Goal: Task Accomplishment & Management: Manage account settings

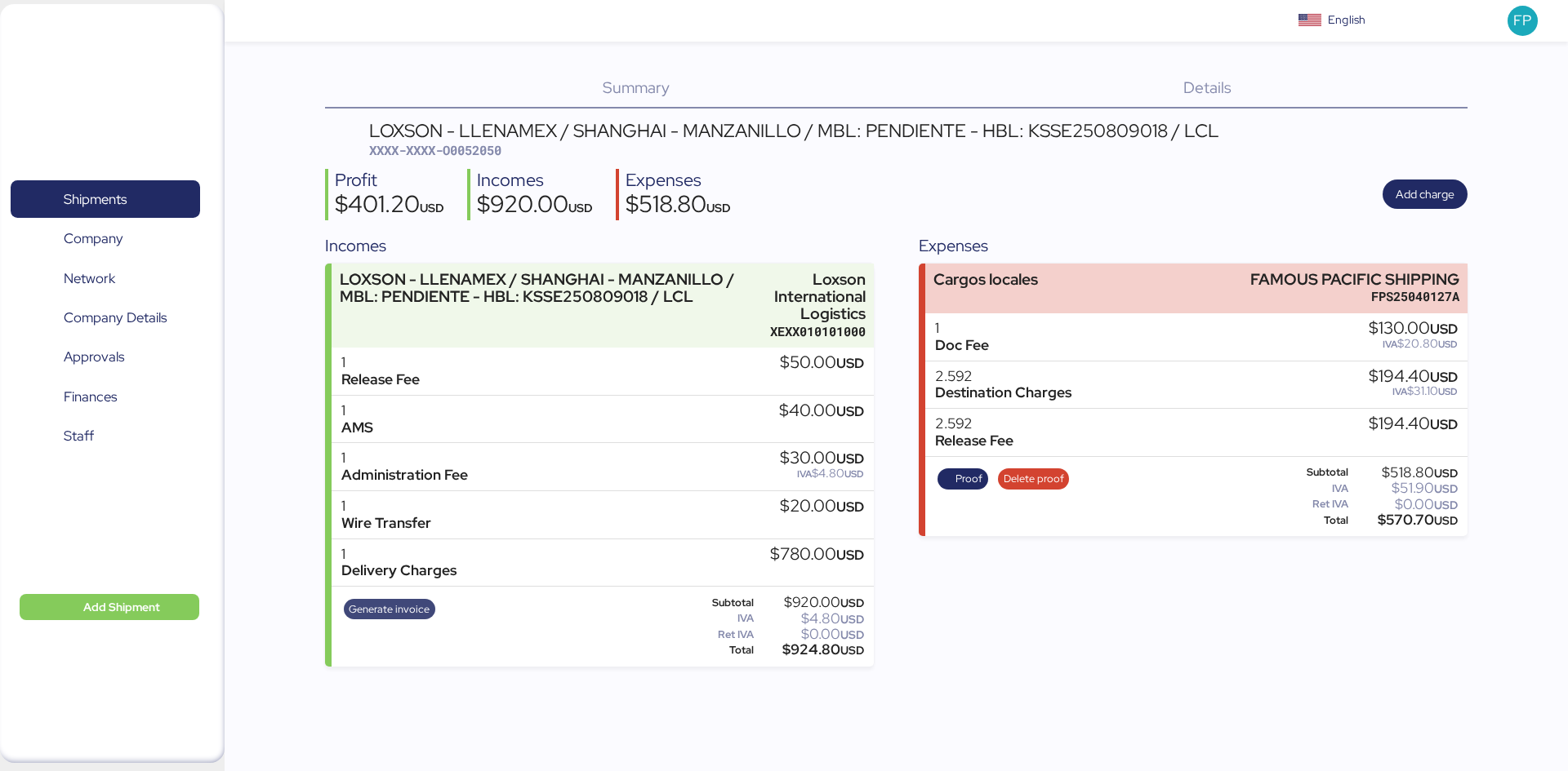
click at [392, 608] on span "Generate invoice" at bounding box center [388, 610] width 81 height 18
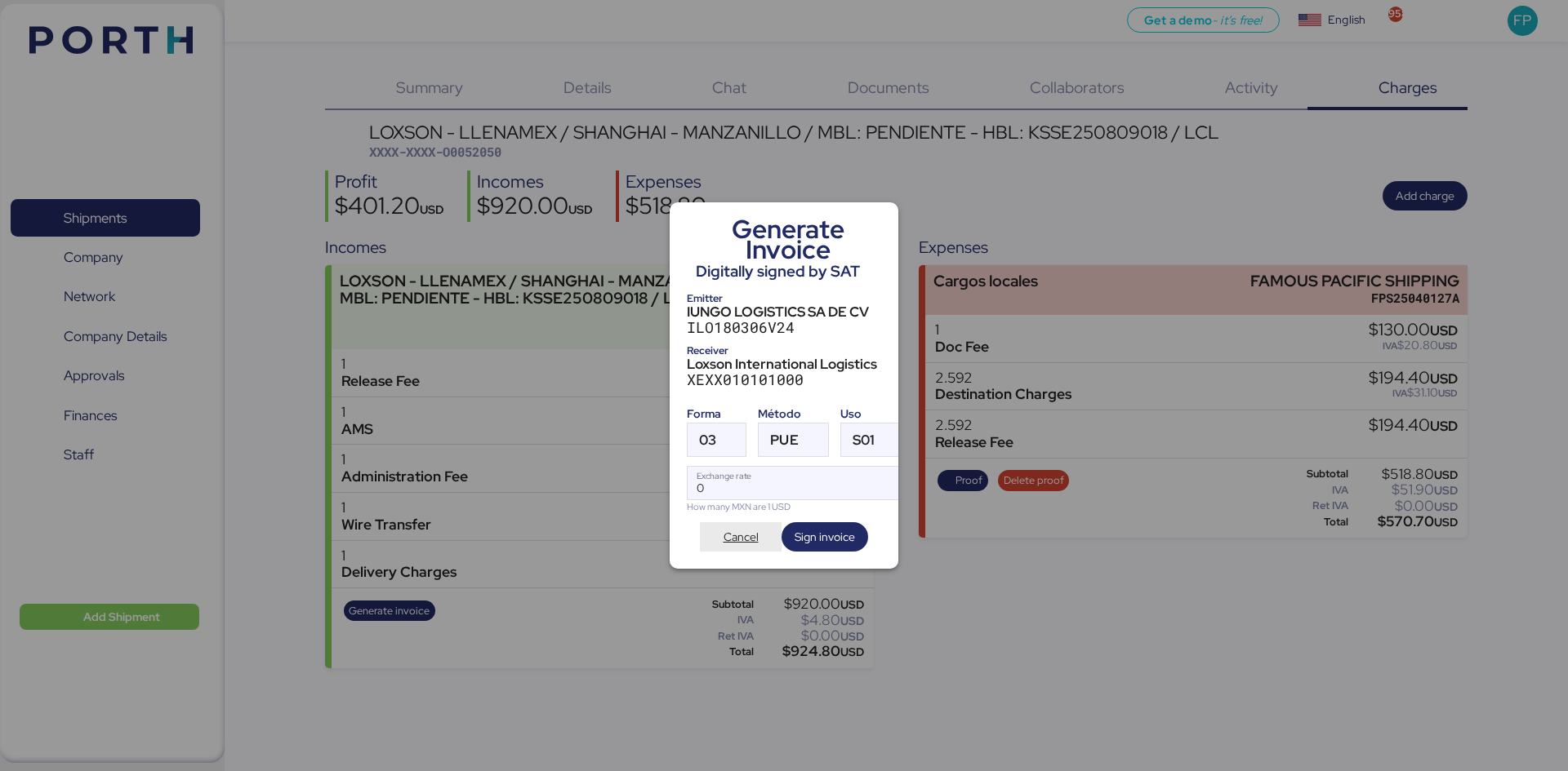
click at [733, 528] on span "Cancel" at bounding box center [741, 537] width 35 height 19
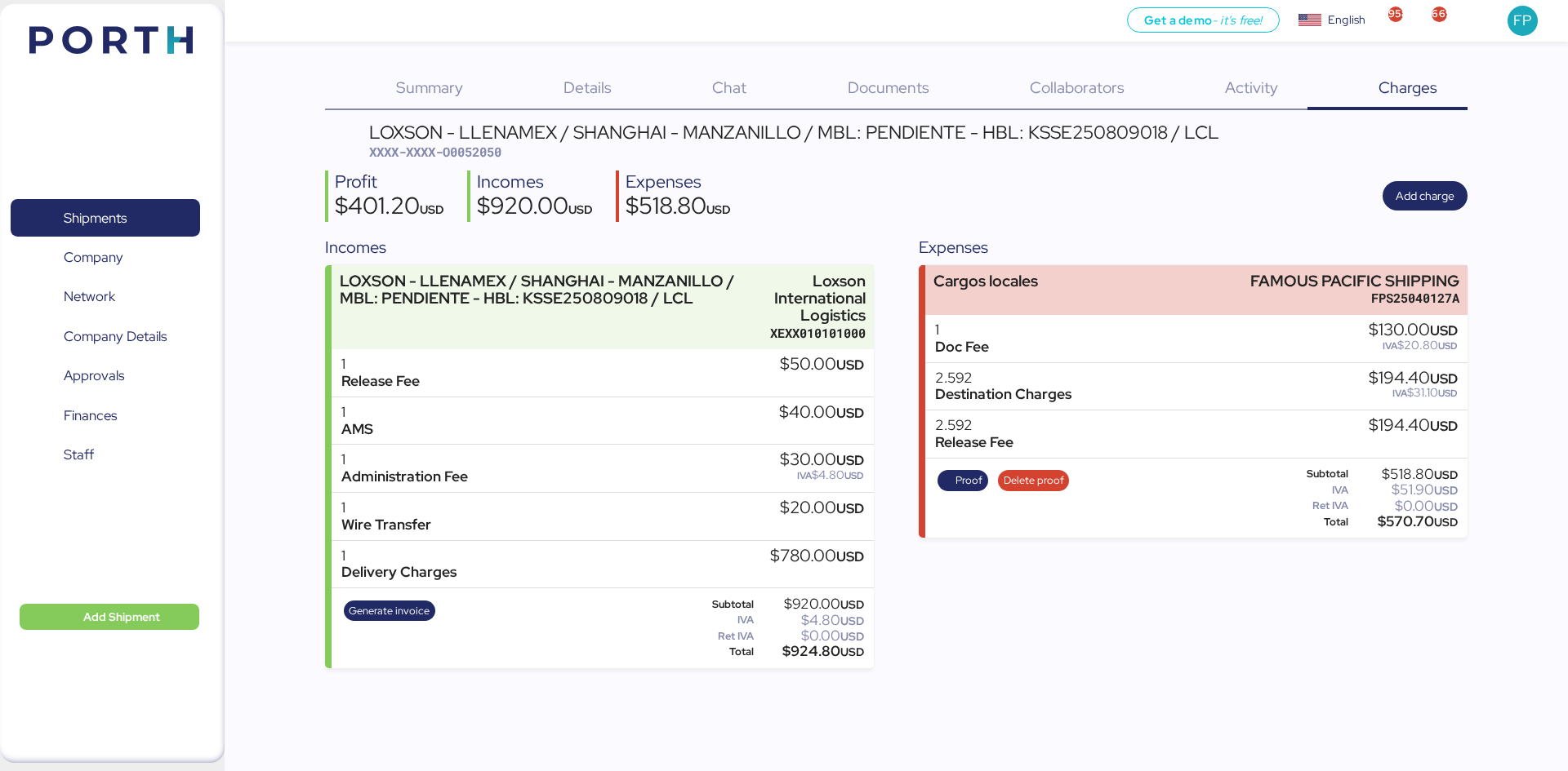
click at [1180, 596] on div "Expenses Cargos locales FAMOUS PACIFIC SHIPPING FPS25040127A 1 Doc Fee $130.00 …" at bounding box center [1192, 451] width 548 height 434
click at [496, 157] on span "XXXX-XXXX-O0052050" at bounding box center [435, 151] width 132 height 16
copy span "O0052050"
click at [117, 230] on span "Shipments" at bounding box center [105, 218] width 176 height 23
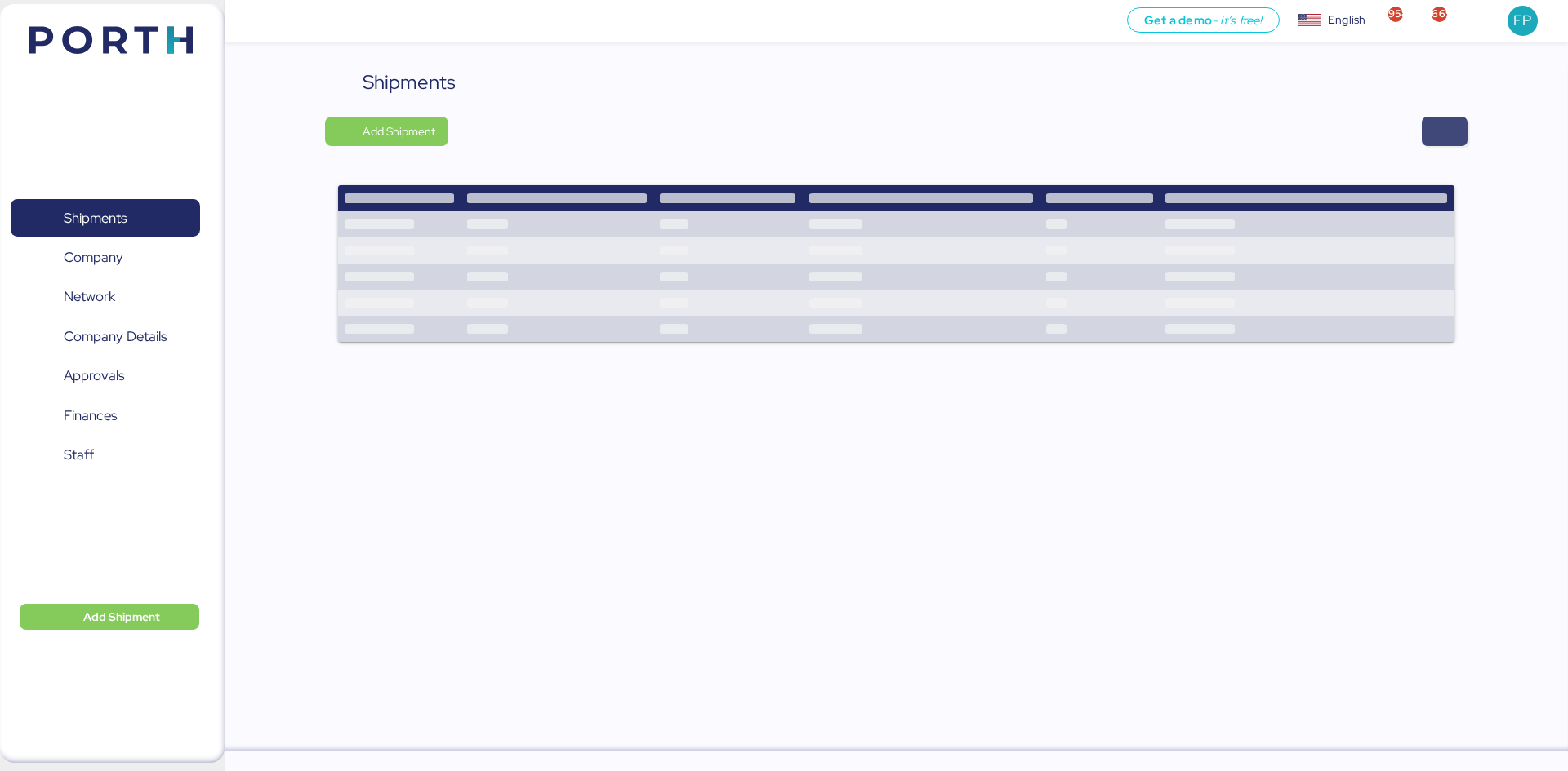
click at [1444, 126] on span "button" at bounding box center [1445, 132] width 19 height 23
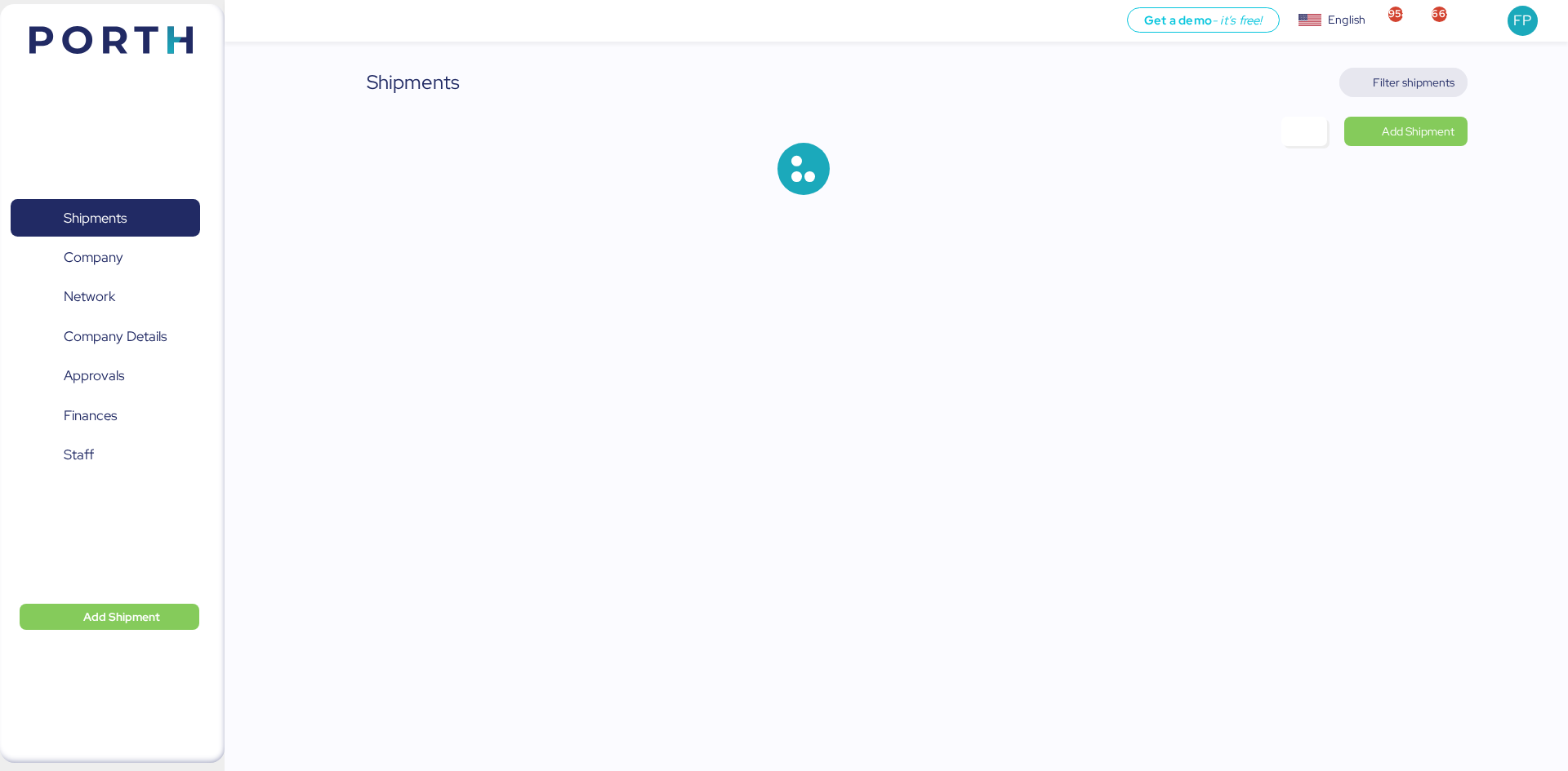
click at [1421, 88] on span "Filter shipments" at bounding box center [1414, 82] width 82 height 19
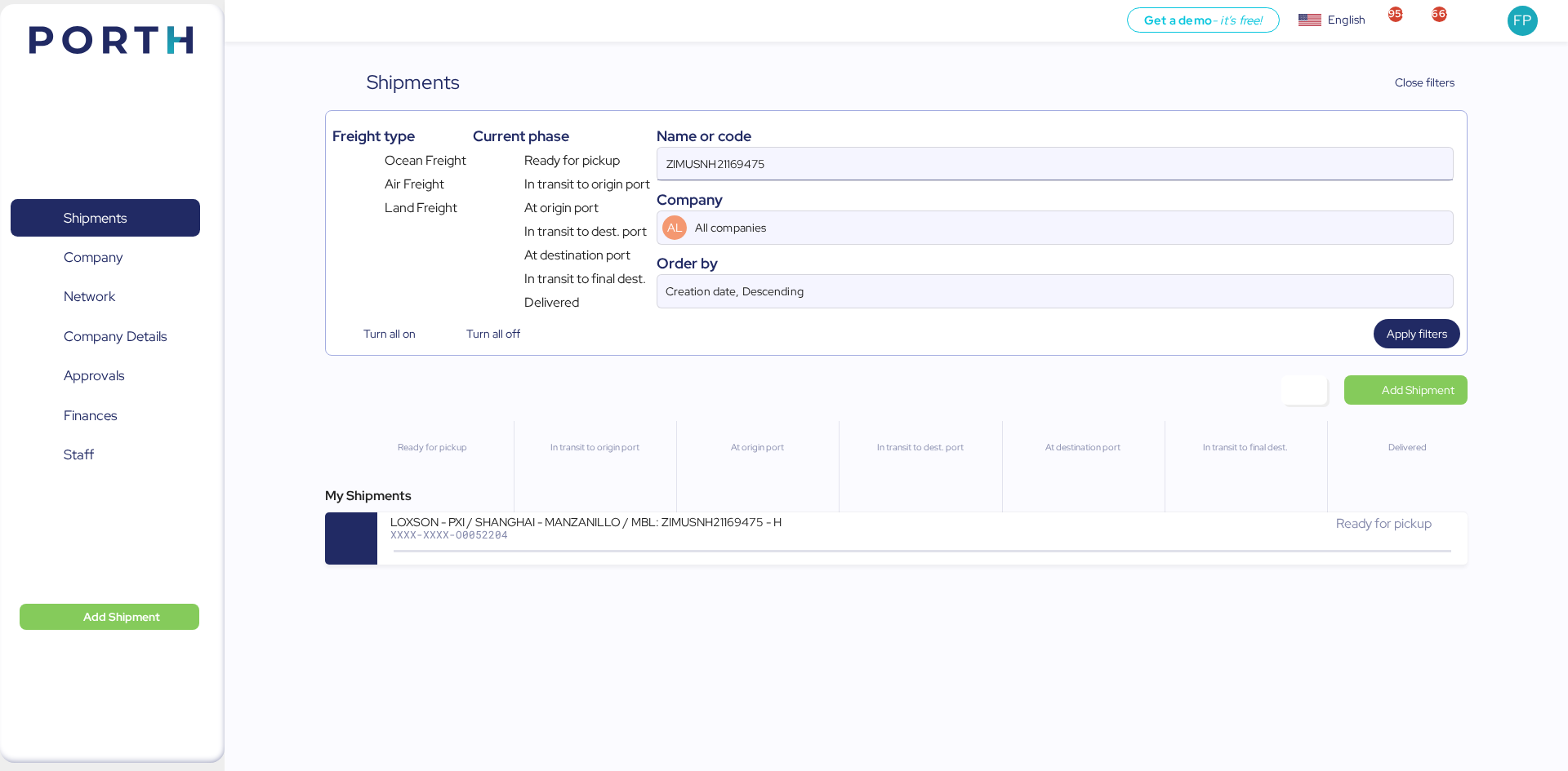
click at [735, 152] on input "ZIMUSNH21169475" at bounding box center [1056, 164] width 796 height 33
click at [731, 150] on input "ZIMUSNH21169475" at bounding box center [1056, 164] width 796 height 33
drag, startPoint x: 764, startPoint y: 159, endPoint x: 602, endPoint y: 155, distance: 162.0
click at [602, 155] on div "Freight type Ocean Freight Air Freight Land Freight Current phase Ready for pic…" at bounding box center [897, 214] width 1127 height 195
paste input "A0052206"
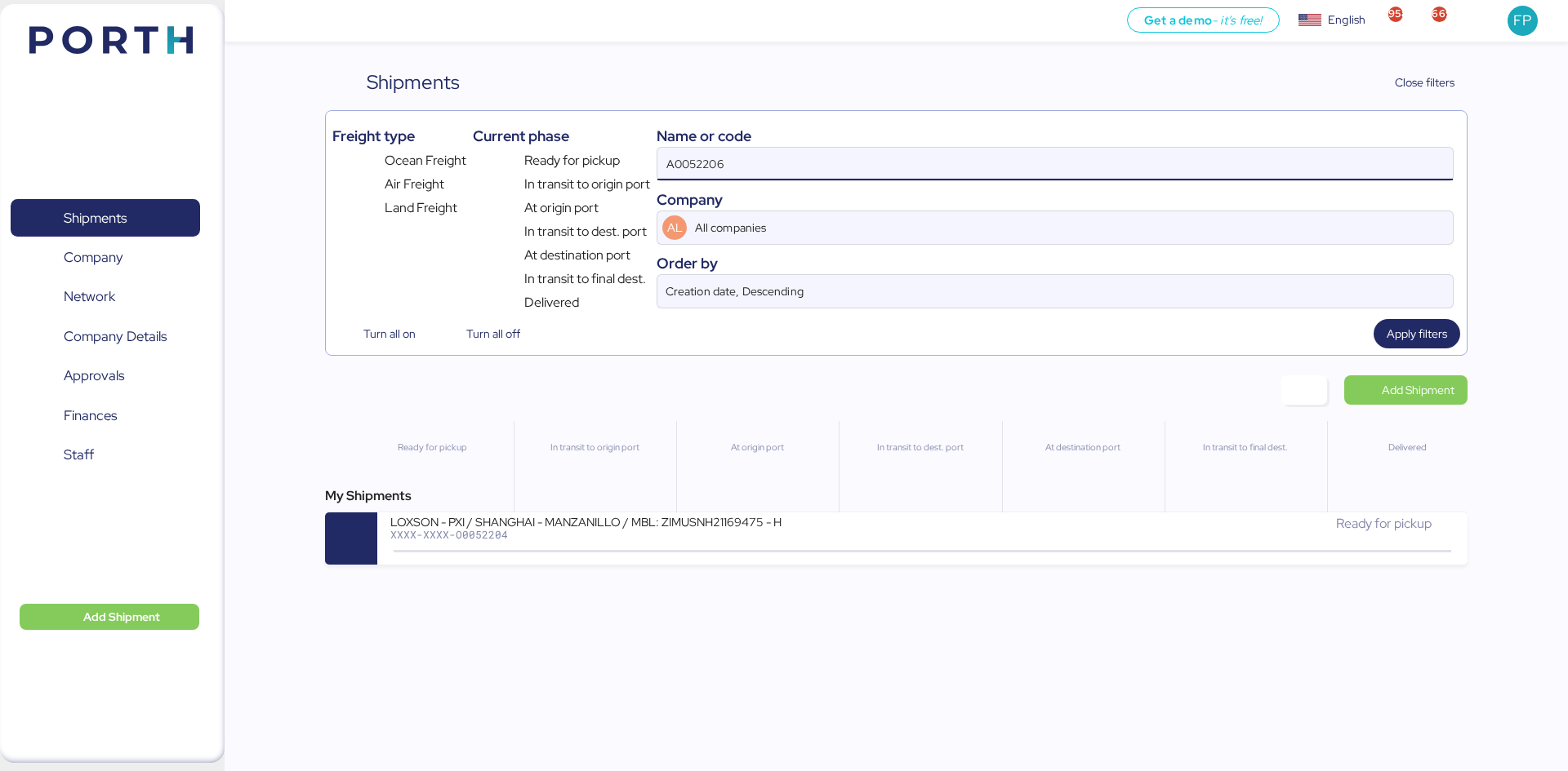
type input "A0052206"
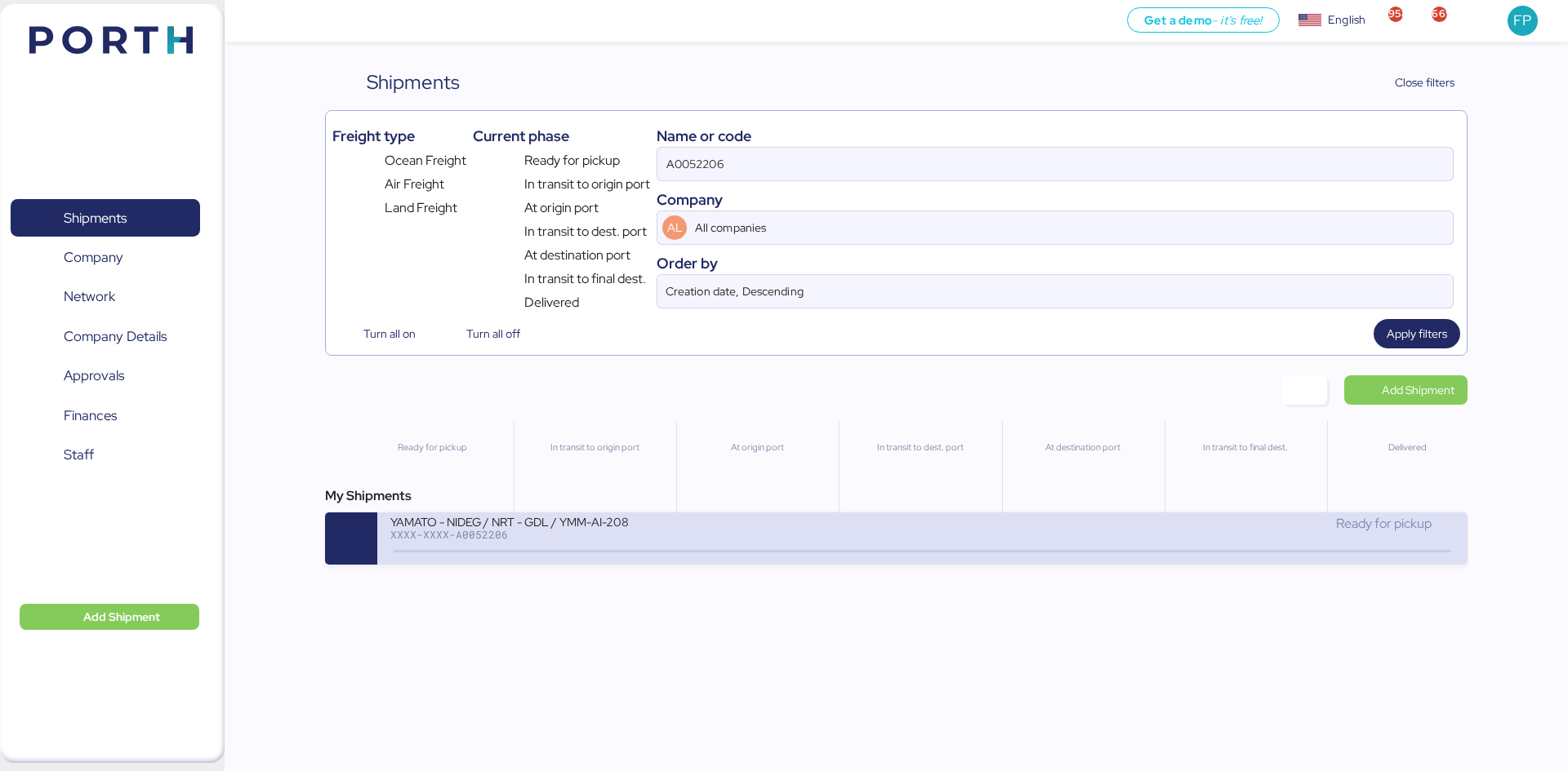
click at [645, 555] on div "YAMATO - NIDEG / NRT - GDL / YMM-AI-208 XXXX-XXXX-A0052206 Ready for pickup" at bounding box center [922, 539] width 1090 height 52
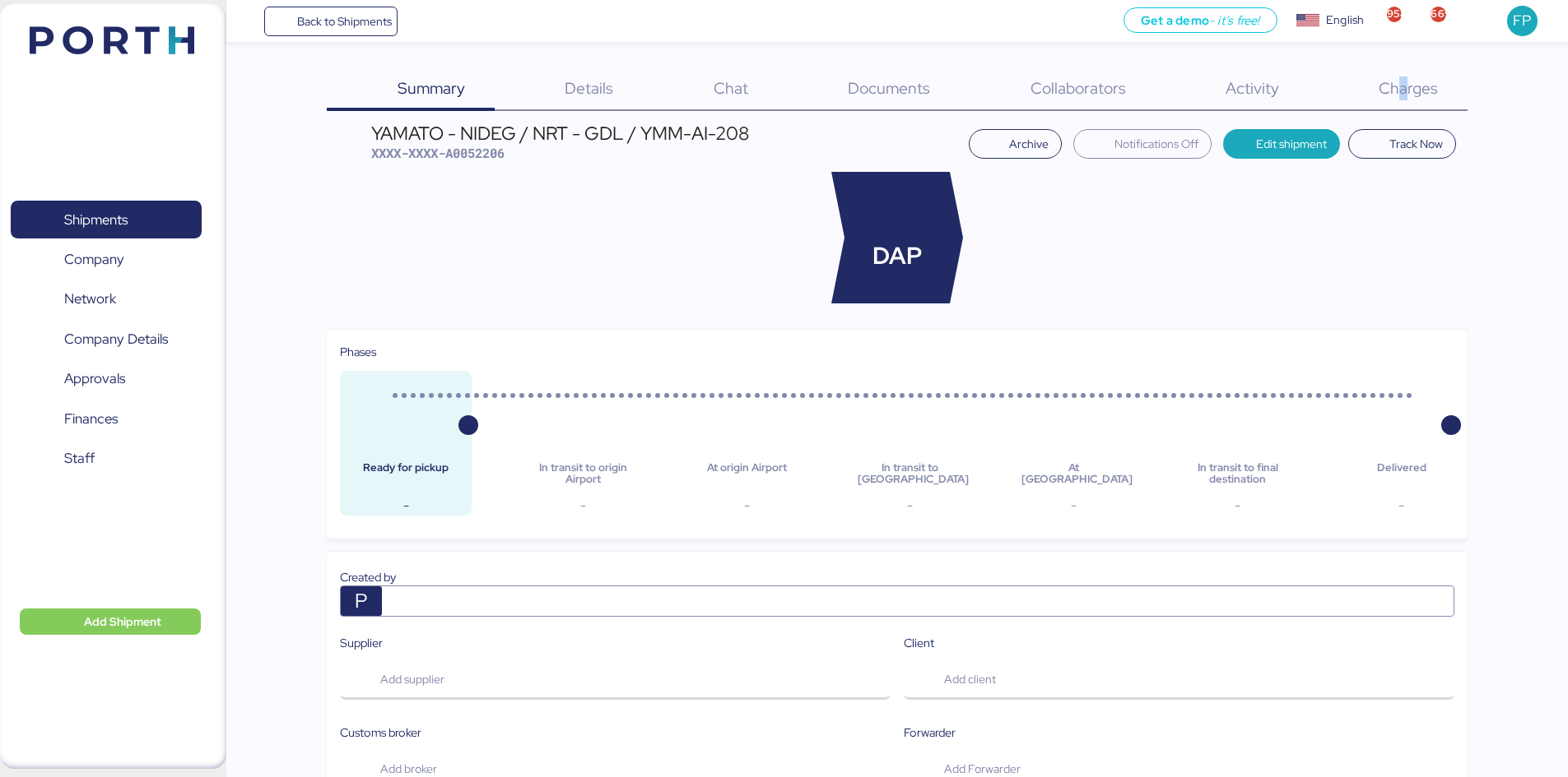
click at [1405, 101] on div "Charges 0" at bounding box center [1387, 90] width 158 height 43
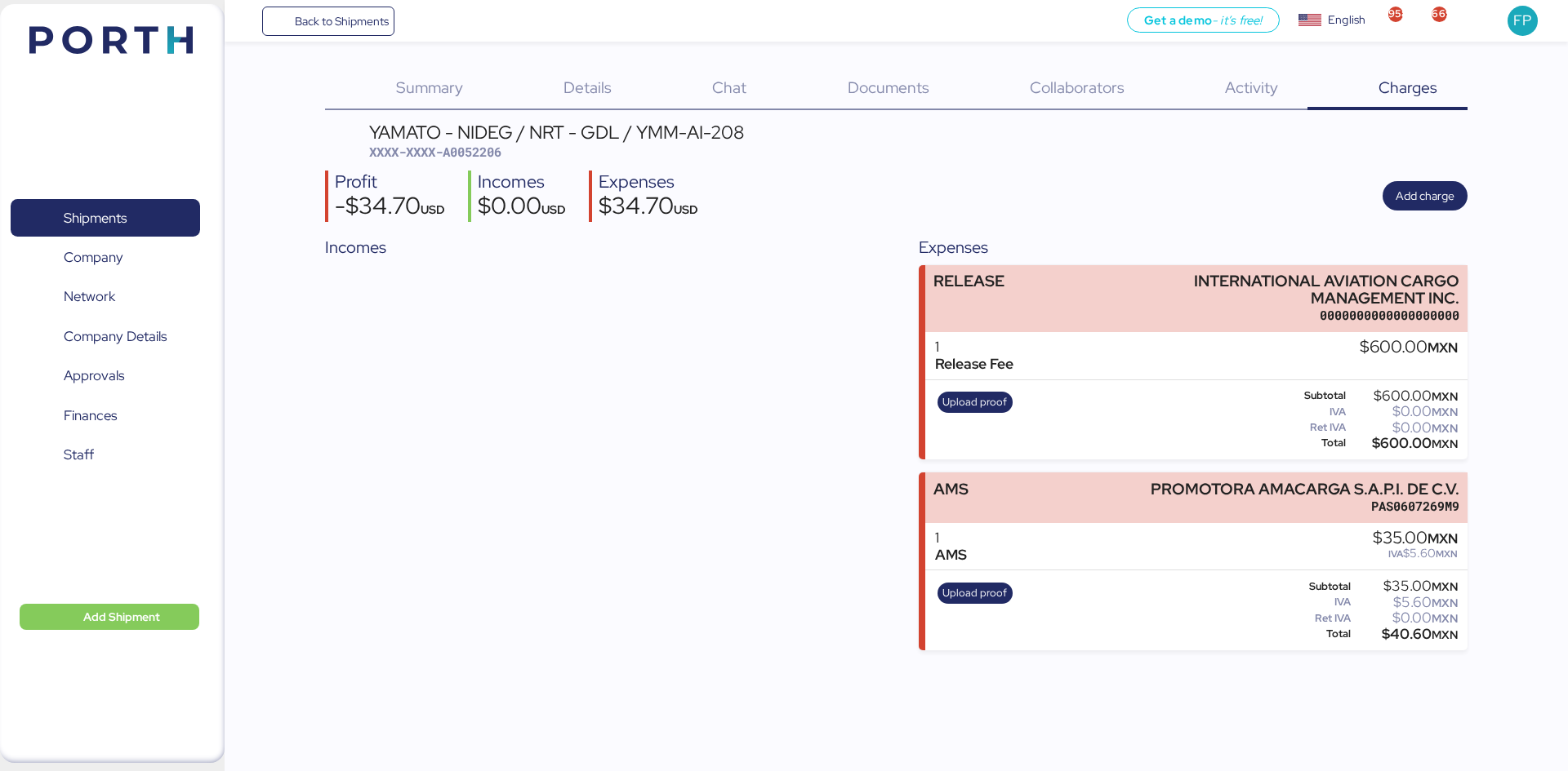
click at [465, 160] on span "XXXX-XXXX-A0052206" at bounding box center [435, 151] width 132 height 16
copy span "A0052206"
click at [477, 148] on span "XXXX-XXXX-A0052206" at bounding box center [435, 151] width 132 height 16
click at [480, 151] on span "XXXX-XXXX-A0052206" at bounding box center [435, 151] width 132 height 16
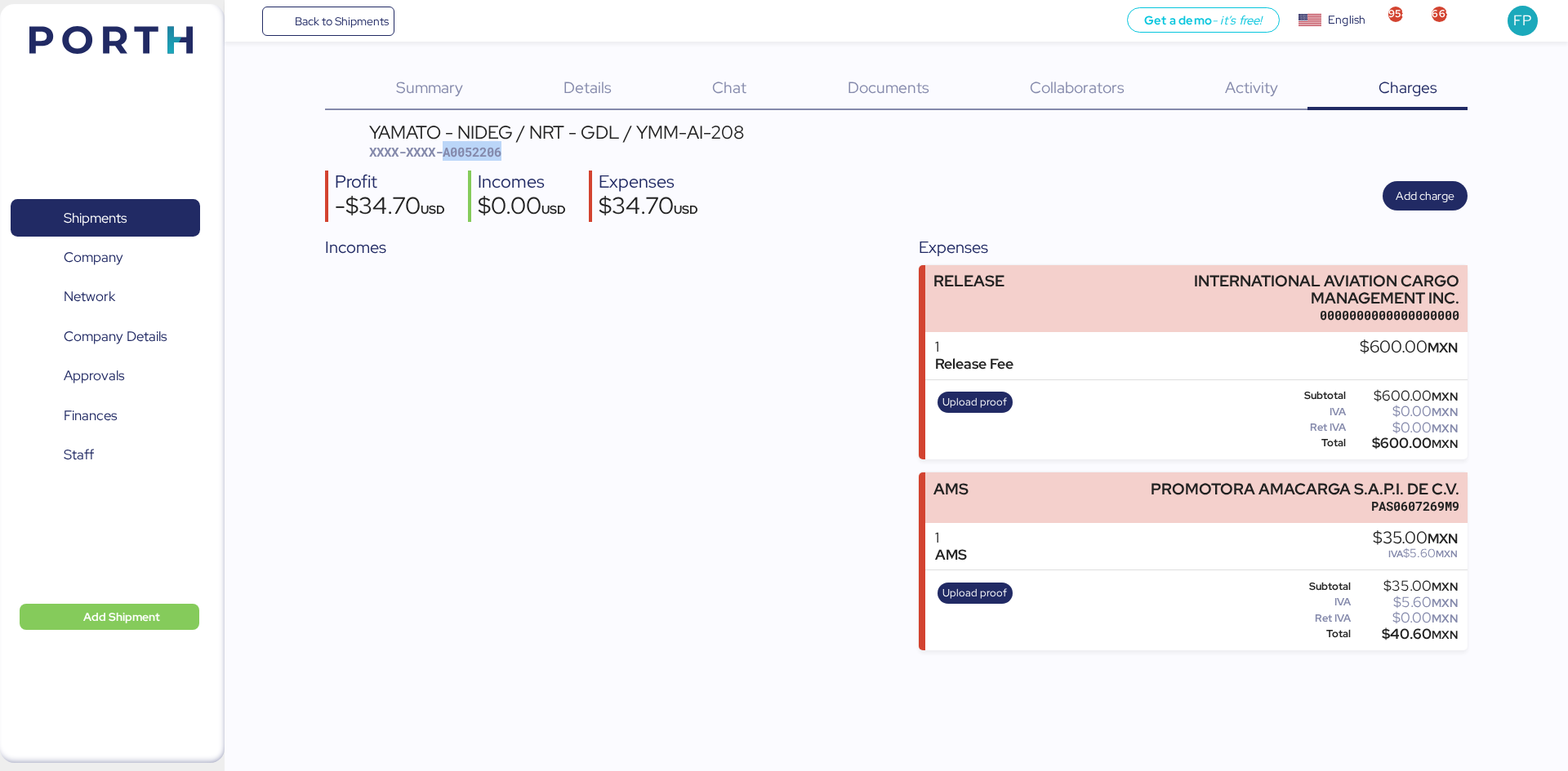
click at [473, 162] on div "YAMATO - NIDEG / NRT - GDL / YMM-AI-208 XXXX-XXXX-A0052206 Profit -$34.70 USD I…" at bounding box center [896, 387] width 1142 height 528
click at [473, 152] on span "XXXX-XXXX-A0052206" at bounding box center [435, 151] width 132 height 16
copy span "A0052206"
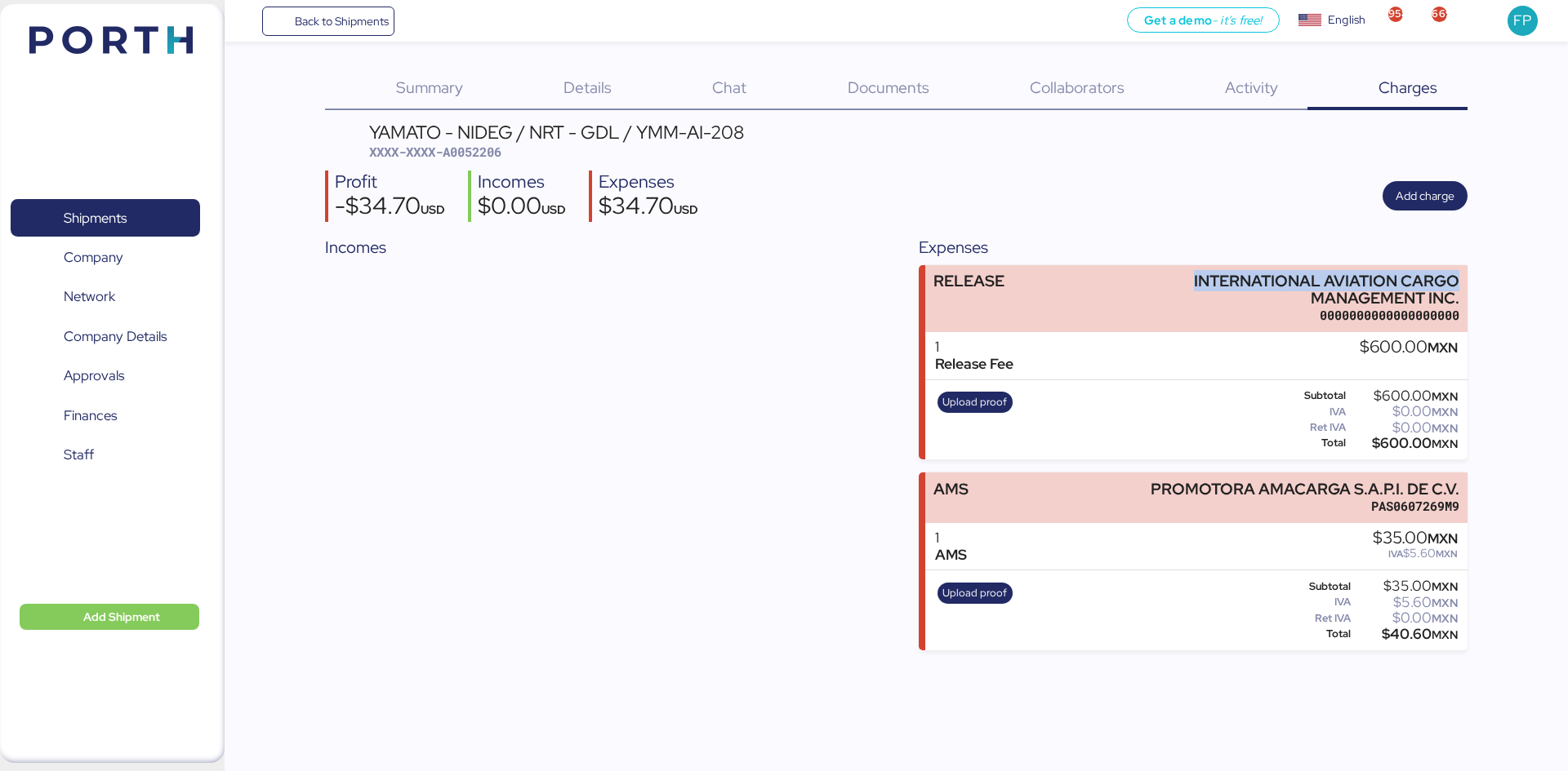
drag, startPoint x: 1192, startPoint y: 273, endPoint x: 1475, endPoint y: 271, distance: 283.0
click at [1475, 271] on div "Summary 0 Details 0 Chat 0 Documents 0 Collaborators 0 Activity 0 Charges 0 YAM…" at bounding box center [784, 325] width 1568 height 651
copy div "INTERNATIONAL AVIATION CARGO"
click at [1405, 442] on div "$600.00 MXN" at bounding box center [1404, 443] width 109 height 13
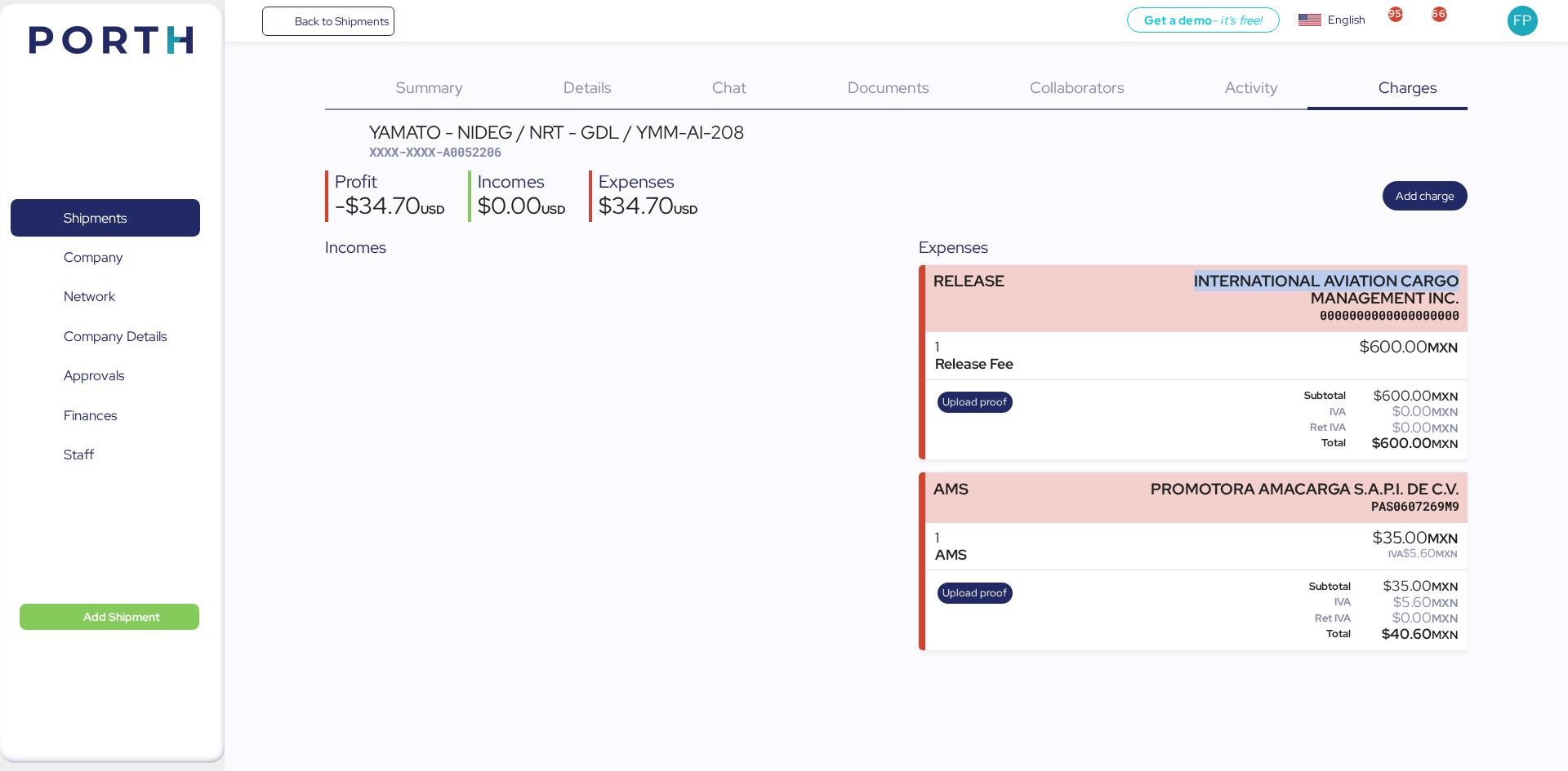
copy div "600.00"
click at [1067, 221] on div "Profit -$34.70 USD Incomes $0.00 USD Expenses $34.70 USD Add charge" at bounding box center [896, 196] width 1142 height 51
click at [140, 214] on span "Shipments" at bounding box center [105, 218] width 176 height 23
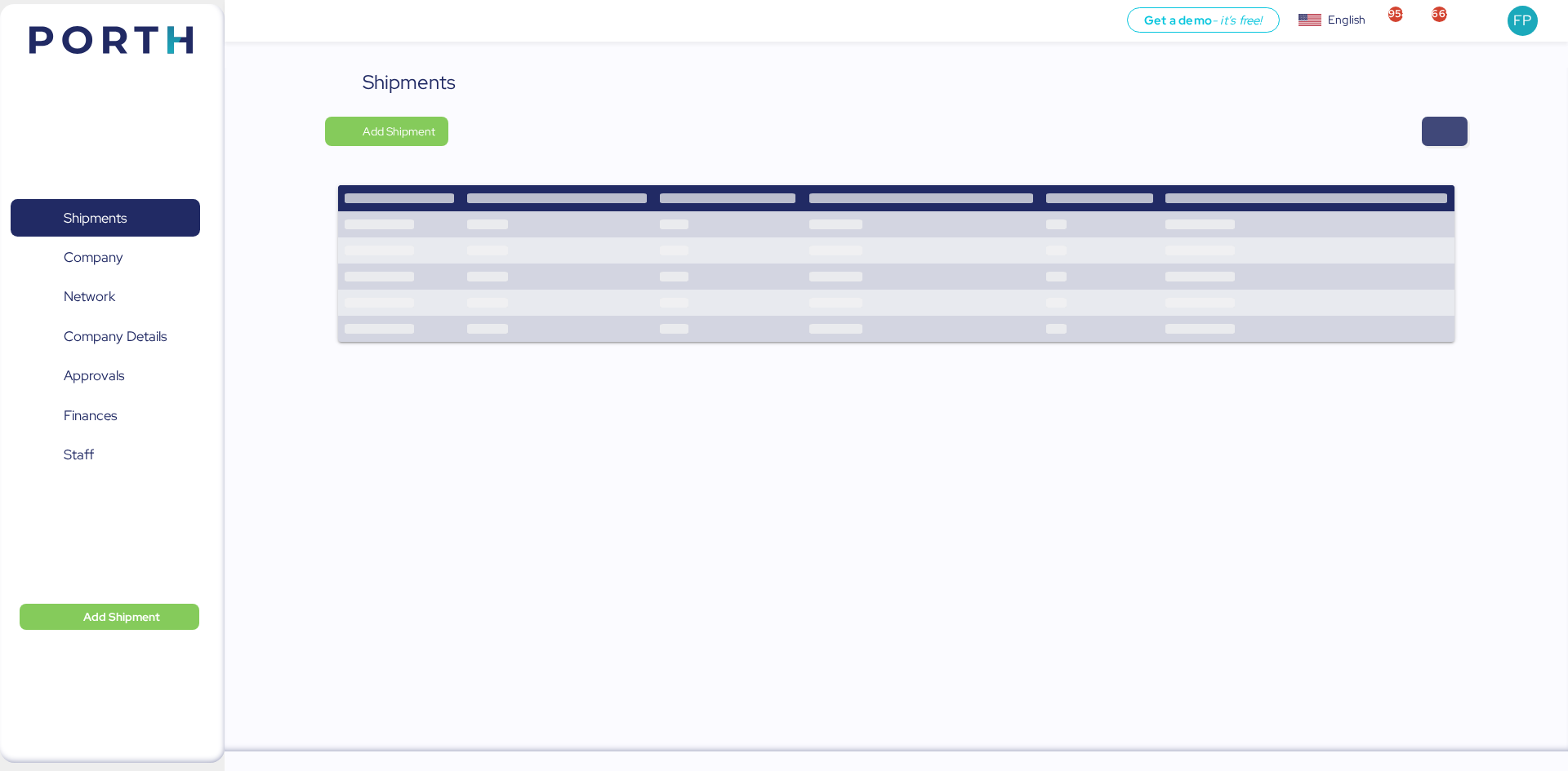
click at [1432, 123] on span "button" at bounding box center [1444, 131] width 46 height 29
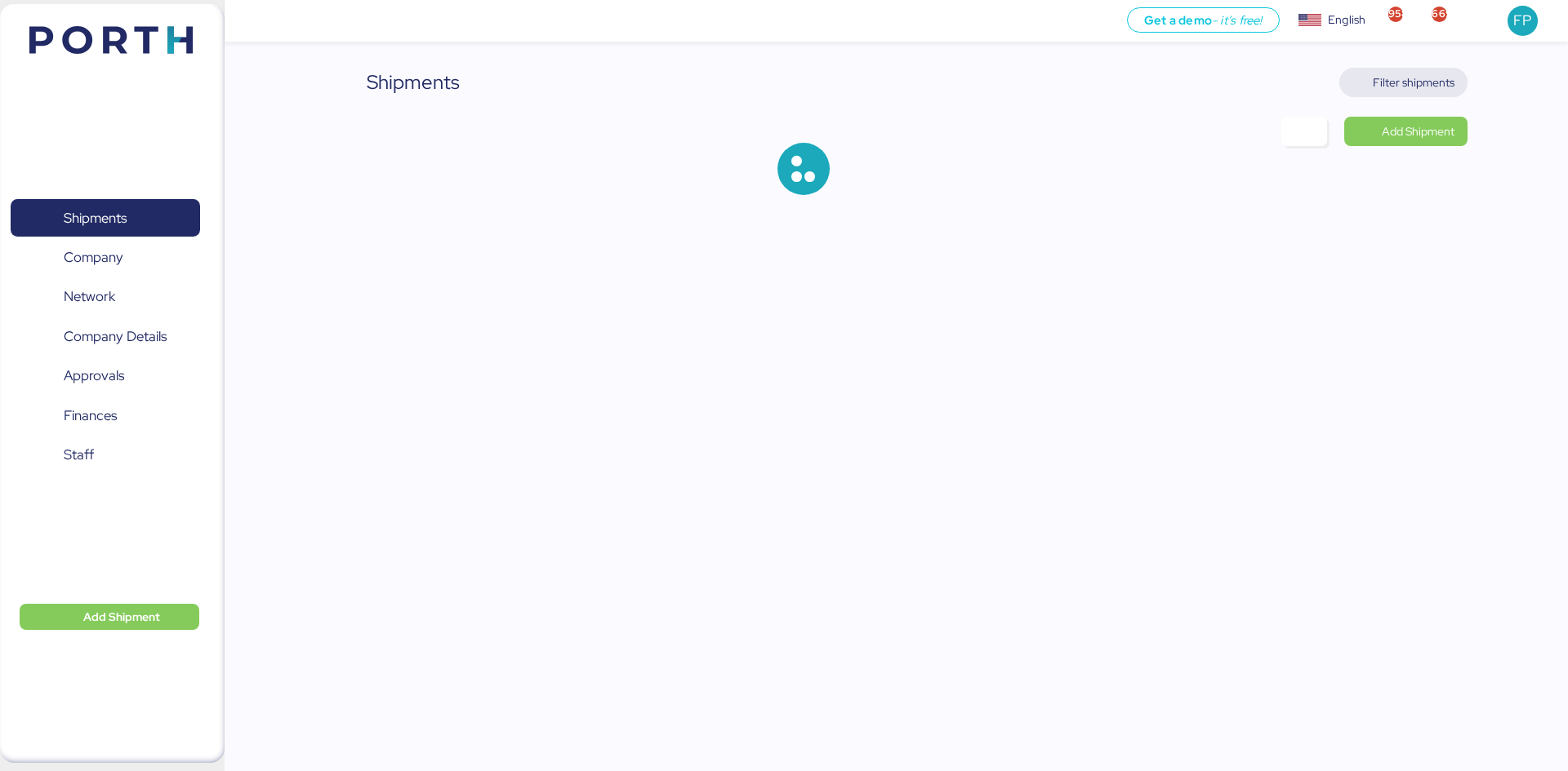
click at [1421, 83] on span "Filter shipments" at bounding box center [1414, 82] width 82 height 19
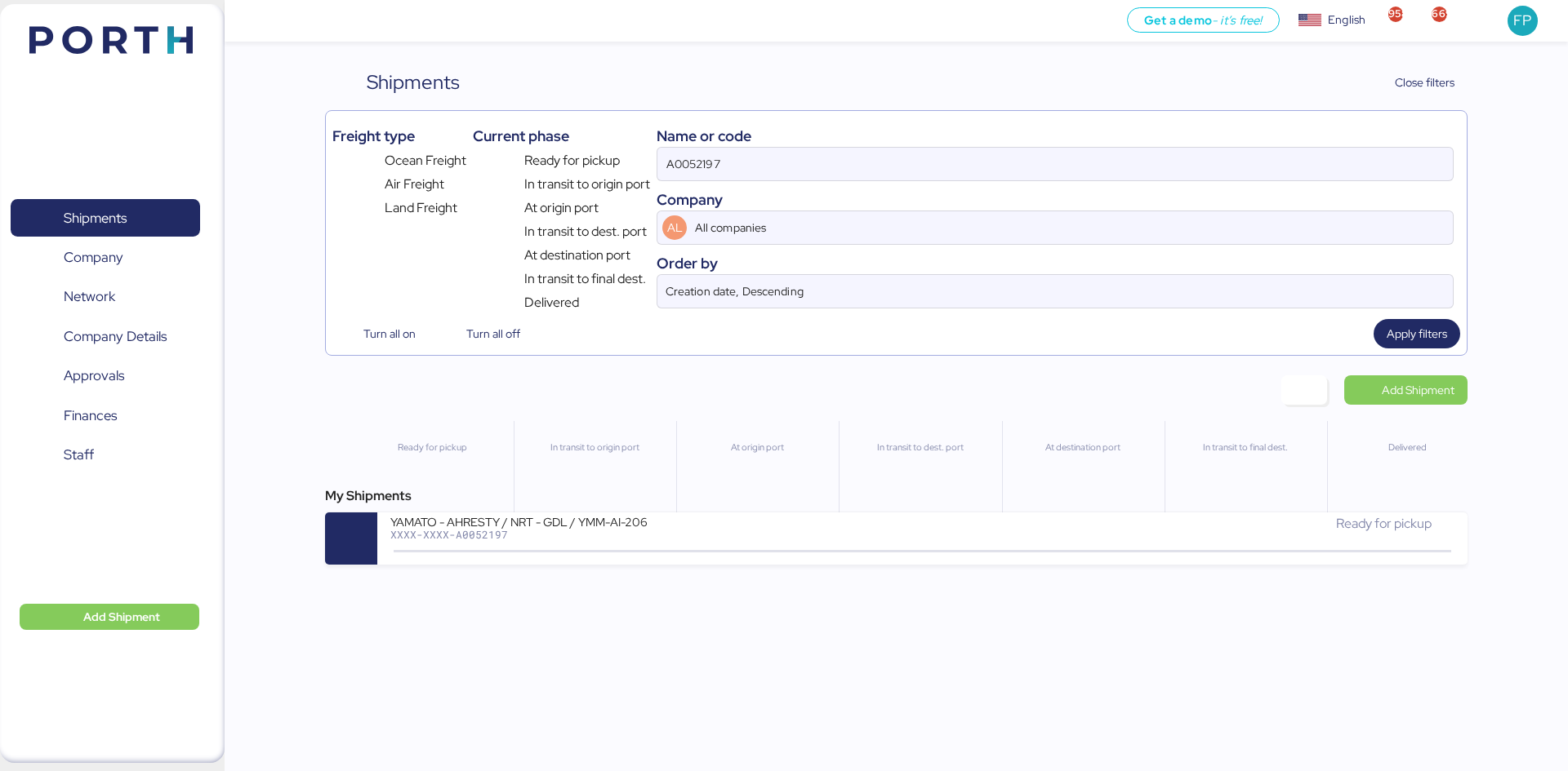
click at [654, 167] on div "Freight type Ocean Freight Air Freight Land Freight Current phase Ready for pic…" at bounding box center [897, 214] width 1127 height 195
click at [694, 163] on input "A0052197" at bounding box center [1056, 164] width 796 height 33
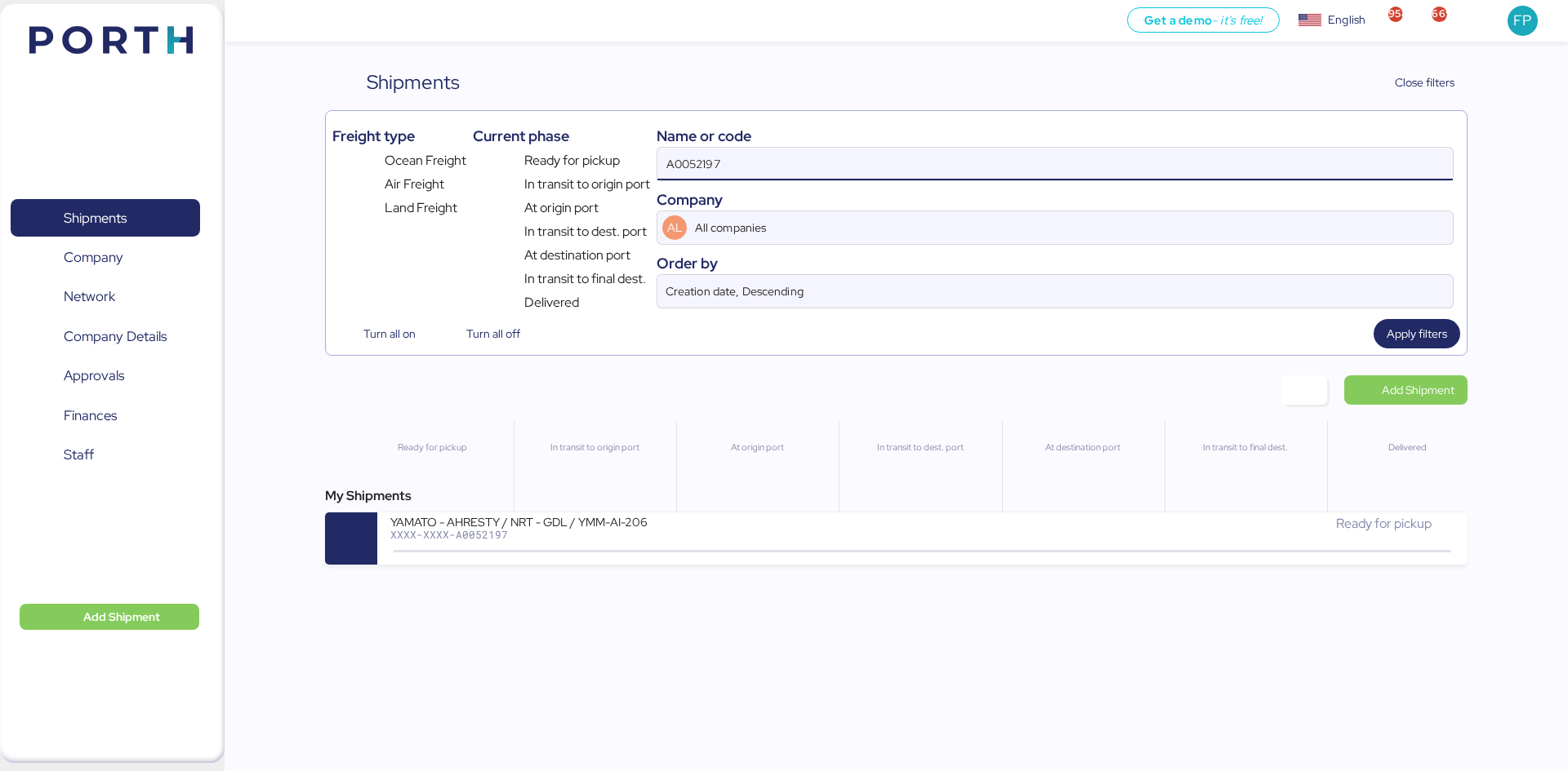
paste input "O005193"
type input "O0051937"
click at [731, 556] on icon at bounding box center [747, 552] width 79 height 18
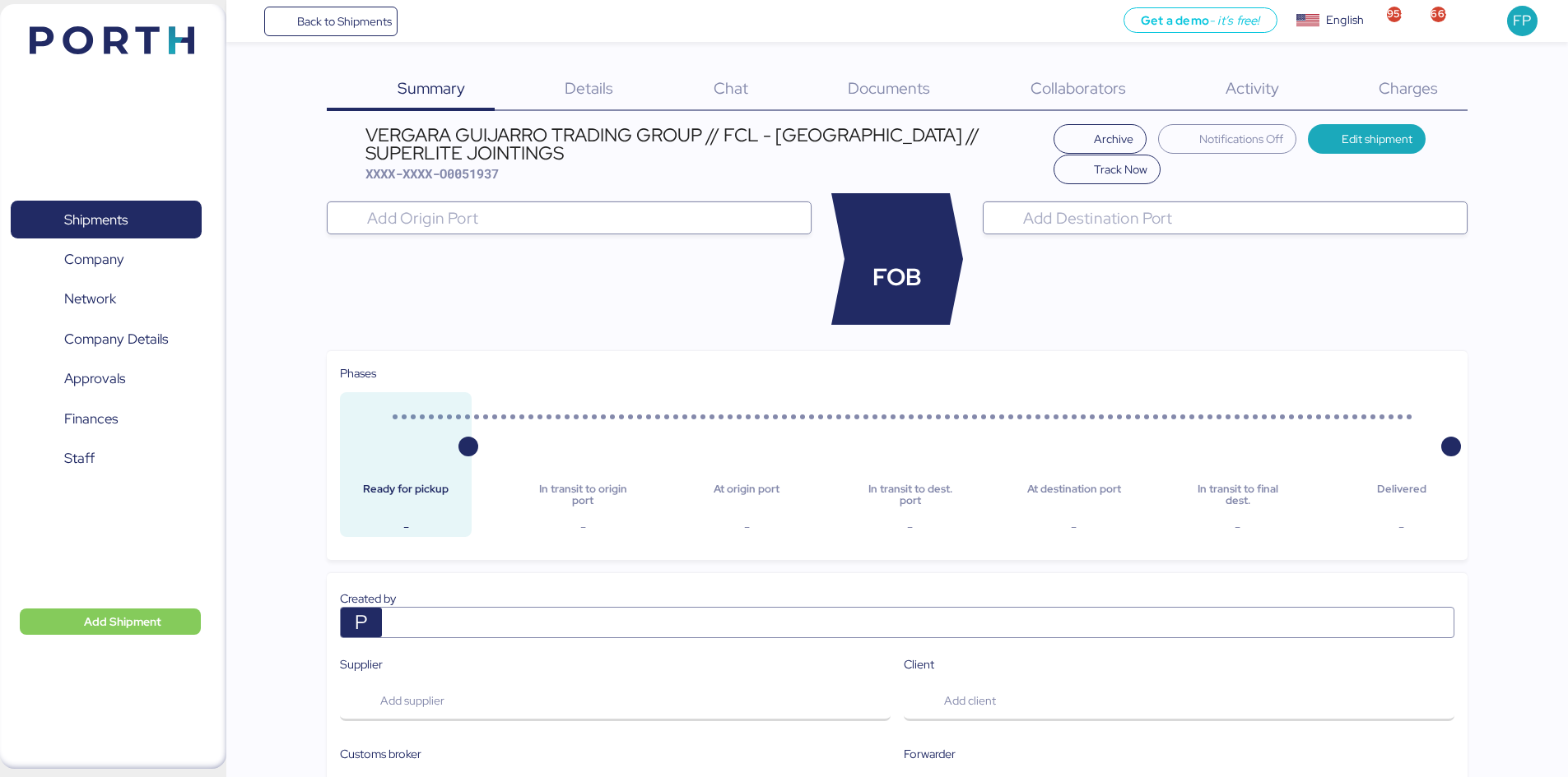
click at [1387, 97] on span "Charges" at bounding box center [1408, 88] width 60 height 22
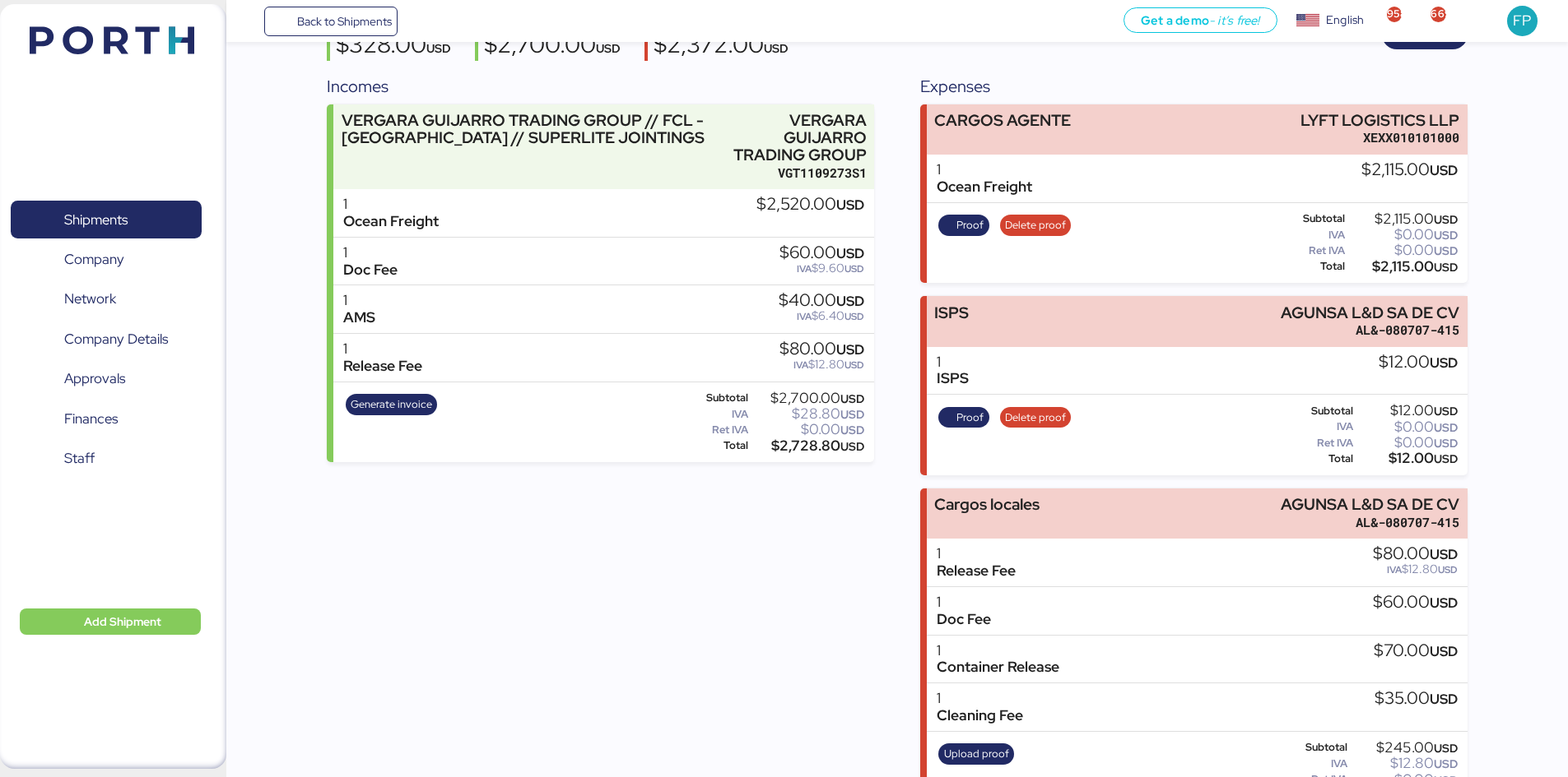
scroll to position [164, 0]
click at [976, 415] on span "Proof" at bounding box center [970, 416] width 27 height 19
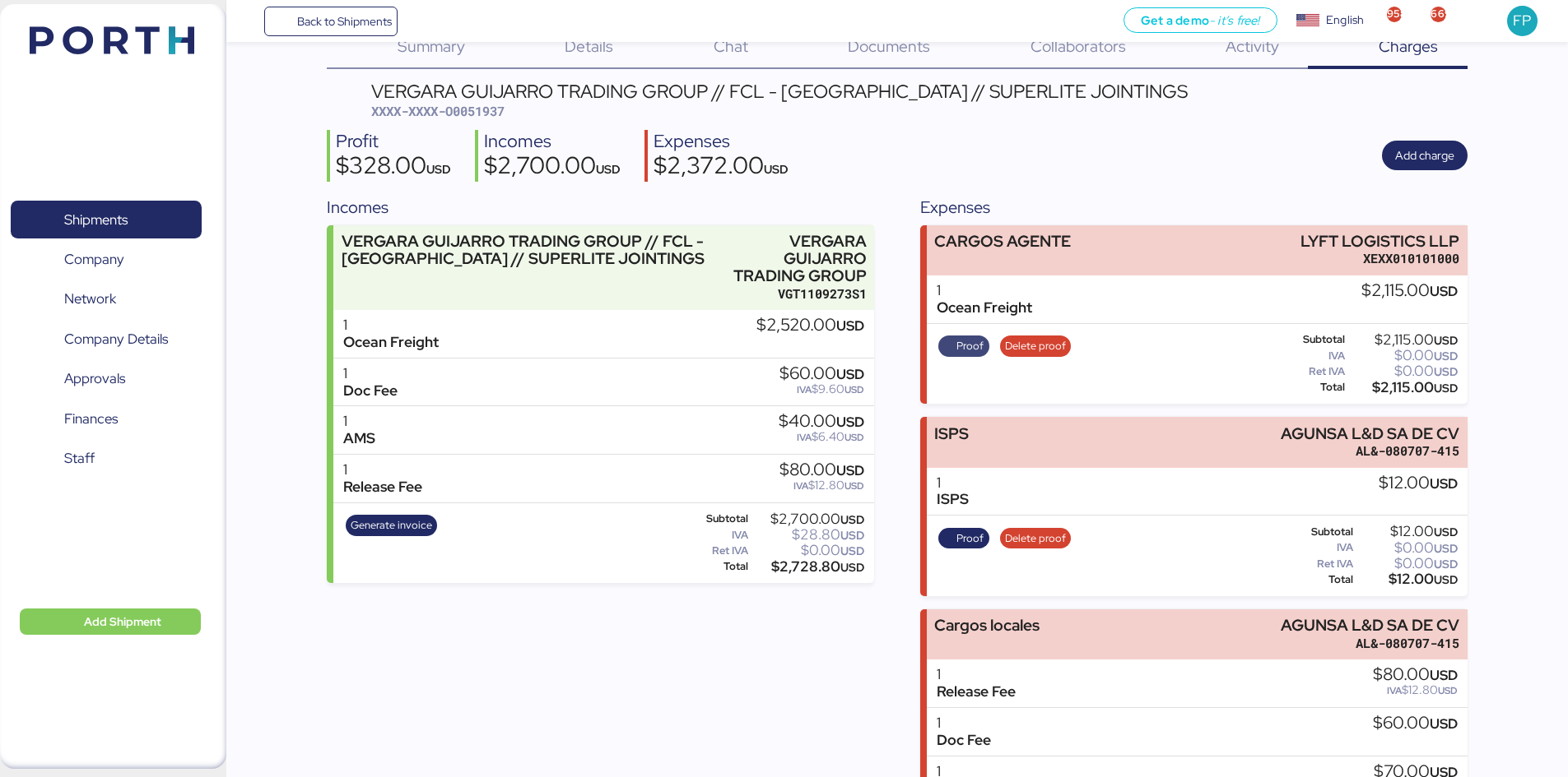
scroll to position [0, 0]
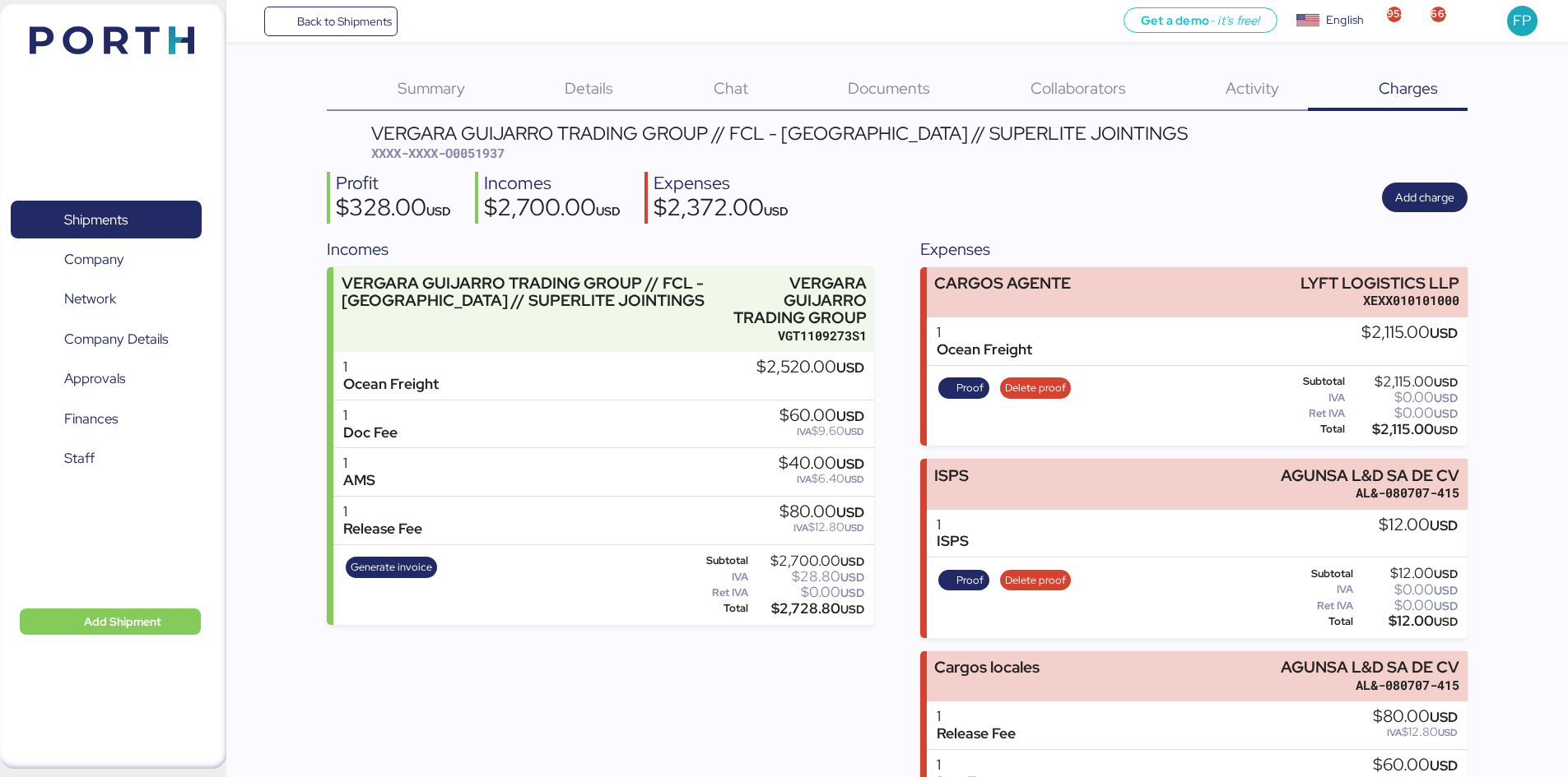
click at [501, 147] on span "XXXX-XXXX-O0051937" at bounding box center [438, 152] width 133 height 17
copy span "O0051937"
click at [403, 559] on span "Generate invoice" at bounding box center [391, 568] width 81 height 19
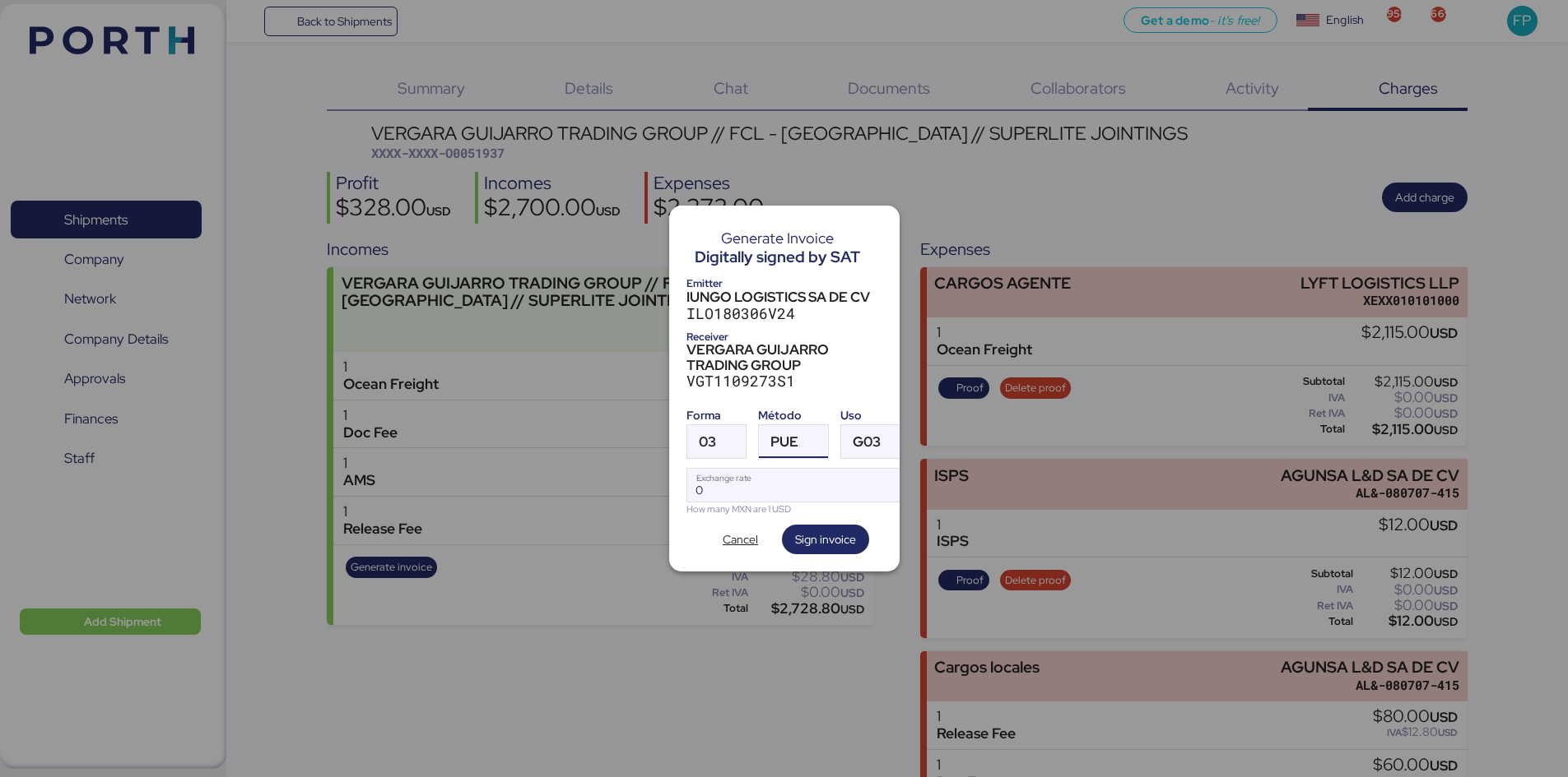
drag, startPoint x: 772, startPoint y: 439, endPoint x: 779, endPoint y: 451, distance: 13.9
click at [772, 439] on span "PUE" at bounding box center [784, 442] width 28 height 14
click at [793, 509] on div "Pago en parcialidades o diferido" at bounding box center [860, 516] width 177 height 17
click at [742, 425] on div at bounding box center [730, 442] width 29 height 33
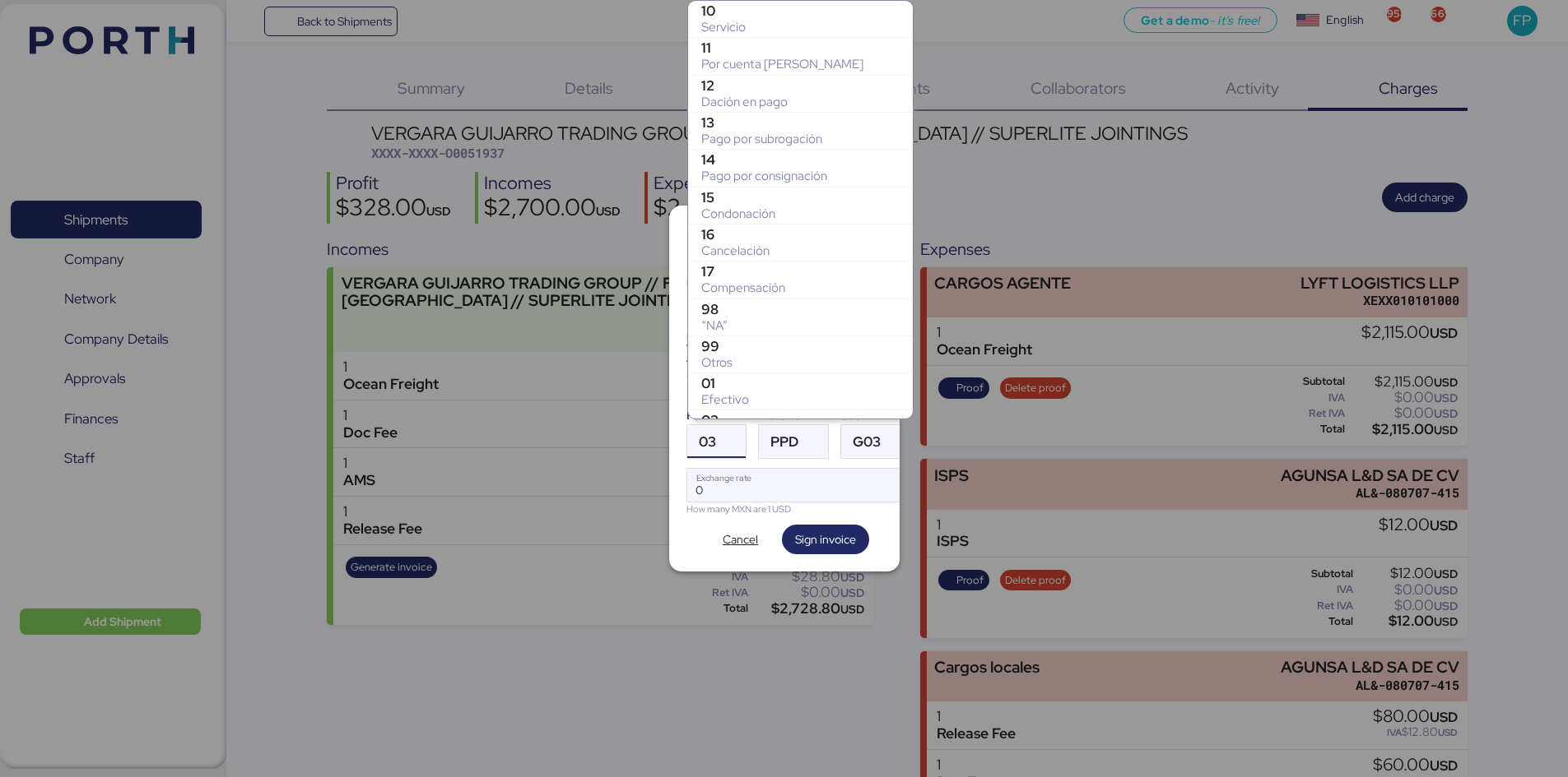
scroll to position [289, 0]
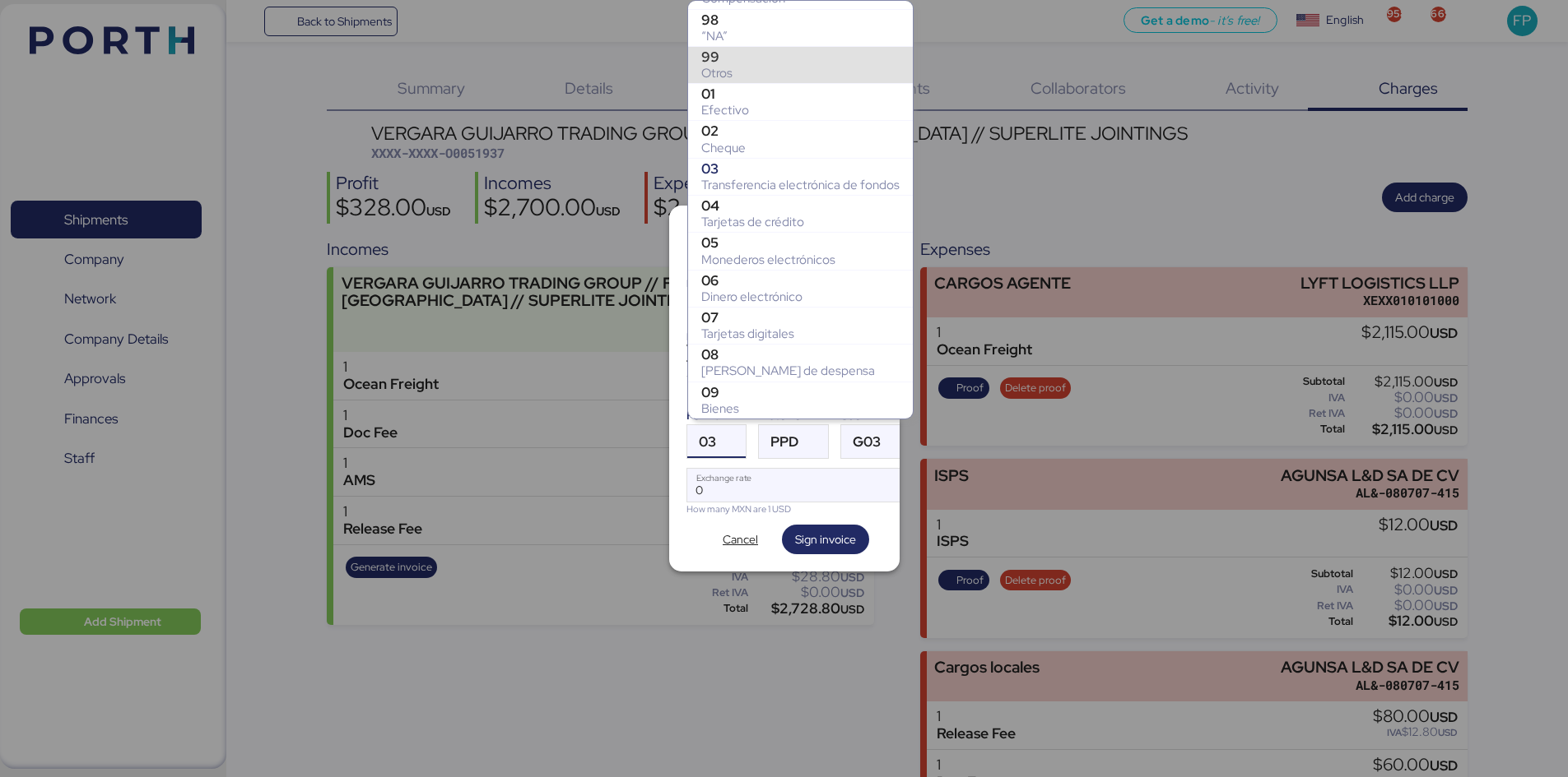
click at [745, 64] on div "99" at bounding box center [800, 57] width 198 height 17
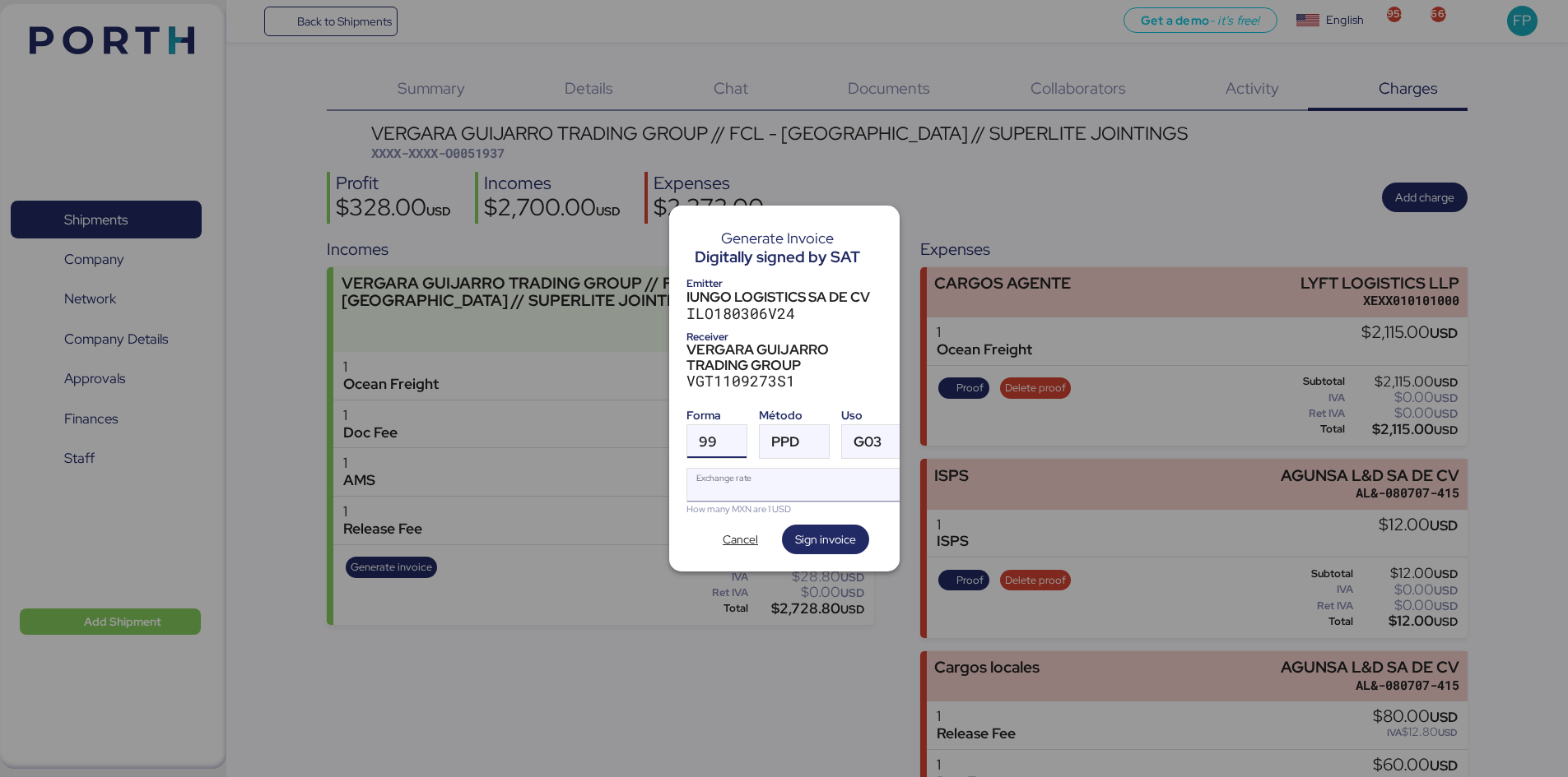
click at [777, 491] on input "Exchange rate" at bounding box center [800, 486] width 225 height 33
type input "0"
click at [759, 479] on input "Exchange rate" at bounding box center [800, 486] width 225 height 33
paste input "18.3428"
type input "18.3428"
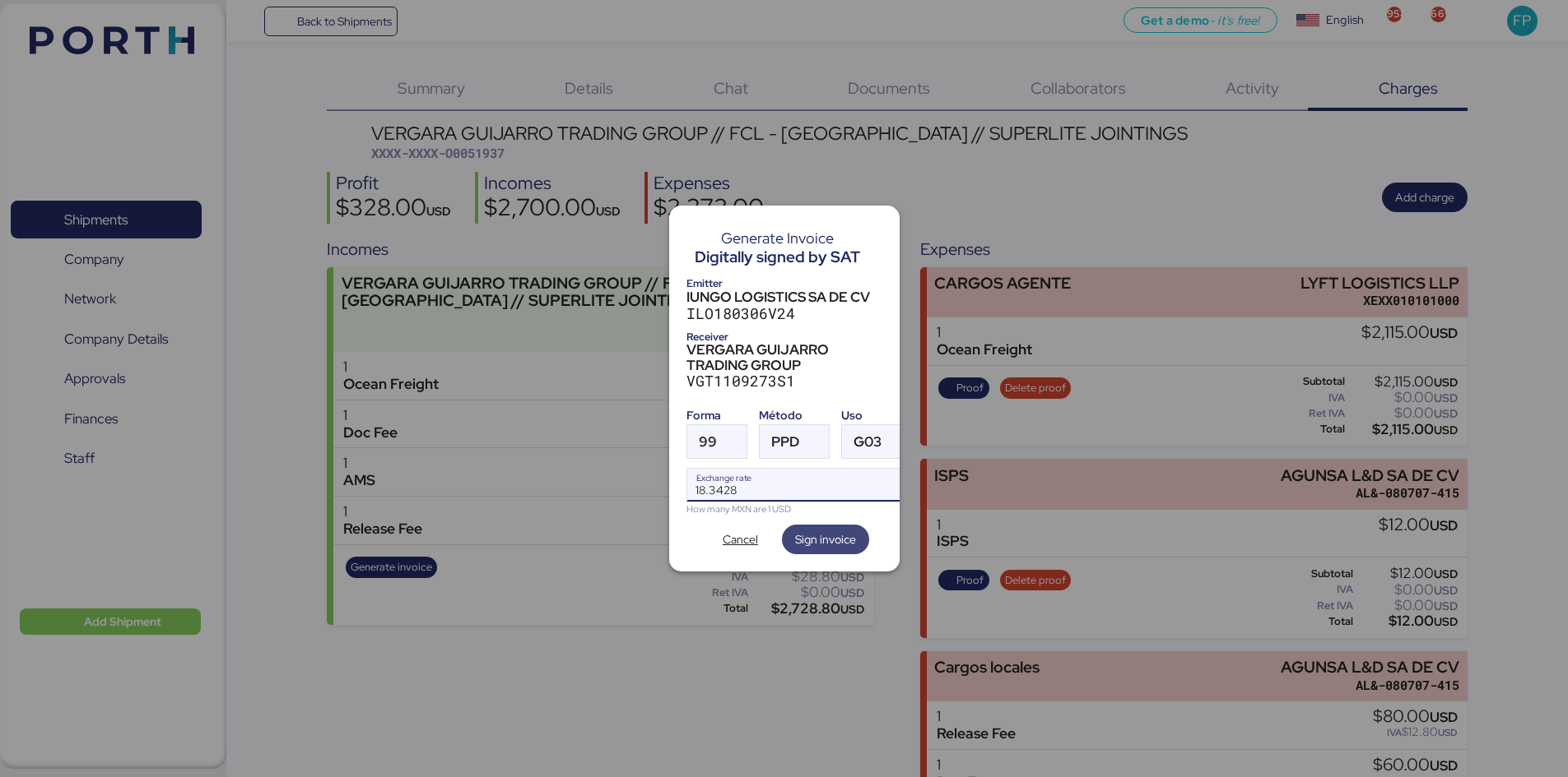
click at [807, 539] on span "Sign invoice" at bounding box center [825, 540] width 61 height 20
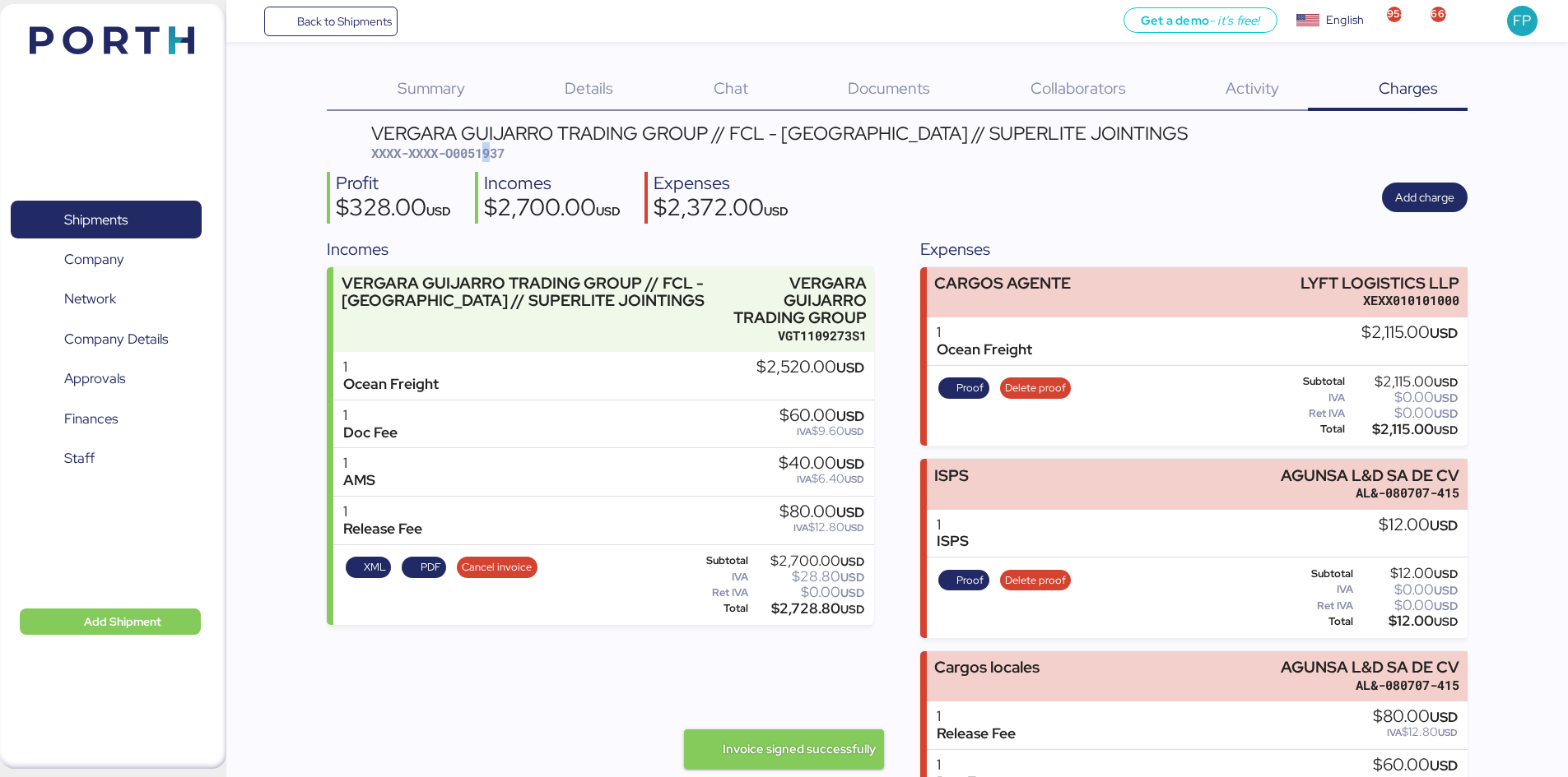
click at [492, 158] on span "XXXX-XXXX-O0051937" at bounding box center [438, 152] width 133 height 17
copy span "9"
click at [481, 151] on span "XXXX-XXXX-O0051937" at bounding box center [438, 152] width 133 height 17
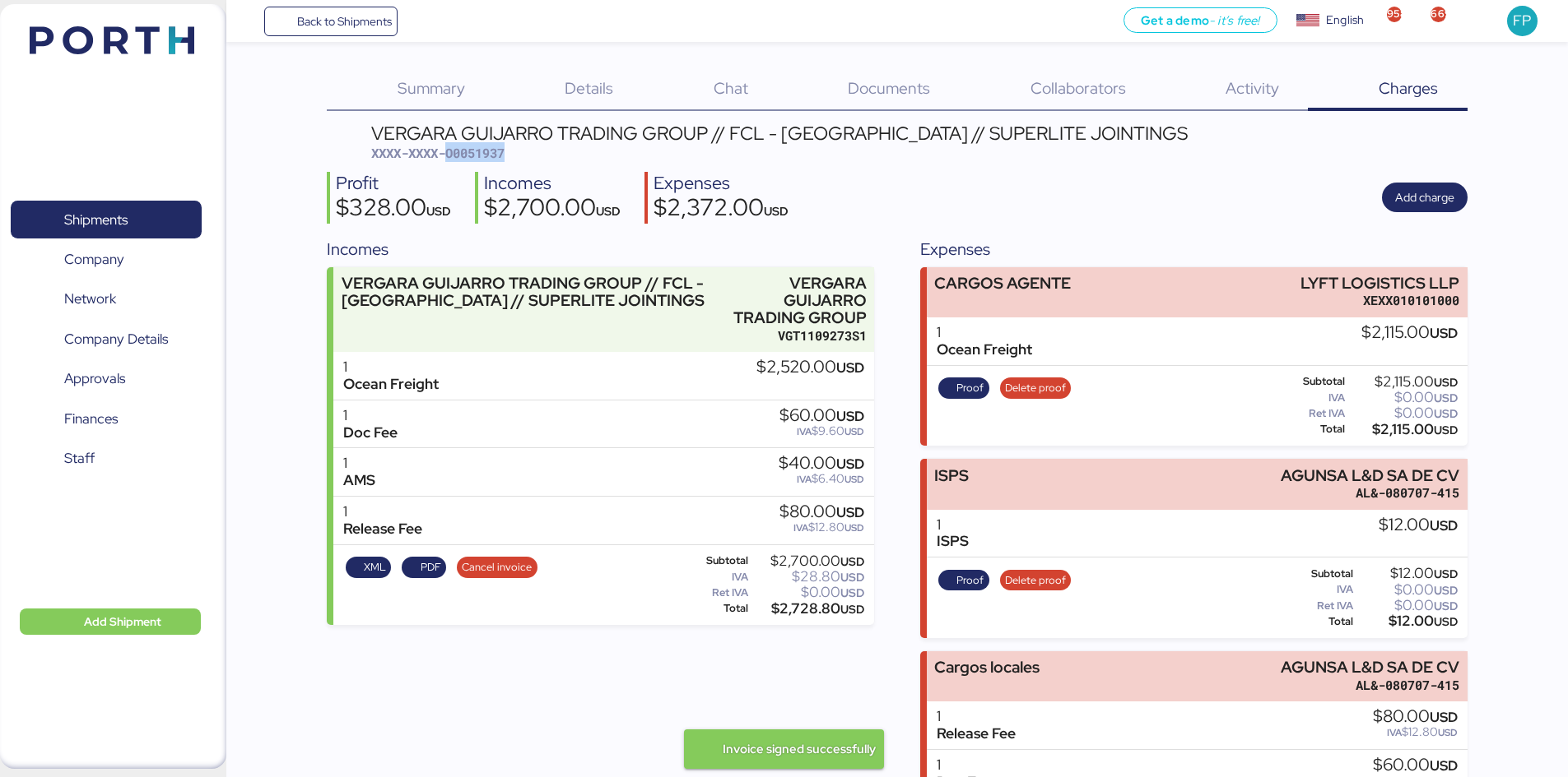
copy span "O0051937"
click at [477, 145] on span "XXXX-XXXX-O0051937" at bounding box center [438, 152] width 133 height 17
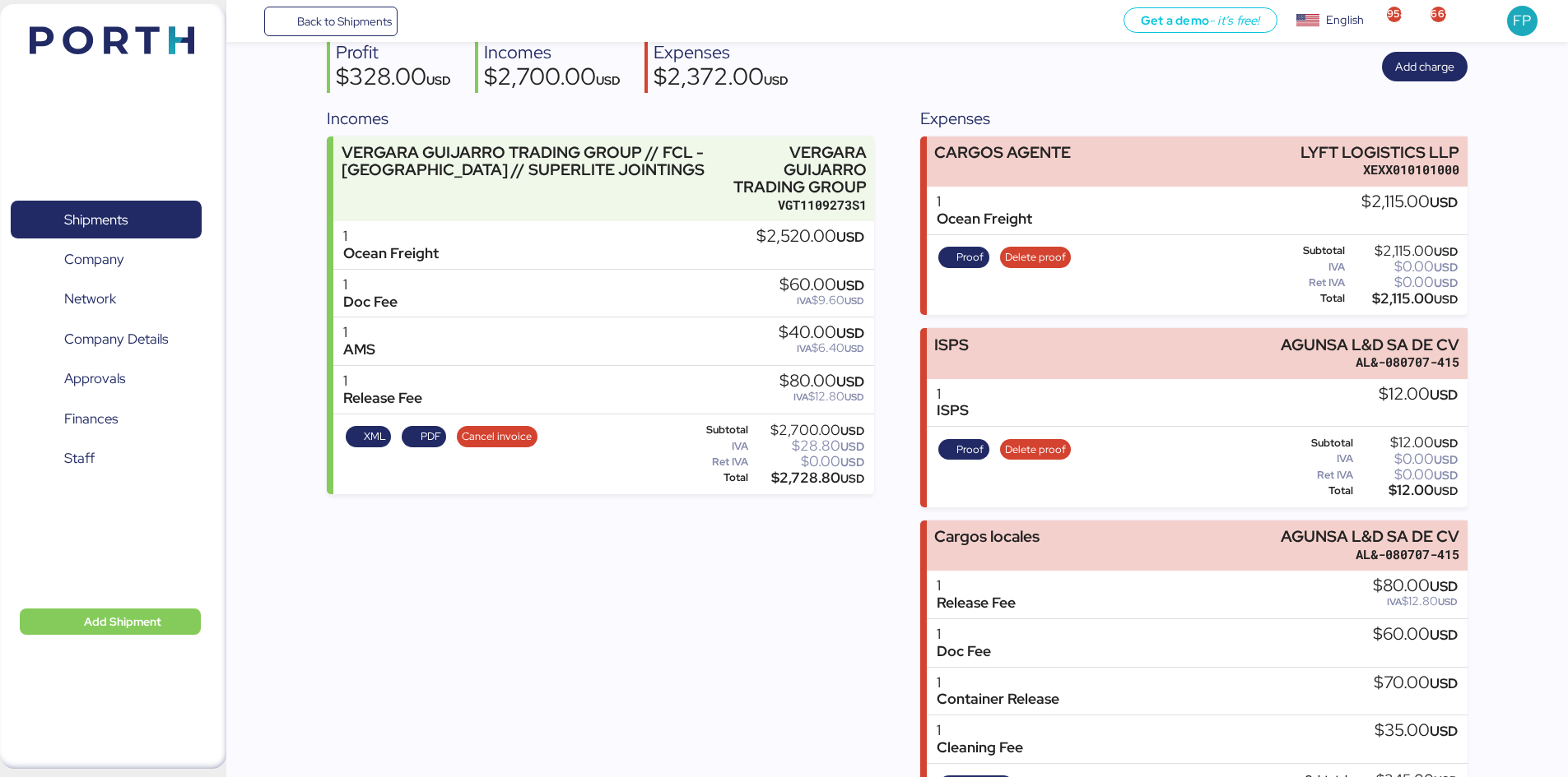
scroll to position [210, 0]
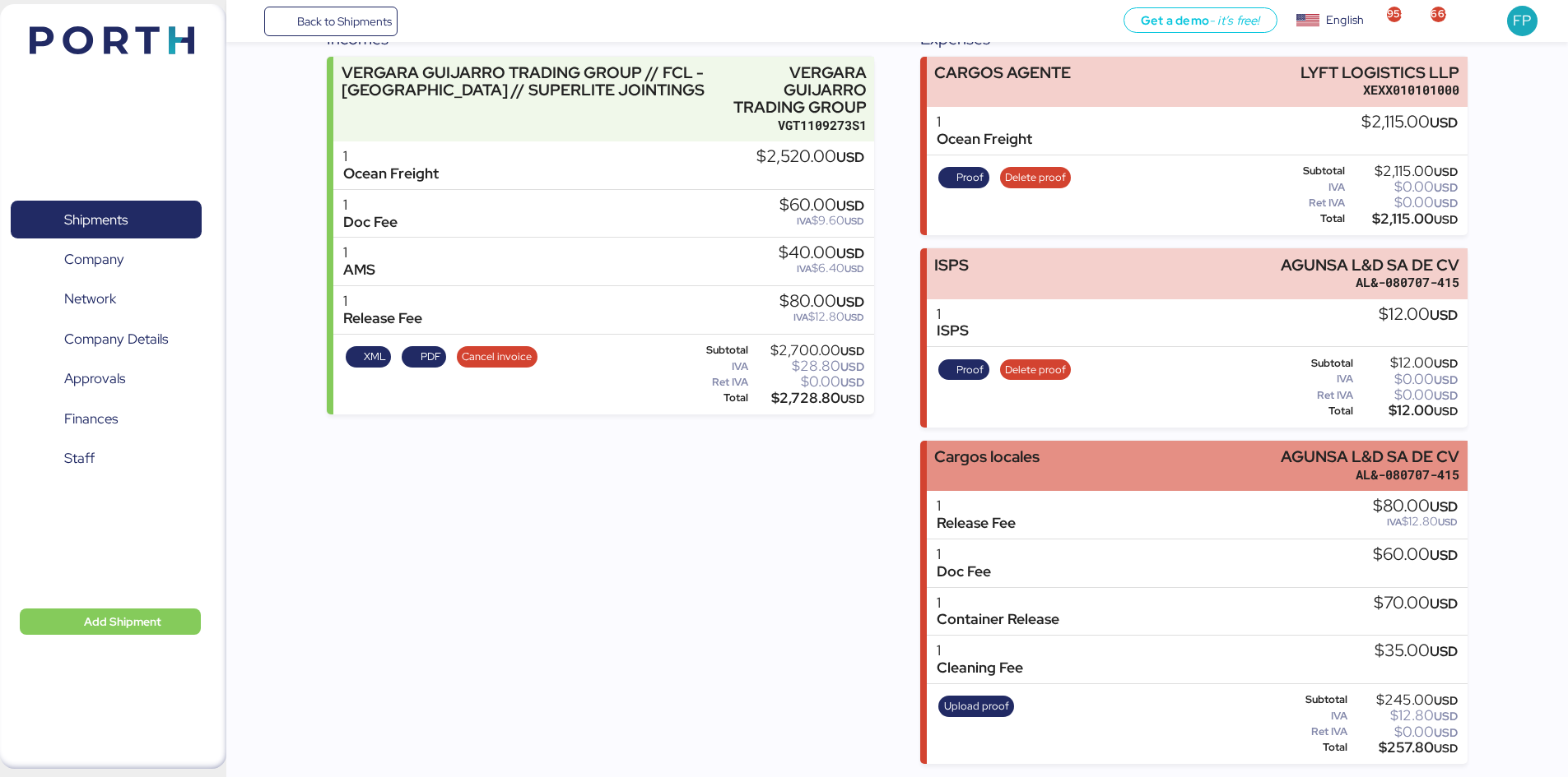
click at [1209, 470] on div "Cargos locales AGUNSA L&D SA DE CV AL&-080707-415" at bounding box center [1197, 465] width 541 height 50
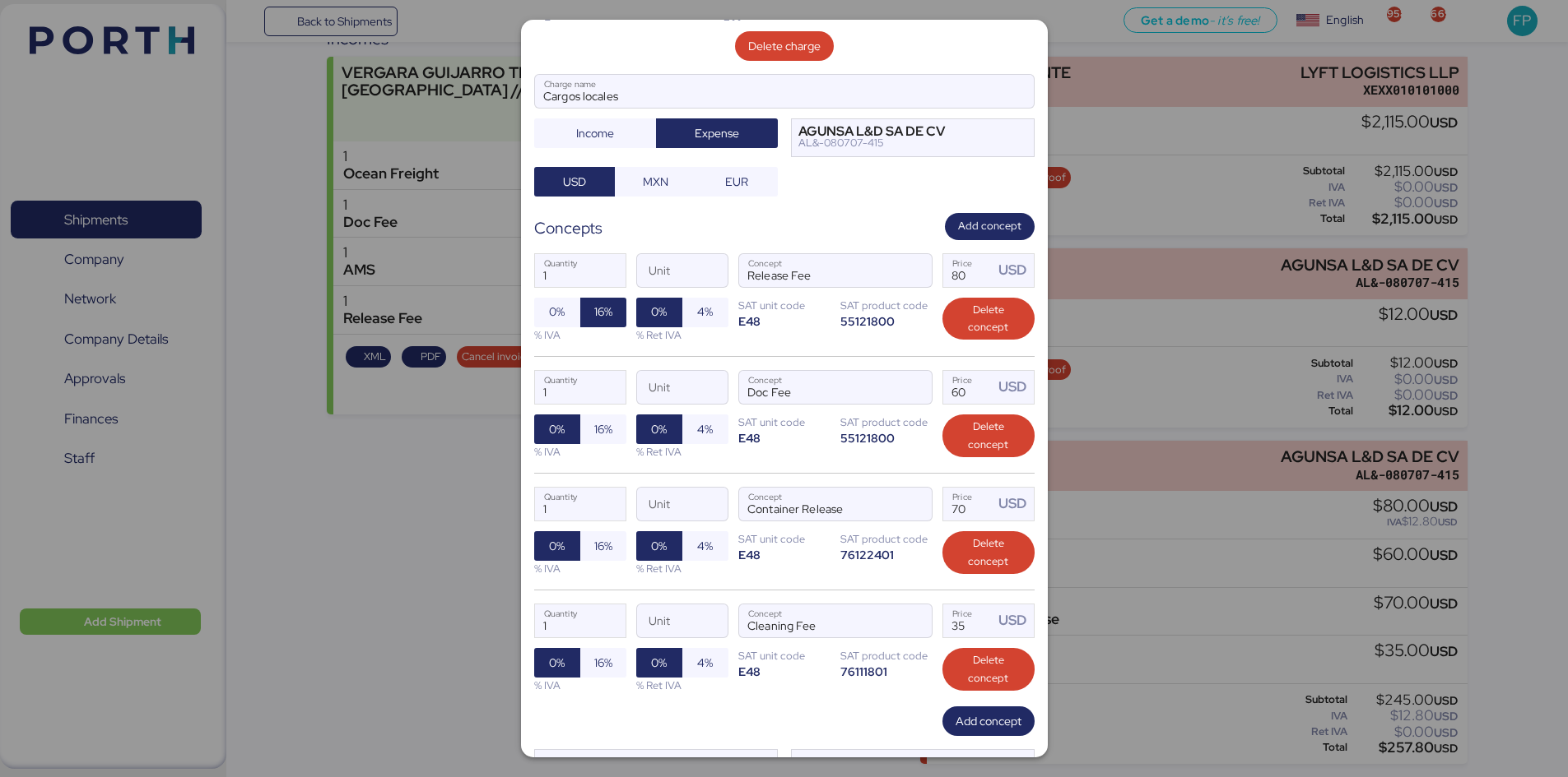
scroll to position [164, 0]
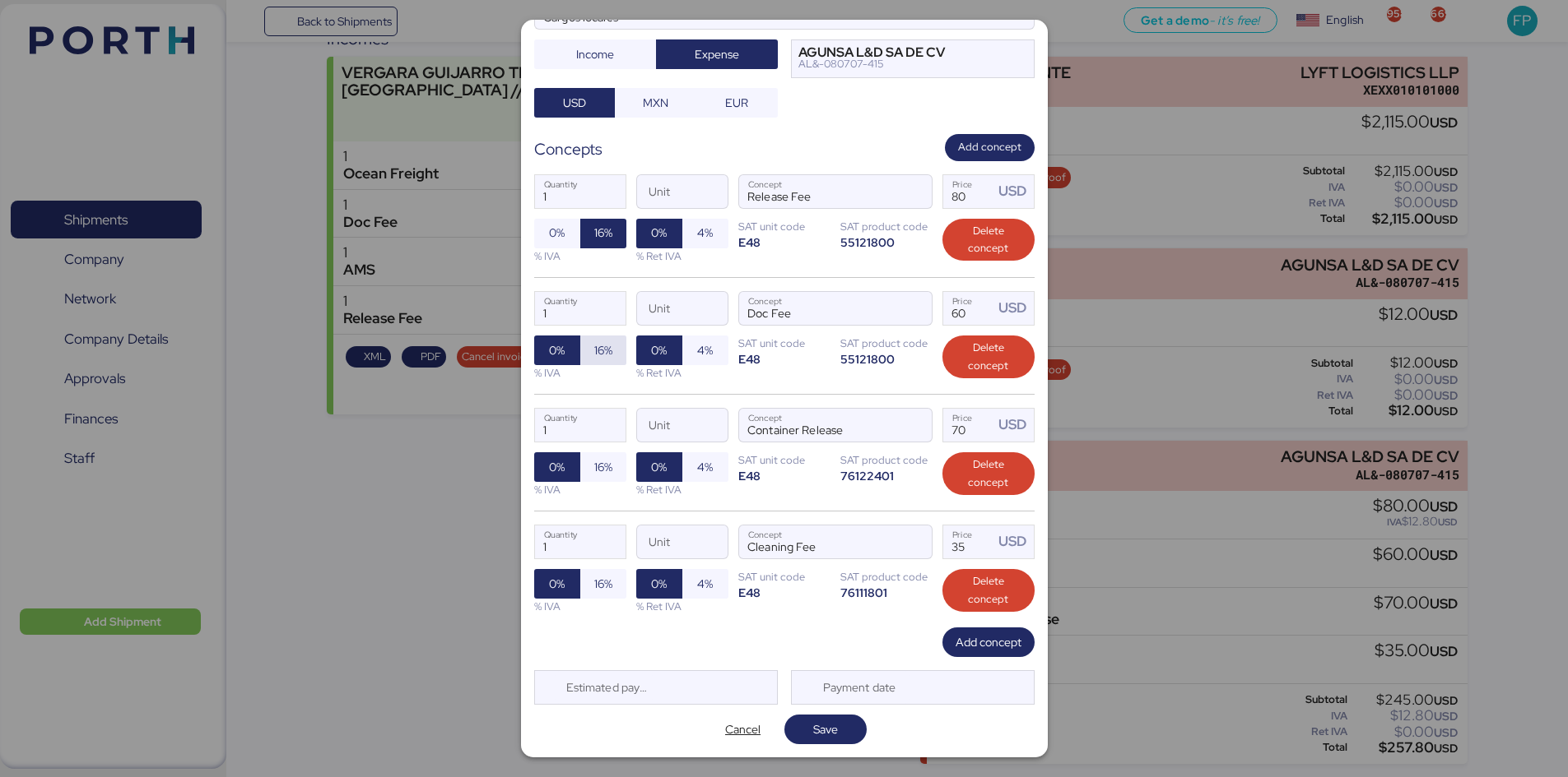
click at [590, 349] on span "16%" at bounding box center [602, 350] width 46 height 29
click at [601, 465] on span "16%" at bounding box center [603, 467] width 19 height 20
click at [604, 589] on span "16%" at bounding box center [603, 584] width 19 height 20
drag, startPoint x: 786, startPoint y: 720, endPoint x: 807, endPoint y: 736, distance: 26.4
click at [790, 724] on span "Save" at bounding box center [825, 729] width 82 height 29
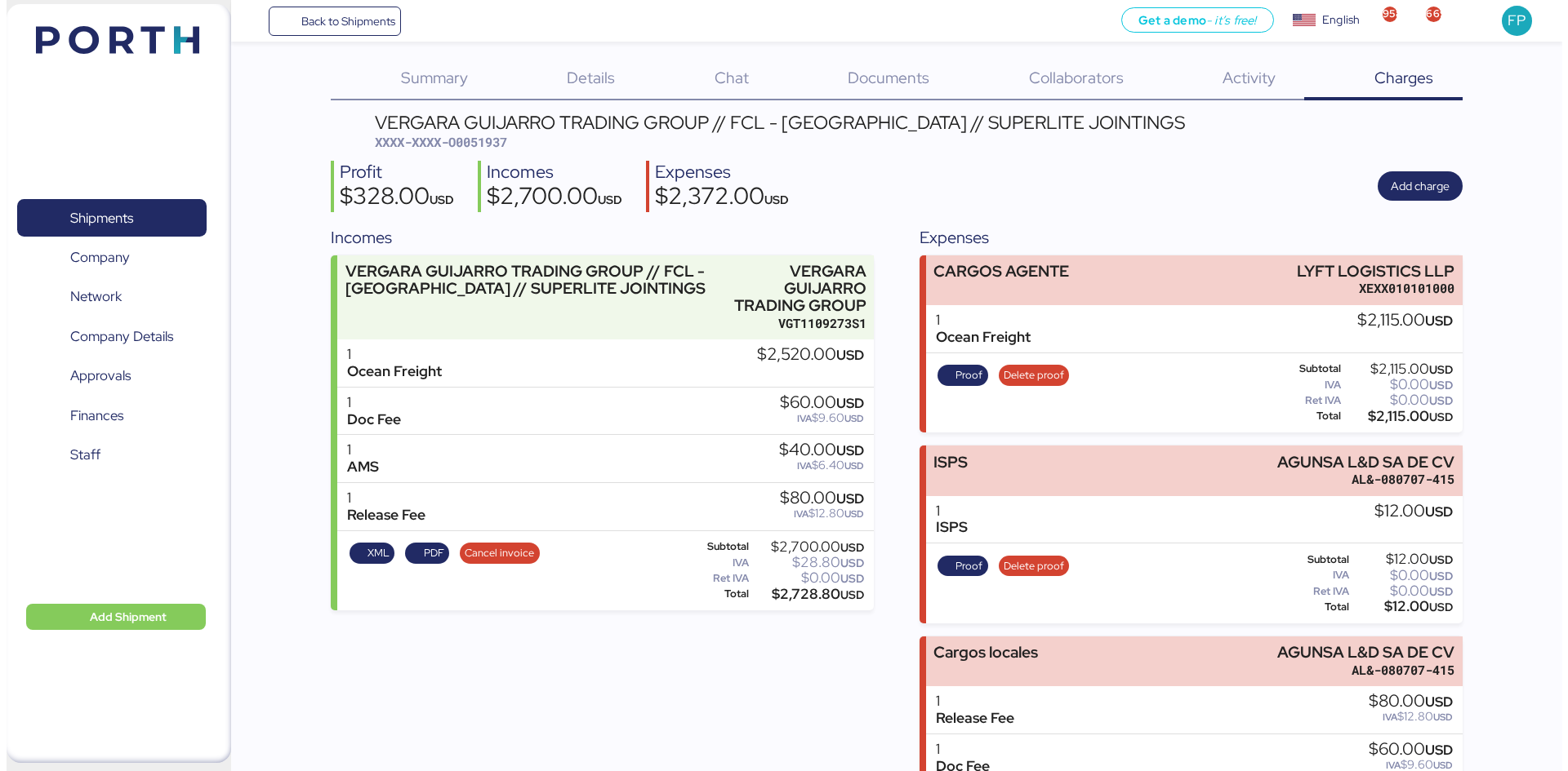
scroll to position [0, 0]
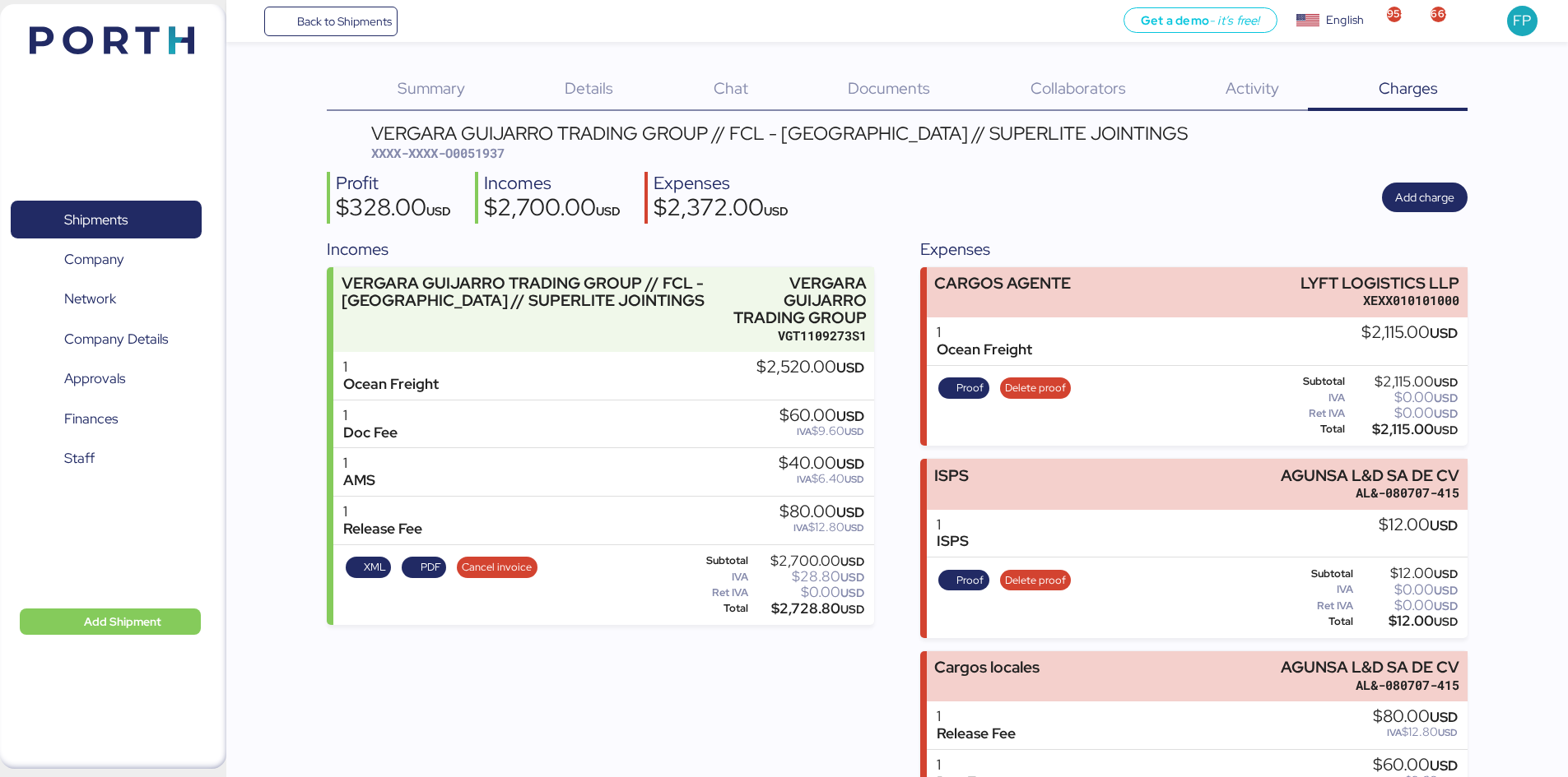
click at [496, 151] on span "XXXX-XXXX-O0051937" at bounding box center [438, 152] width 133 height 17
copy span "O0051937"
click at [143, 227] on span "Shipments" at bounding box center [106, 220] width 177 height 23
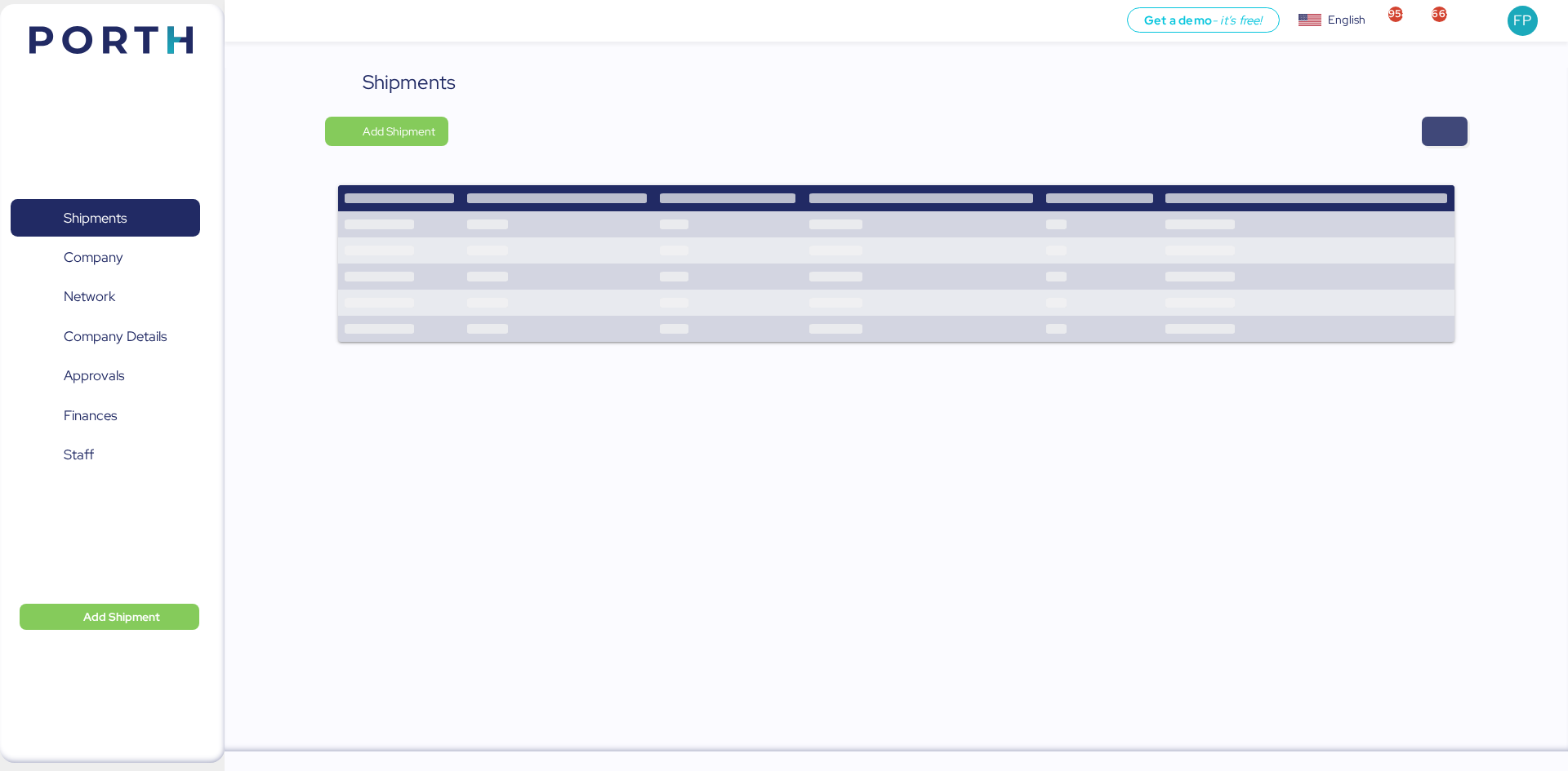
click at [1453, 140] on span "button" at bounding box center [1445, 132] width 19 height 23
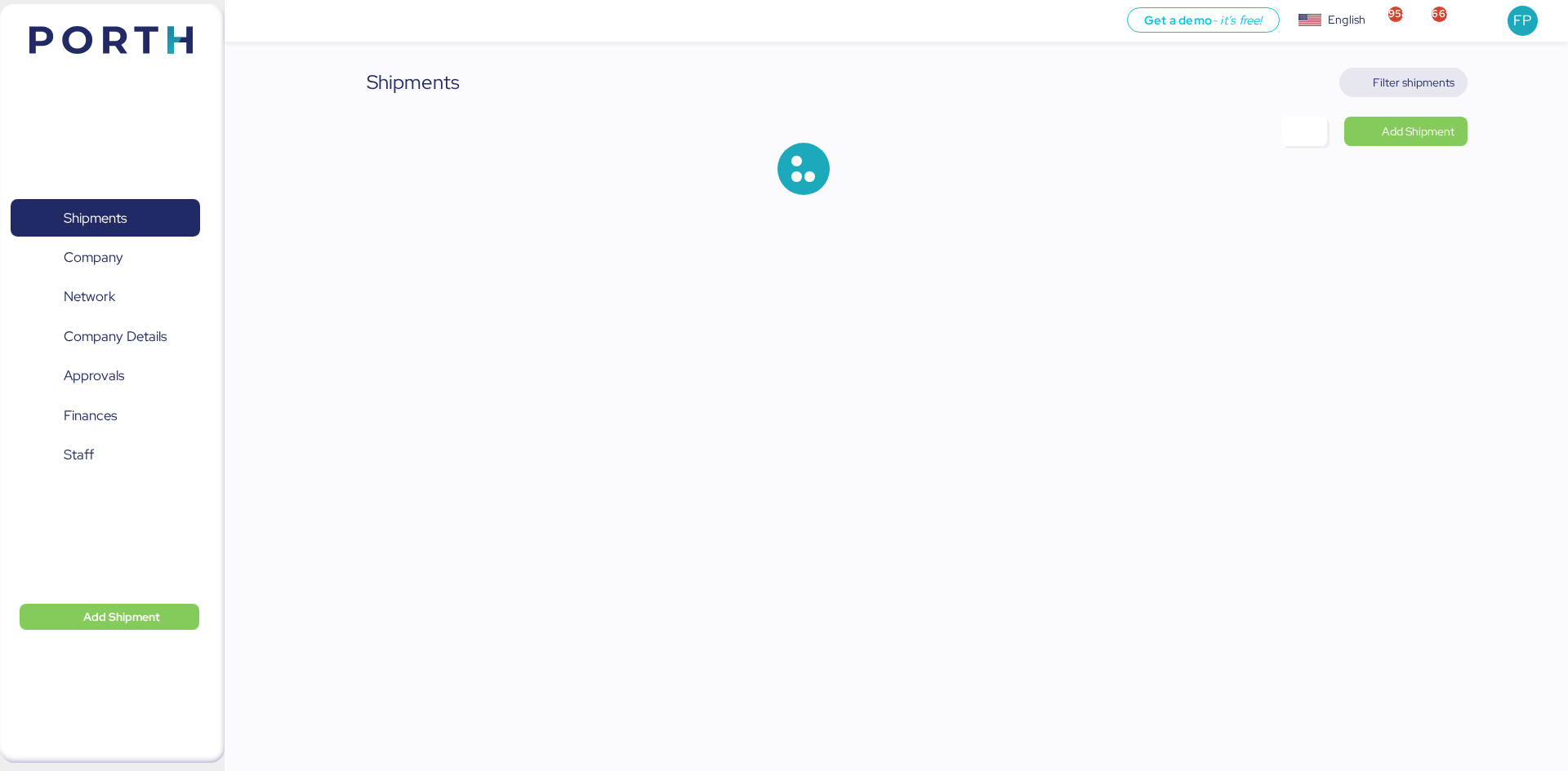
click at [1446, 77] on span "Filter shipments" at bounding box center [1414, 82] width 82 height 19
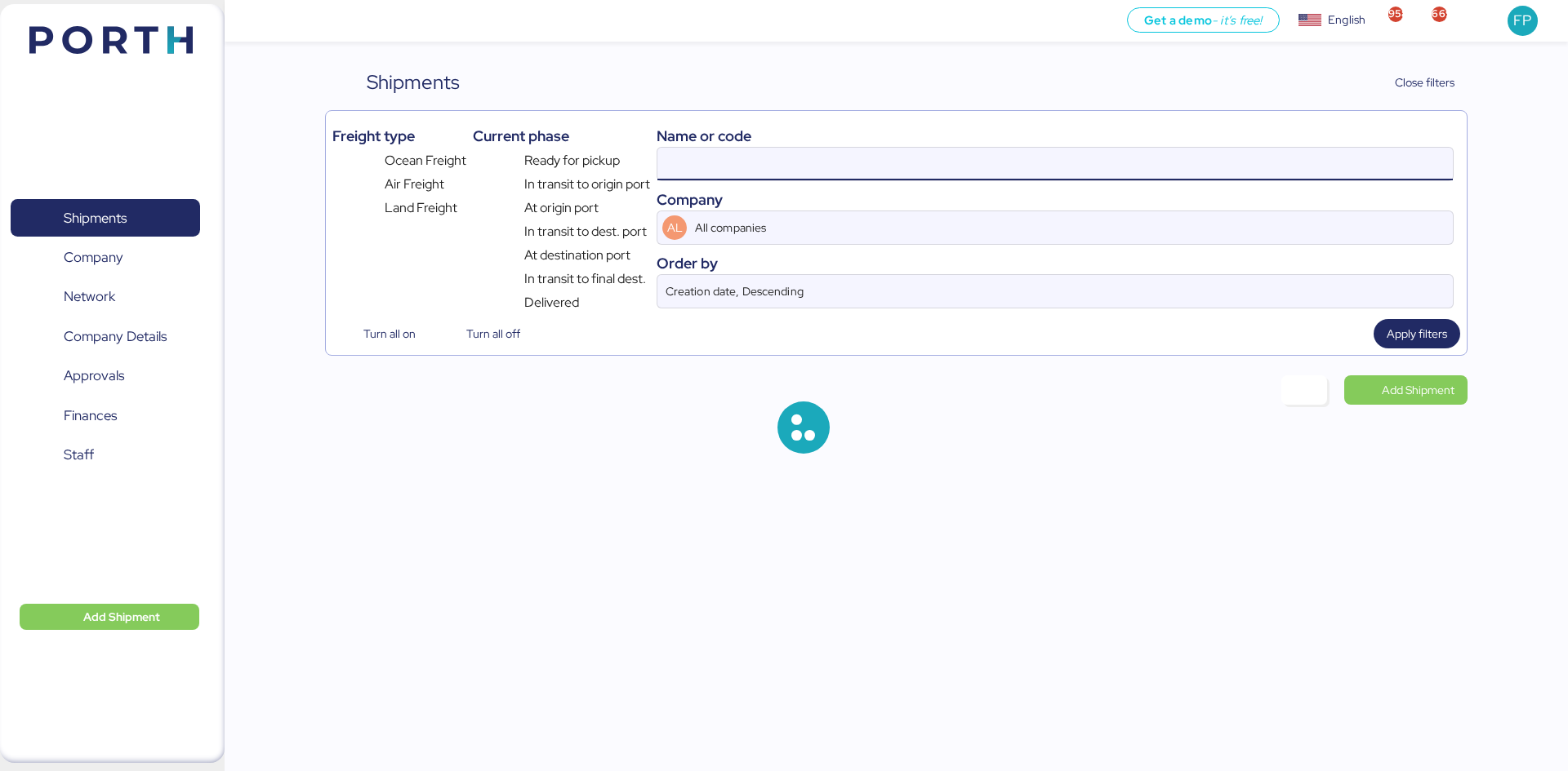
click at [683, 164] on input at bounding box center [1056, 164] width 796 height 33
click at [687, 164] on input "O0051938" at bounding box center [1056, 164] width 796 height 33
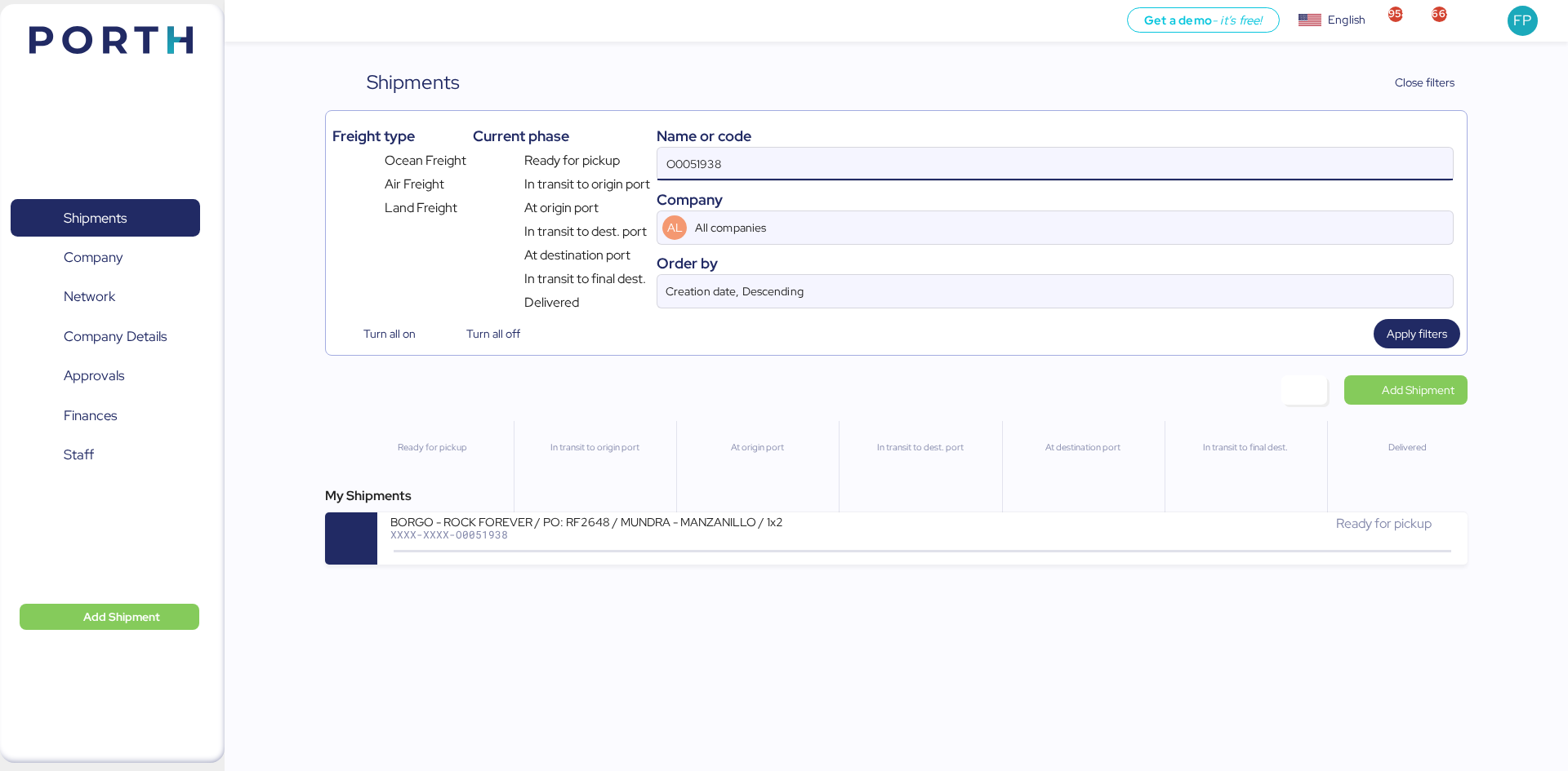
paste input "A0052206"
type input "A0052206"
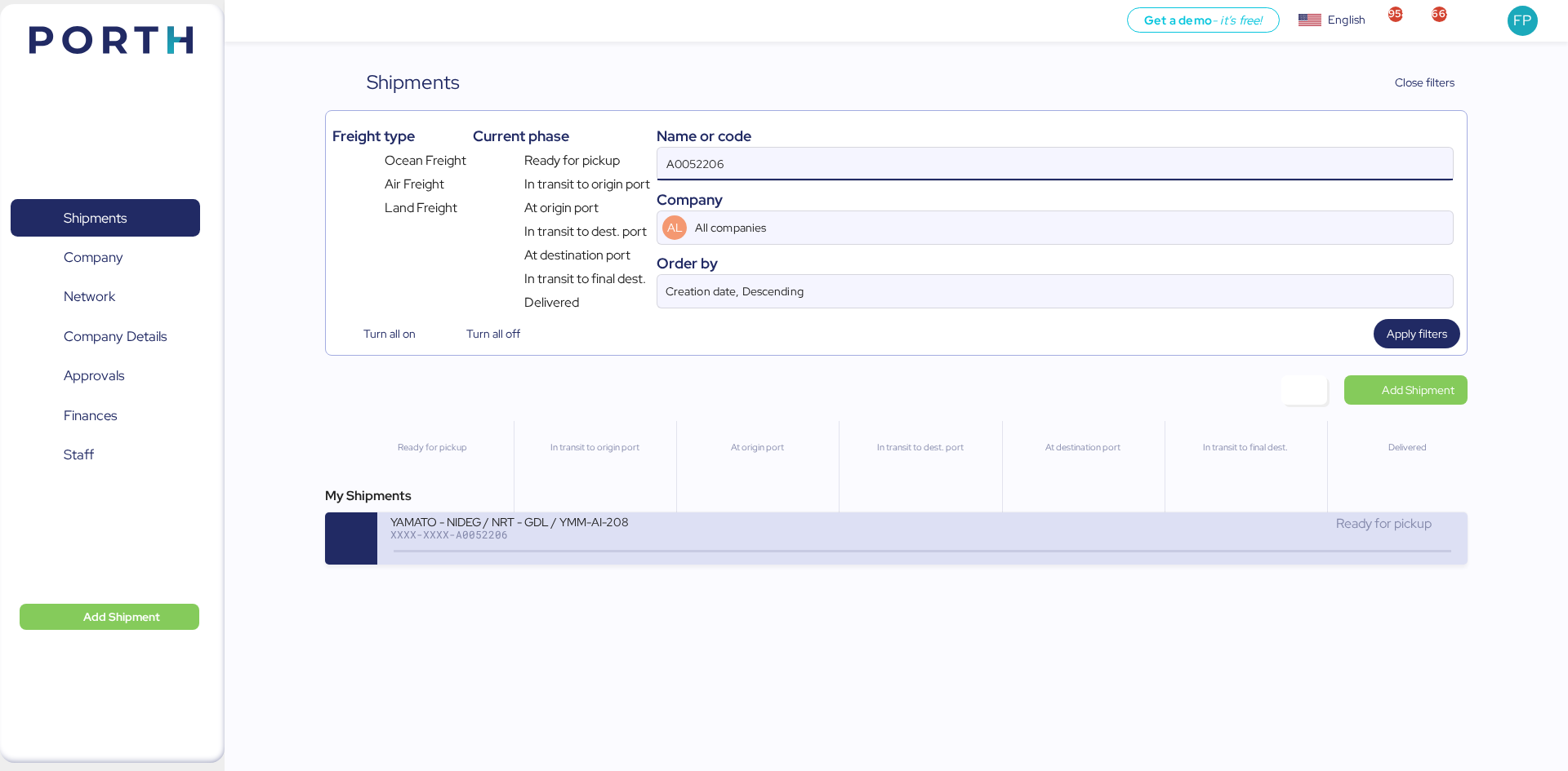
click at [726, 548] on icon at bounding box center [747, 552] width 79 height 18
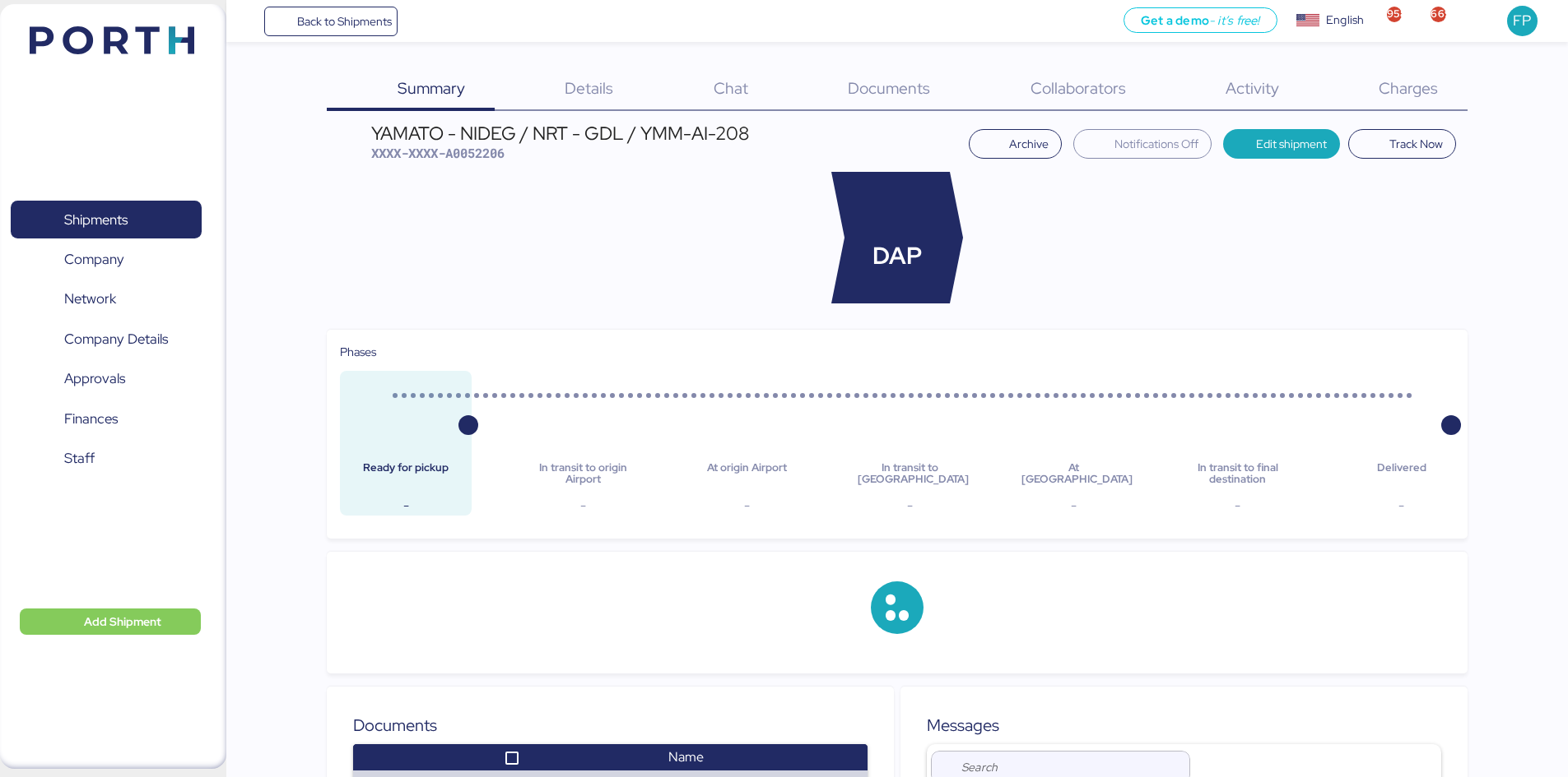
click at [1398, 103] on div "Charges 0" at bounding box center [1387, 90] width 158 height 43
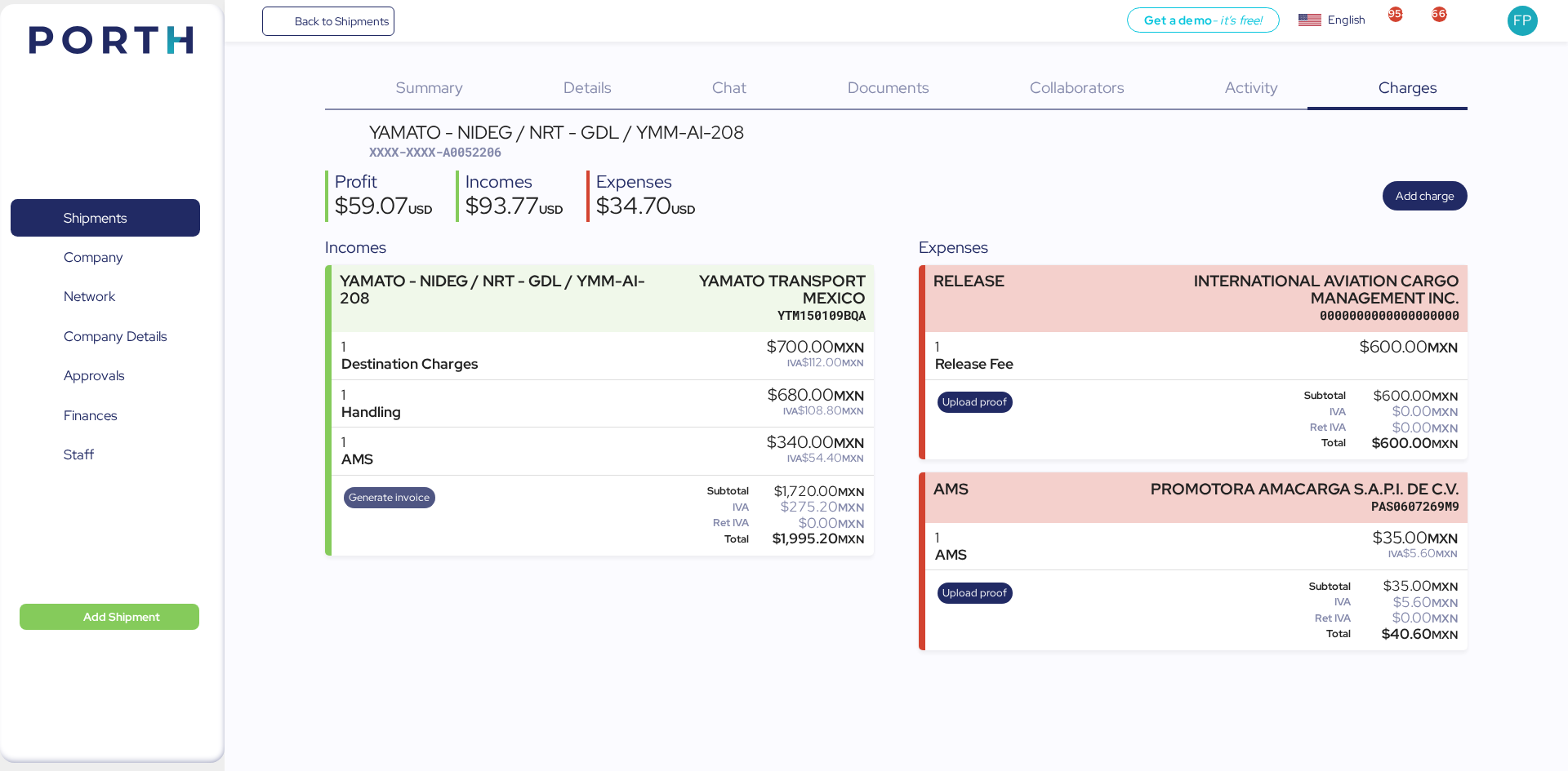
click at [416, 498] on span "Generate invoice" at bounding box center [388, 498] width 81 height 18
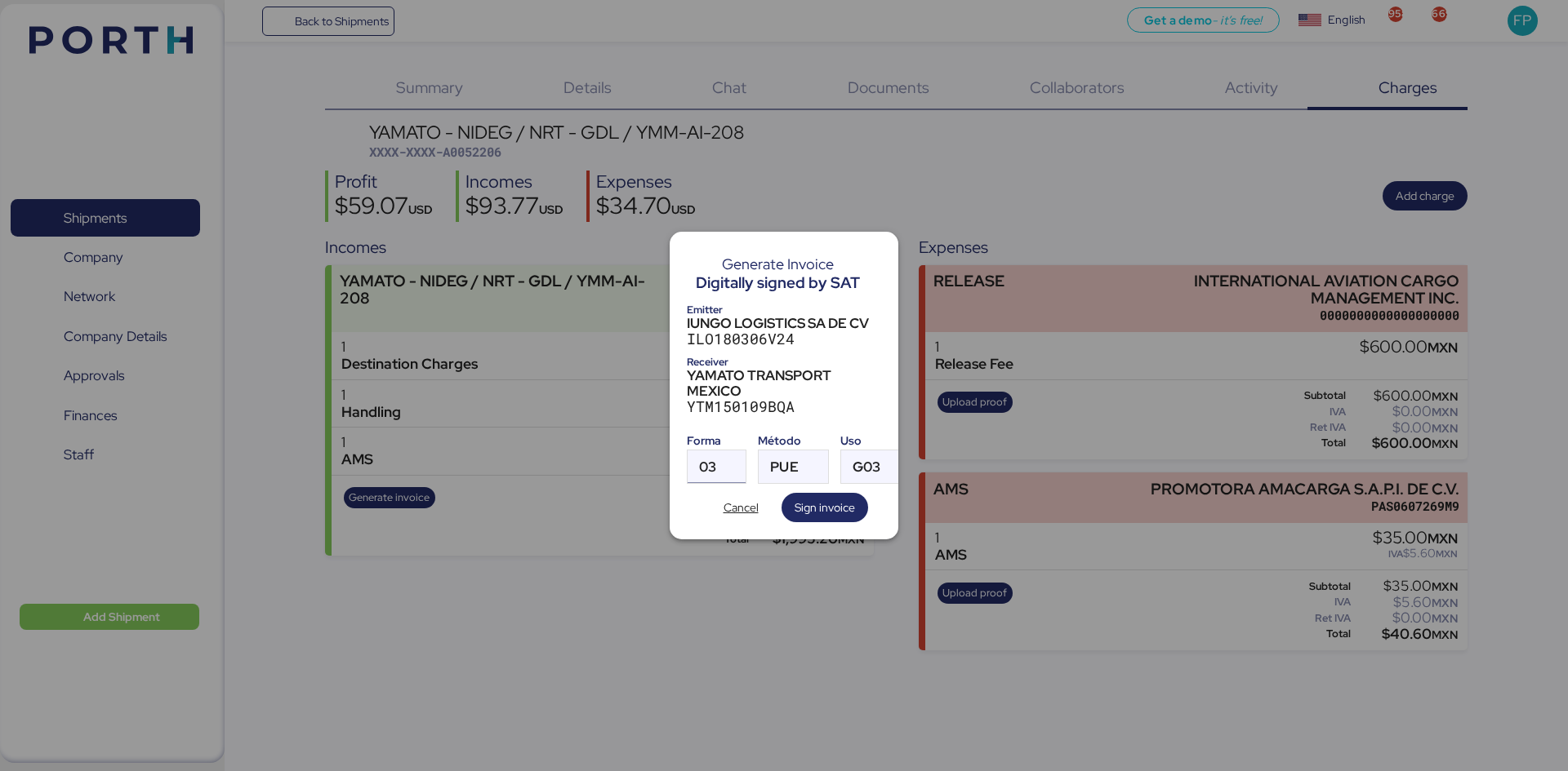
click at [726, 461] on div at bounding box center [731, 467] width 29 height 33
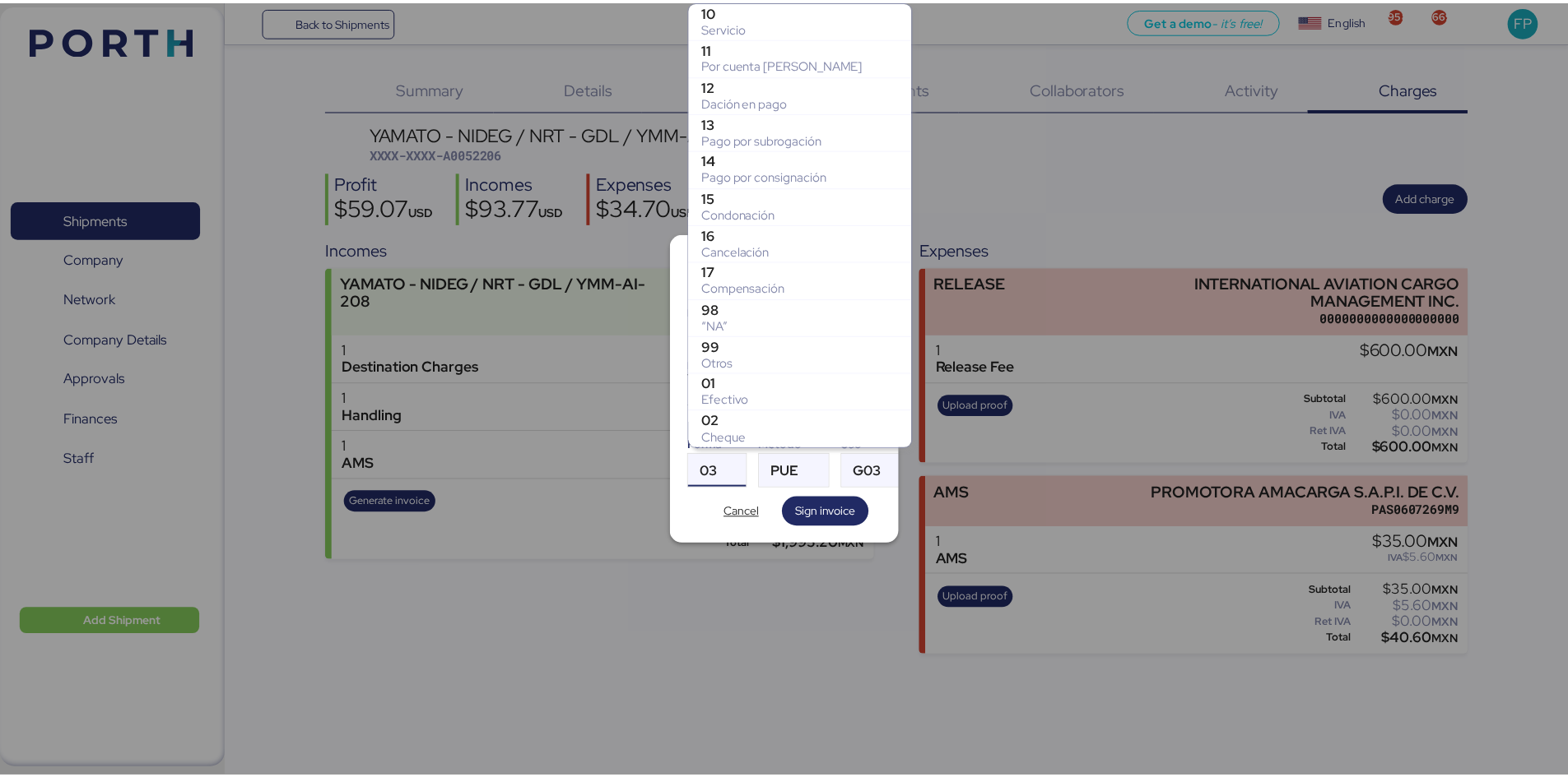
scroll to position [261, 0]
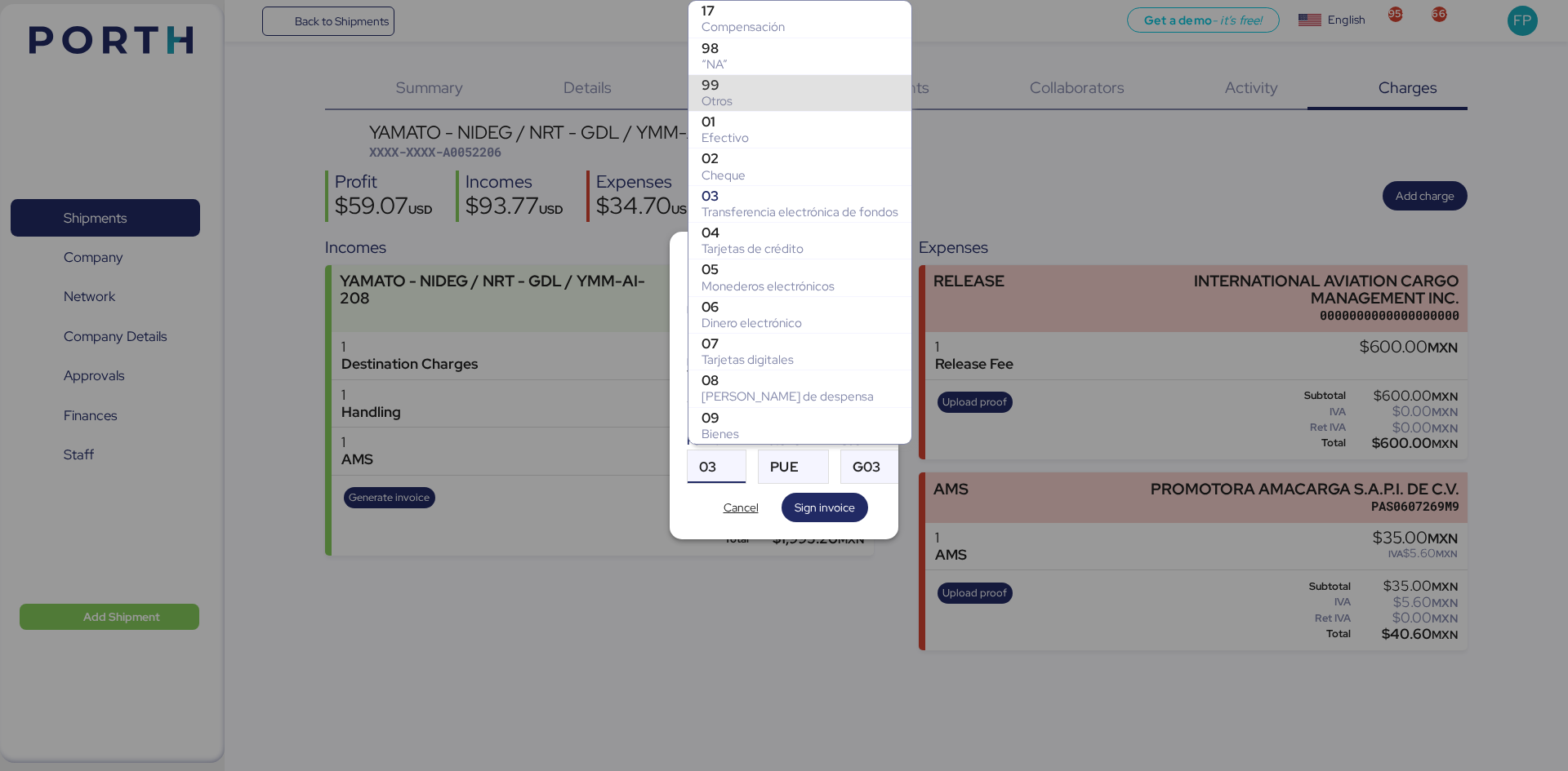
click at [763, 95] on div "Otros" at bounding box center [800, 101] width 197 height 16
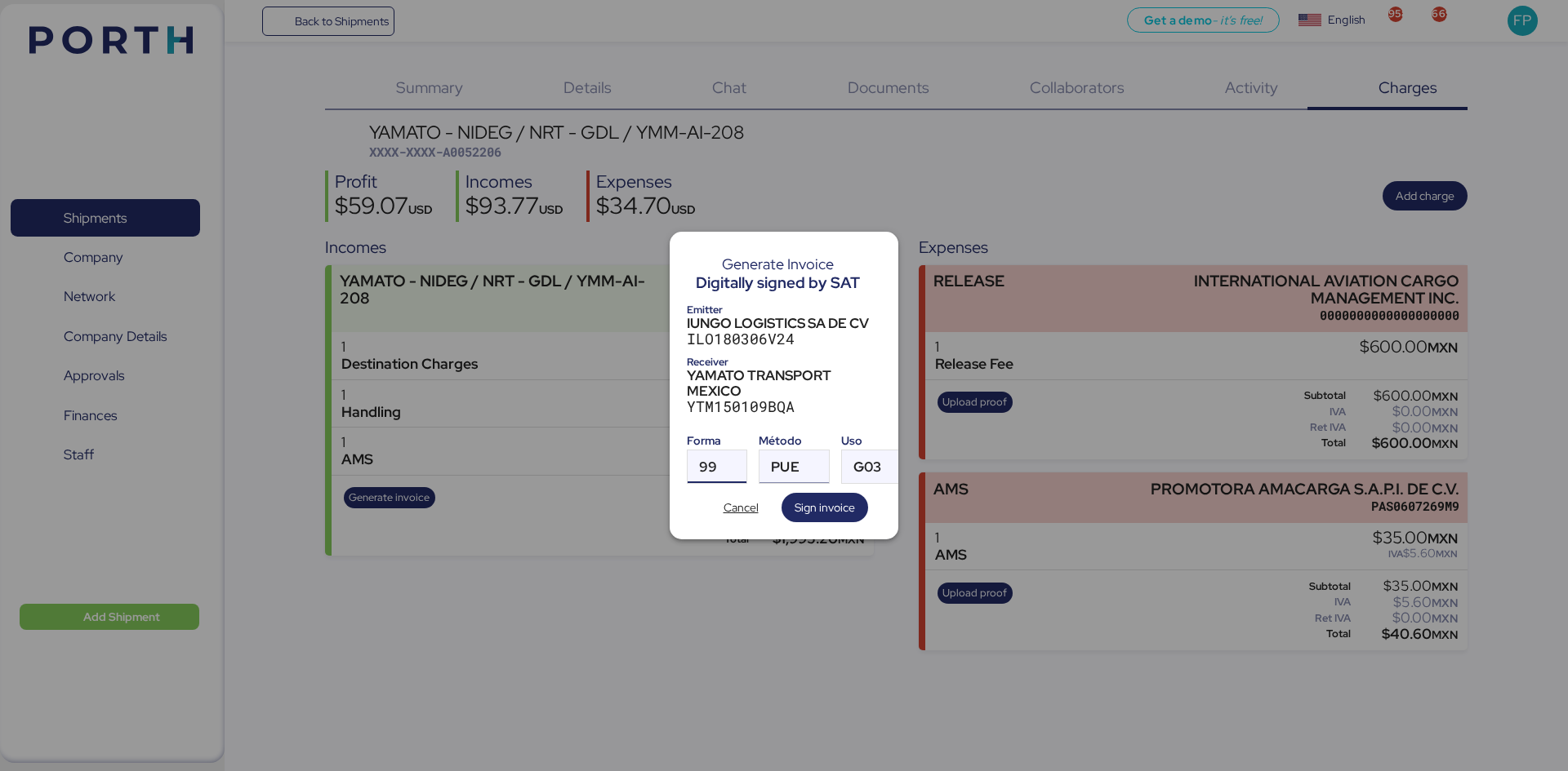
click at [785, 451] on div "PUE" at bounding box center [785, 467] width 28 height 33
click at [788, 523] on div "PPD" at bounding box center [860, 525] width 176 height 16
click at [833, 498] on span "Sign invoice" at bounding box center [825, 507] width 60 height 19
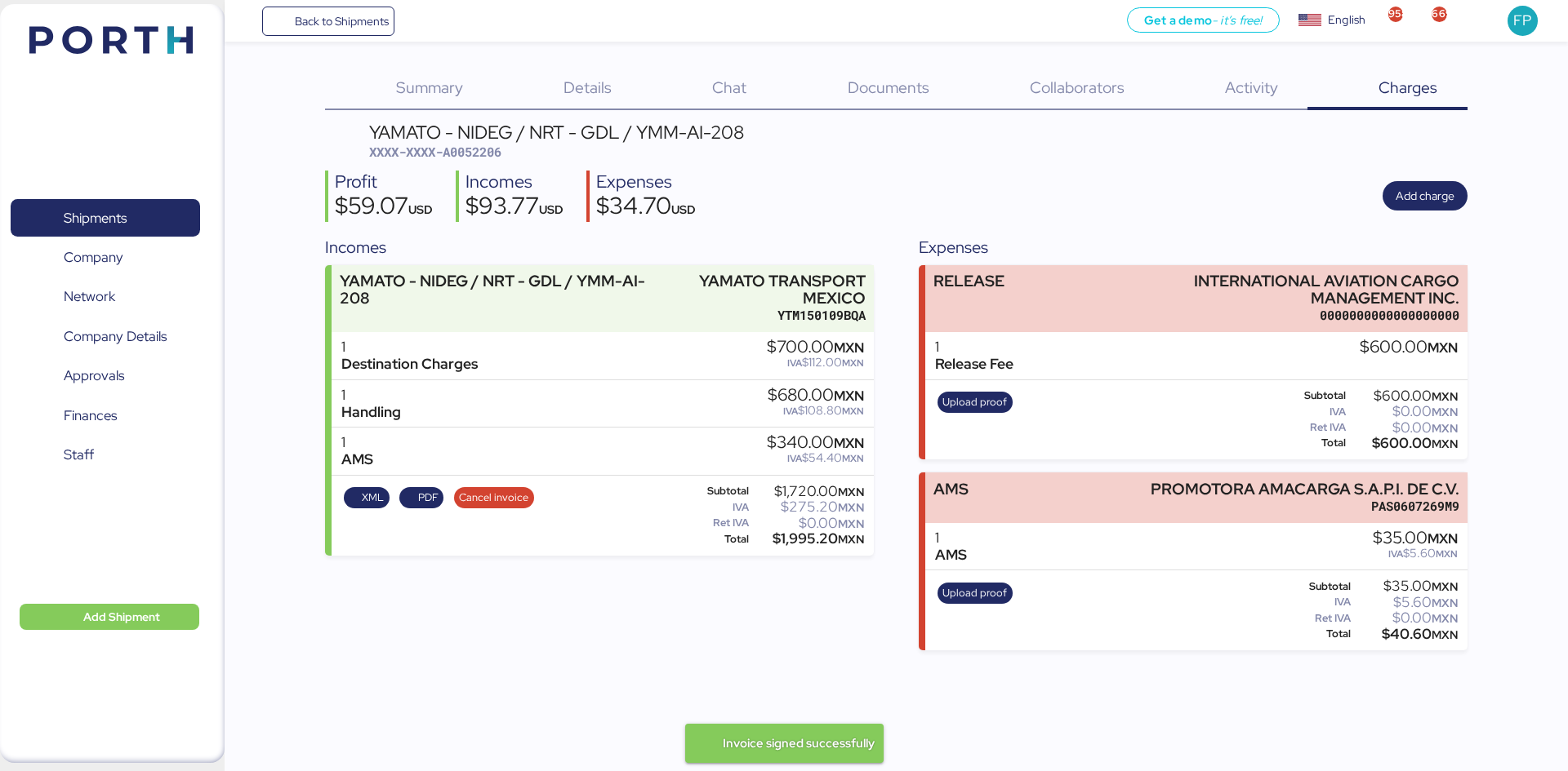
click at [473, 149] on span "XXXX-XXXX-A0052206" at bounding box center [435, 151] width 132 height 16
click at [471, 149] on span "XXXX-XXXX-A0052206" at bounding box center [435, 151] width 132 height 16
copy span "A0052206"
click at [463, 152] on span "XXXX-XXXX-A0052206" at bounding box center [435, 151] width 132 height 16
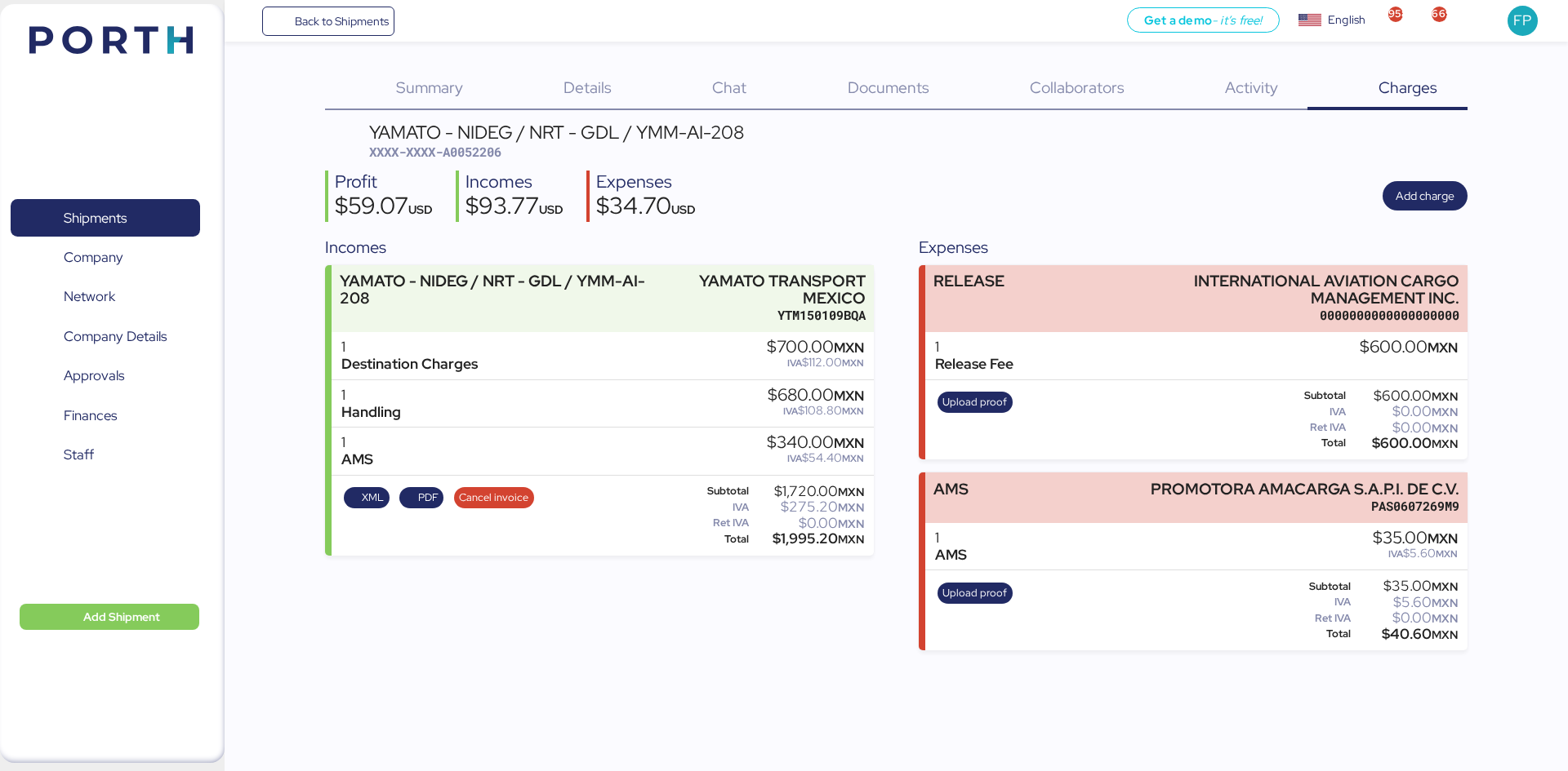
click at [807, 542] on div "$1,995.20 MXN" at bounding box center [807, 539] width 112 height 13
click at [807, 538] on div "$1,995.20 MXN" at bounding box center [807, 539] width 112 height 13
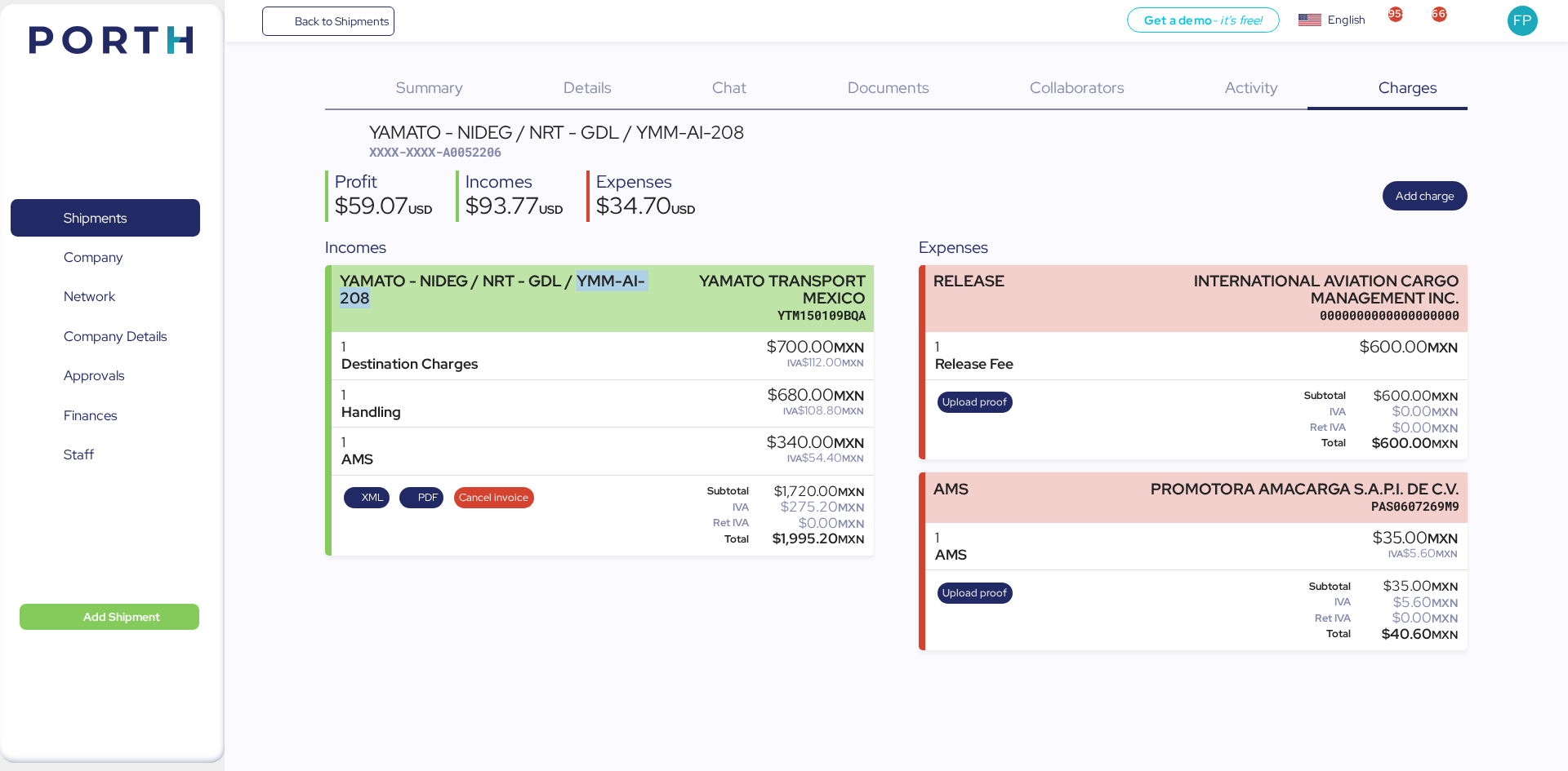
drag, startPoint x: 575, startPoint y: 282, endPoint x: 441, endPoint y: 293, distance: 134.5
click at [441, 293] on div "YAMATO - NIDEG / NRT - GDL / YMM-AI-208" at bounding box center [492, 289] width 306 height 34
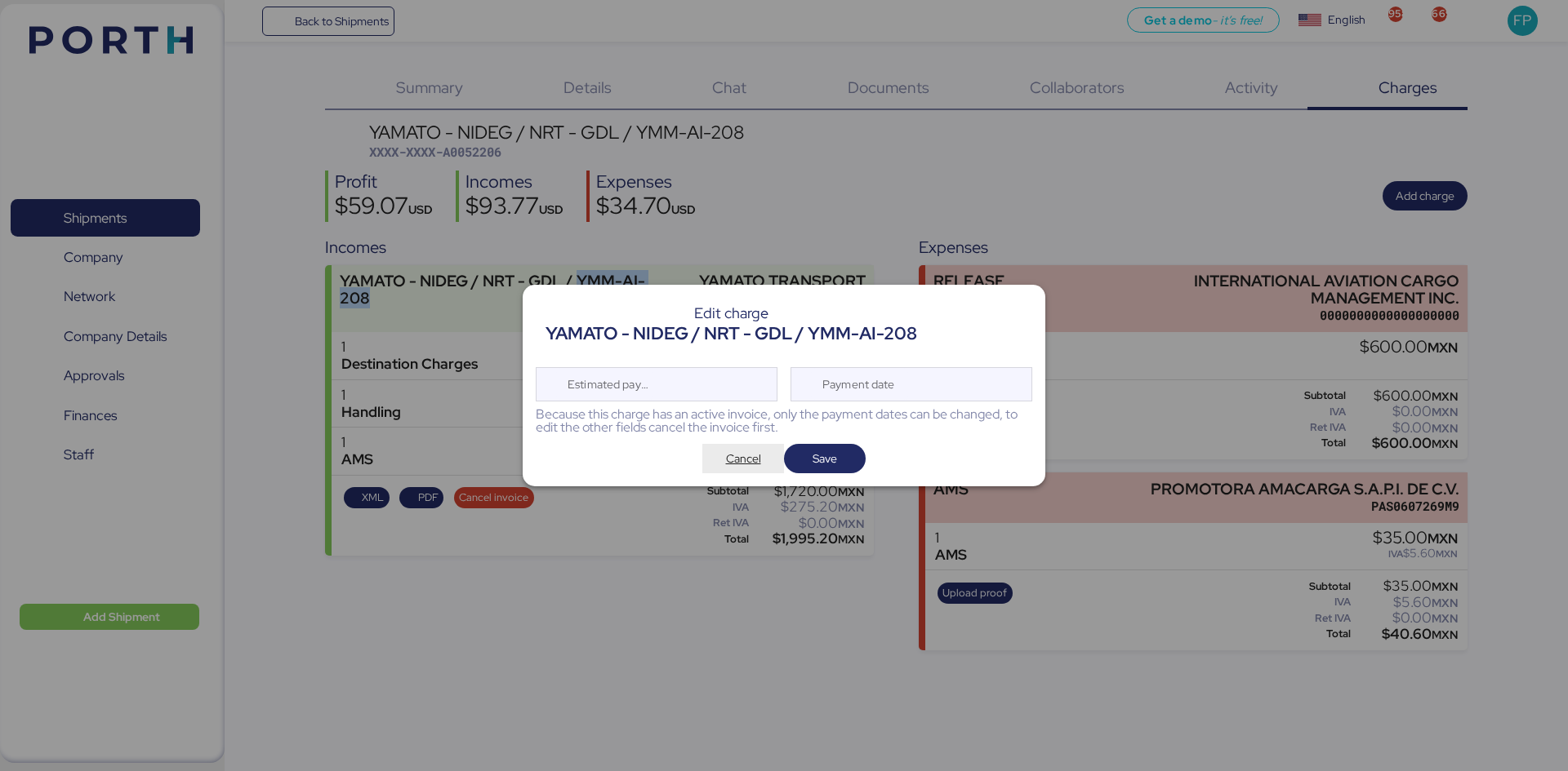
click at [755, 461] on span "Cancel" at bounding box center [743, 459] width 35 height 19
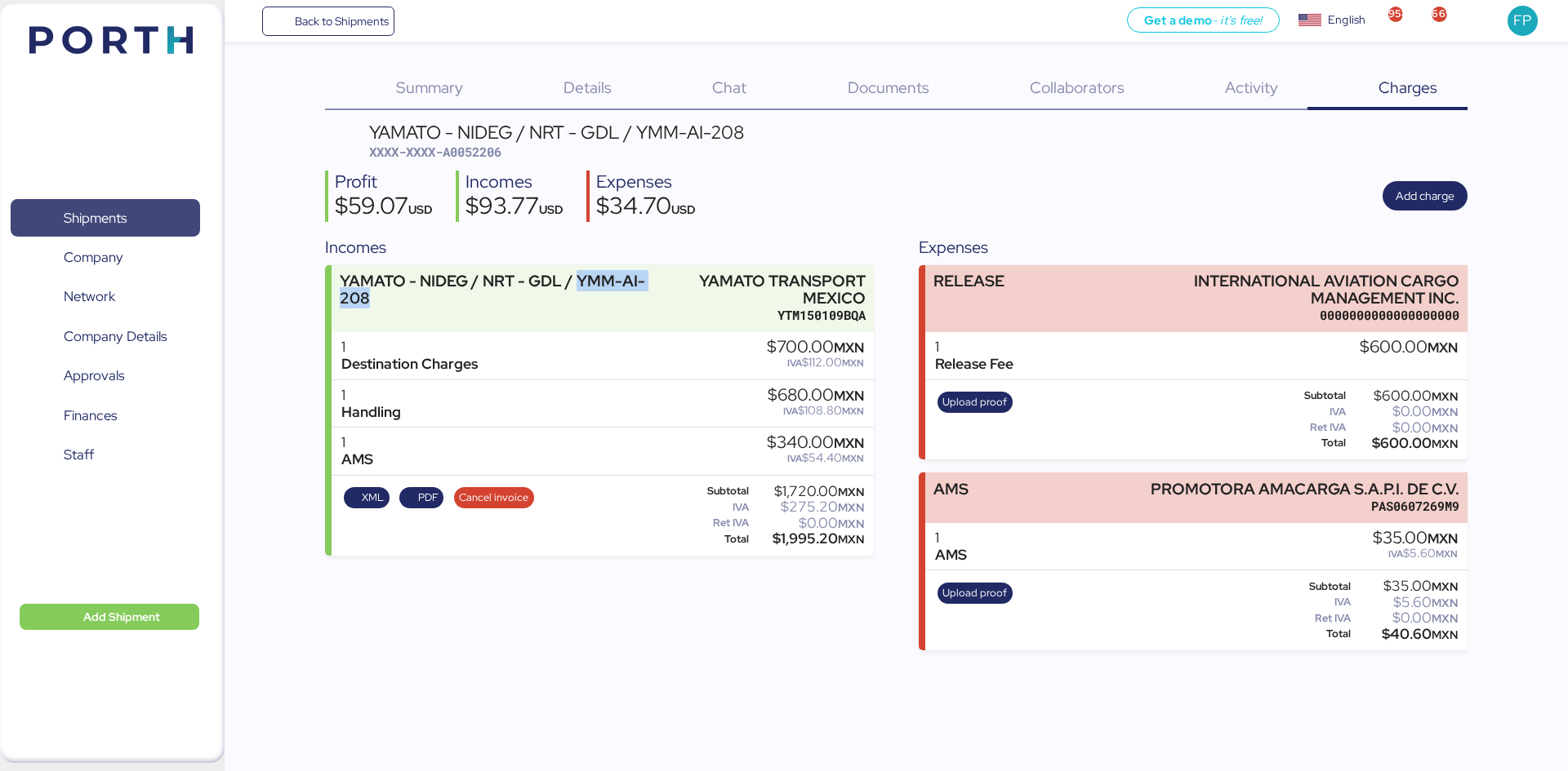
click at [168, 218] on span "Shipments" at bounding box center [105, 218] width 176 height 23
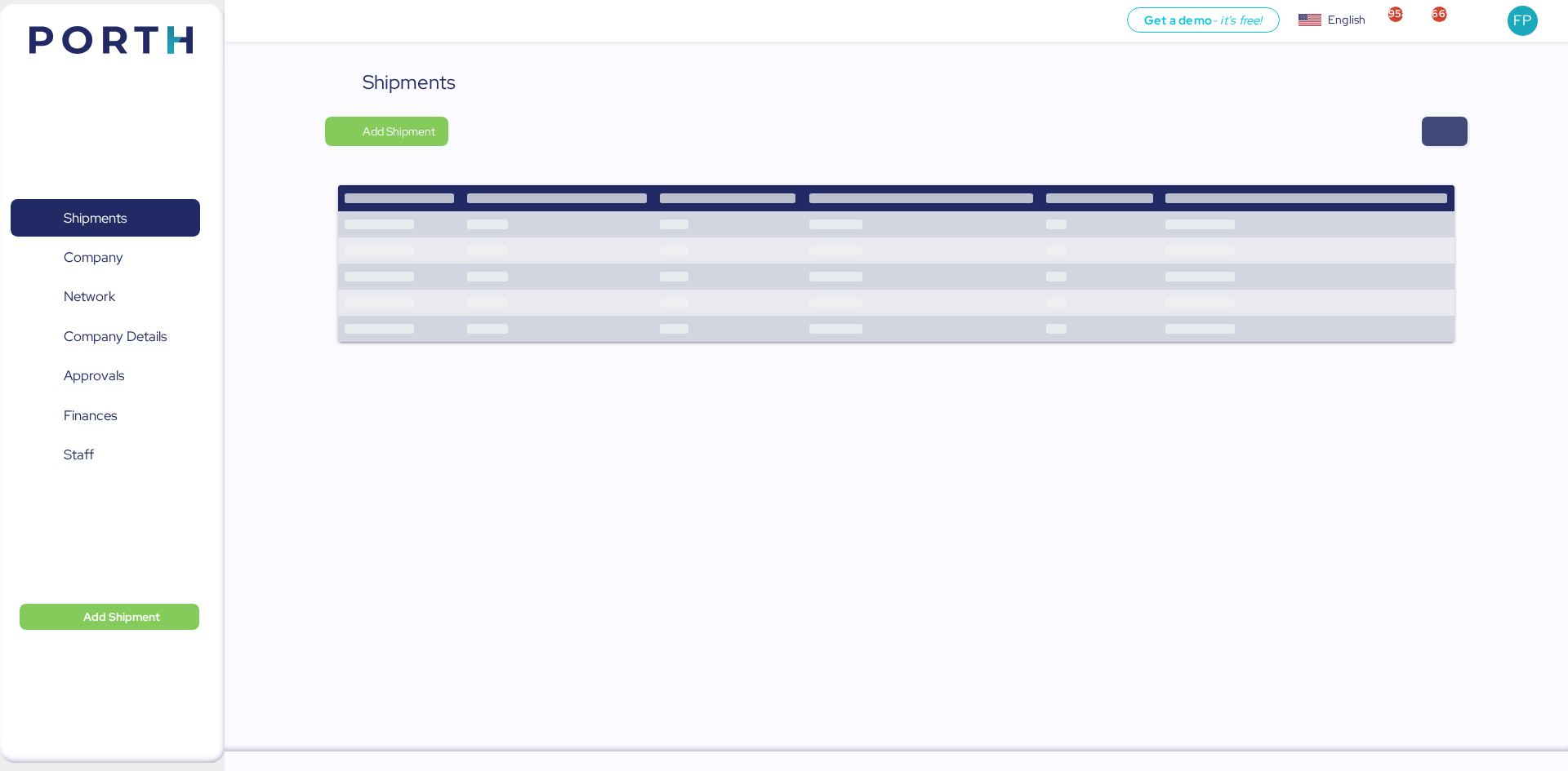
click at [1428, 137] on span "button" at bounding box center [1444, 131] width 46 height 29
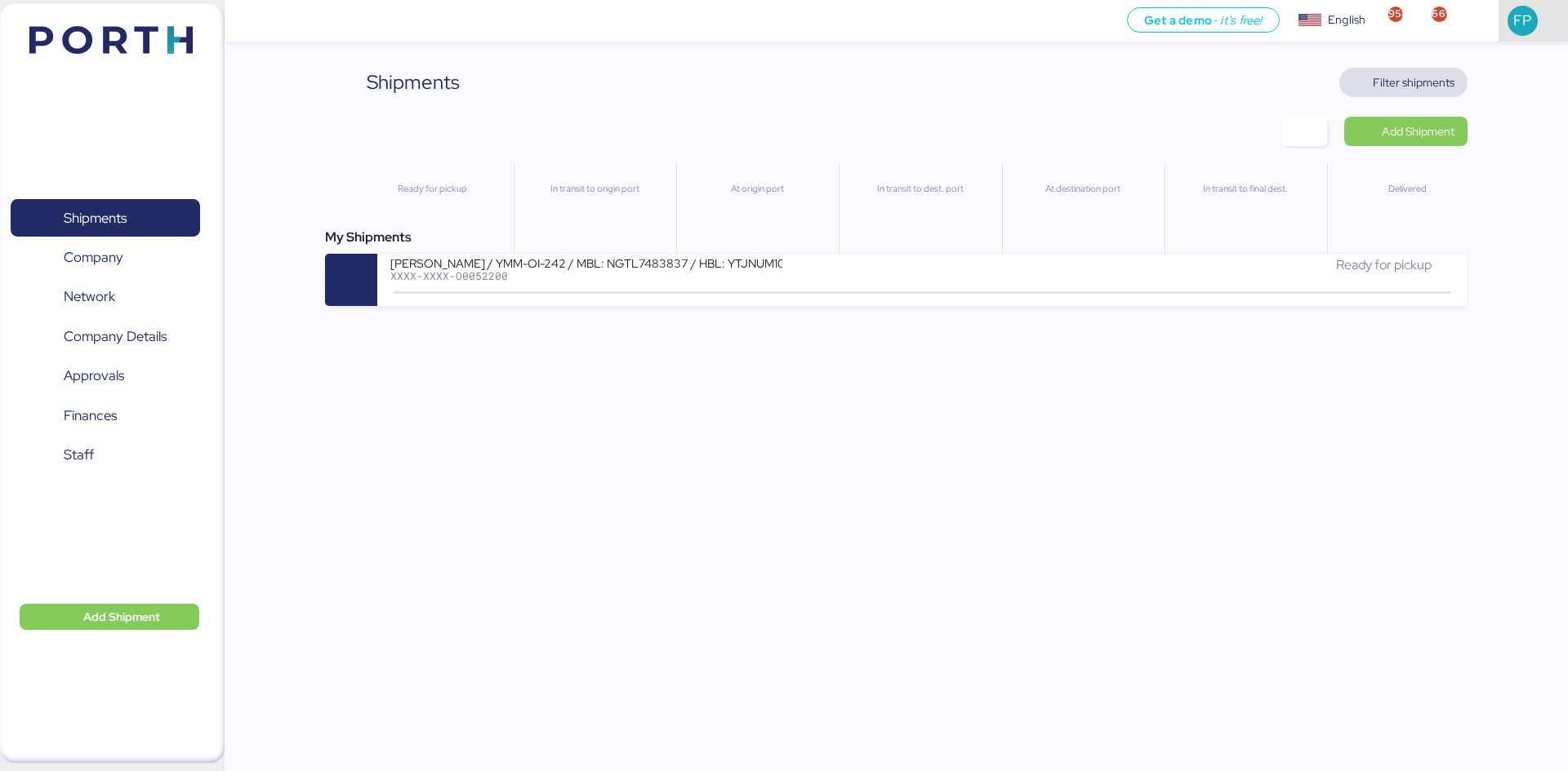
drag, startPoint x: 1421, startPoint y: 80, endPoint x: 1564, endPoint y: 16, distance: 156.7
click at [1421, 80] on span "Filter shipments" at bounding box center [1414, 82] width 82 height 19
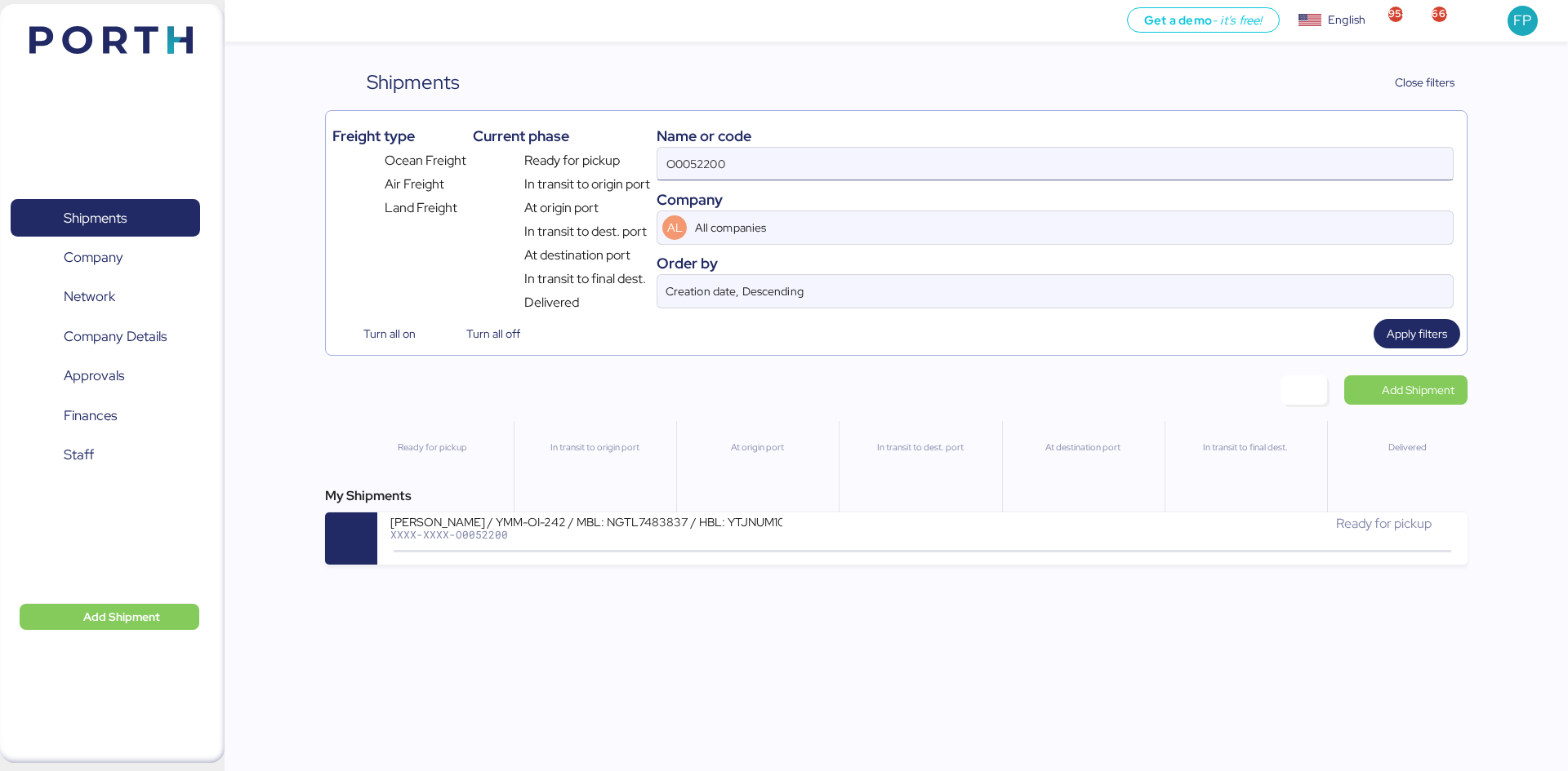
click at [717, 172] on input "O0052200" at bounding box center [1056, 164] width 796 height 33
paste input "1912"
type input "O0051912"
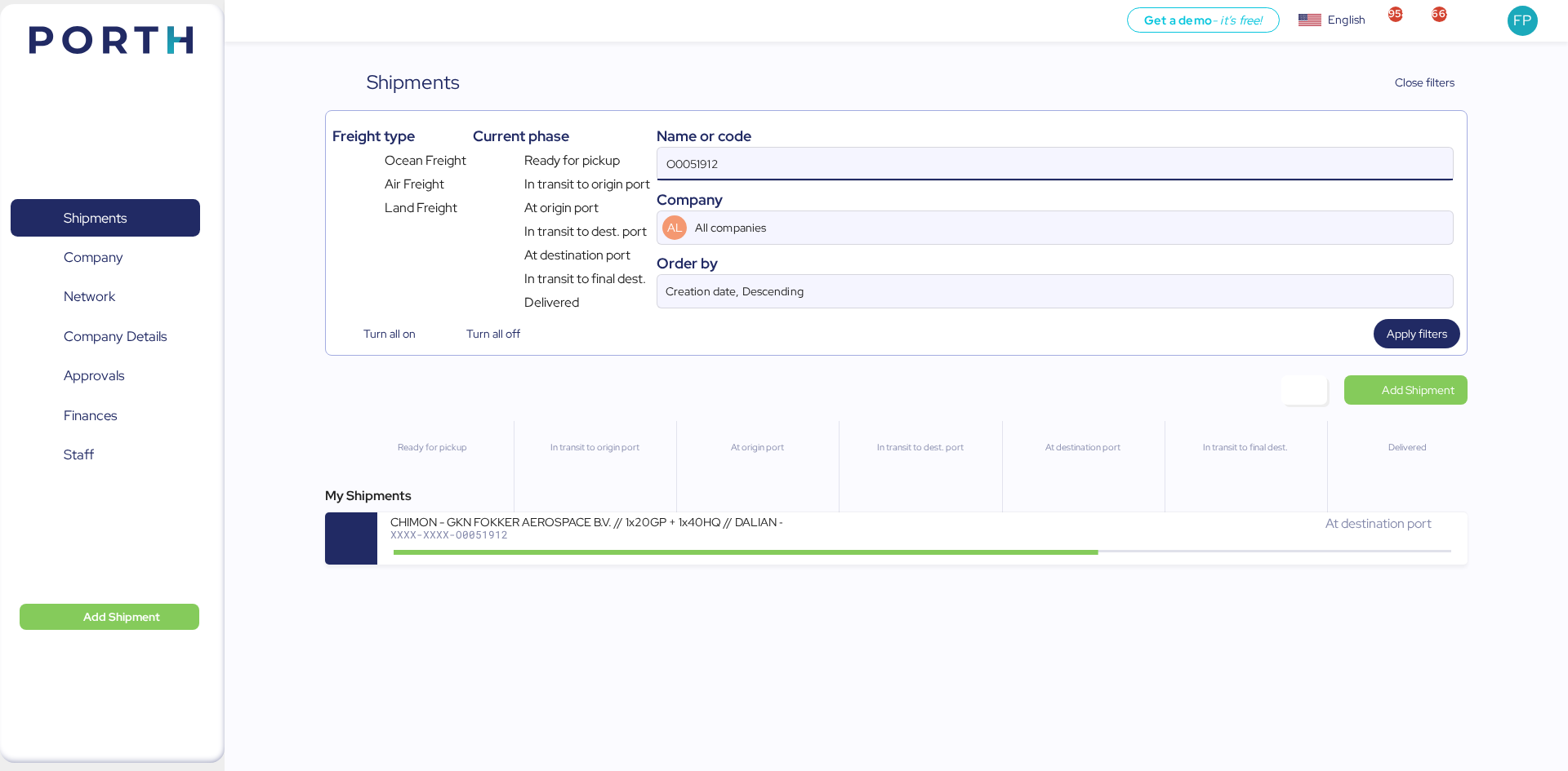
click at [575, 510] on div "My Shipments CHIMON - GKN FOKKER AEROSPACE B.V. // 1x20GP + 1x40HQ // DALIAN - …" at bounding box center [896, 526] width 1142 height 79
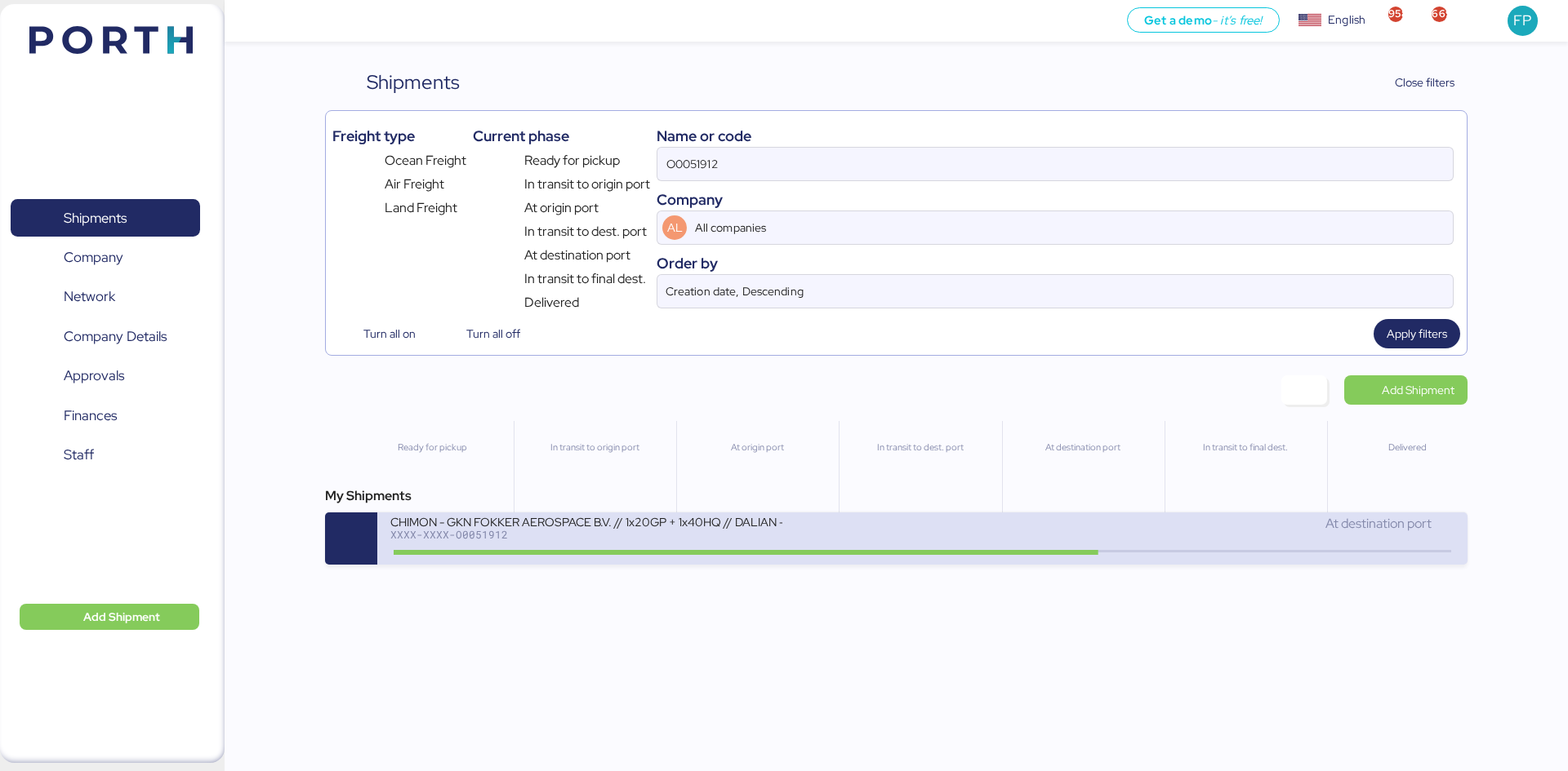
click at [580, 524] on div "CHIMON - GKN FOKKER AEROSPACE B.V. // 1x20GP + 1x40HQ // DALIAN - MANZANILLO //…" at bounding box center [586, 521] width 392 height 14
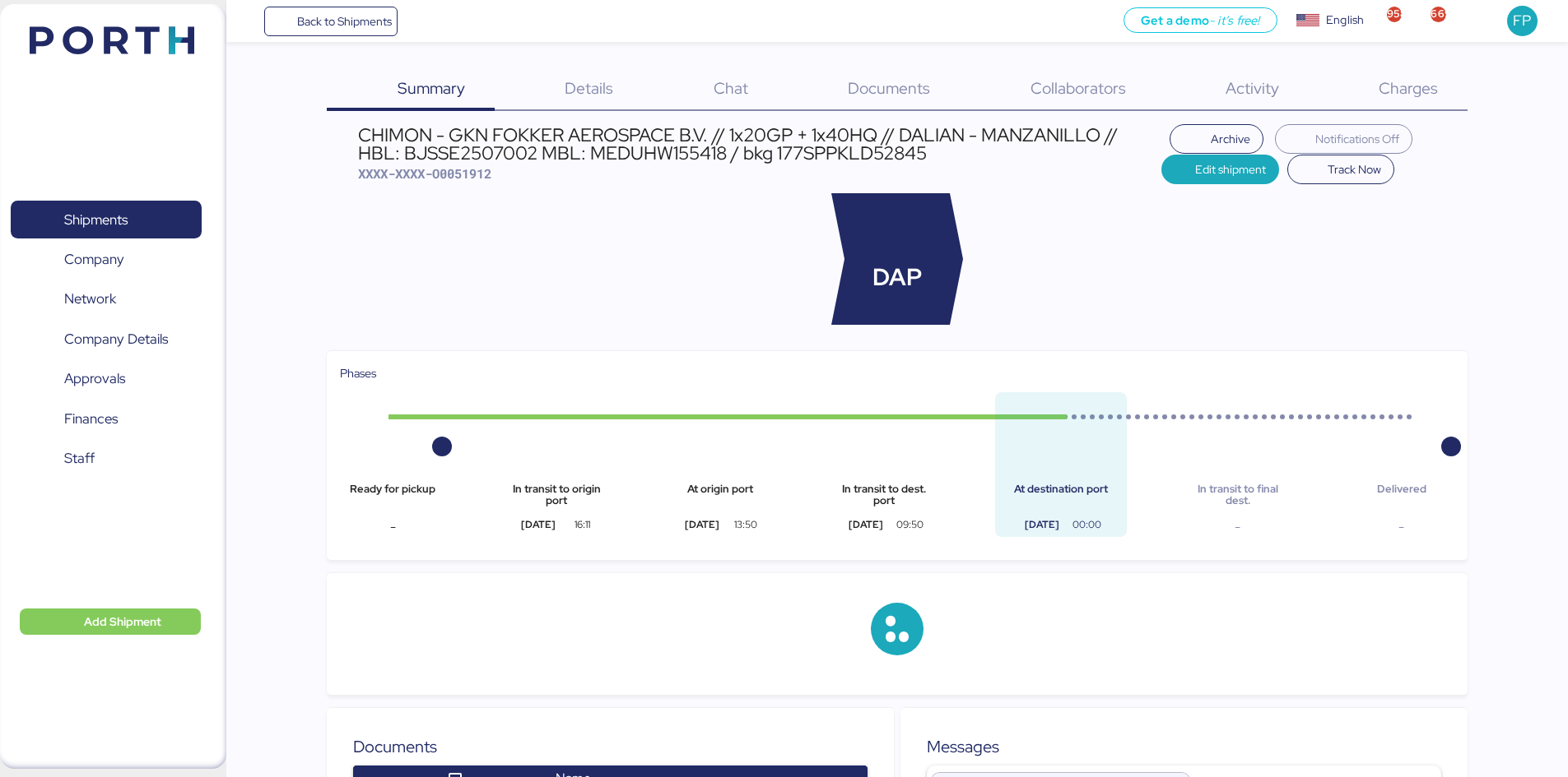
click at [1438, 99] on div "Charges 0" at bounding box center [1387, 90] width 158 height 43
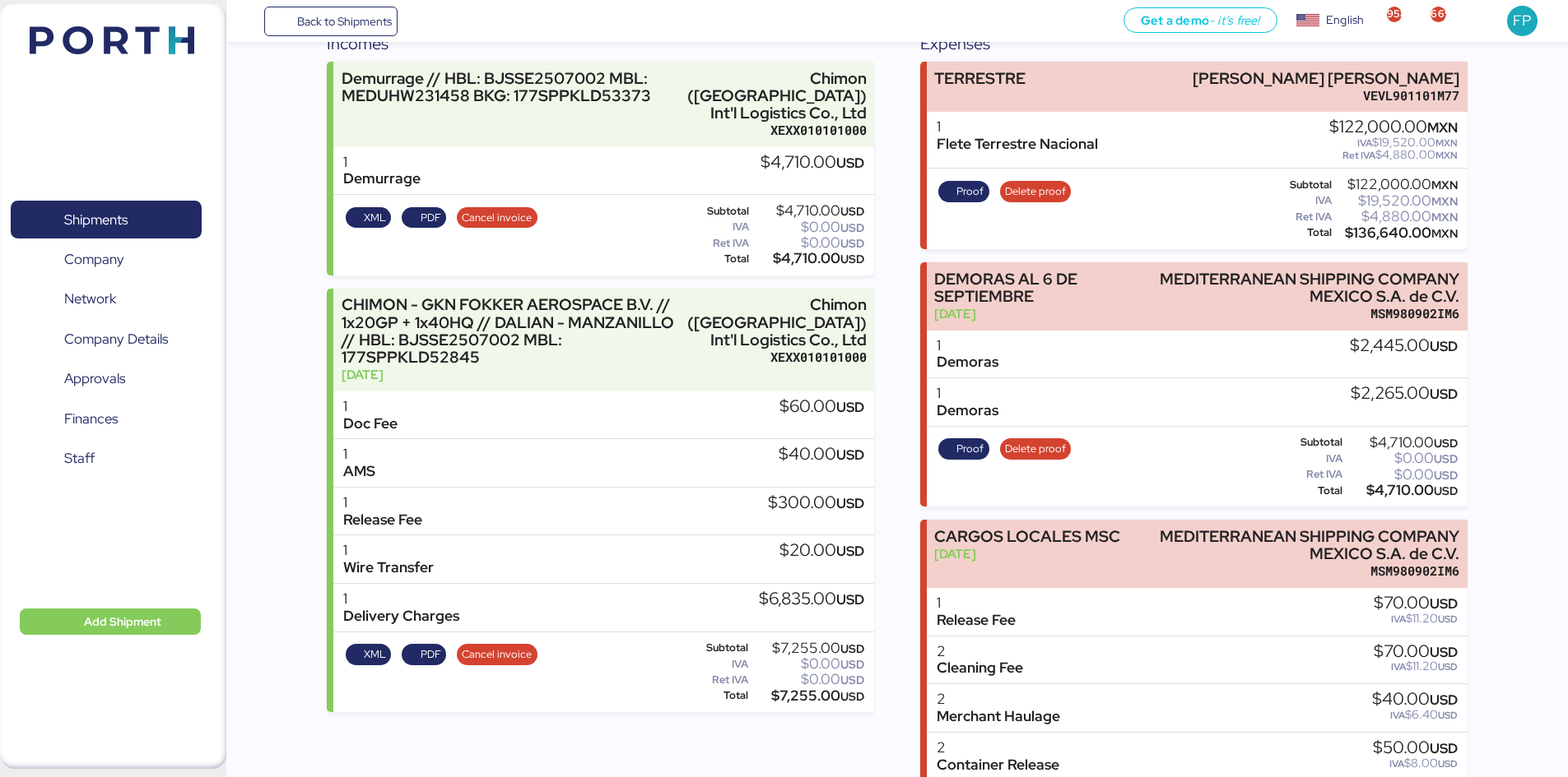
scroll to position [74, 0]
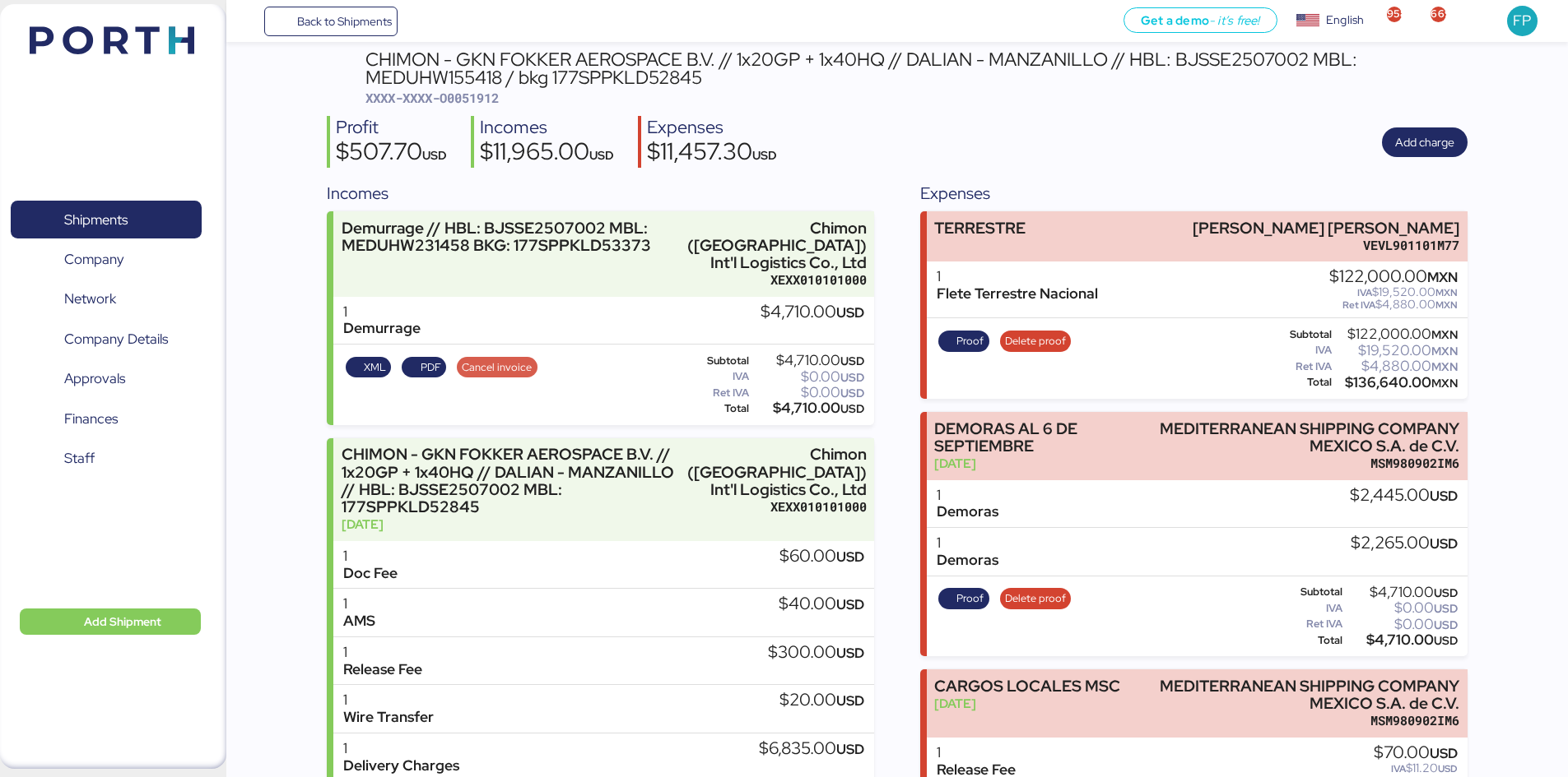
click at [472, 359] on span "Cancel invoice" at bounding box center [497, 367] width 70 height 19
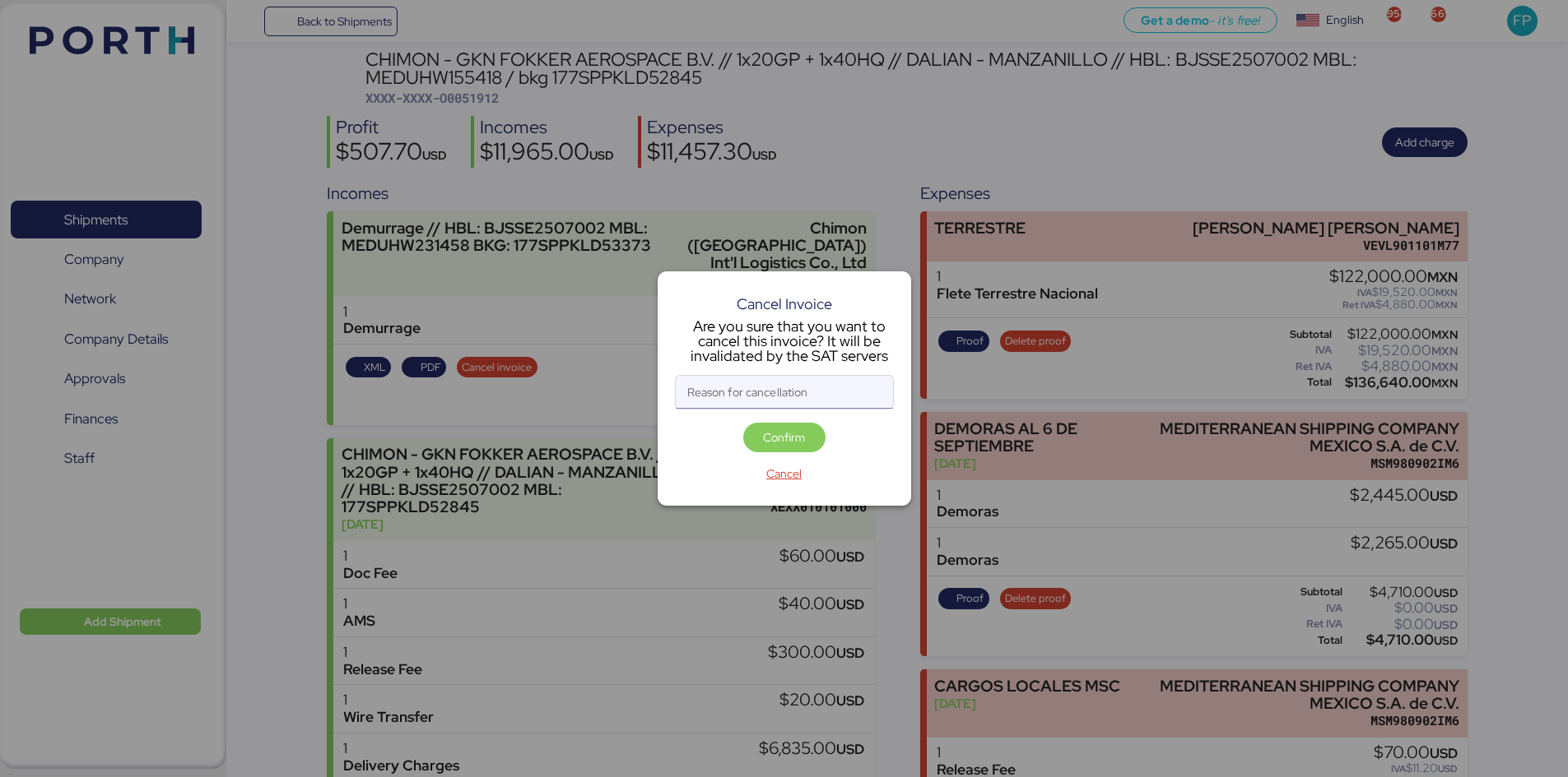
click at [739, 403] on input "Reason for cancellation" at bounding box center [784, 393] width 217 height 33
type input "monto incorrecto"
click at [781, 448] on span "Confirm" at bounding box center [784, 438] width 56 height 23
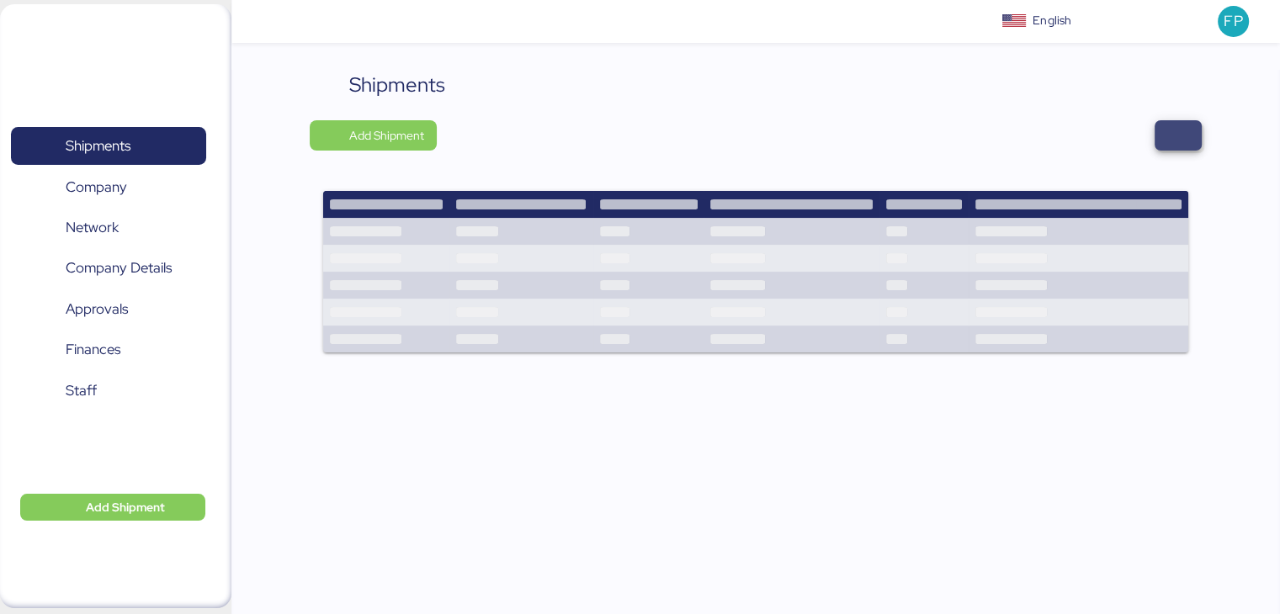
click at [1185, 140] on span "button" at bounding box center [1178, 136] width 20 height 24
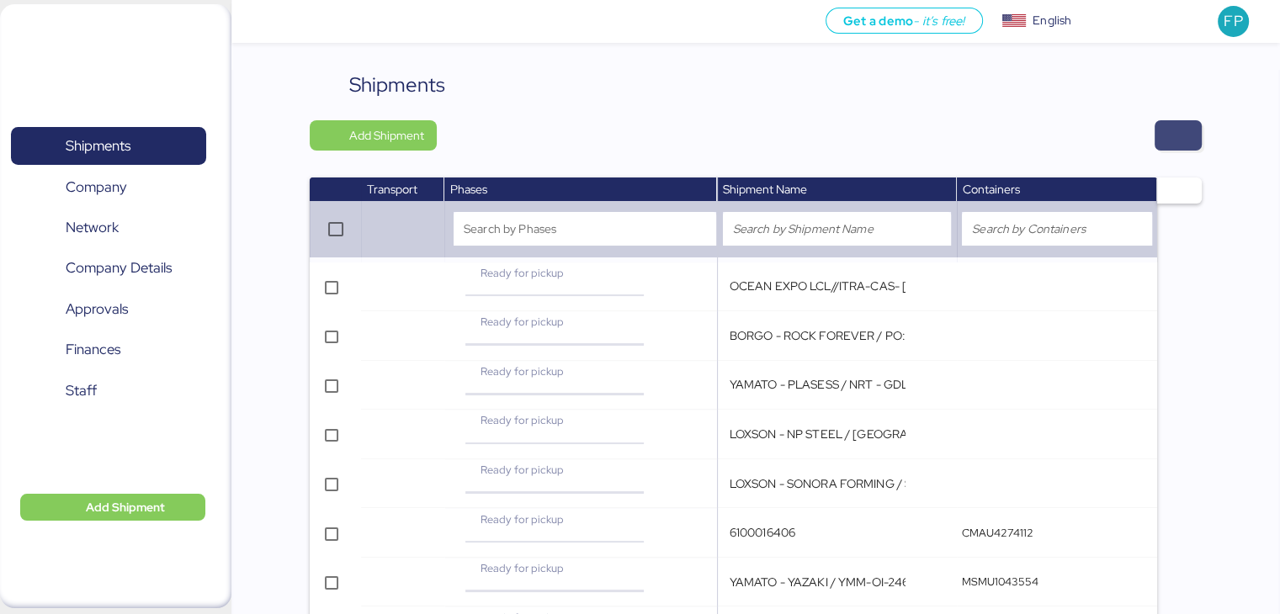
click at [1196, 128] on span "button" at bounding box center [1178, 135] width 47 height 30
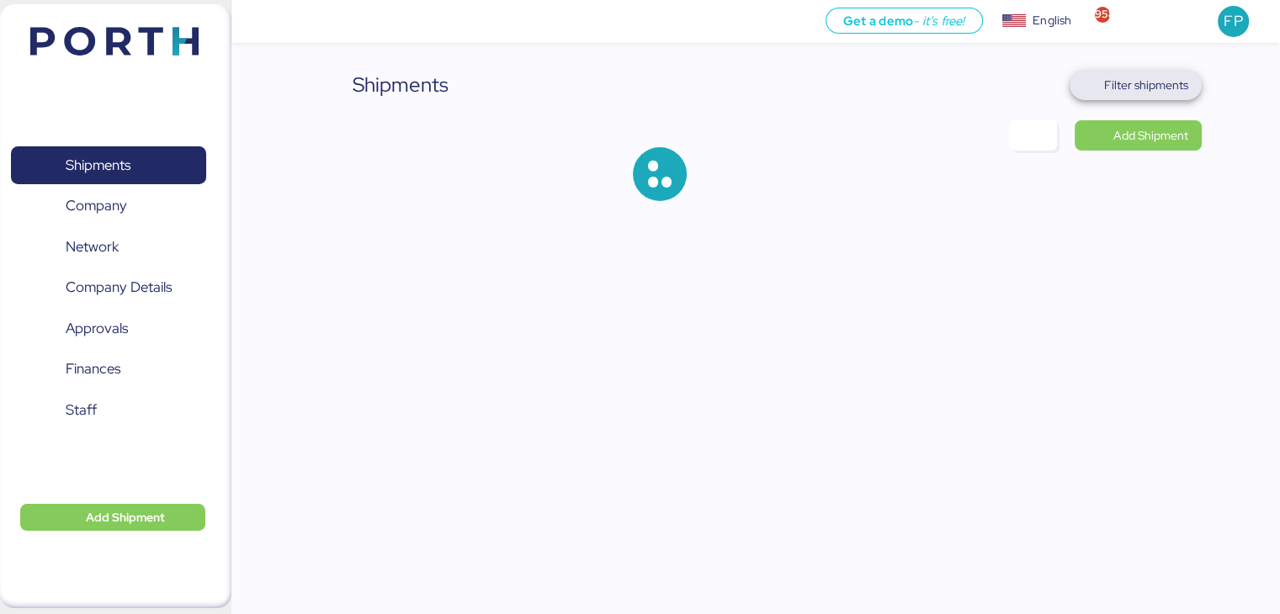
click at [1141, 77] on span "Filter shipments" at bounding box center [1146, 85] width 84 height 20
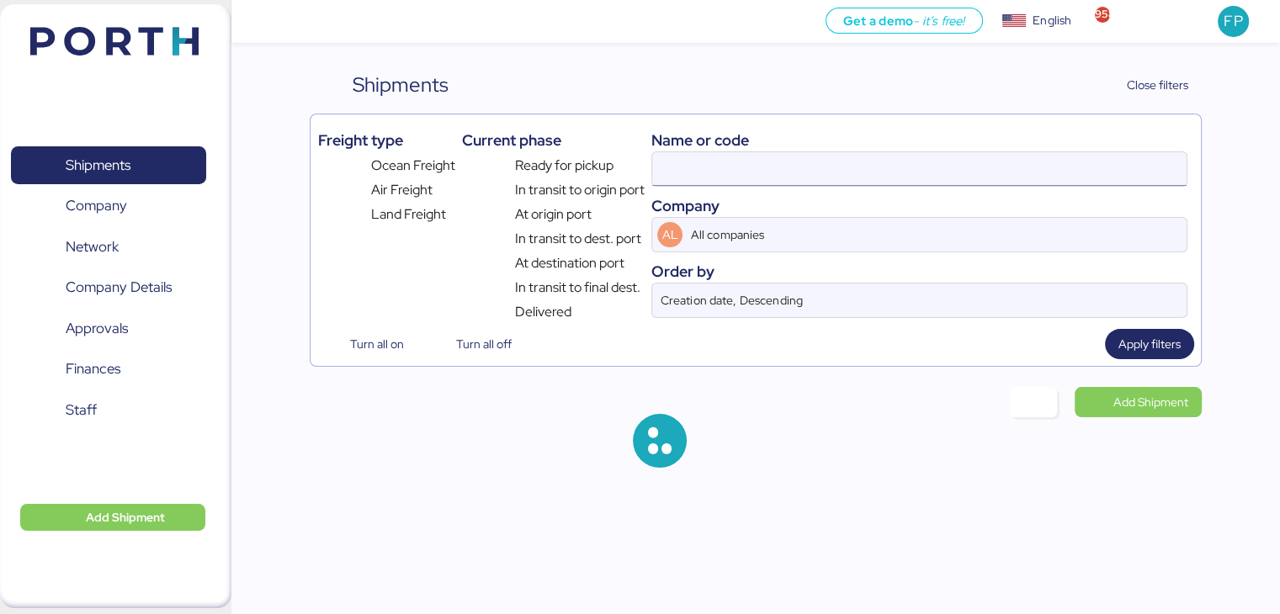
click at [690, 173] on input at bounding box center [919, 169] width 534 height 34
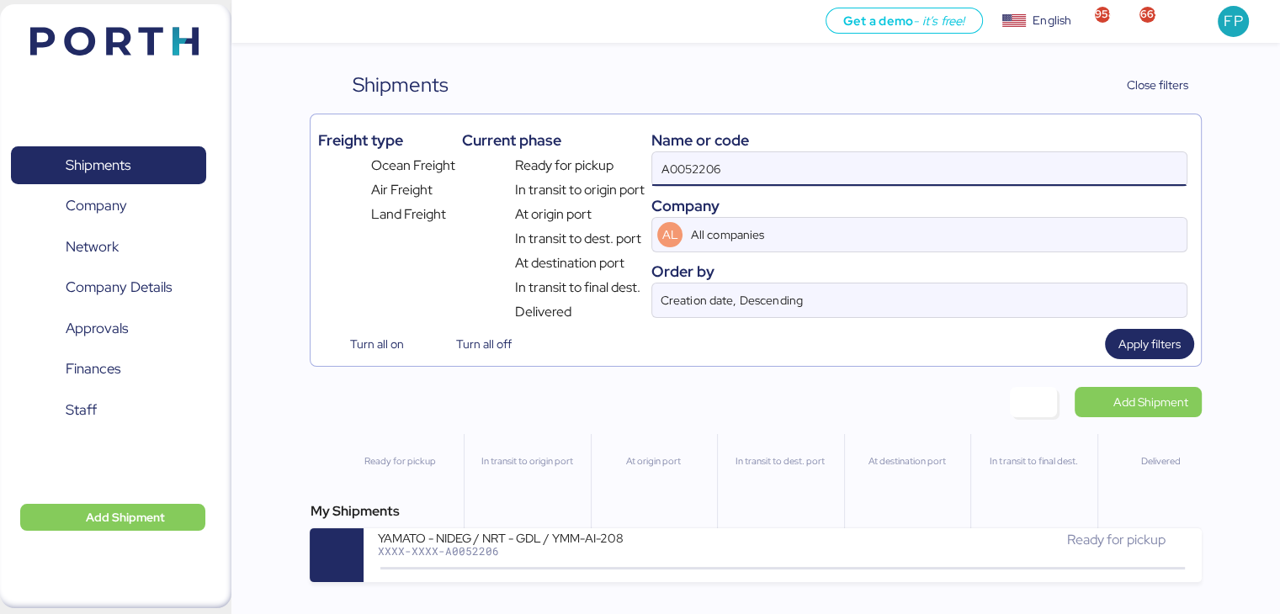
click at [700, 176] on input "A0052206" at bounding box center [919, 169] width 534 height 34
paste input "O0052175"
type input "O0052175"
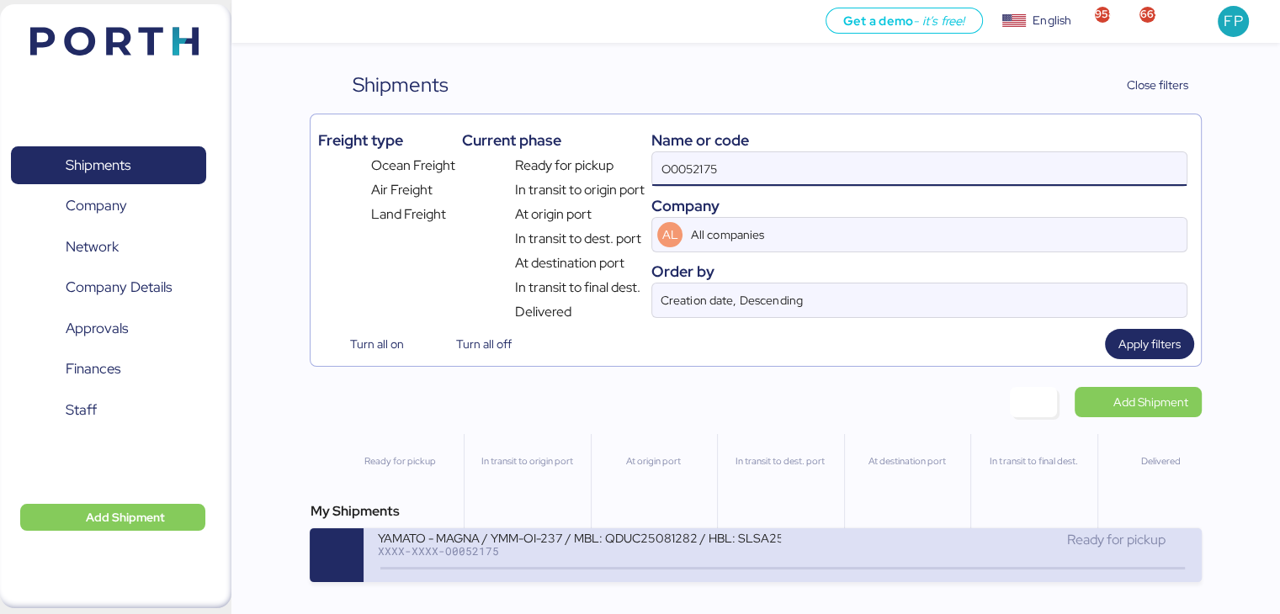
click at [749, 582] on div "YAMATO - MAGNA / YMM-OI-237 / MBL: QDUC25081282 / HBL: SLSA2508112 / LCL XXXX-X…" at bounding box center [783, 556] width 838 height 54
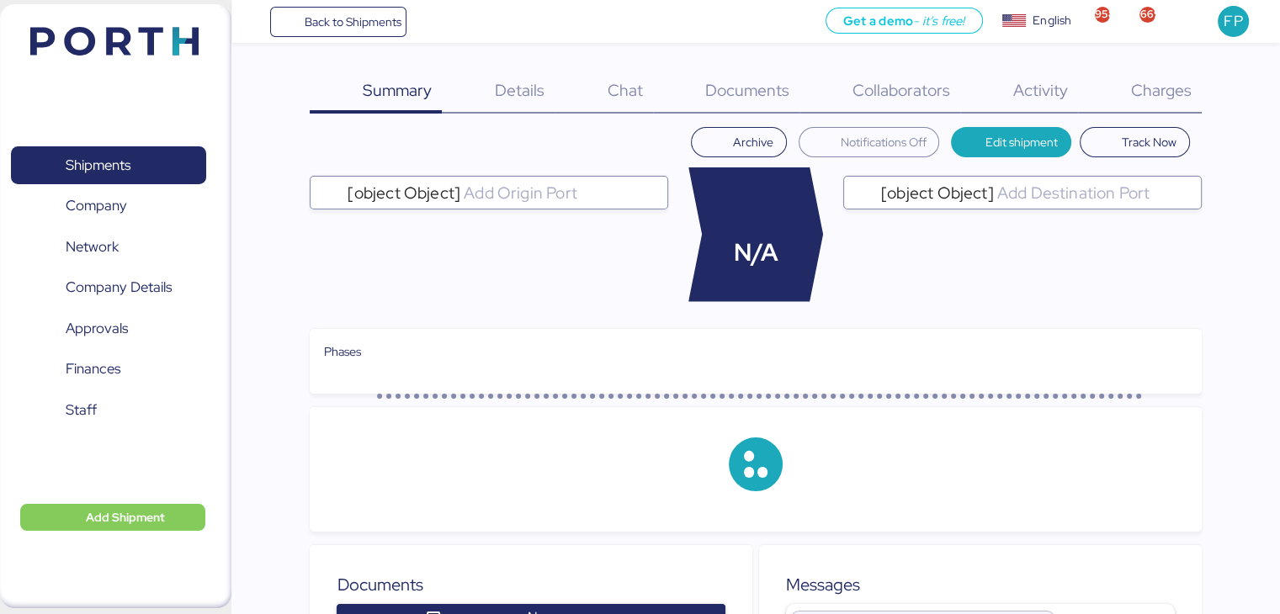
click at [1174, 93] on span "Charges" at bounding box center [1160, 90] width 61 height 22
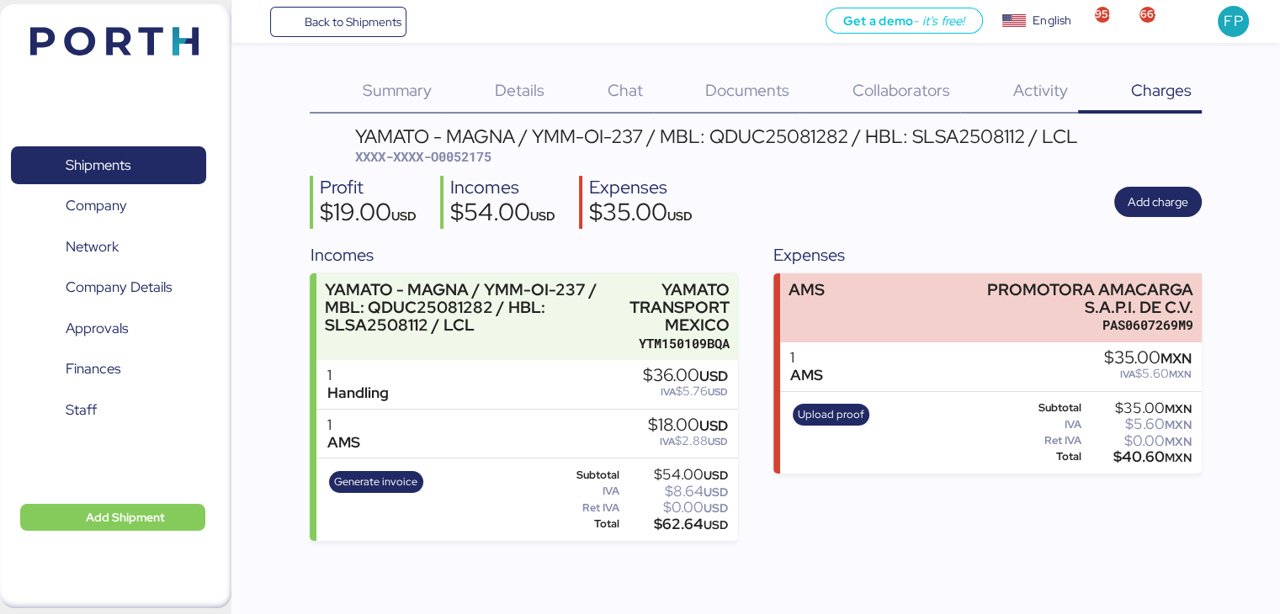
click at [482, 161] on span "XXXX-XXXX-O0052175" at bounding box center [423, 156] width 136 height 17
click at [483, 161] on span "XXXX-XXXX-O0052175" at bounding box center [423, 156] width 136 height 17
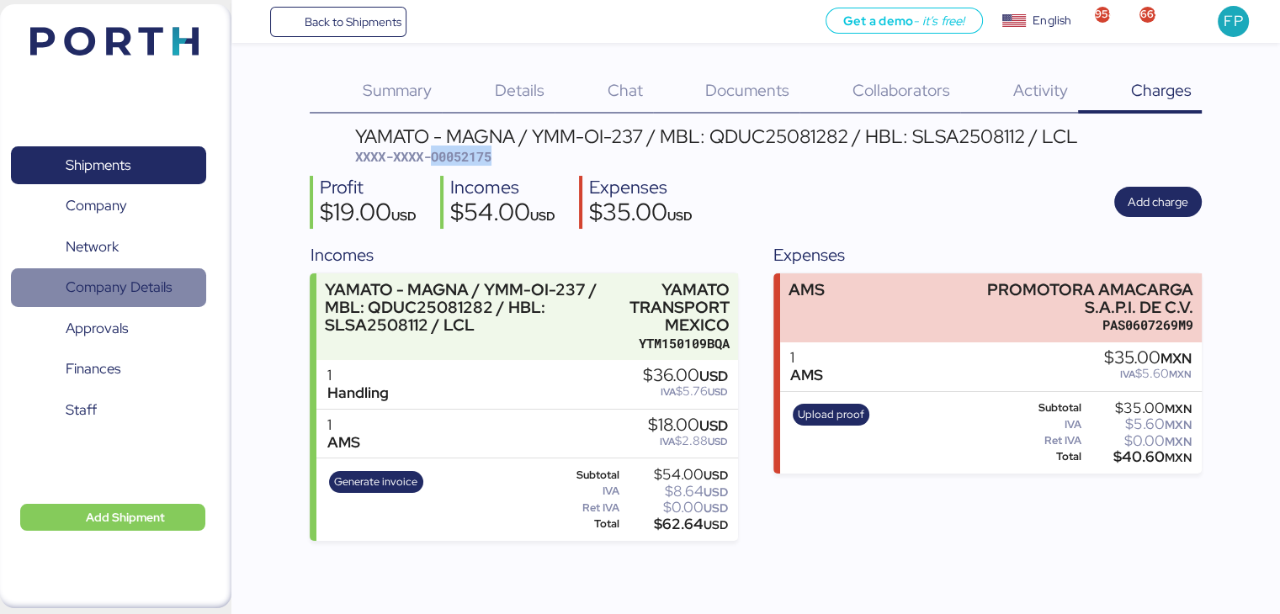
copy span "O0052175"
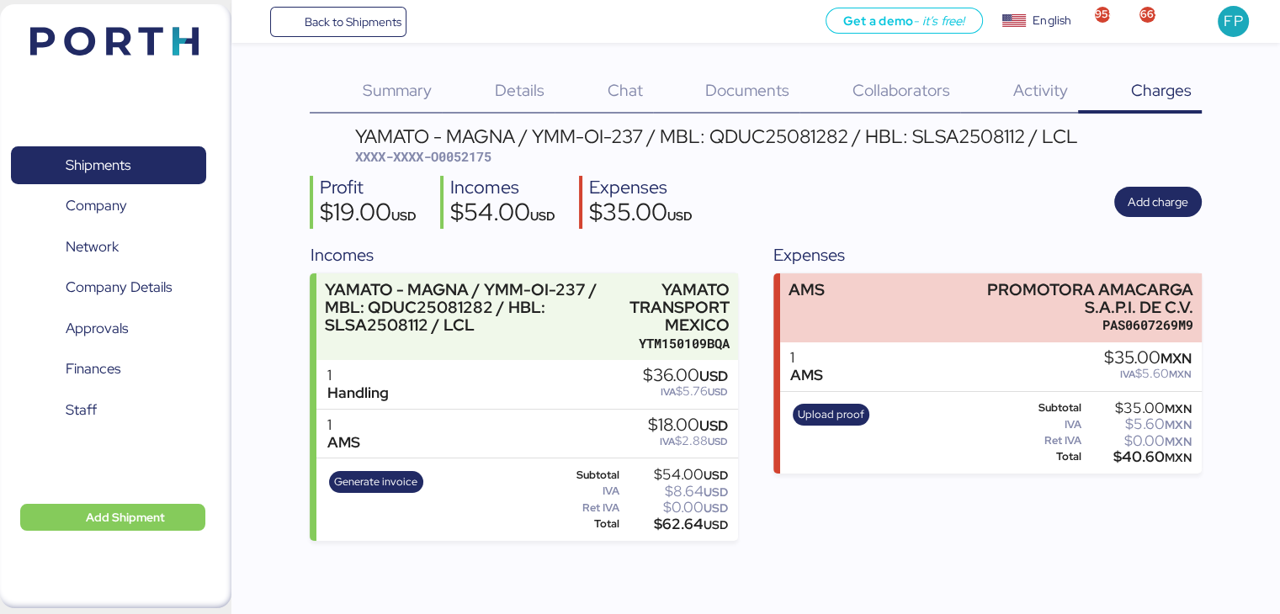
click at [405, 494] on div "Generate invoice" at bounding box center [375, 499] width 105 height 69
click at [400, 485] on span "Generate invoice" at bounding box center [375, 482] width 83 height 19
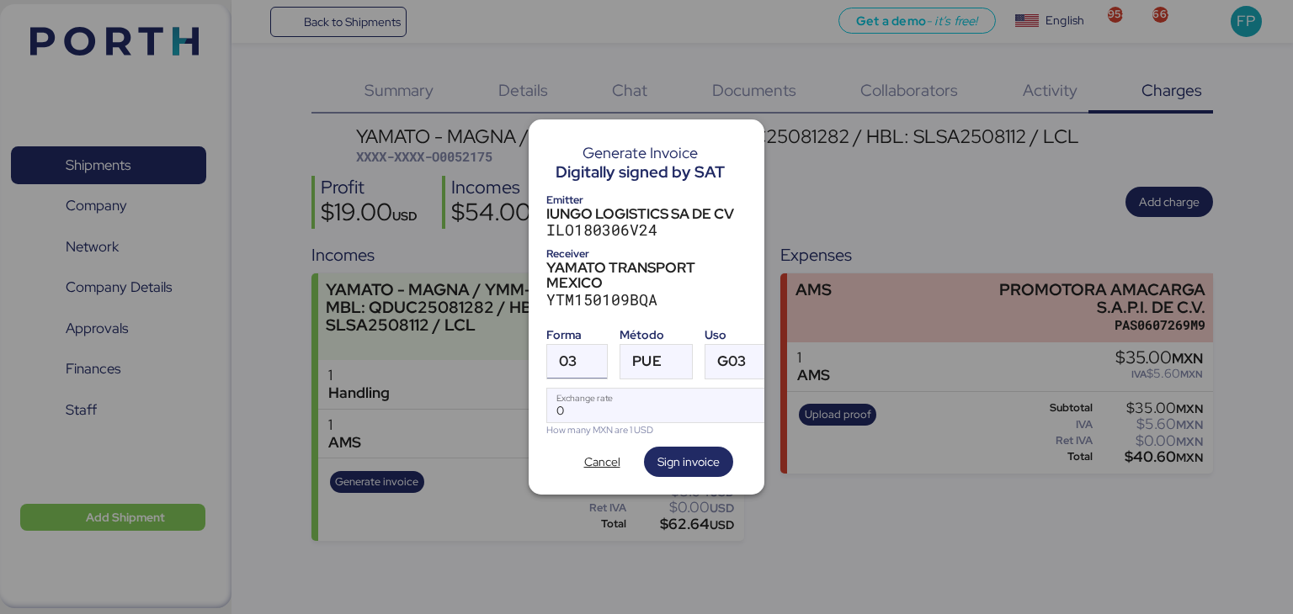
drag, startPoint x: 582, startPoint y: 357, endPoint x: 579, endPoint y: 345, distance: 12.3
click at [582, 355] on div at bounding box center [592, 362] width 30 height 34
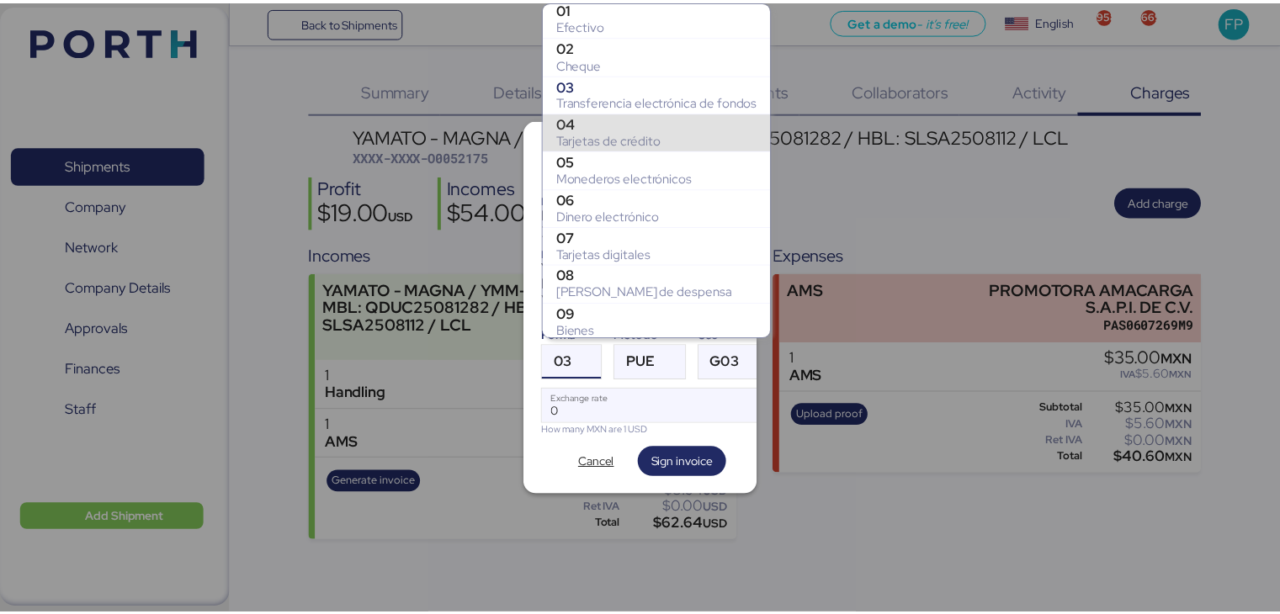
scroll to position [215, 0]
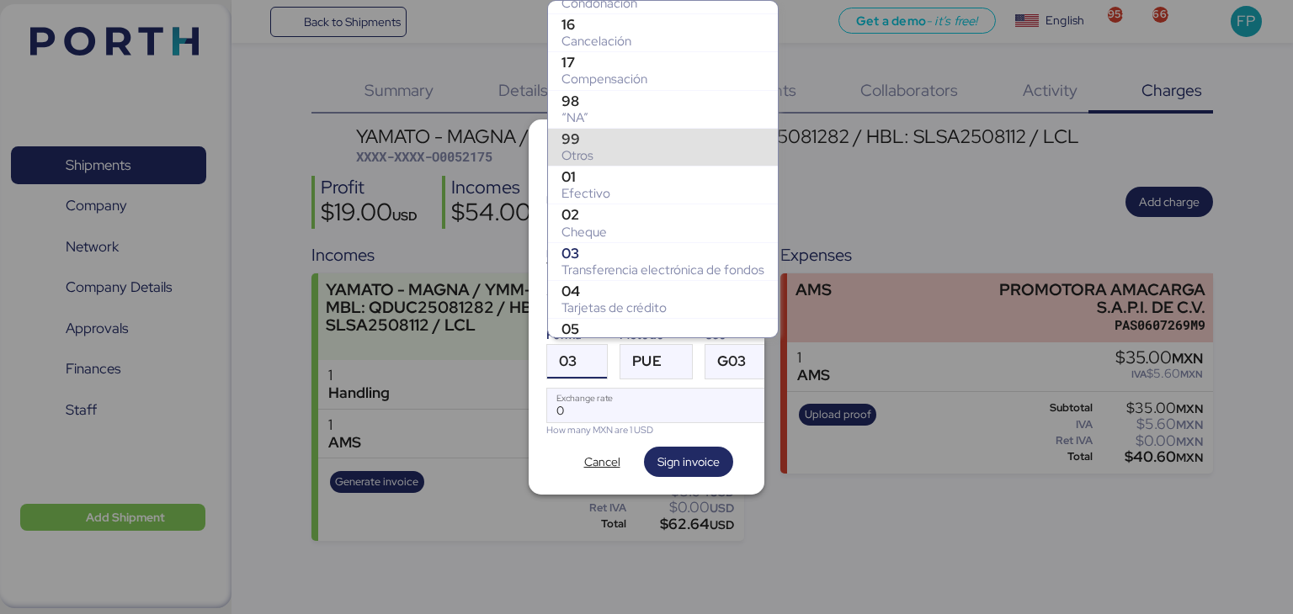
click at [601, 137] on div "99" at bounding box center [662, 138] width 203 height 17
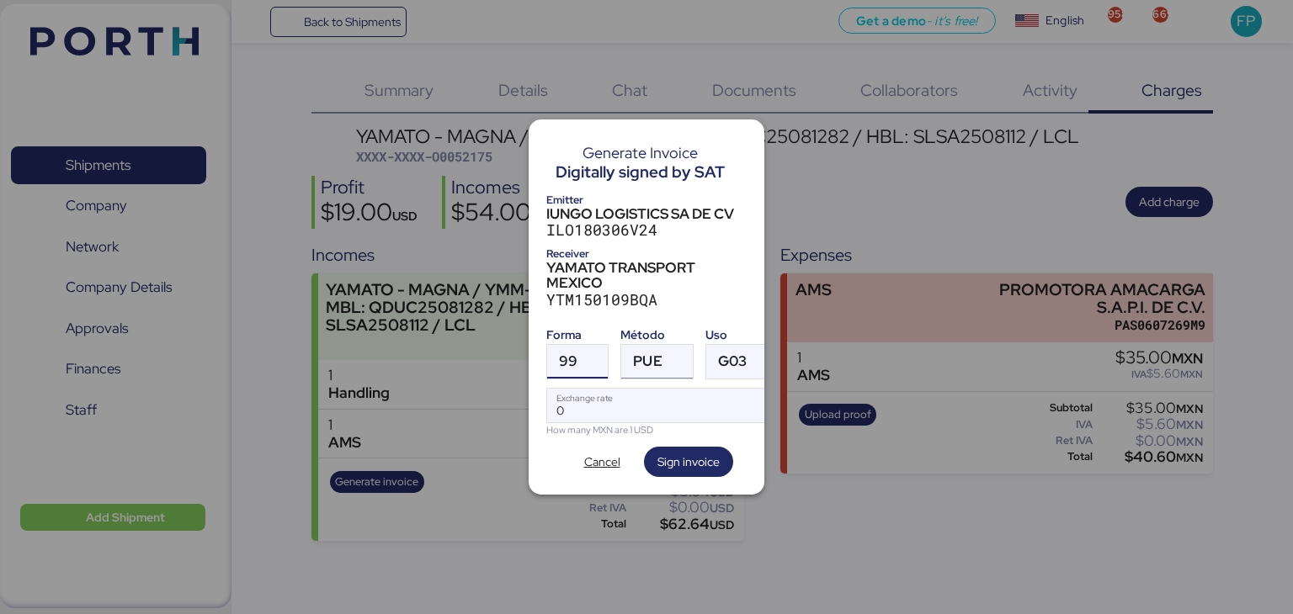
click at [638, 362] on span "PUE" at bounding box center [647, 361] width 29 height 14
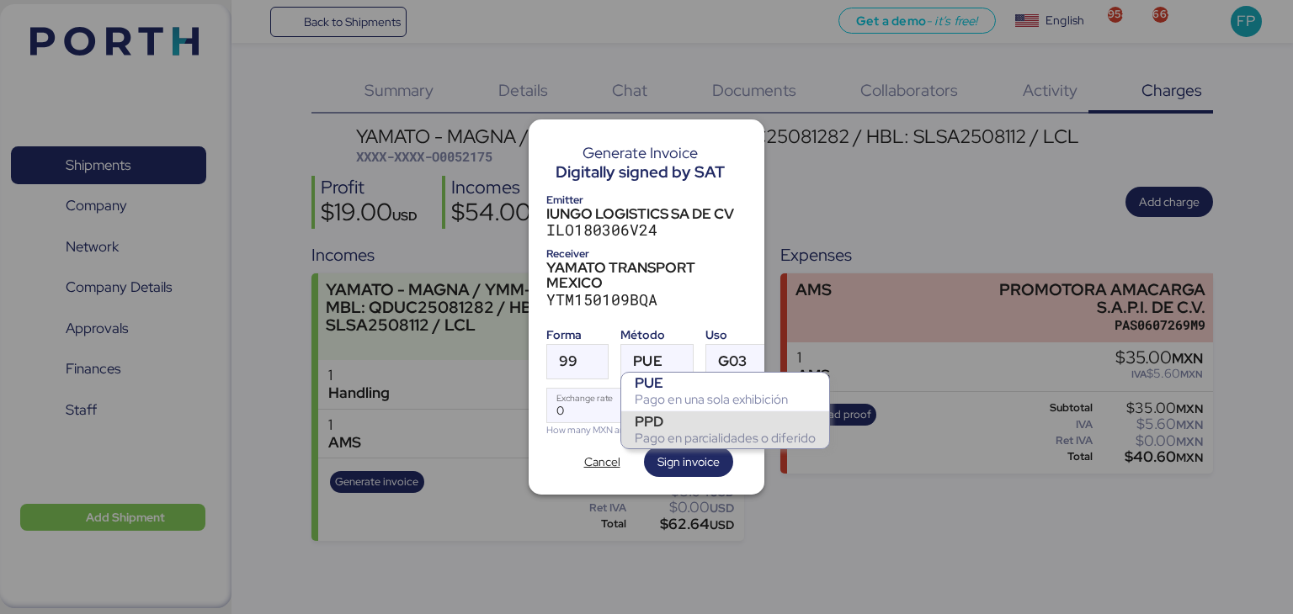
drag, startPoint x: 653, startPoint y: 428, endPoint x: 647, endPoint y: 414, distance: 14.7
click at [655, 428] on div "PPD" at bounding box center [725, 421] width 181 height 17
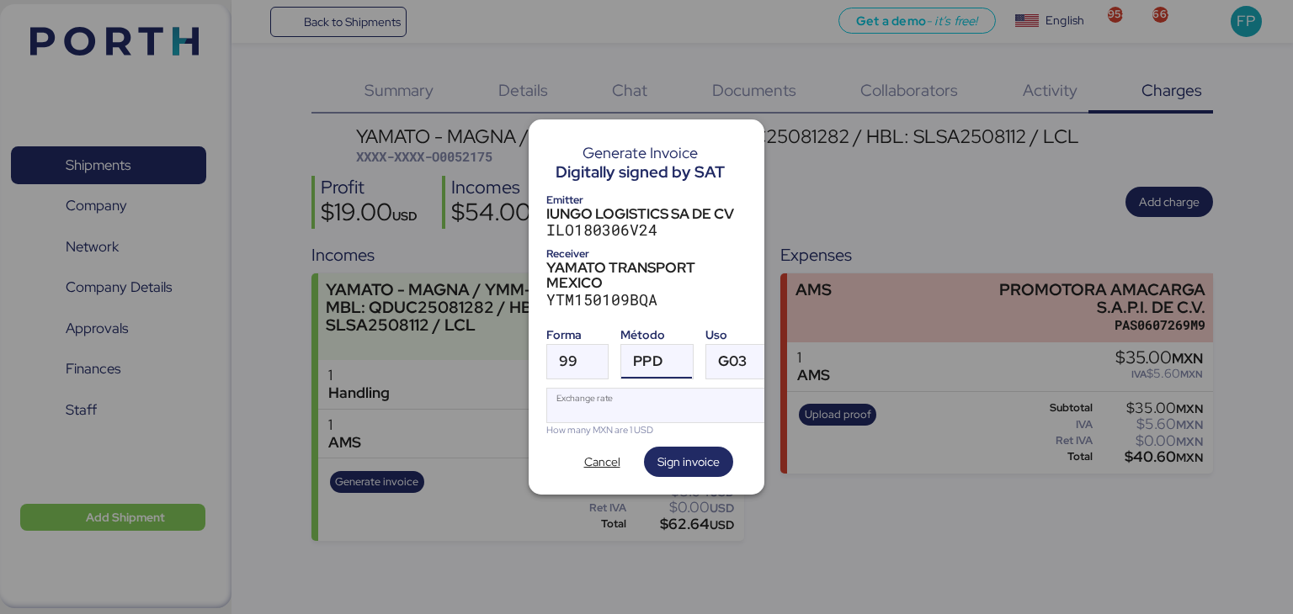
click at [631, 391] on input "Exchange rate" at bounding box center [662, 406] width 230 height 34
type input "0"
paste input "18.3428"
type input "18.3428"
click at [650, 458] on span "Sign invoice" at bounding box center [688, 462] width 89 height 30
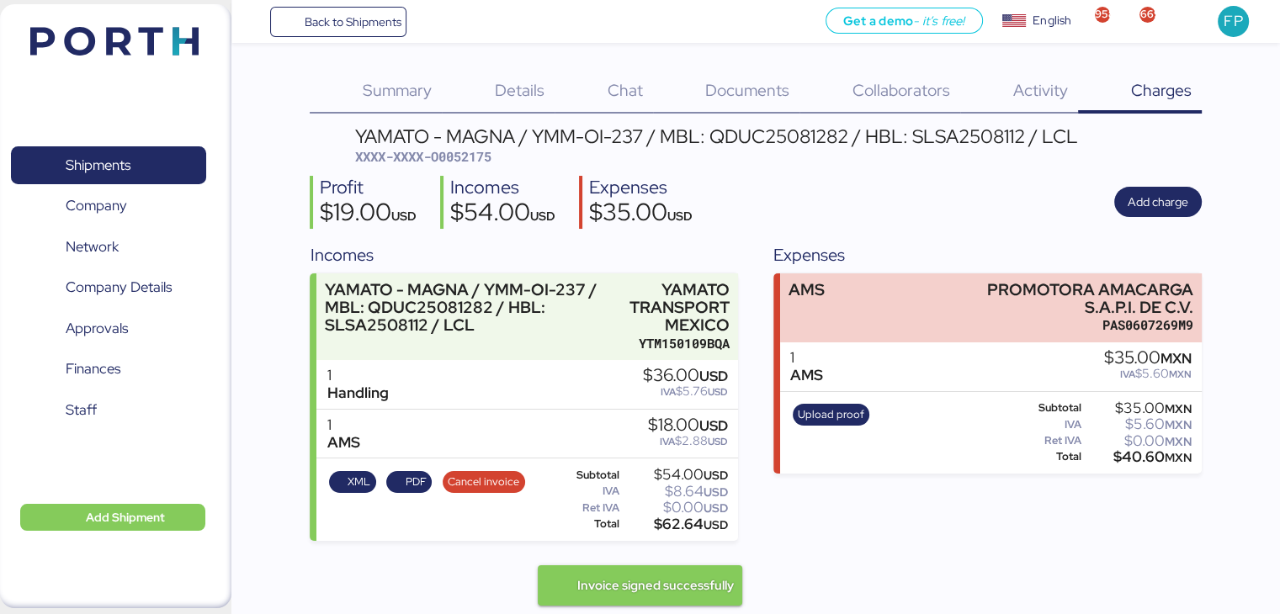
click at [492, 162] on span "XXXX-XXXX-O0052175" at bounding box center [423, 156] width 136 height 17
click at [488, 158] on span "XXXX-XXXX-O0052175" at bounding box center [423, 156] width 136 height 17
copy span "O0052175"
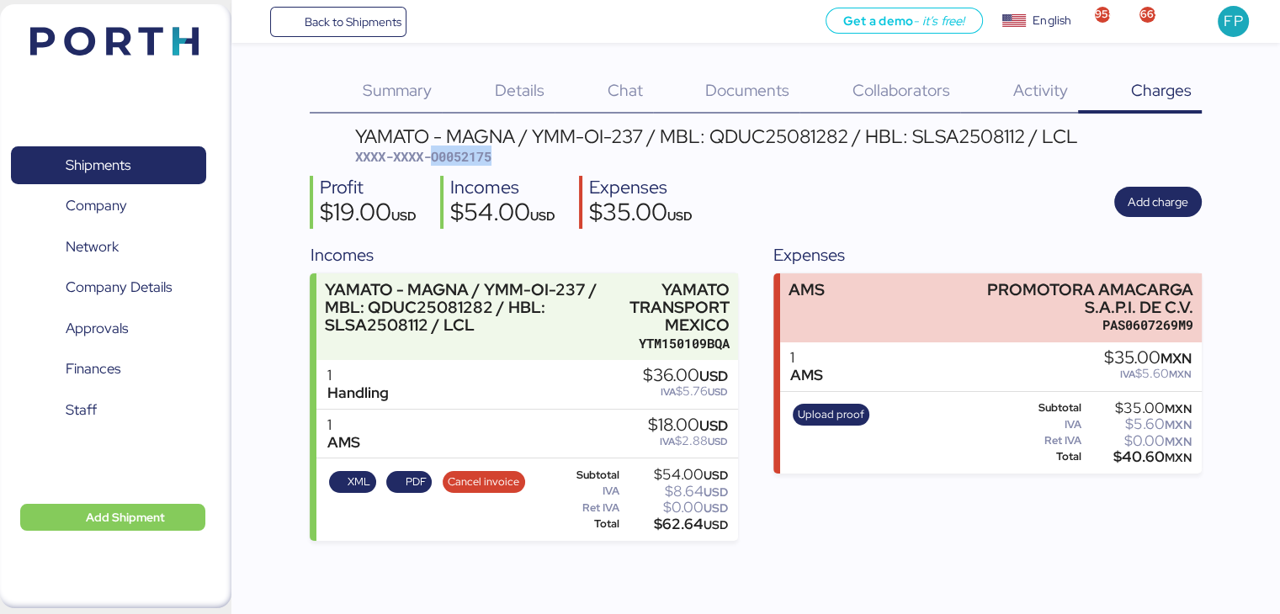
click at [488, 159] on span "XXXX-XXXX-O0052175" at bounding box center [423, 156] width 136 height 17
click at [681, 519] on div "$62.64 USD" at bounding box center [675, 525] width 105 height 13
click at [679, 519] on div "$62.64 USD" at bounding box center [675, 525] width 105 height 13
click at [689, 526] on div "$62.64 USD" at bounding box center [675, 525] width 105 height 13
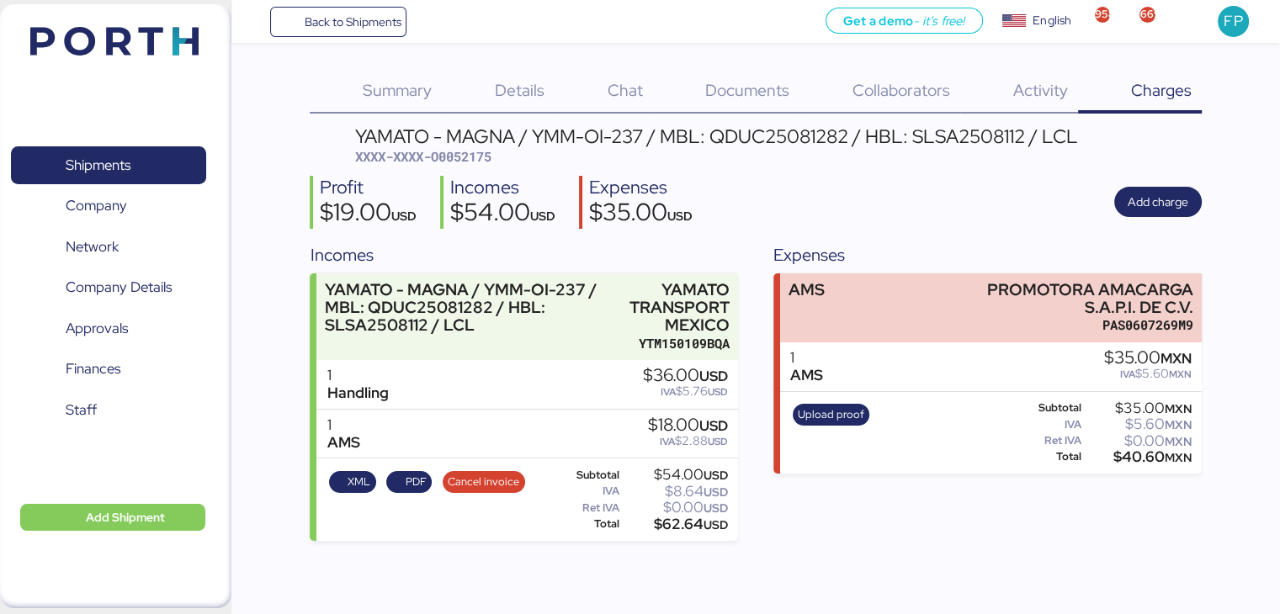
click at [689, 526] on div "$62.64 USD" at bounding box center [675, 525] width 105 height 13
copy div "62.64"
click at [761, 135] on div "YAMATO - MAGNA / YMM-OI-237 / MBL: QDUC25081282 / HBL: SLSA2508112 / LCL" at bounding box center [716, 136] width 723 height 19
click at [760, 134] on div "YAMATO - MAGNA / YMM-OI-237 / MBL: QDUC25081282 / HBL: SLSA2508112 / LCL" at bounding box center [716, 136] width 723 height 19
copy div "QDUC25081282"
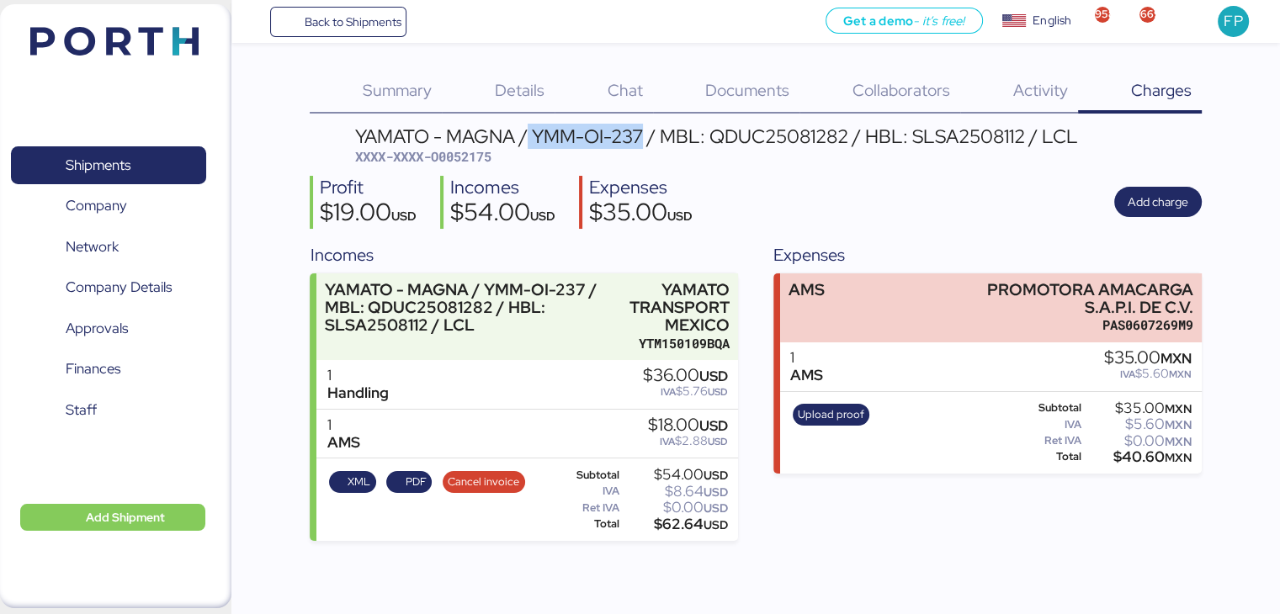
drag, startPoint x: 525, startPoint y: 130, endPoint x: 642, endPoint y: 137, distance: 117.2
click at [642, 137] on div "YAMATO - MAGNA / YMM-OI-237 / MBL: QDUC25081282 / HBL: SLSA2508112 / LCL" at bounding box center [716, 136] width 723 height 19
copy div "YMM-OI-237"
click at [485, 143] on div "YAMATO - MAGNA / YMM-OI-237 / MBL: QDUC25081282 / HBL: SLSA2508112 / LCL" at bounding box center [716, 136] width 723 height 19
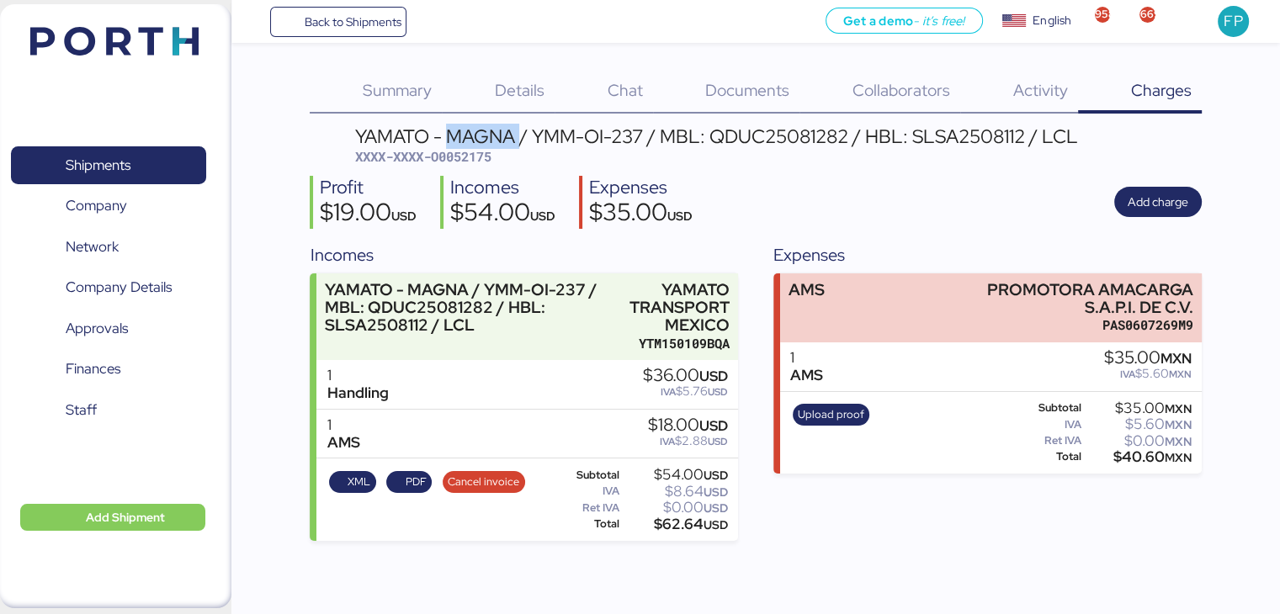
click at [481, 159] on span "XXXX-XXXX-O0052175" at bounding box center [423, 156] width 136 height 17
copy span "O0052175"
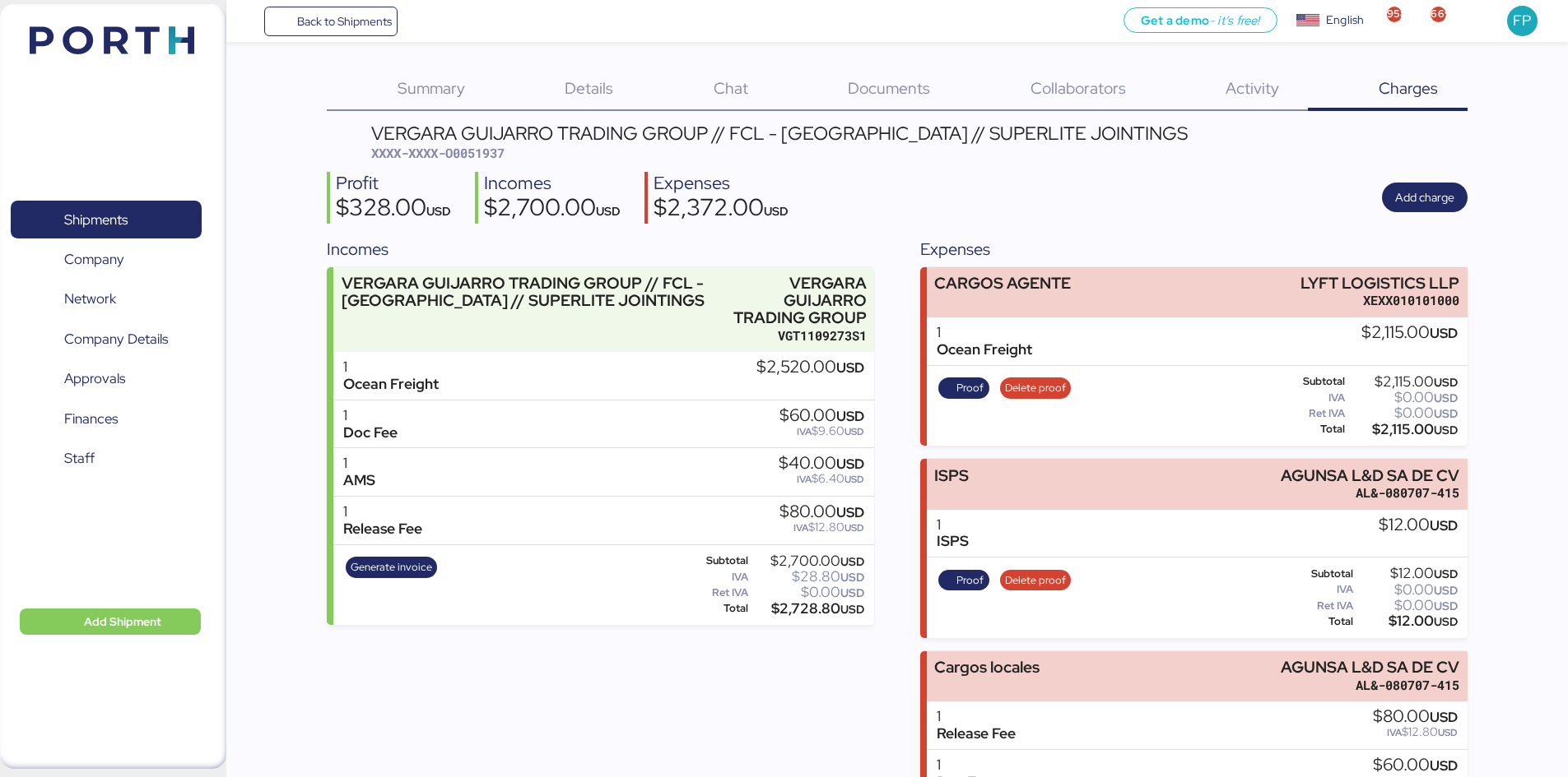
scroll to position [210, 0]
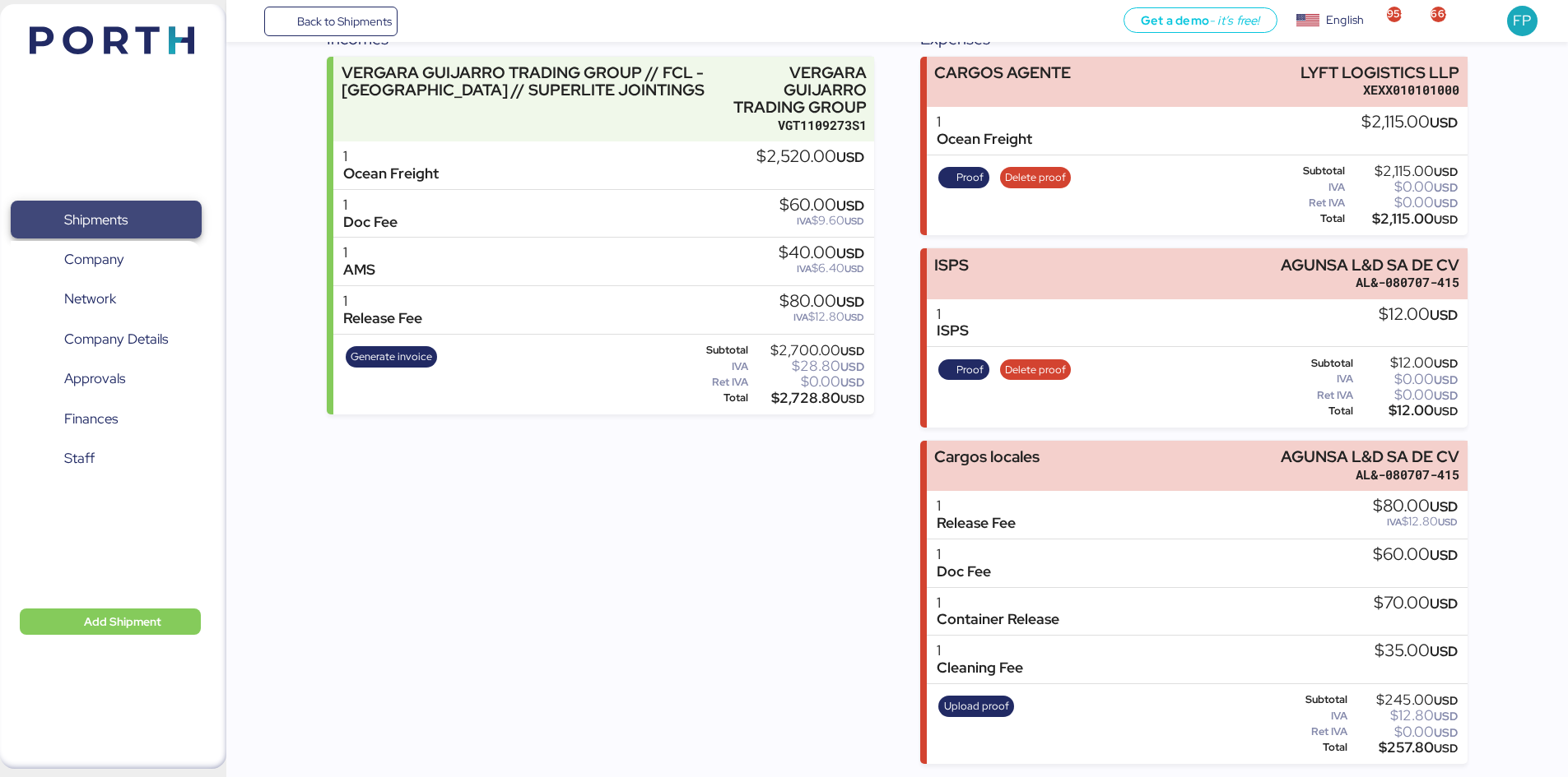
click at [151, 216] on span "Shipments" at bounding box center [106, 220] width 177 height 23
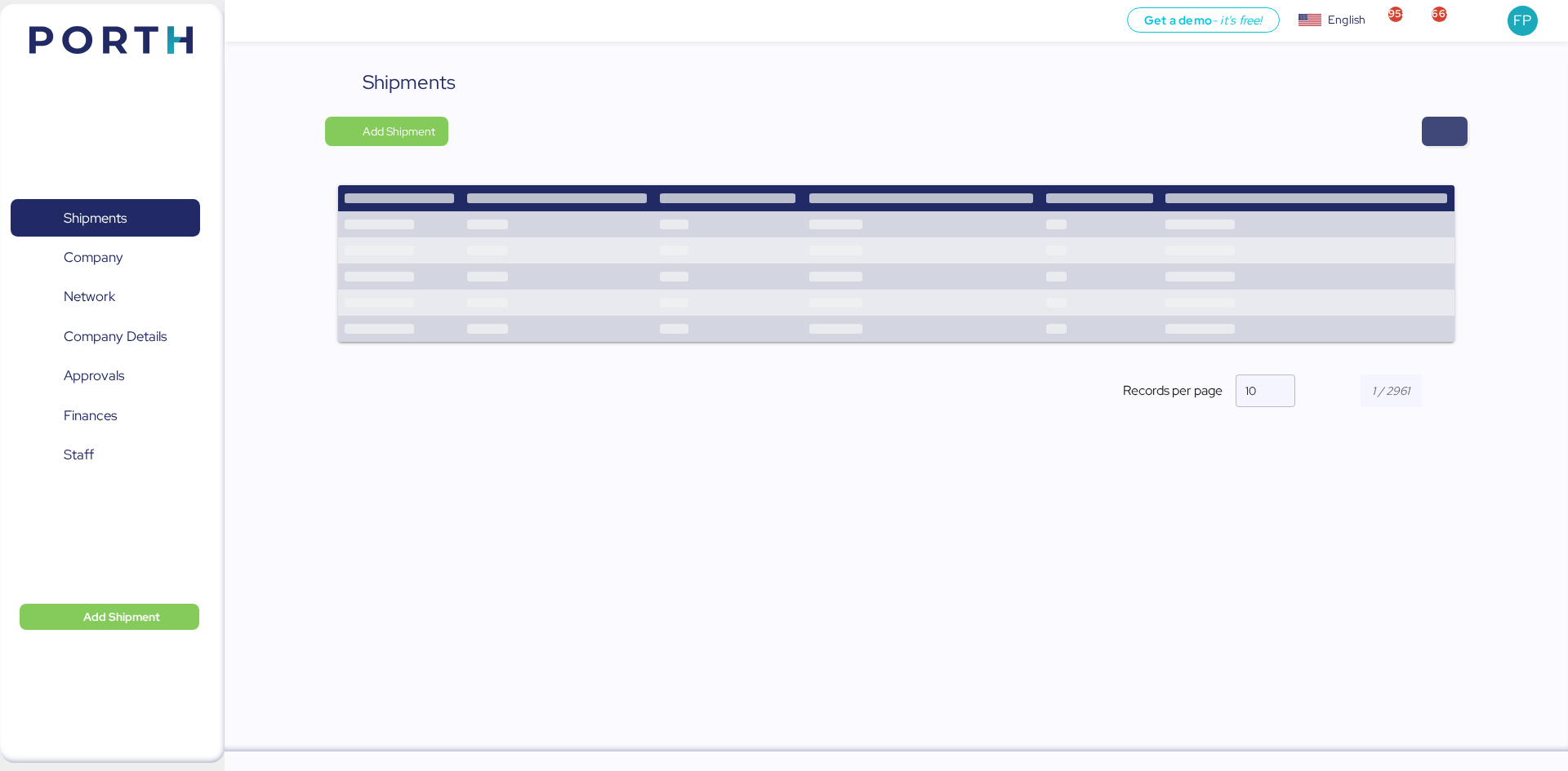
click at [1447, 133] on span "button" at bounding box center [1445, 132] width 19 height 23
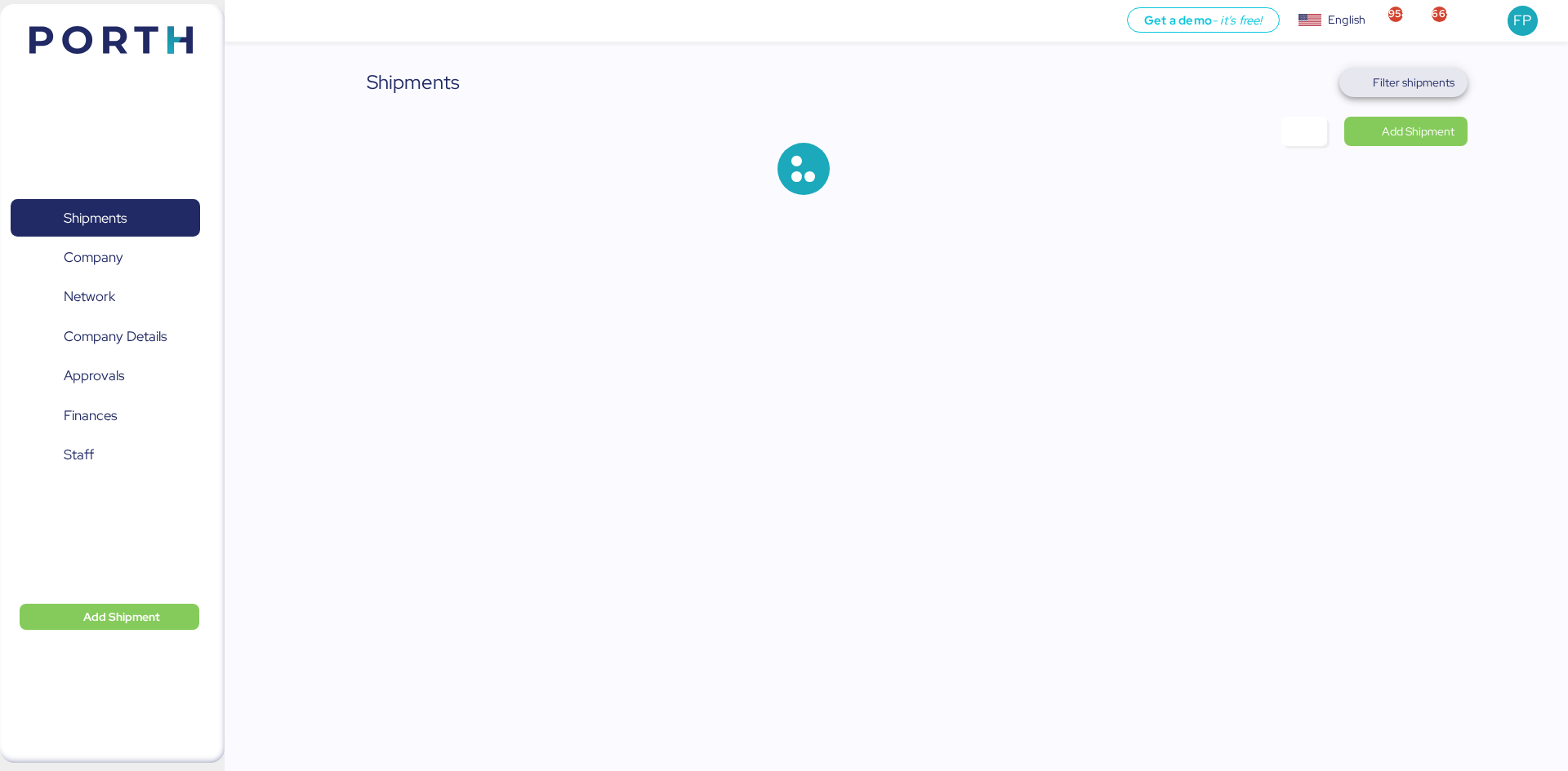
click at [1431, 95] on span "Filter shipments" at bounding box center [1403, 82] width 128 height 29
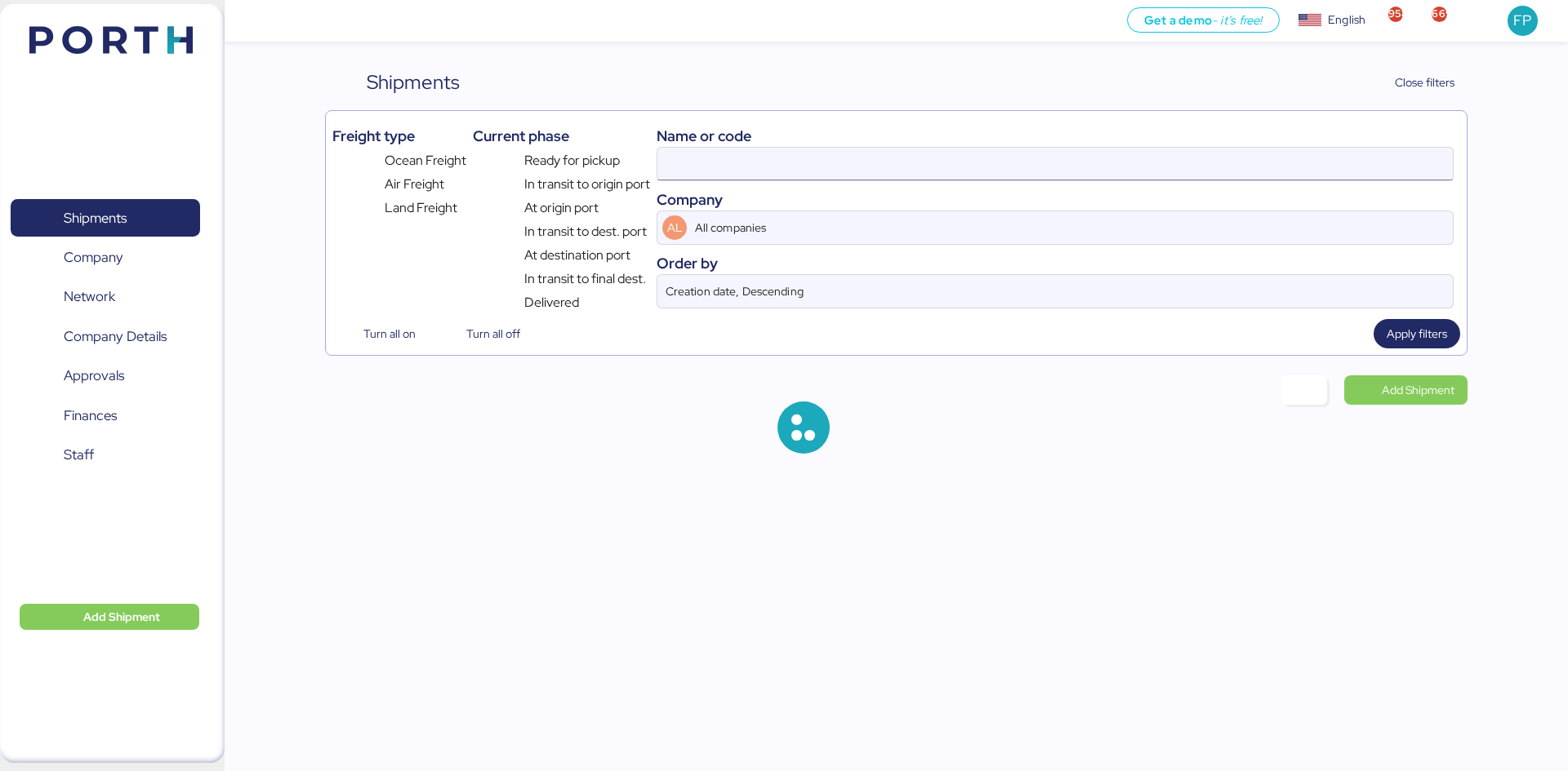
click at [738, 155] on input at bounding box center [1056, 164] width 796 height 33
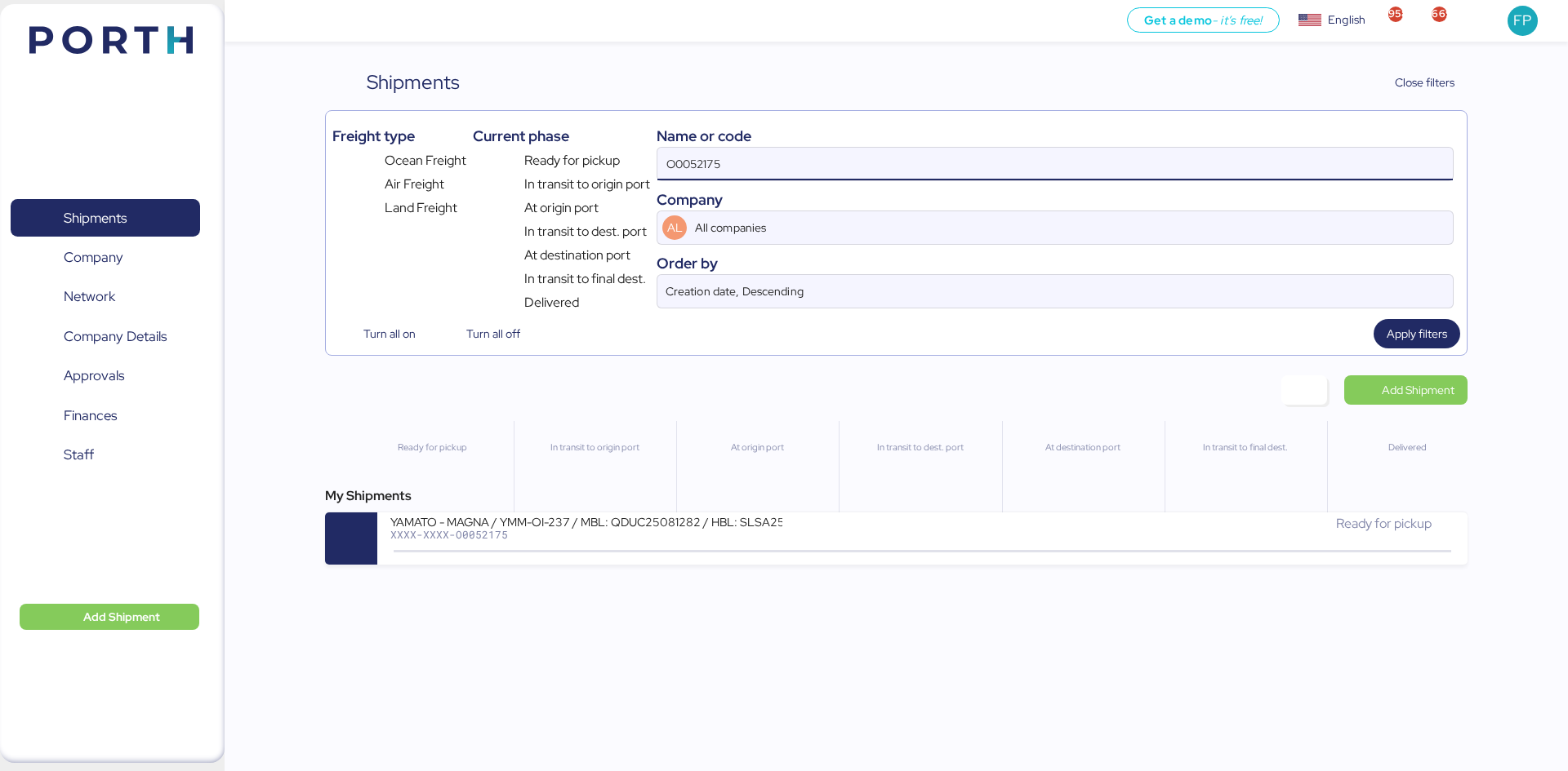
click at [720, 154] on input "O0052175" at bounding box center [1056, 164] width 796 height 33
paste input "200"
type input "O0052200"
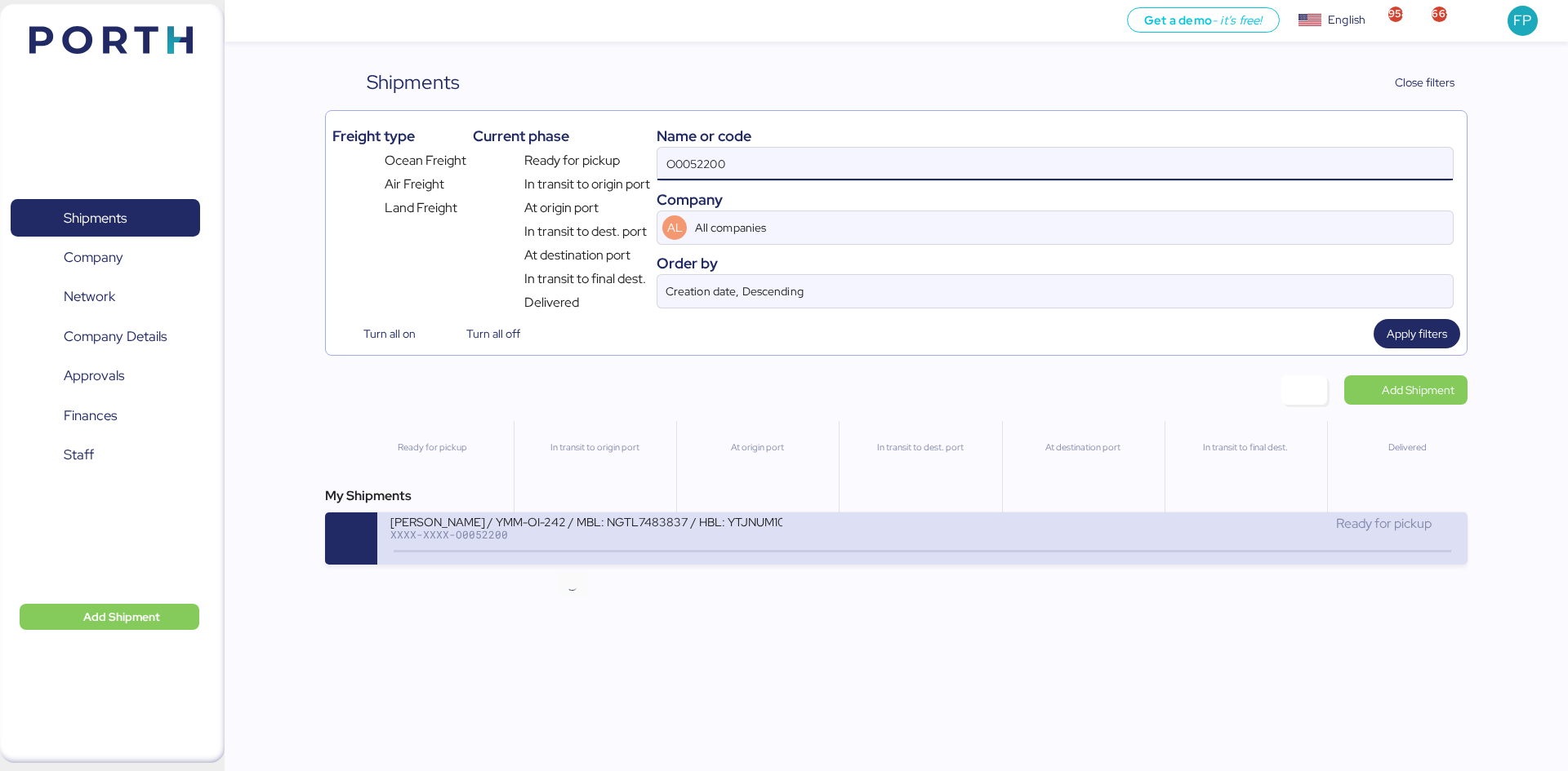
click at [555, 558] on icon at bounding box center [572, 552] width 79 height 18
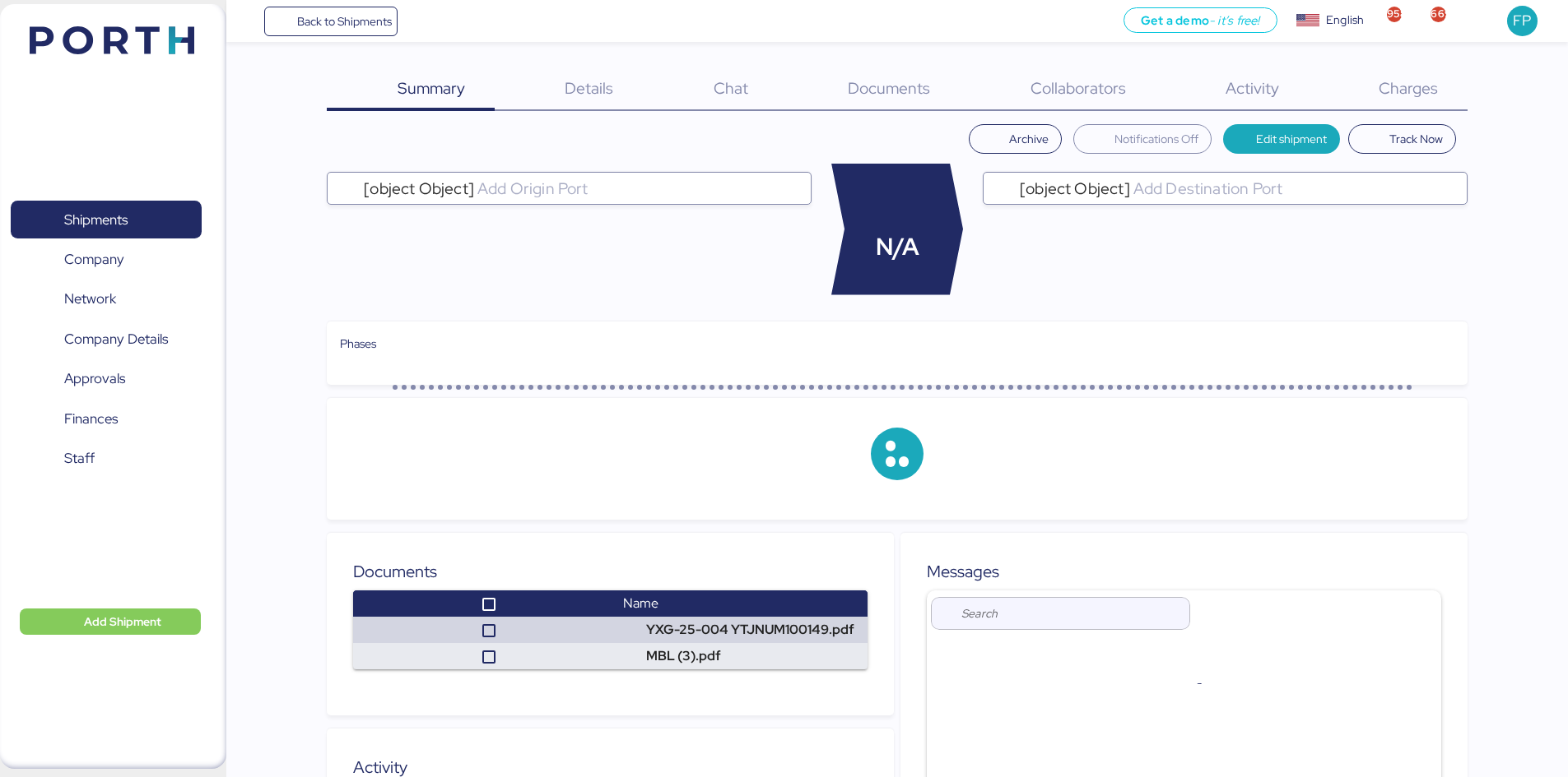
click at [1428, 100] on div "Charges 0" at bounding box center [1387, 90] width 158 height 43
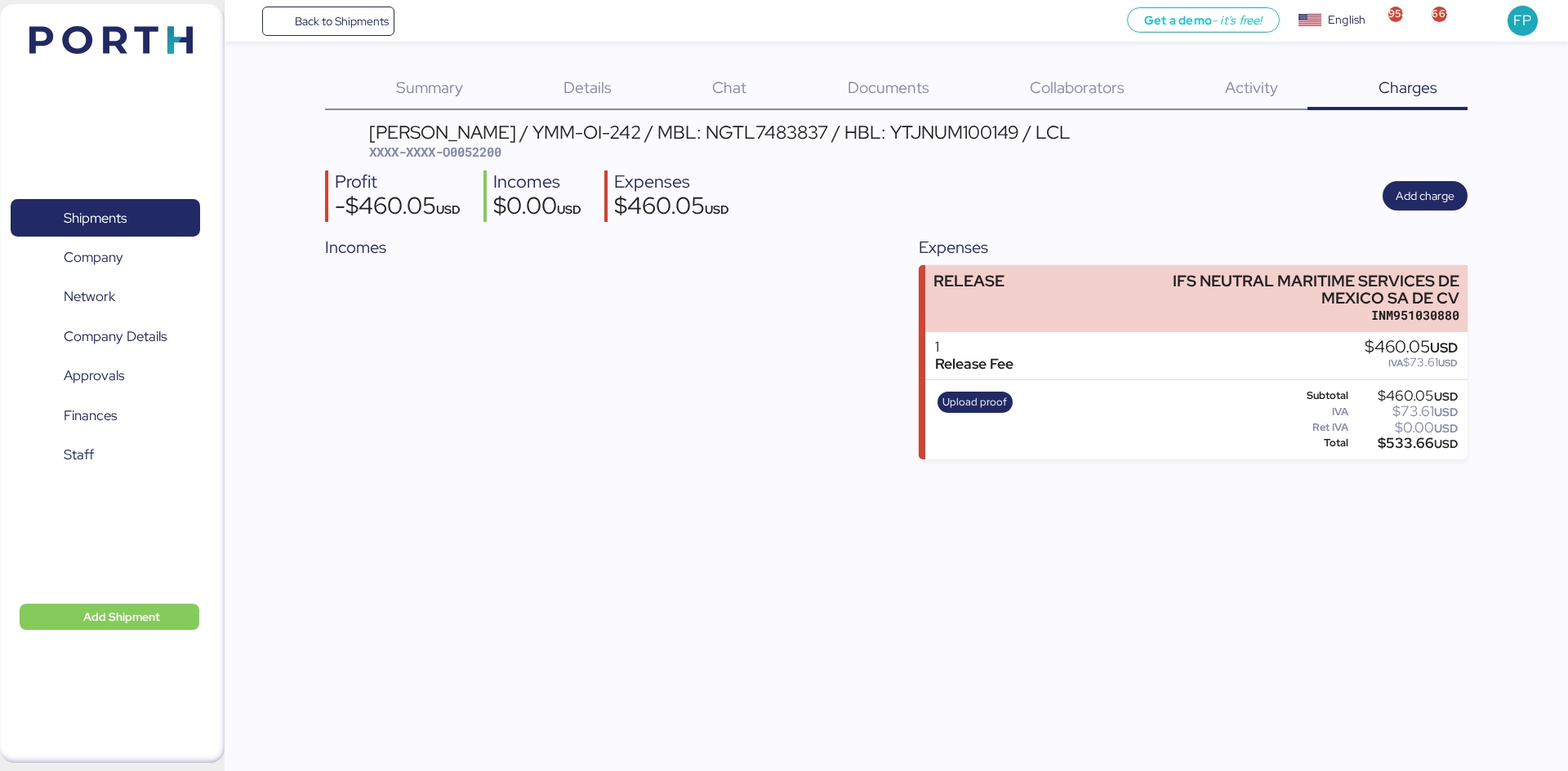
click at [476, 151] on span "XXXX-XXXX-O0052200" at bounding box center [435, 151] width 132 height 16
copy span "O0052200"
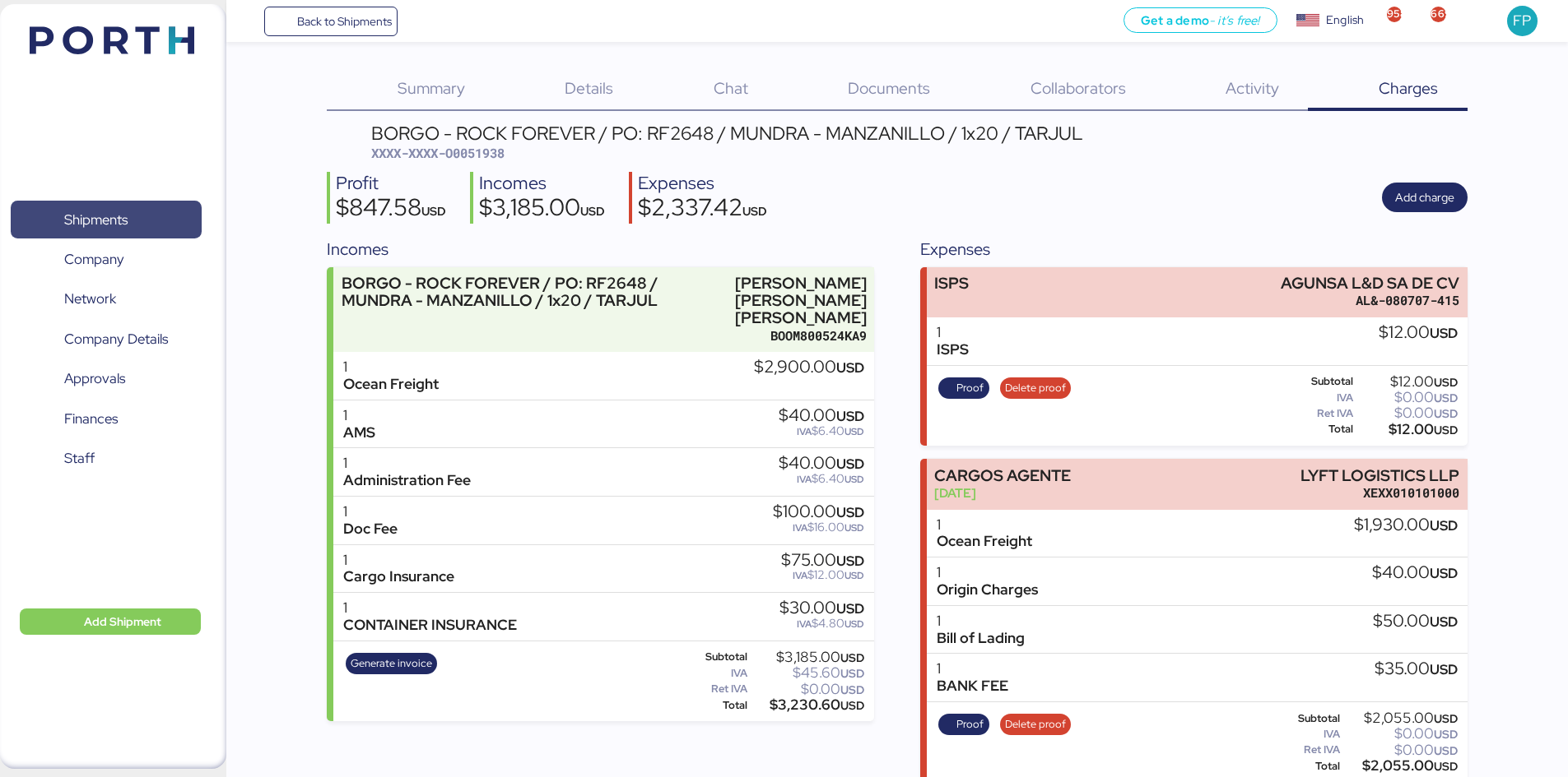
click at [156, 221] on span "Shipments" at bounding box center [106, 220] width 177 height 23
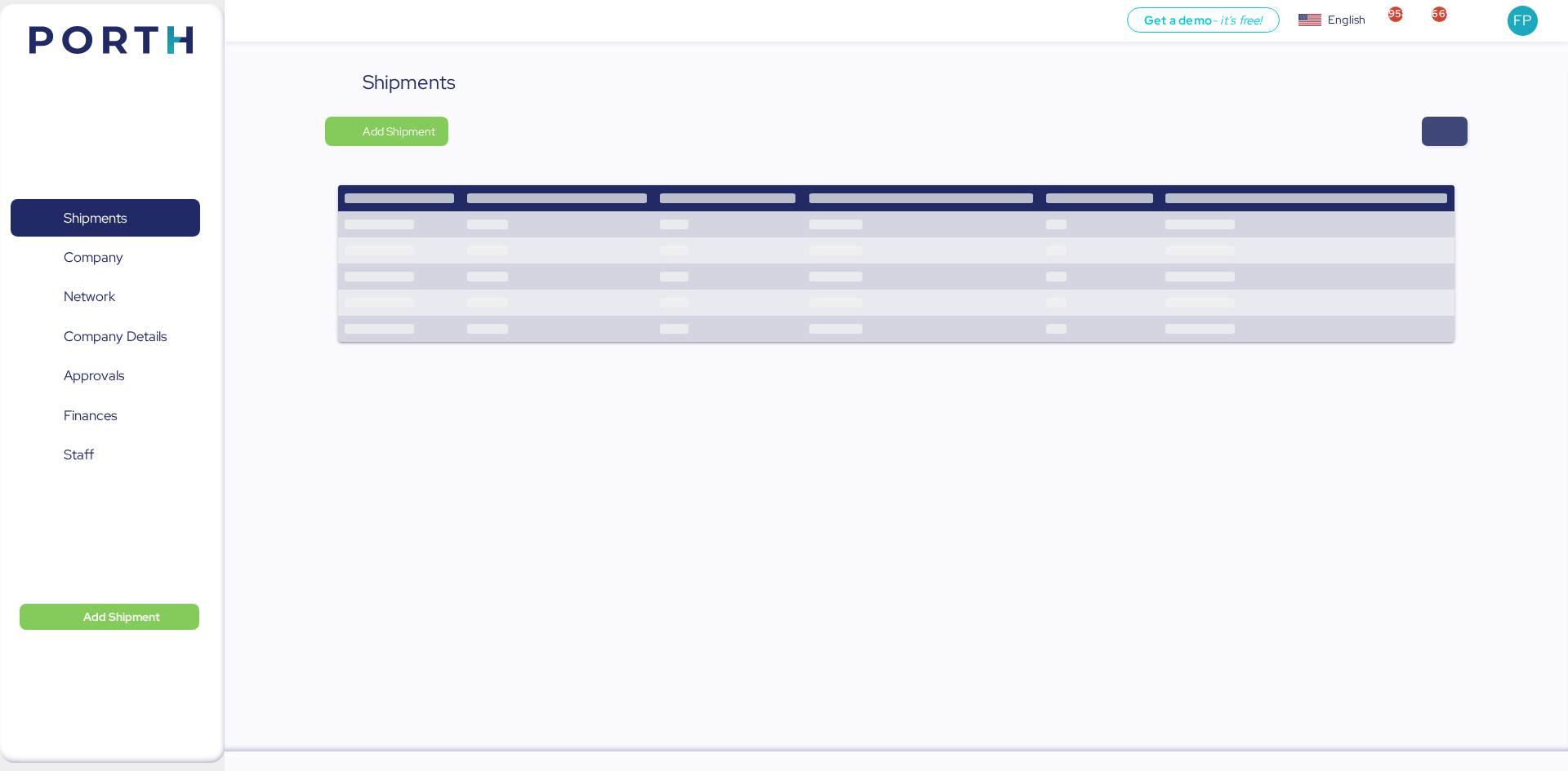
click at [1457, 139] on span "button" at bounding box center [1444, 131] width 46 height 29
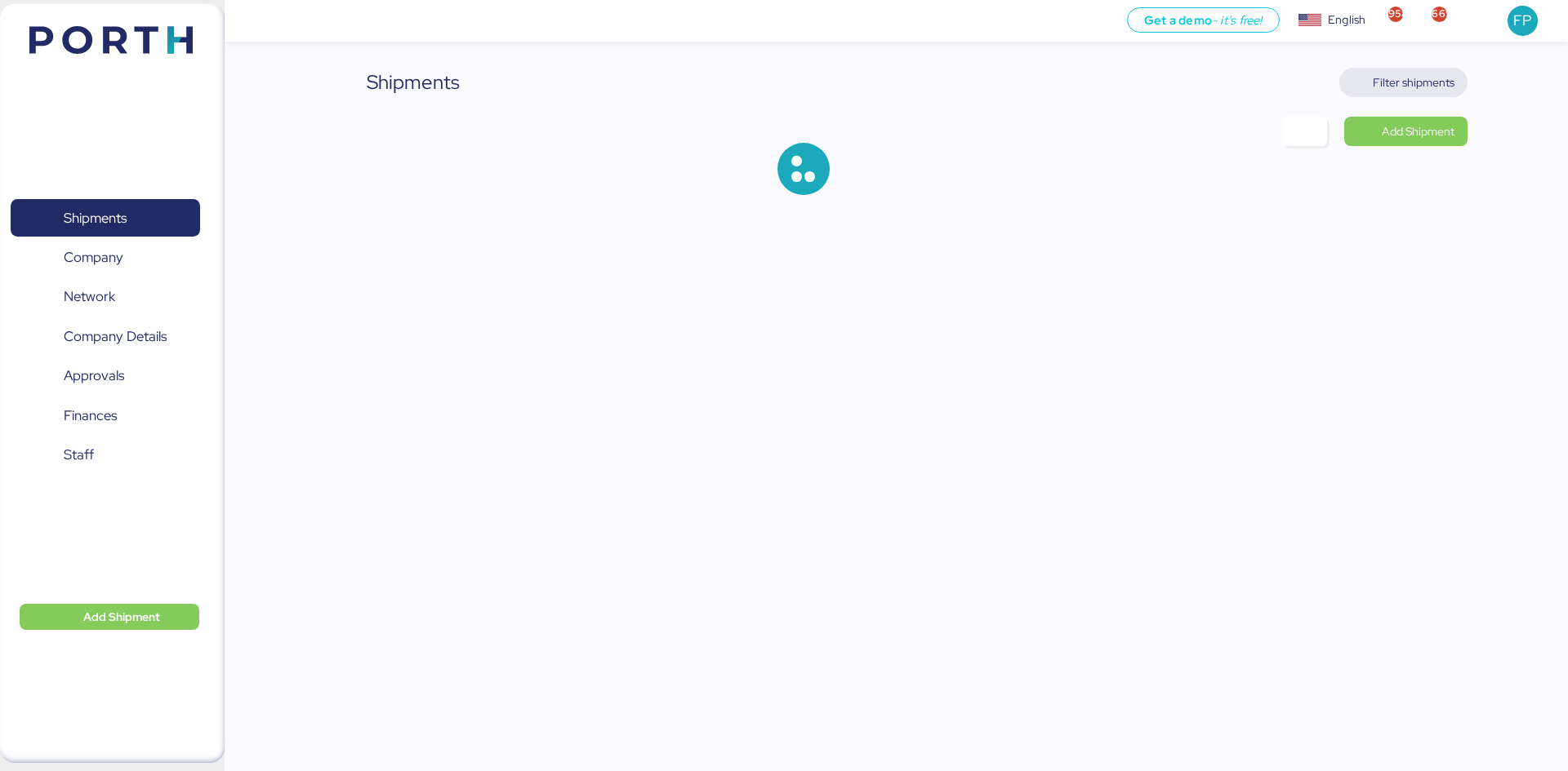
click at [1448, 90] on span "Filter shipments" at bounding box center [1414, 82] width 82 height 19
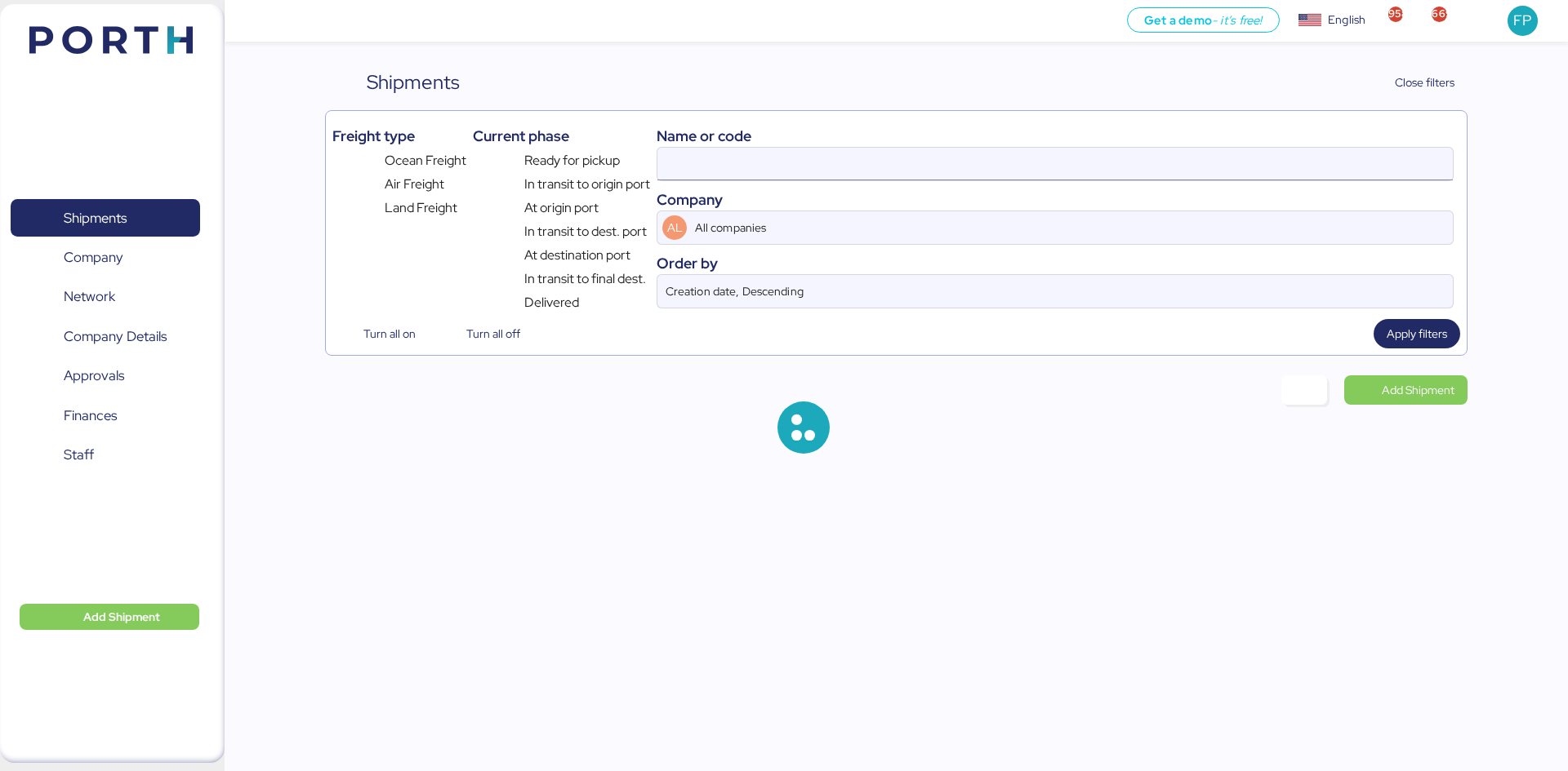
click at [705, 169] on input at bounding box center [1056, 164] width 796 height 33
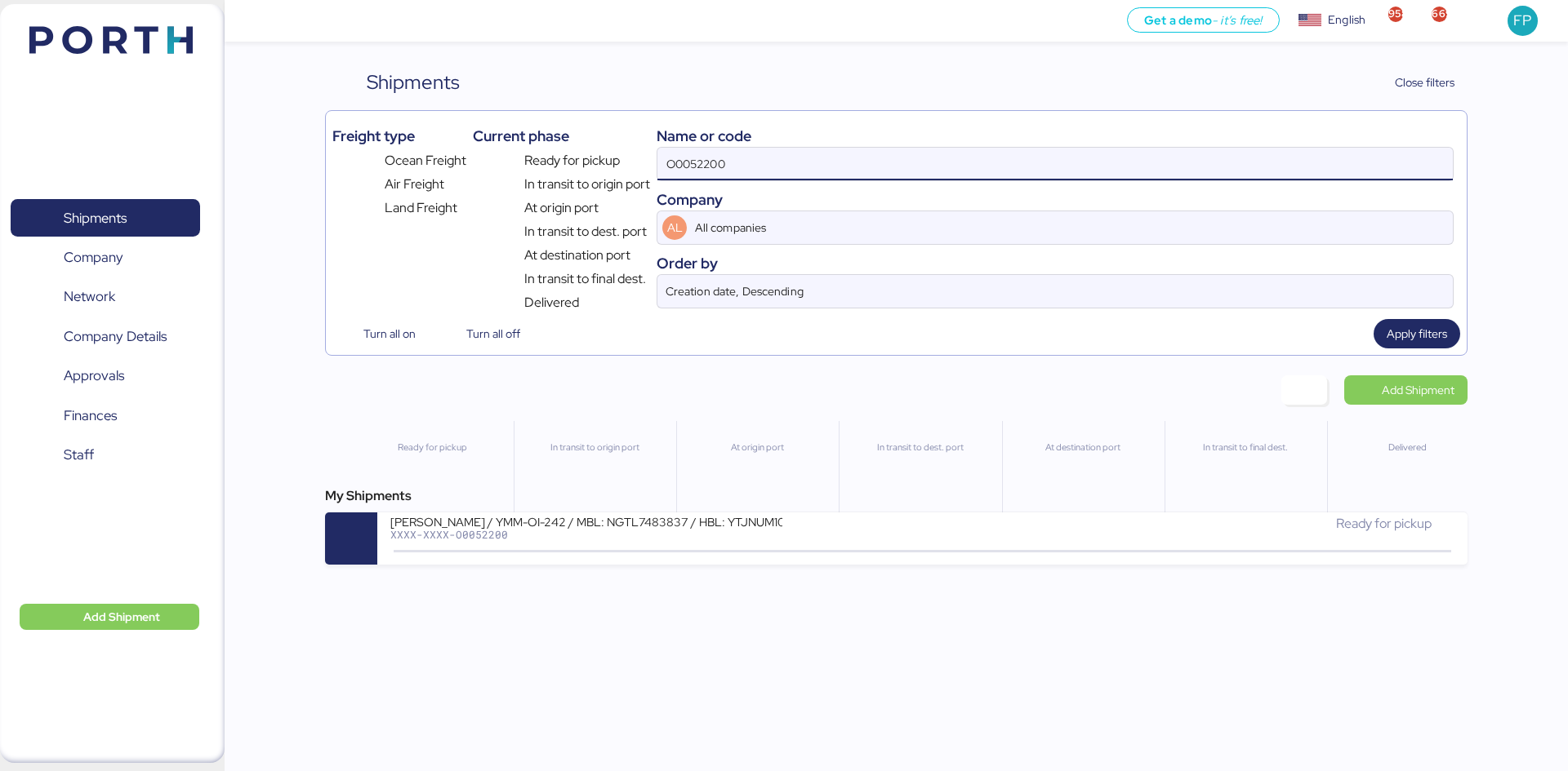
click at [707, 171] on input "O0052200" at bounding box center [1056, 164] width 796 height 33
paste input "A0052197"
type input "A0052197"
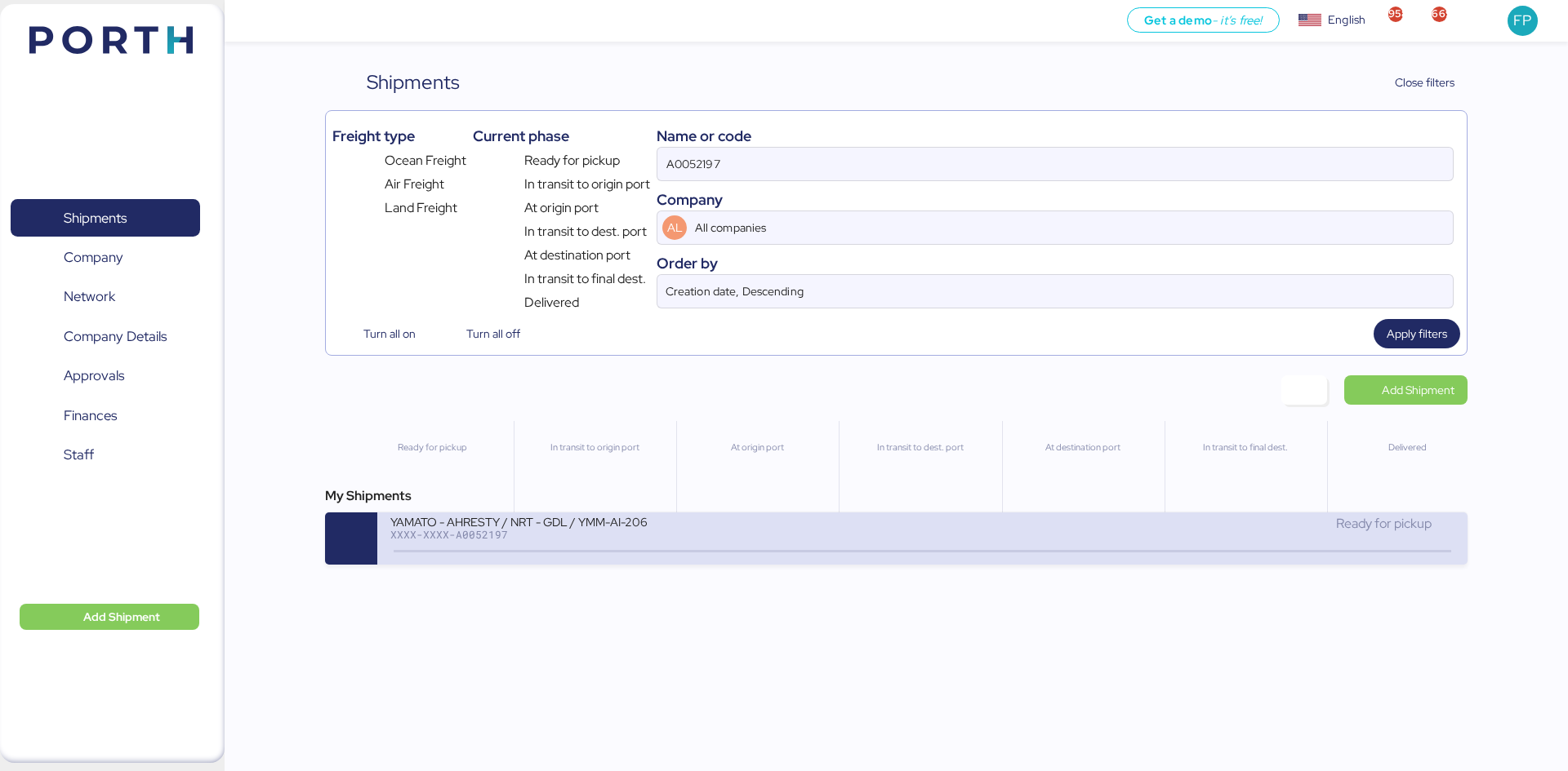
click at [776, 538] on div "XXXX-XXXX-A0052197" at bounding box center [586, 534] width 392 height 12
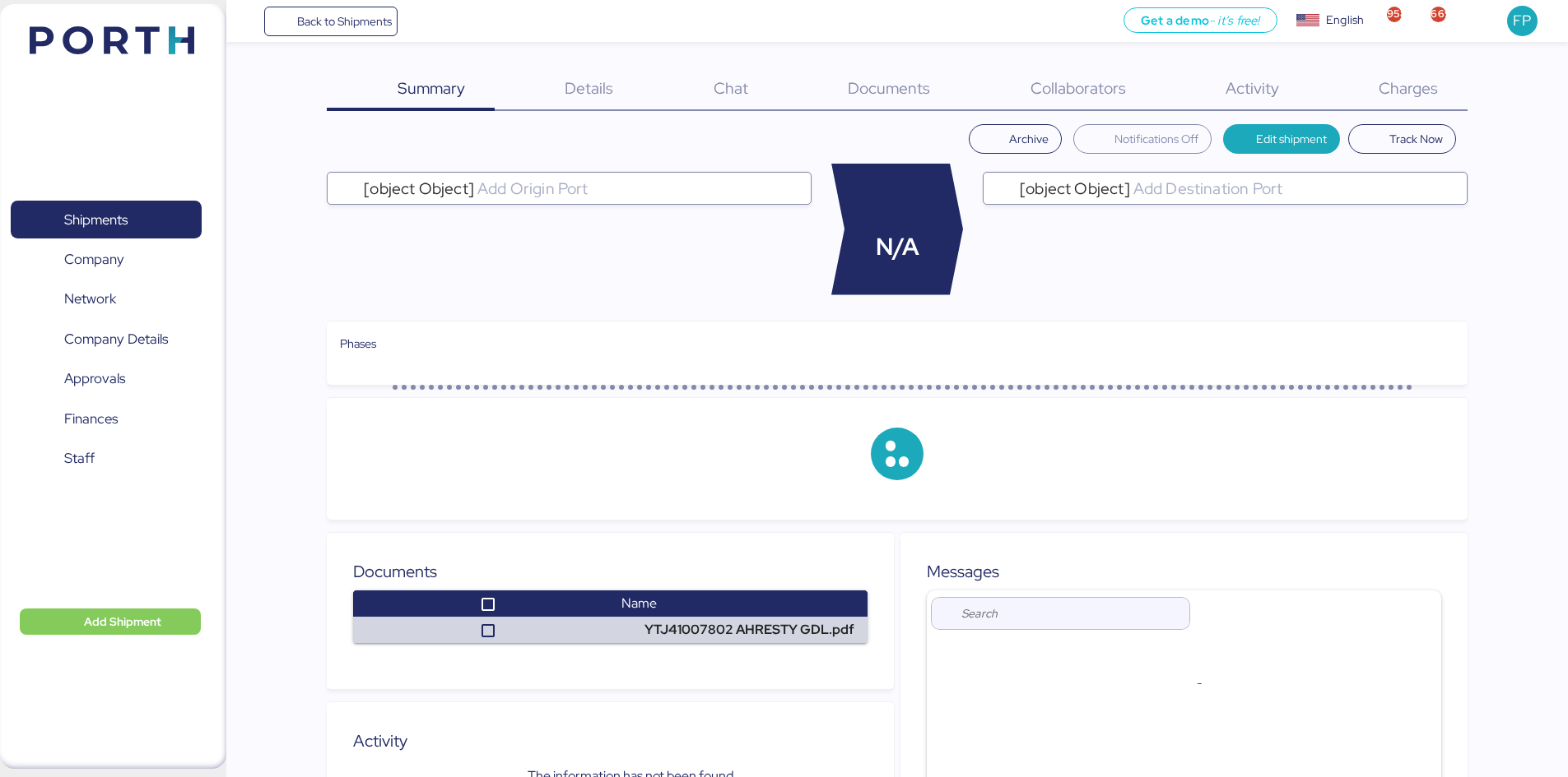
click at [1412, 100] on div "Charges 0" at bounding box center [1387, 90] width 158 height 43
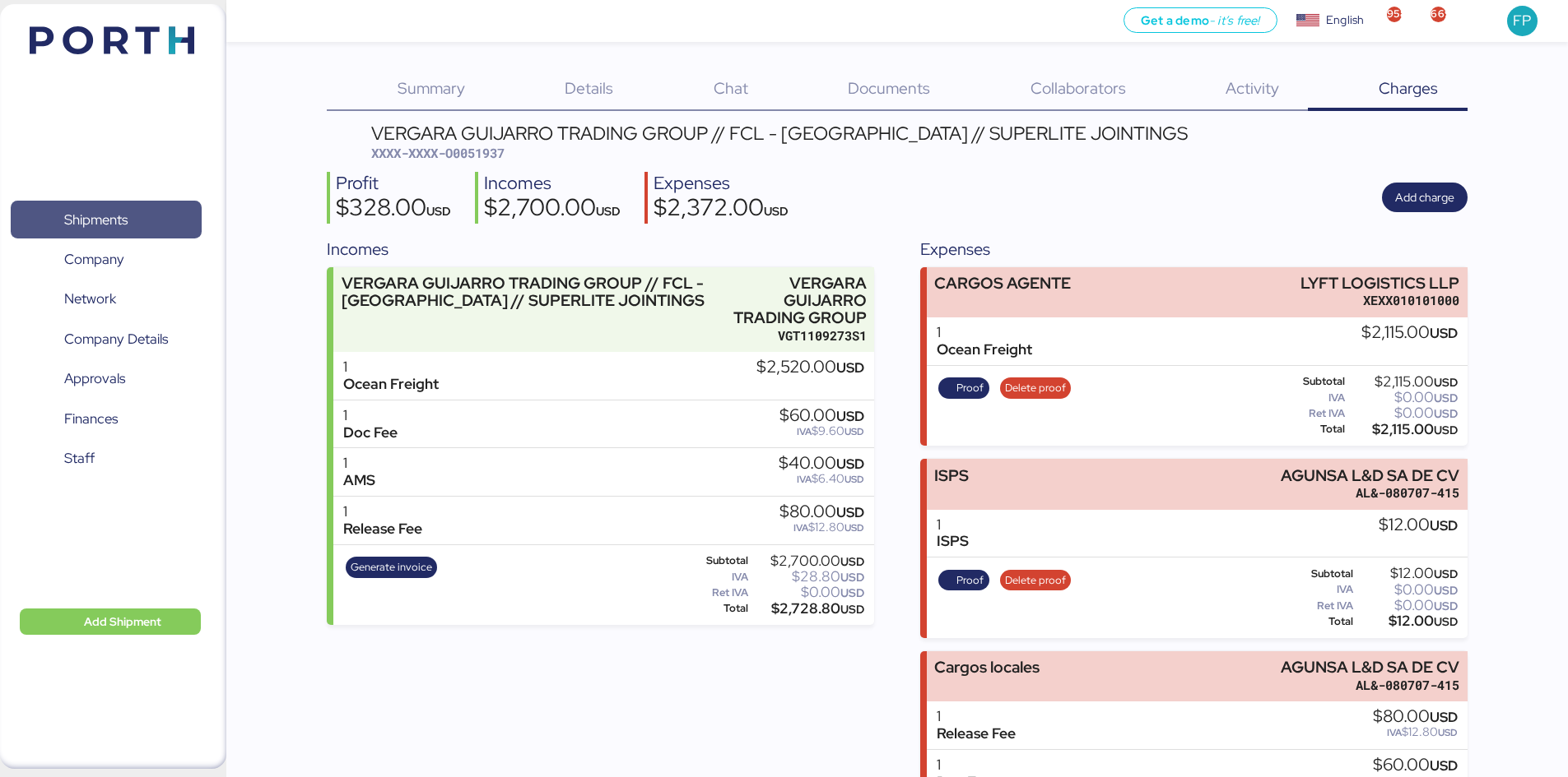
click at [66, 216] on span "Shipments" at bounding box center [96, 220] width 64 height 23
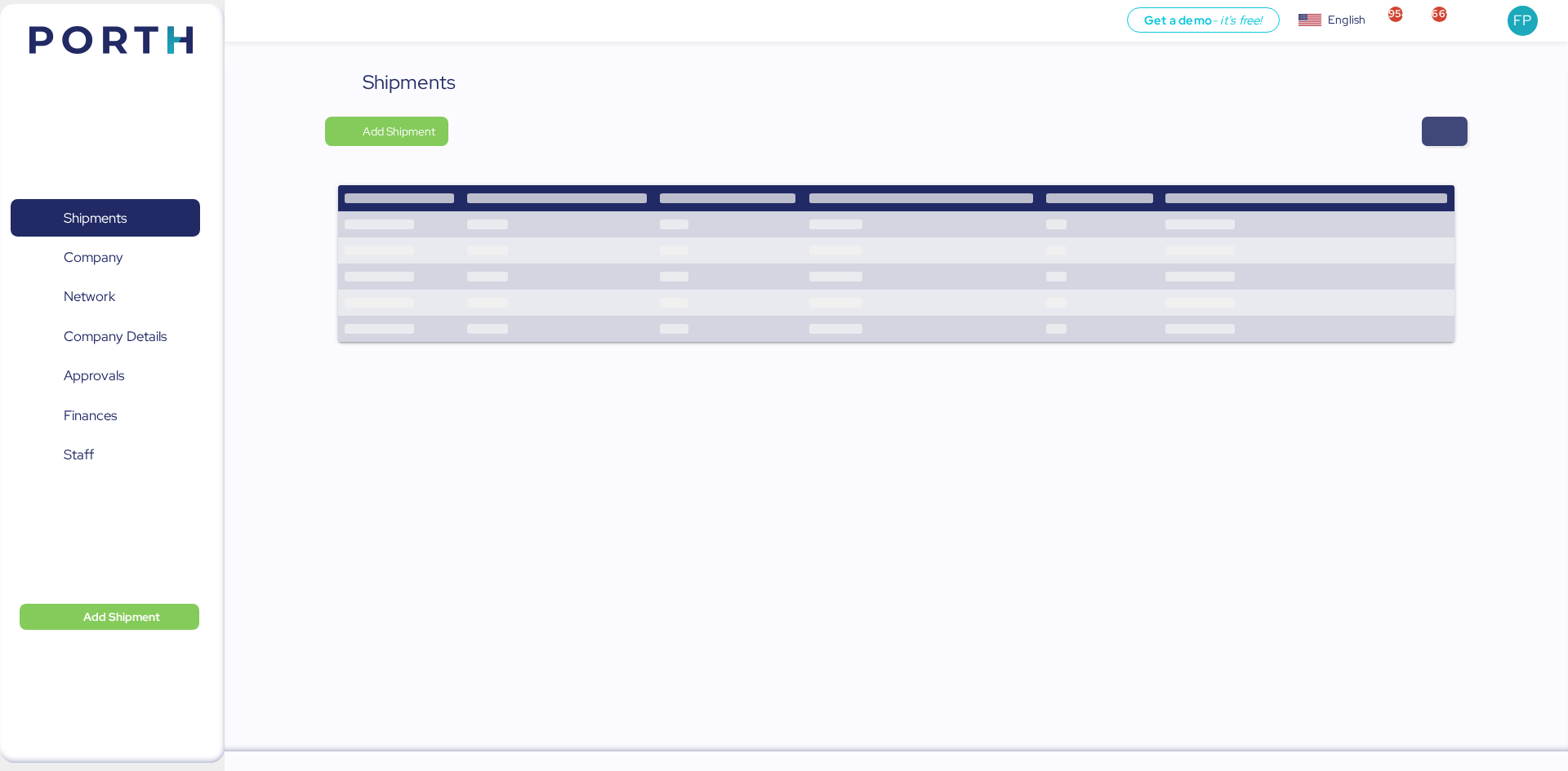
click at [1464, 128] on span "button" at bounding box center [1444, 131] width 46 height 29
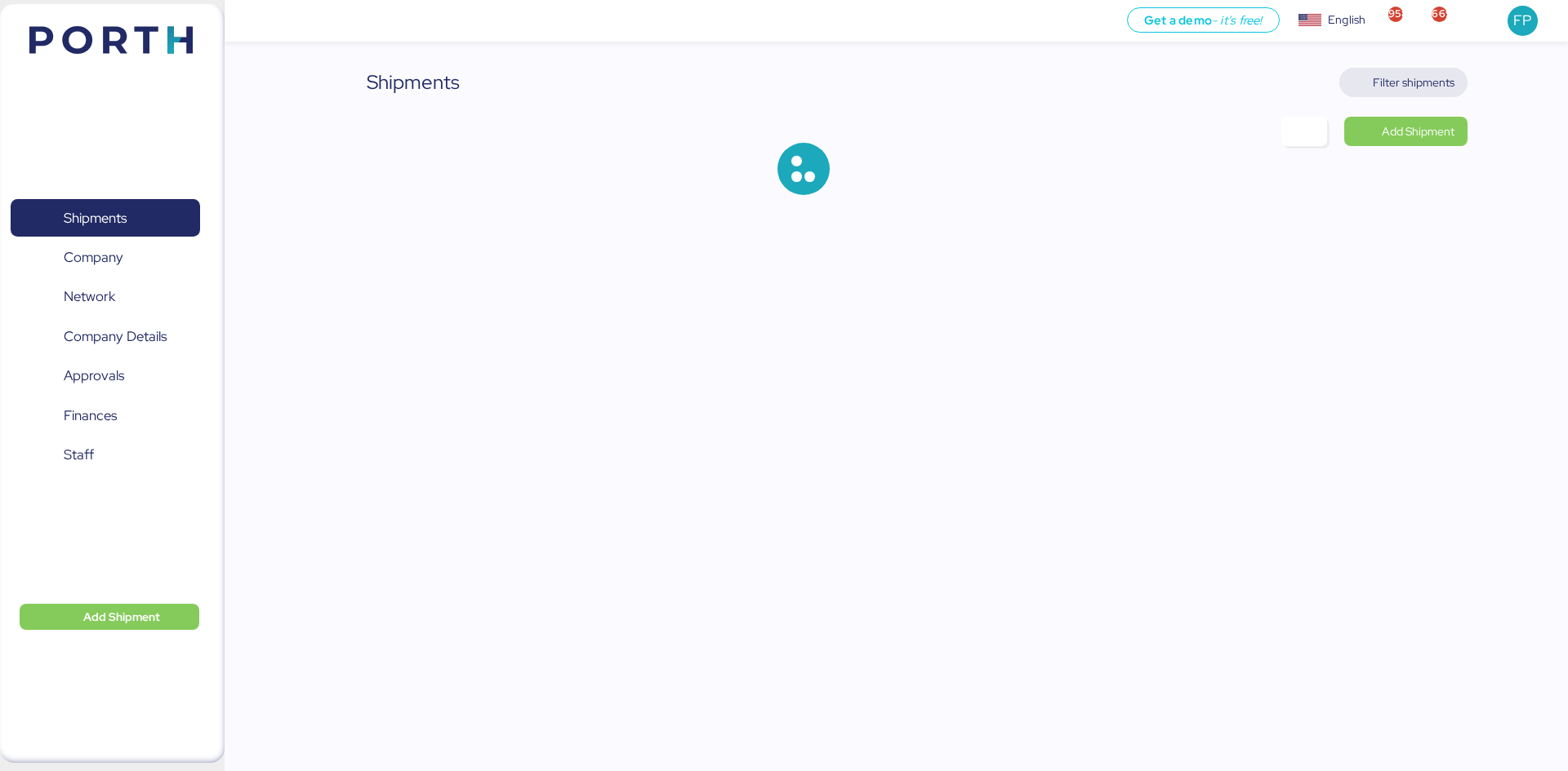
click at [1429, 80] on span "Filter shipments" at bounding box center [1414, 82] width 82 height 19
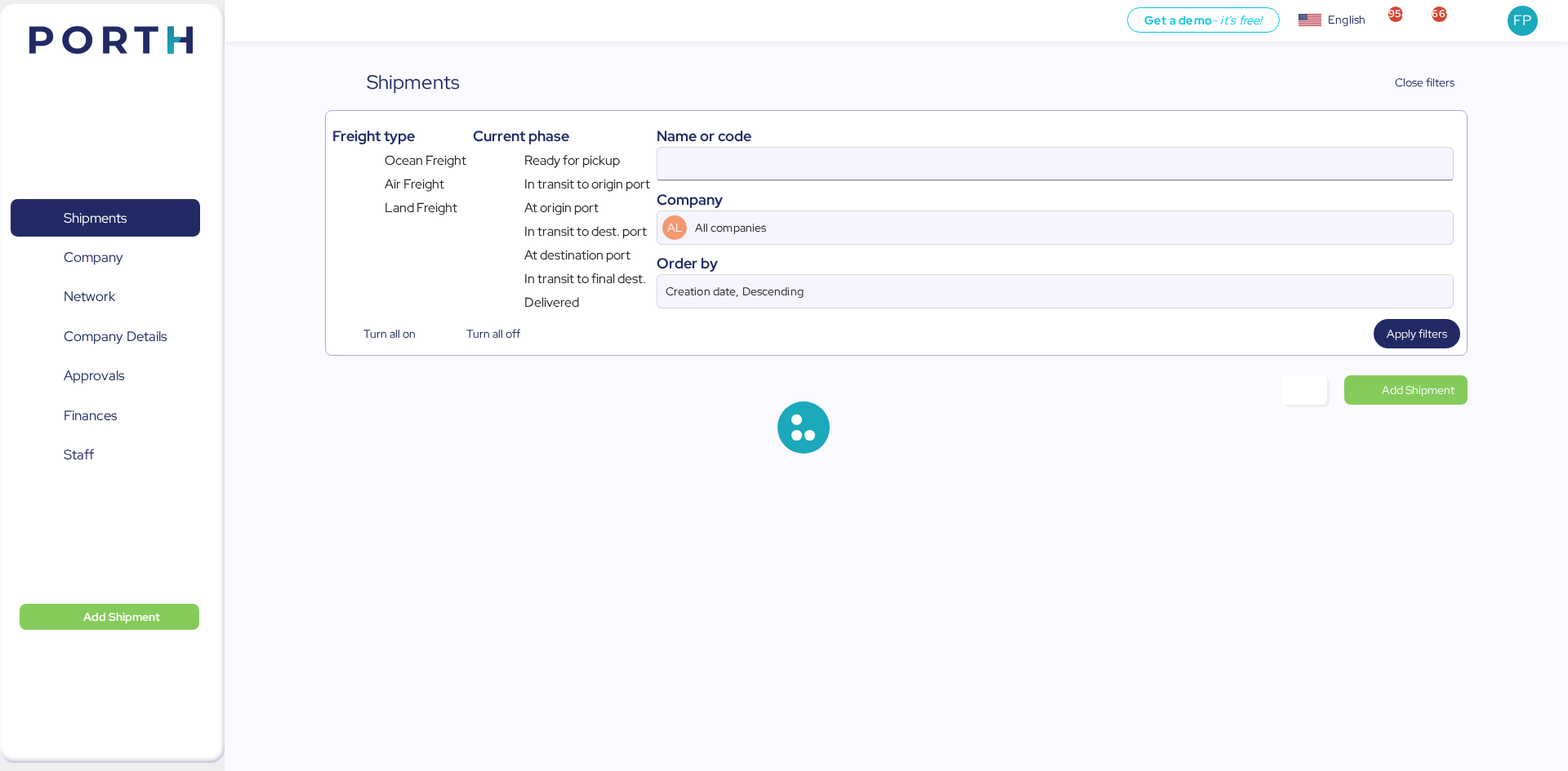
click at [721, 163] on input at bounding box center [1056, 164] width 796 height 33
click at [720, 167] on input at bounding box center [1056, 164] width 796 height 33
click at [721, 168] on input "O0051937" at bounding box center [1056, 164] width 796 height 33
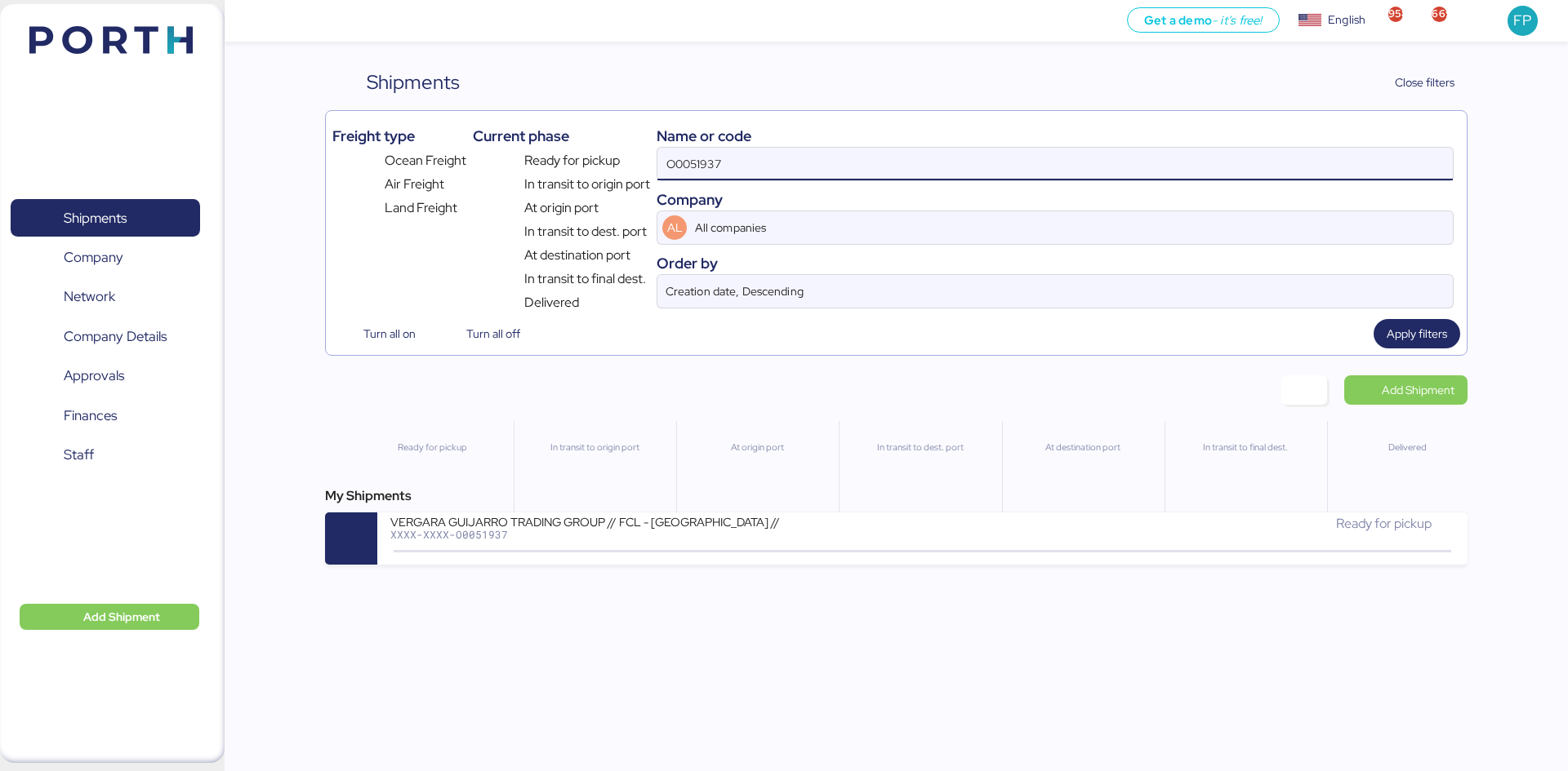
paste input "8"
type input "O0051938"
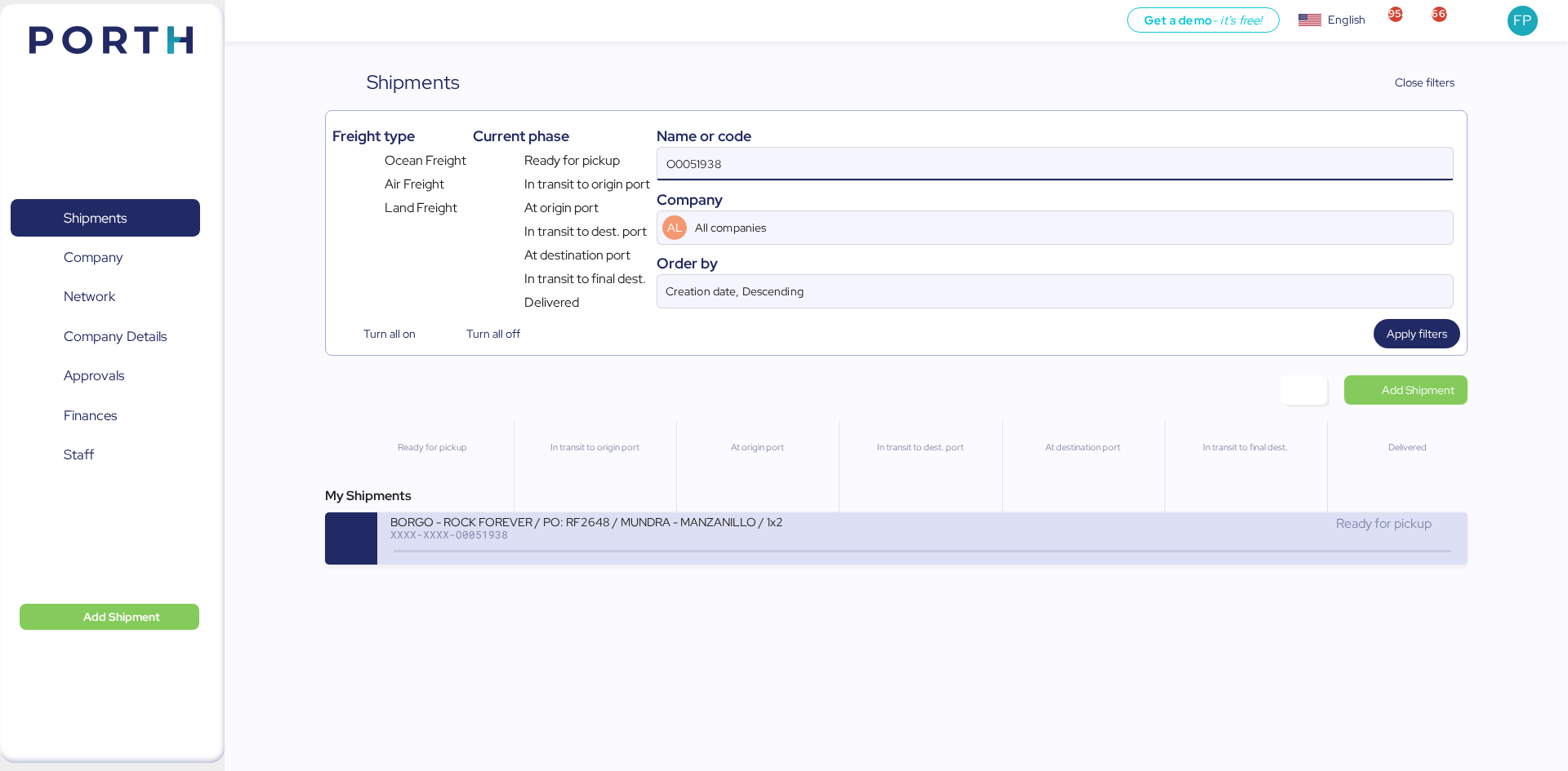
click at [701, 529] on div "BORGO - ROCK FOREVER / PO: RF2648 / MUNDRA - MANZANILLO / 1x20 / TARJUL" at bounding box center [586, 521] width 392 height 14
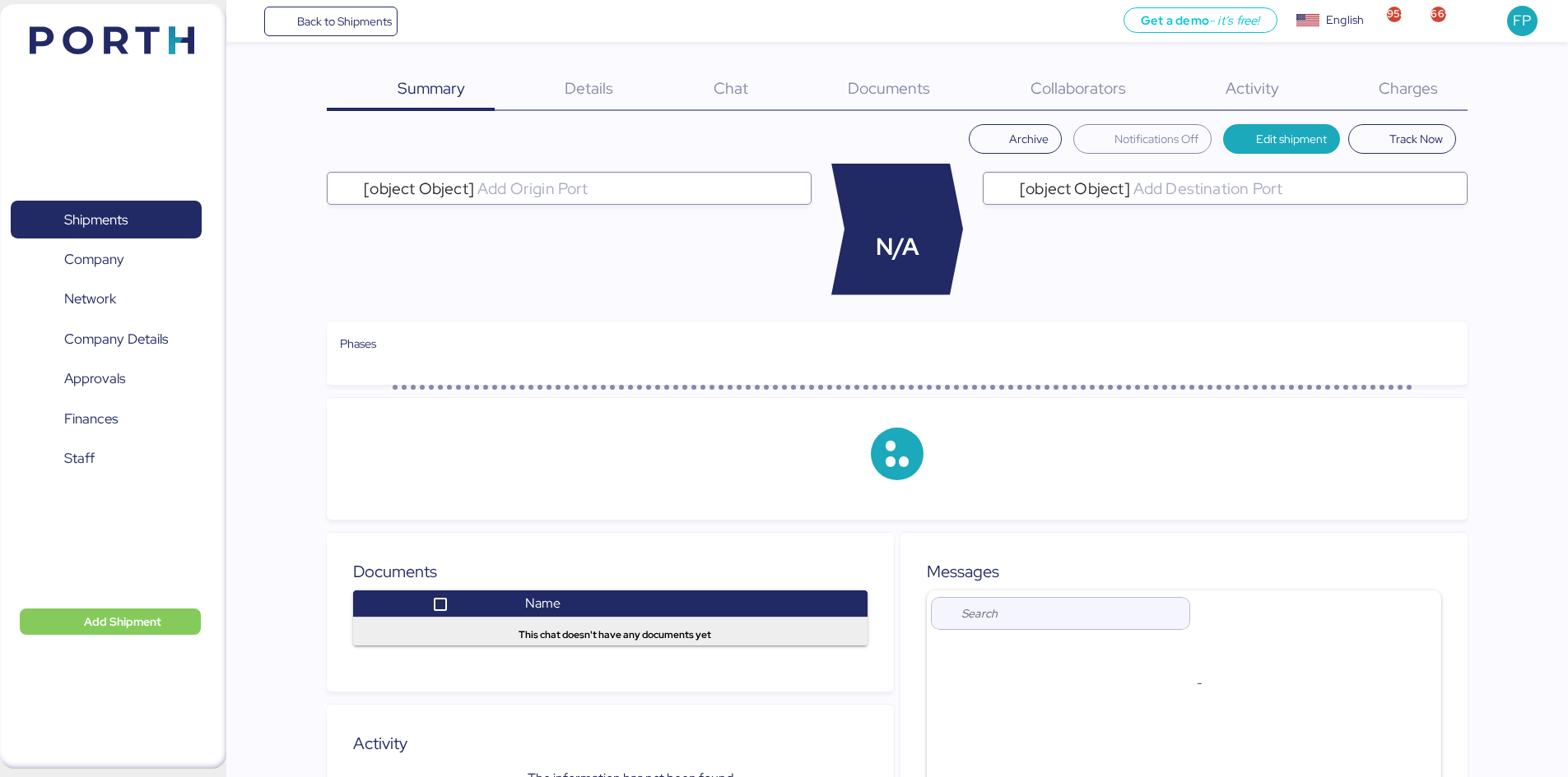
click at [1435, 93] on span "Charges" at bounding box center [1408, 88] width 60 height 22
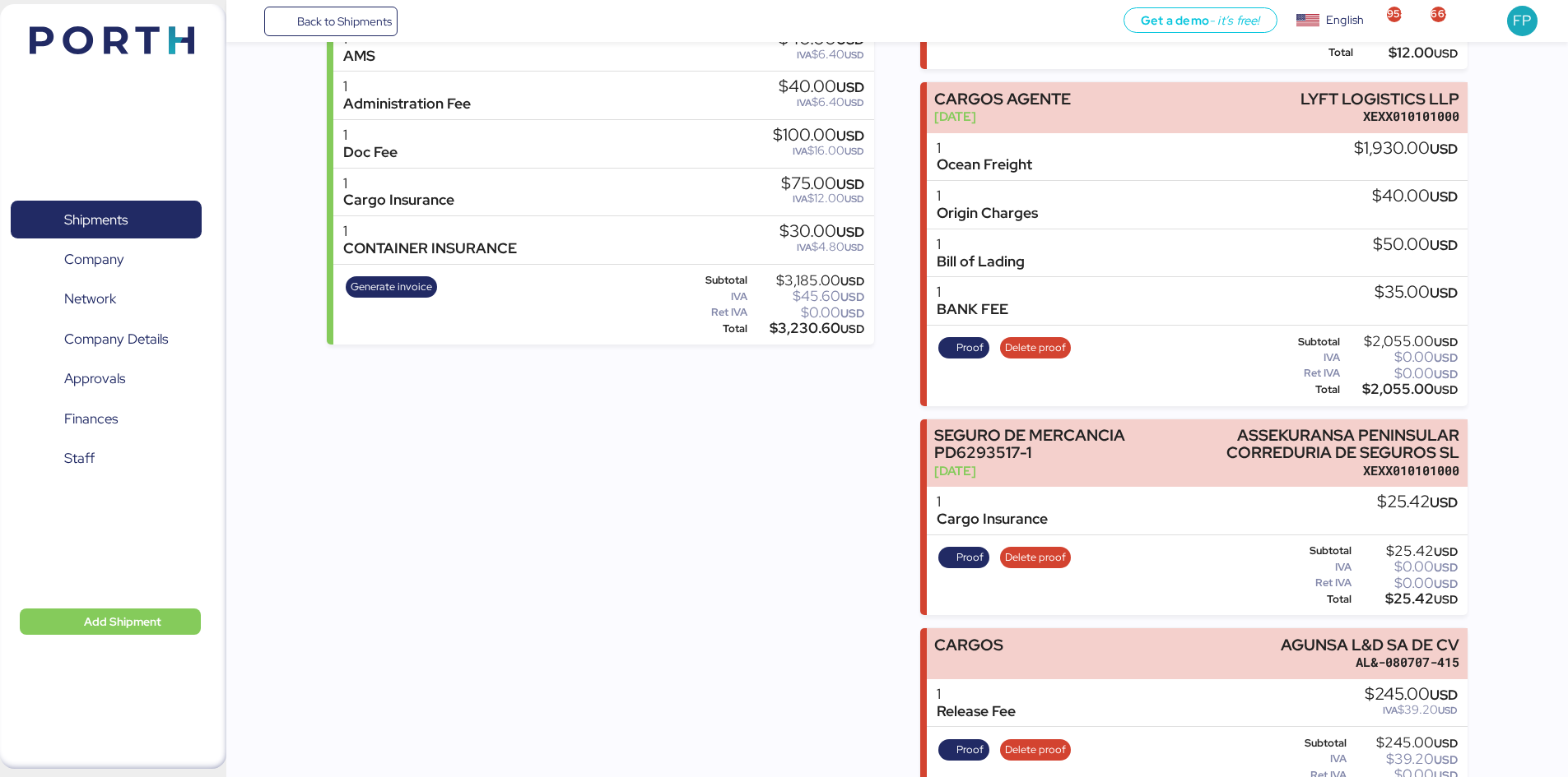
scroll to position [338, 0]
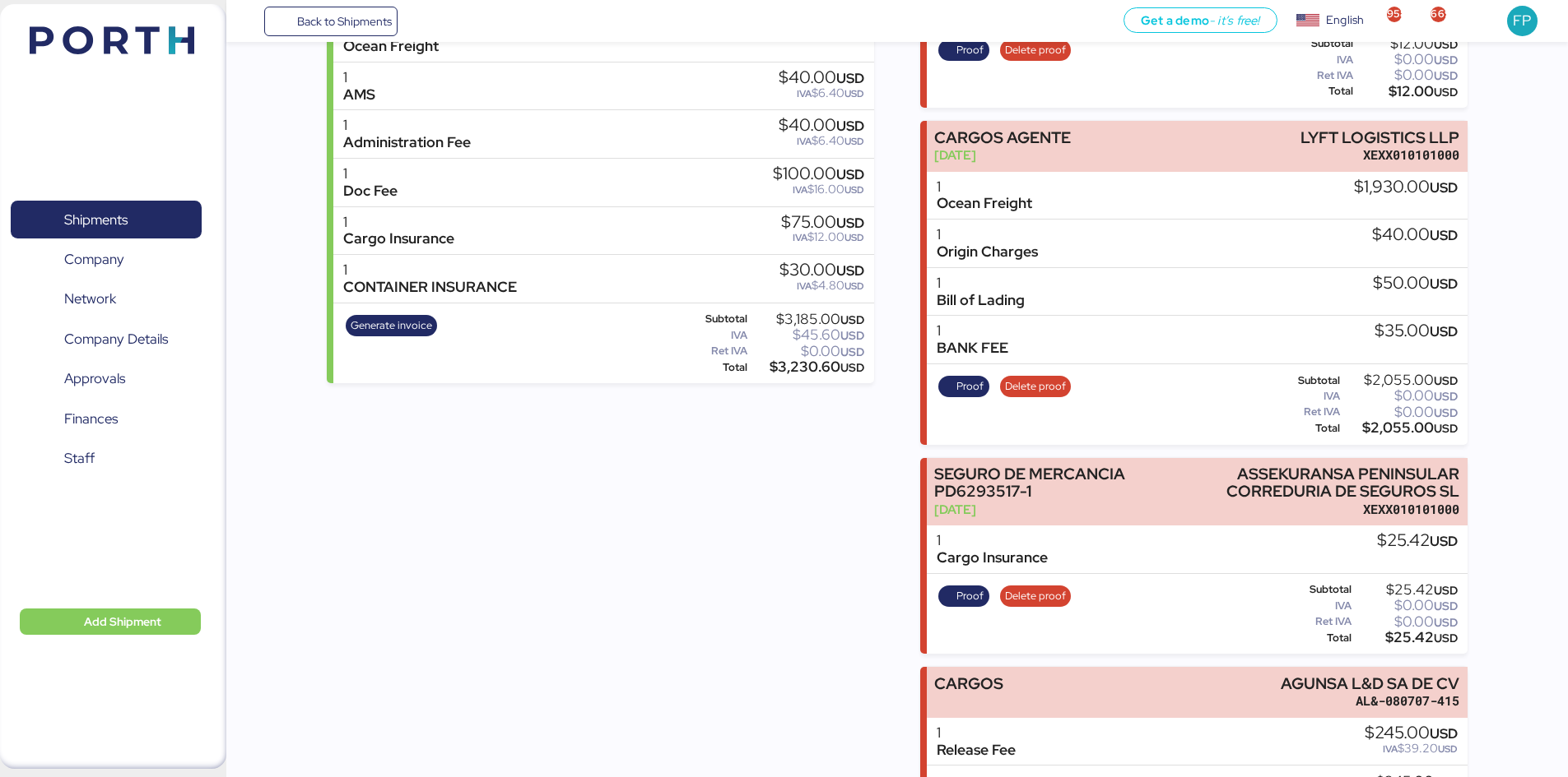
click at [695, 475] on div "Incomes BORGO - ROCK FOREVER / PO: RF2648 / MUNDRA - MANZANILLO / 1x20 / TARJUL…" at bounding box center [600, 372] width 547 height 949
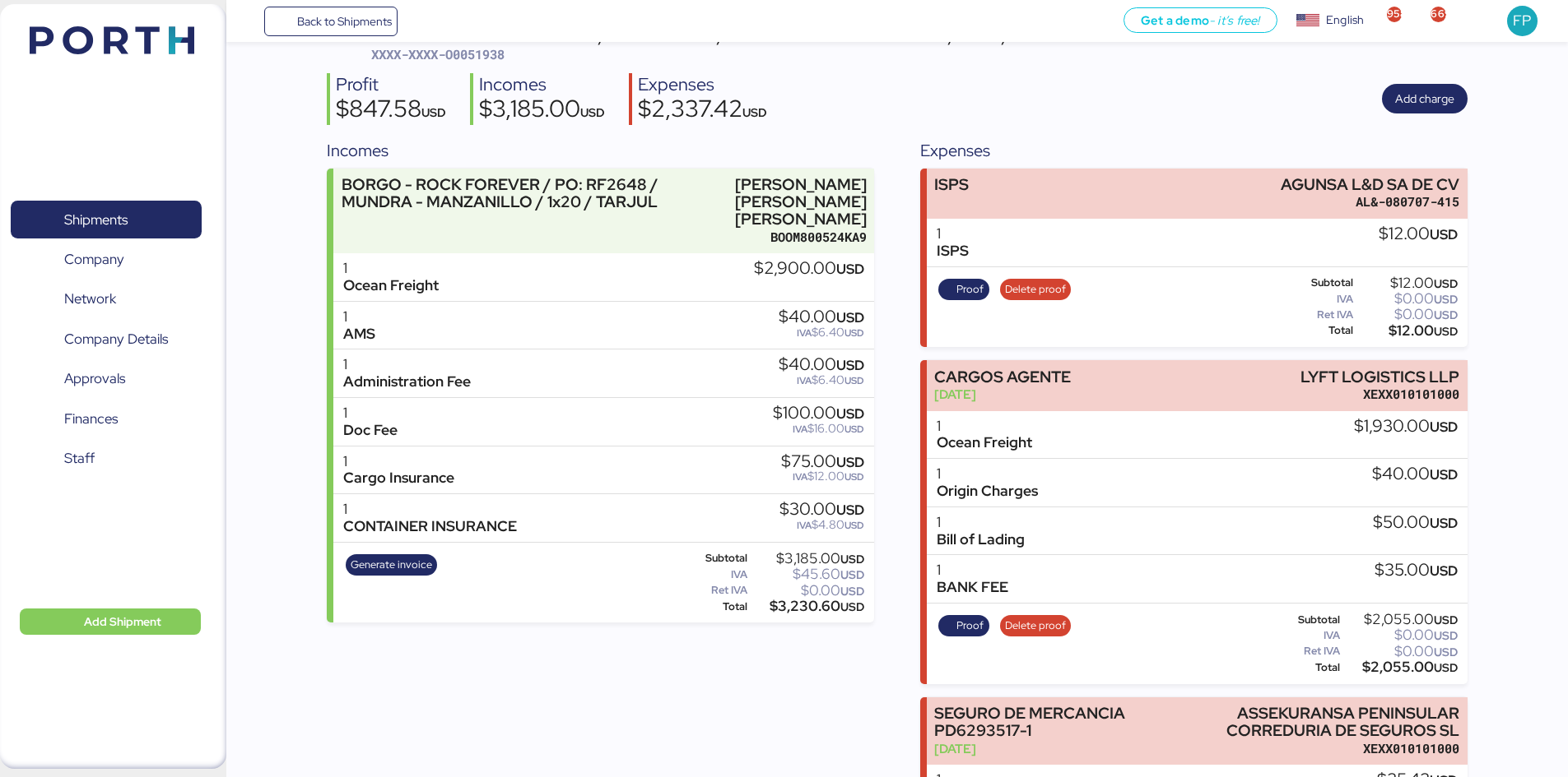
scroll to position [91, 0]
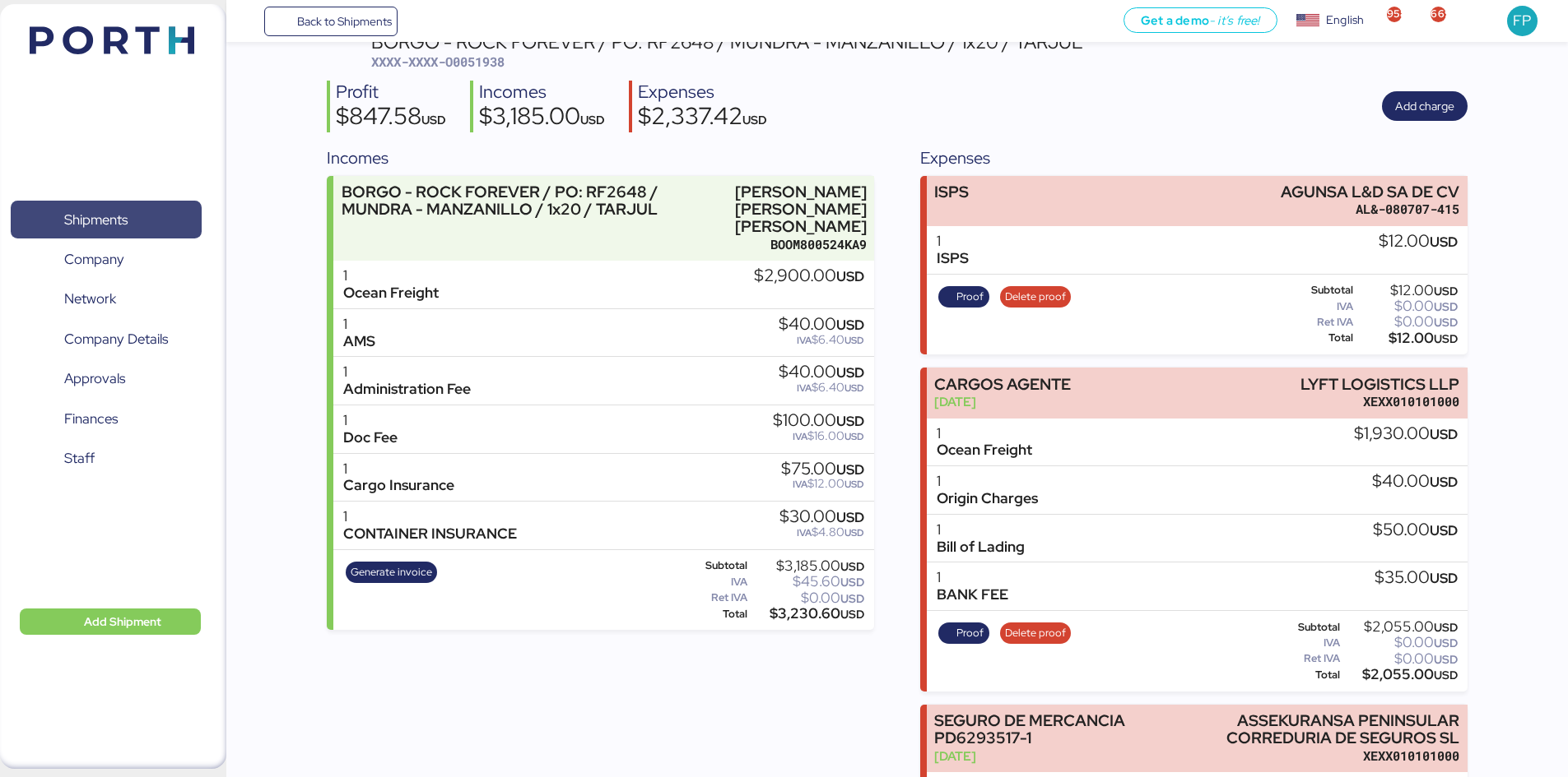
click at [146, 210] on span "Shipments" at bounding box center [106, 220] width 177 height 23
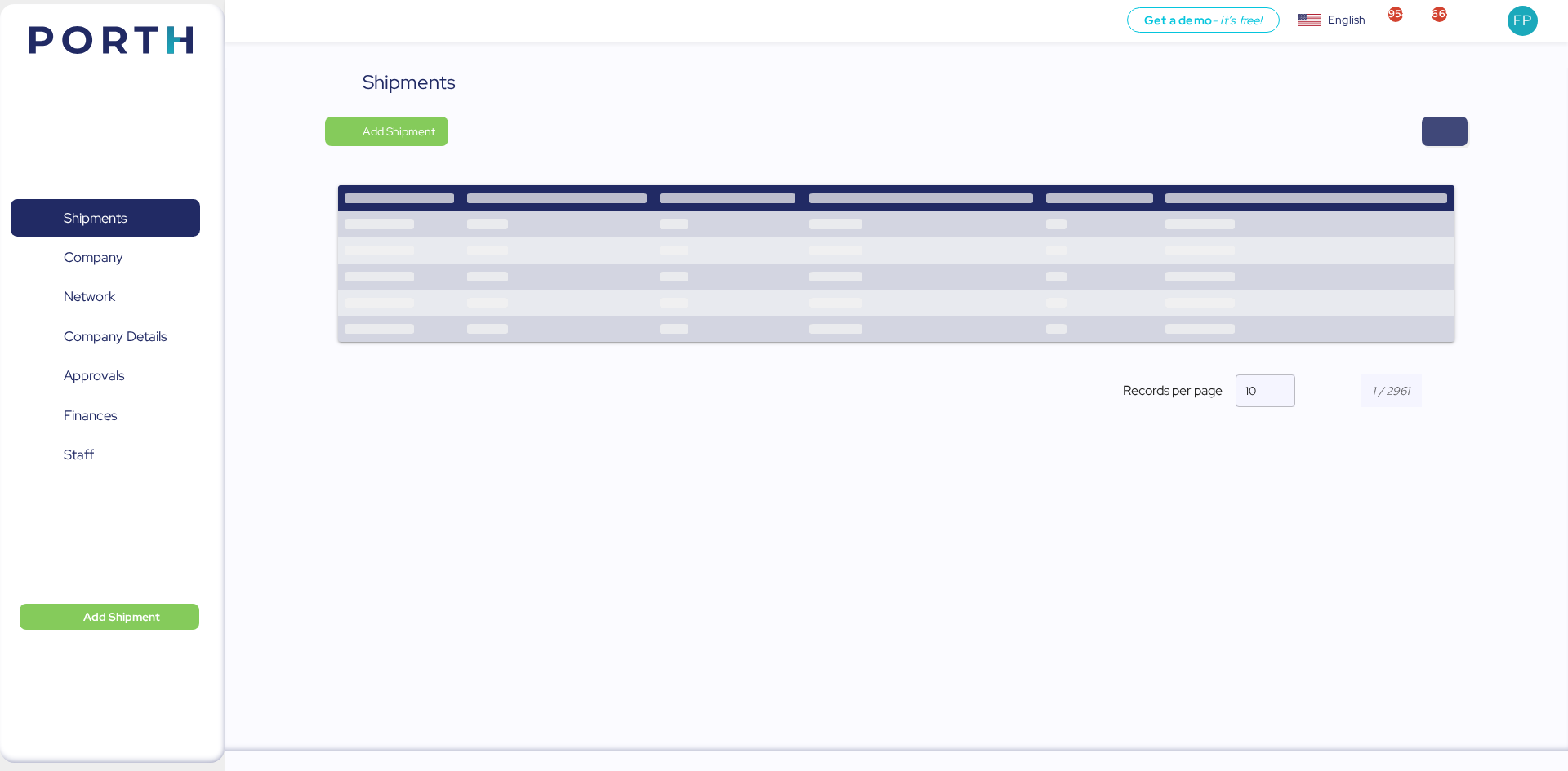
click at [1451, 138] on span "button" at bounding box center [1445, 132] width 19 height 23
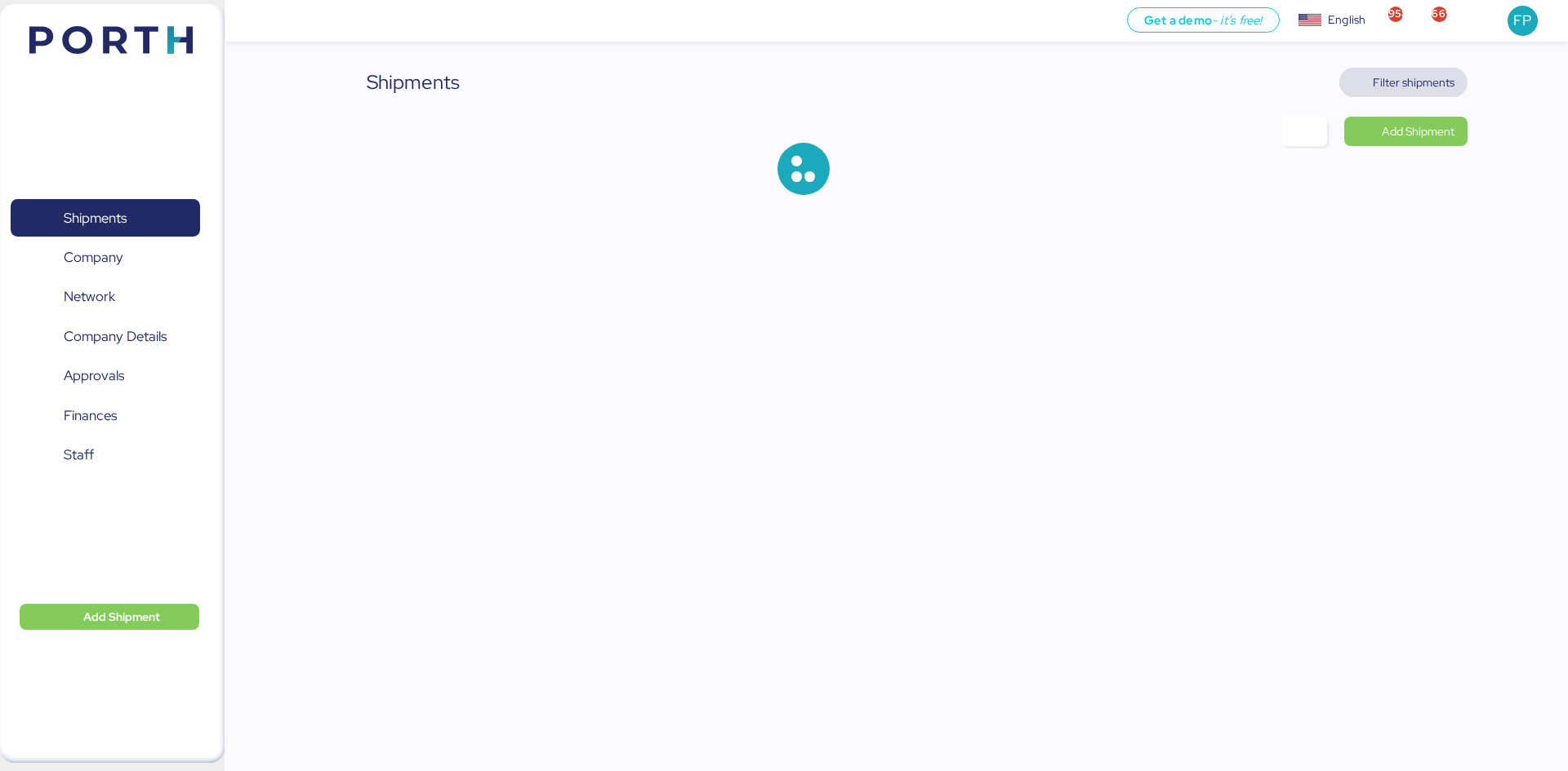
click at [1447, 84] on span "Filter shipments" at bounding box center [1414, 82] width 82 height 19
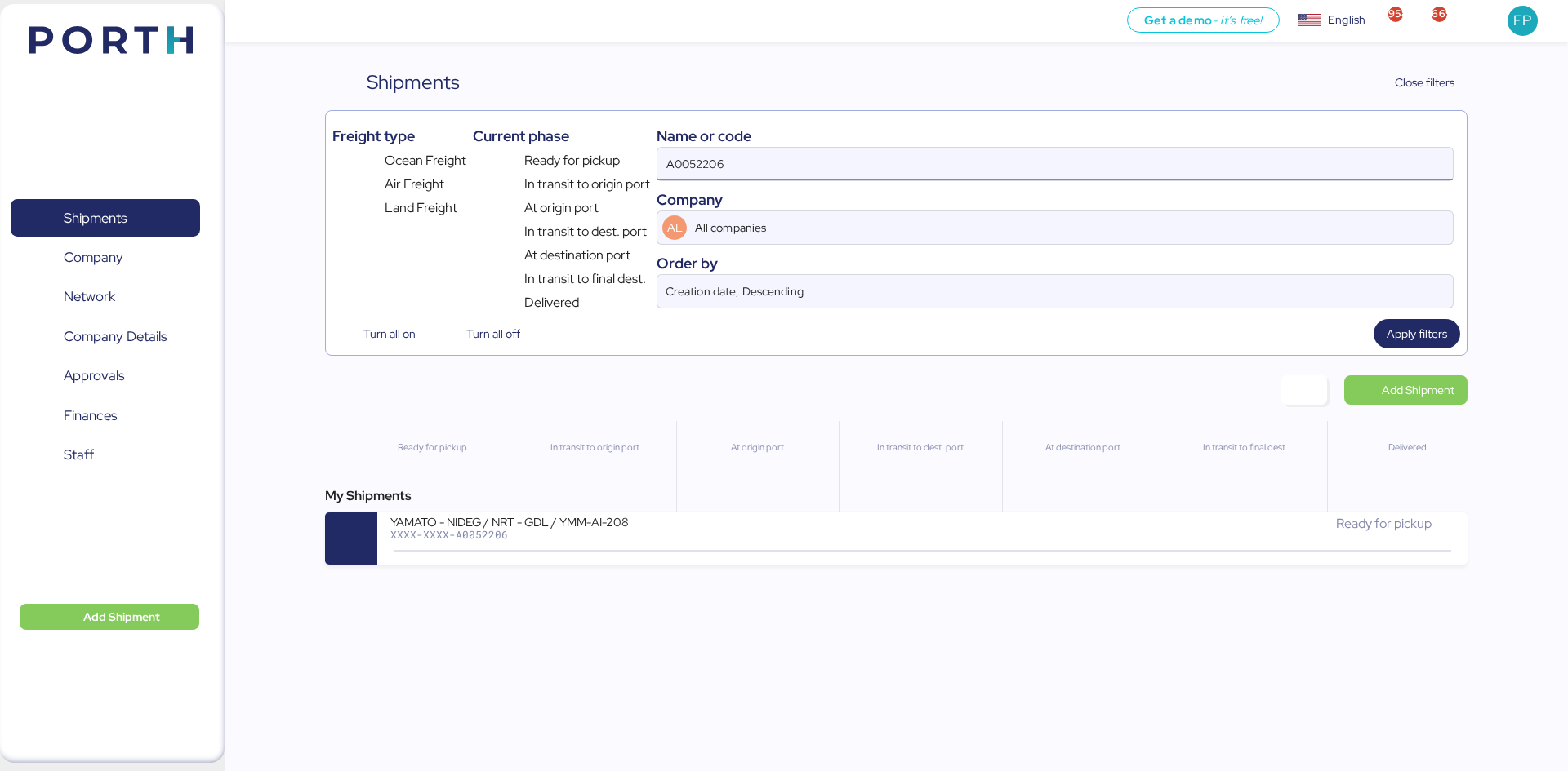
click at [715, 161] on input "A0052206" at bounding box center [1056, 164] width 796 height 33
paste input "O0052200"
type input "O0052200"
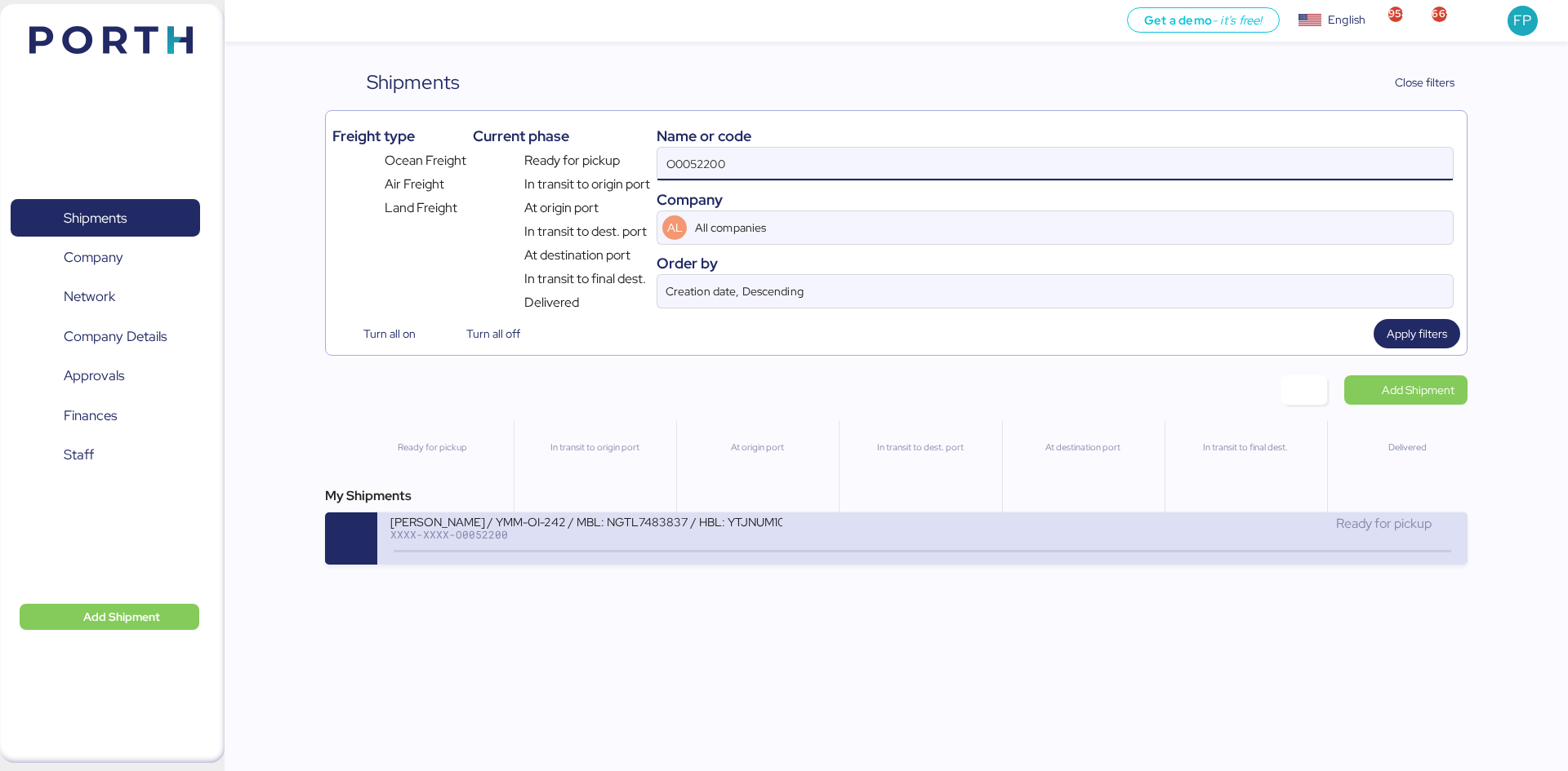
click at [702, 541] on div "YAMATO - YAMAGUCHI / YMM-OI-242 / MBL: NGTL7483837 / HBL: YTJNUM100149 / LCL XX…" at bounding box center [656, 531] width 532 height 35
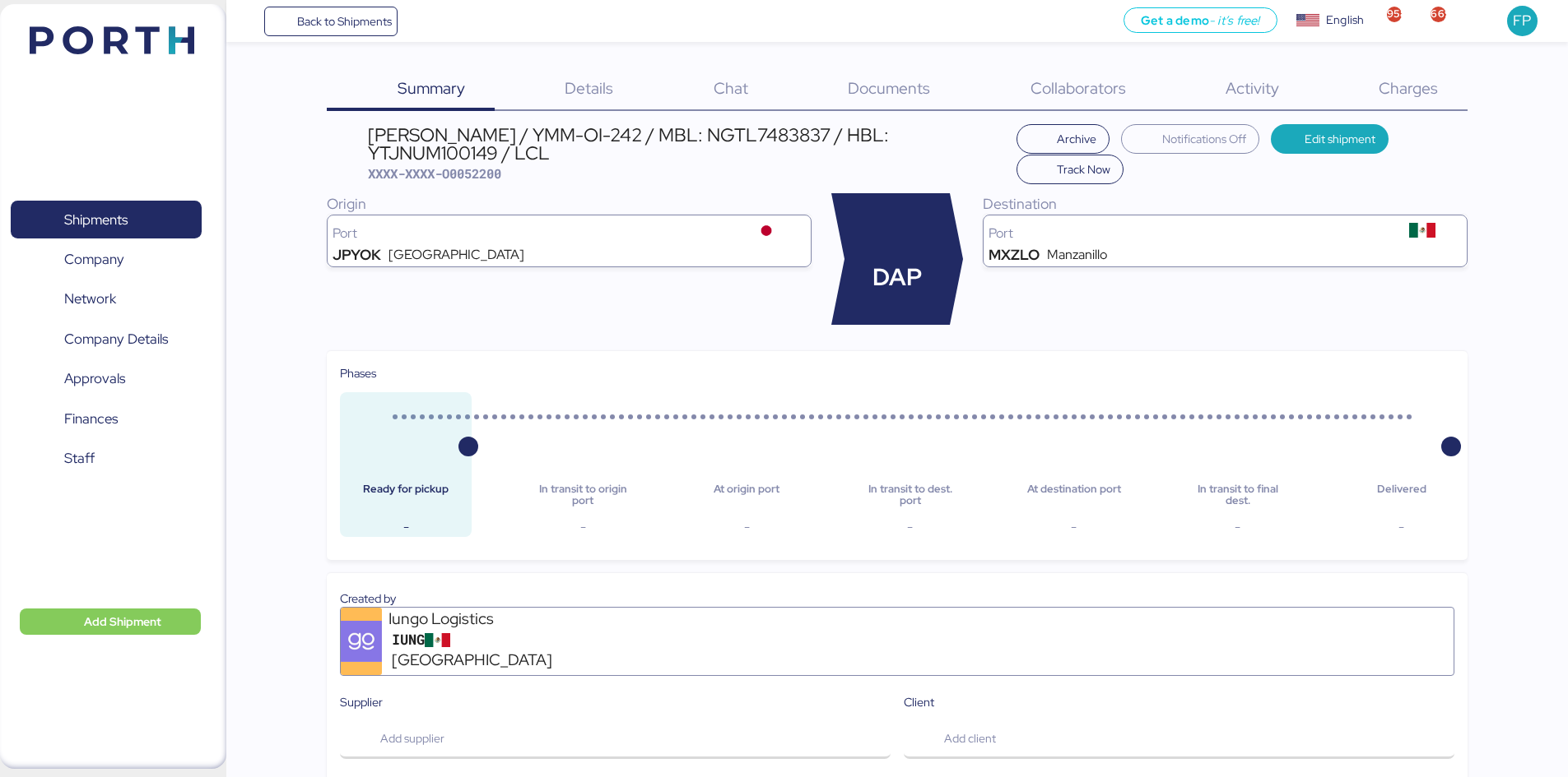
click at [1427, 77] on span "Charges" at bounding box center [1408, 88] width 60 height 22
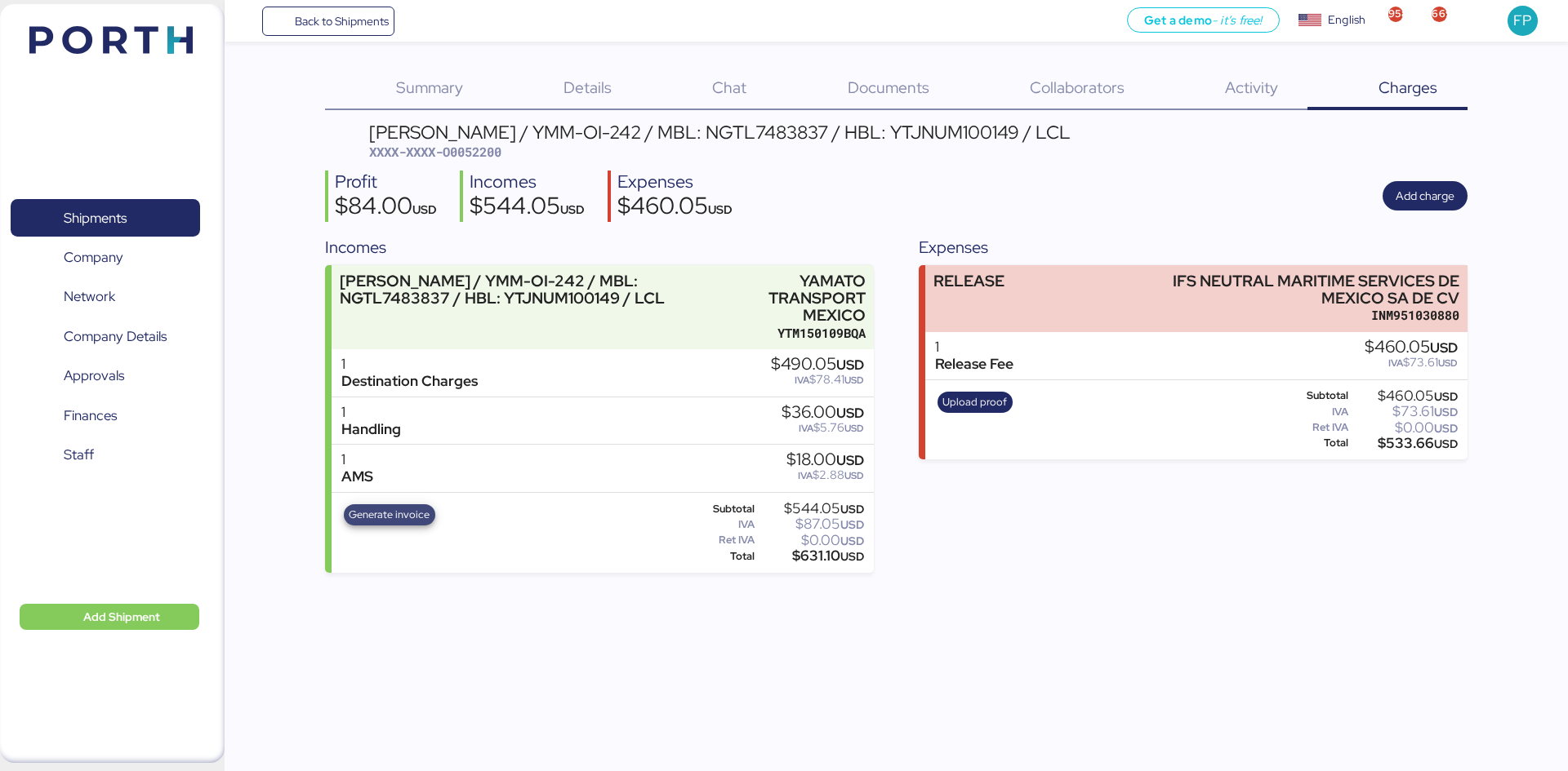
click at [398, 524] on span "Generate invoice" at bounding box center [388, 515] width 81 height 18
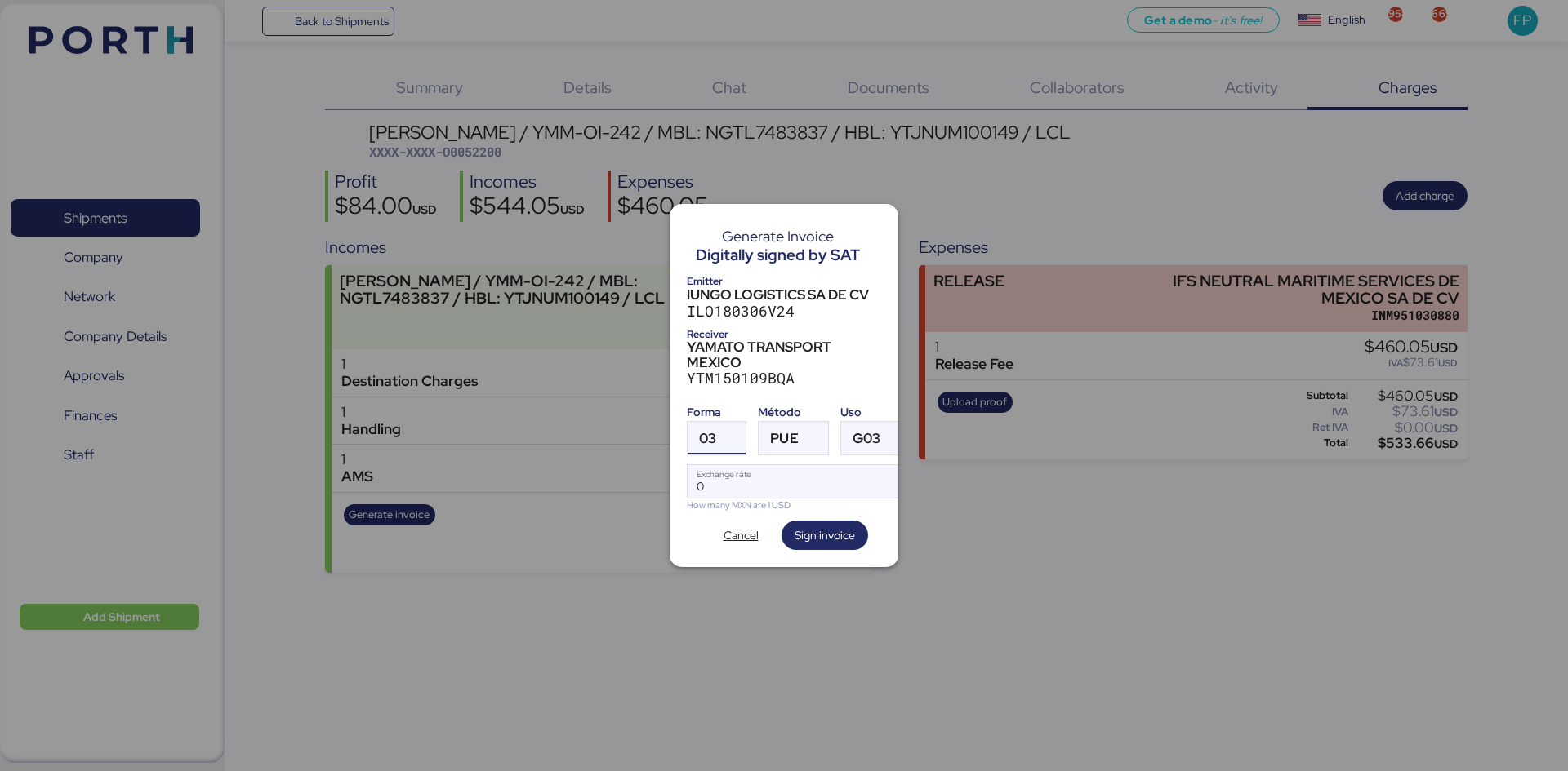
click at [731, 443] on div at bounding box center [731, 438] width 29 height 33
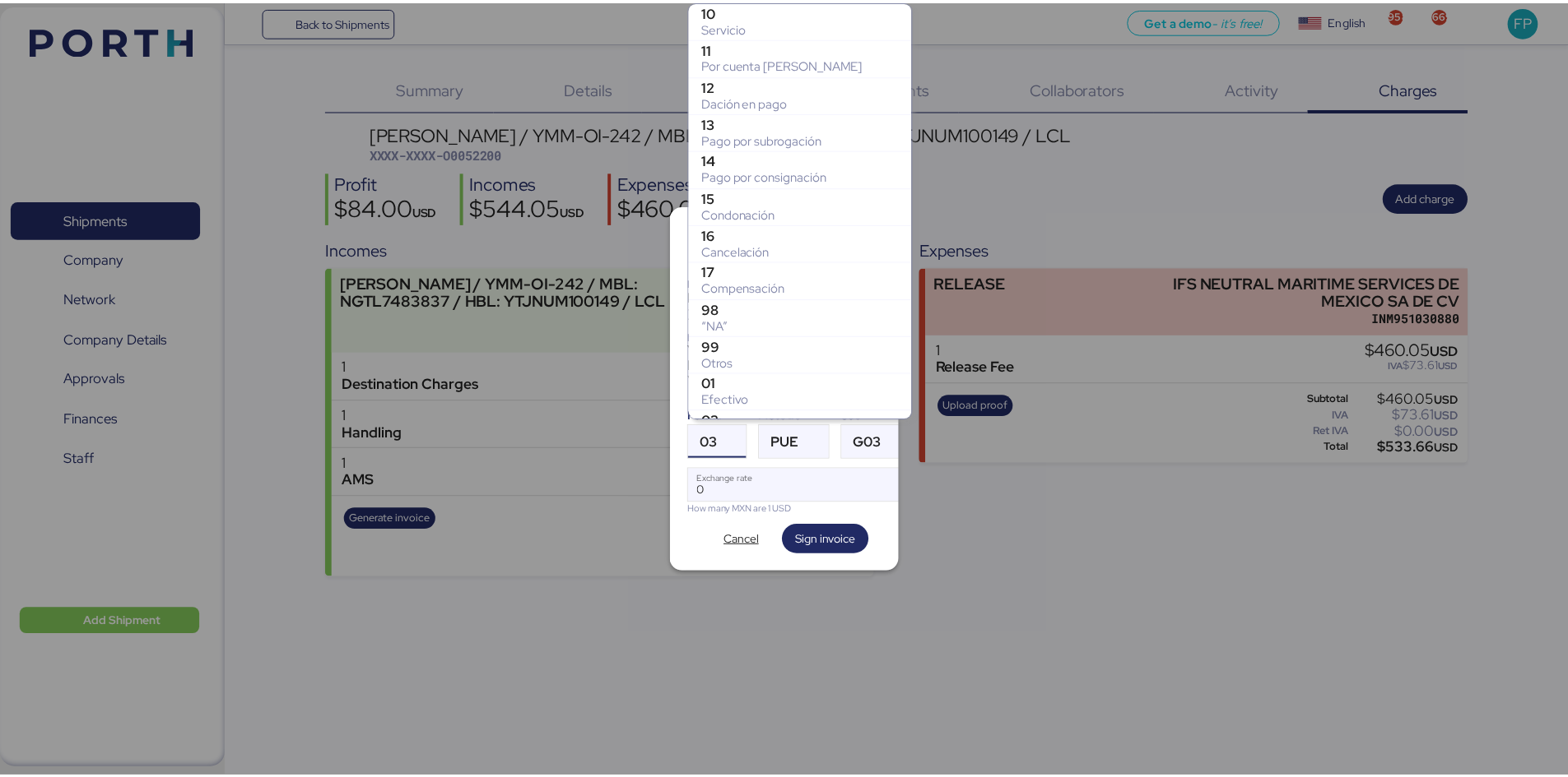
scroll to position [289, 0]
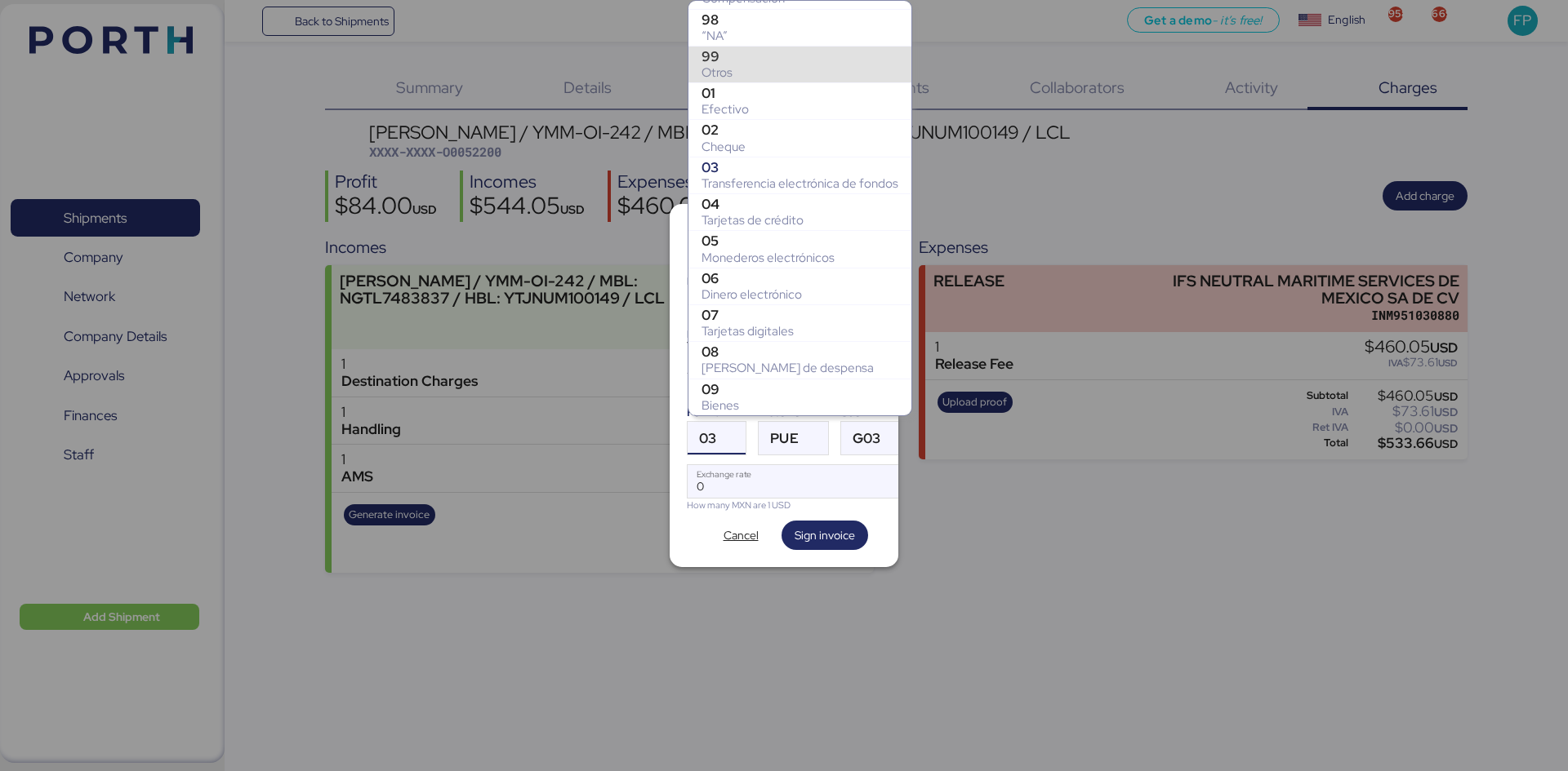
click at [760, 71] on div "Otros" at bounding box center [800, 72] width 197 height 16
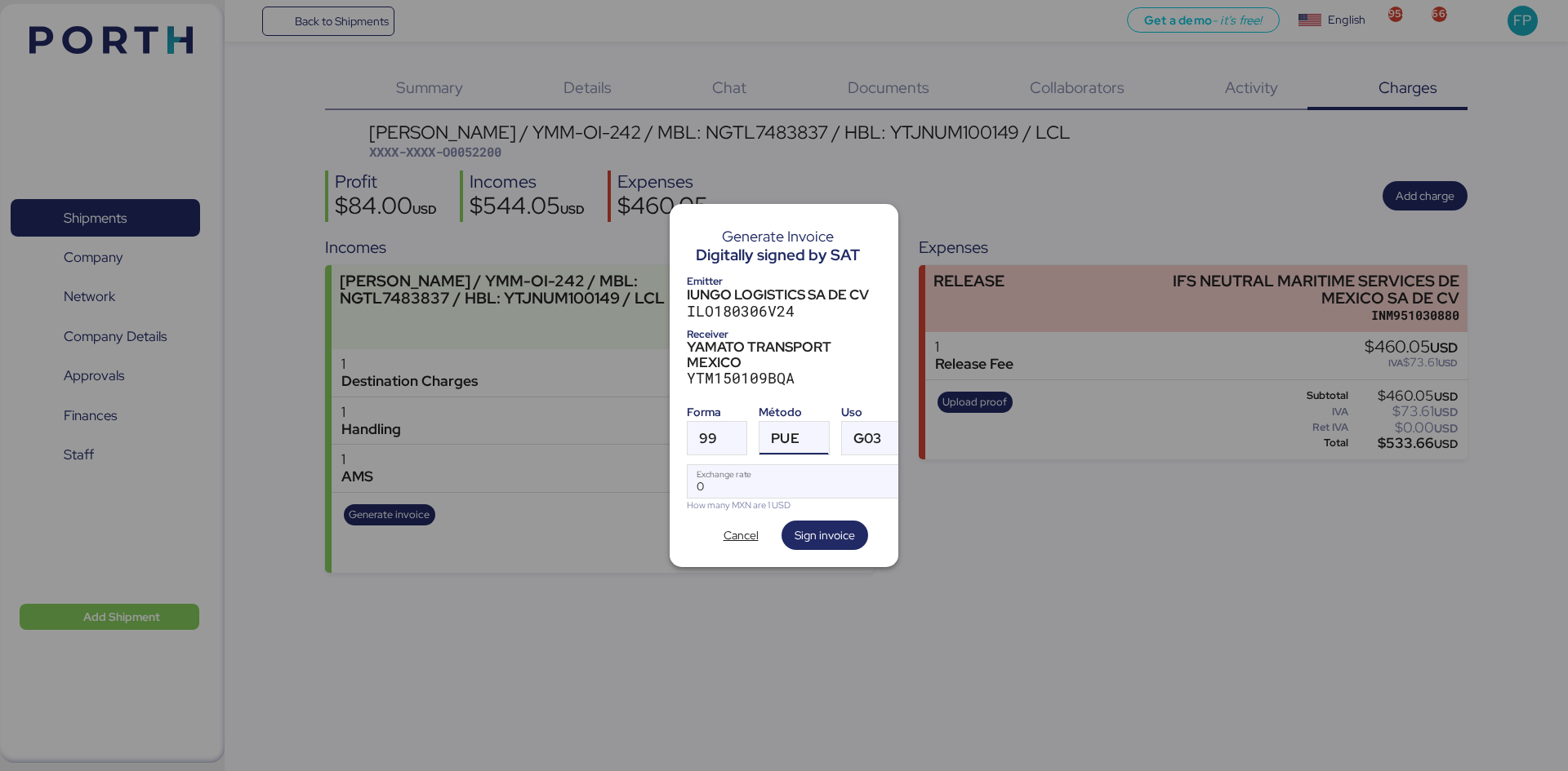
drag, startPoint x: 792, startPoint y: 426, endPoint x: 795, endPoint y: 446, distance: 20.2
click at [793, 432] on span "PUE" at bounding box center [785, 438] width 28 height 14
click at [793, 509] on div "Pago en parcialidades o diferido" at bounding box center [860, 512] width 176 height 16
click at [771, 467] on input "Exchange rate" at bounding box center [800, 482] width 223 height 33
type input "0"
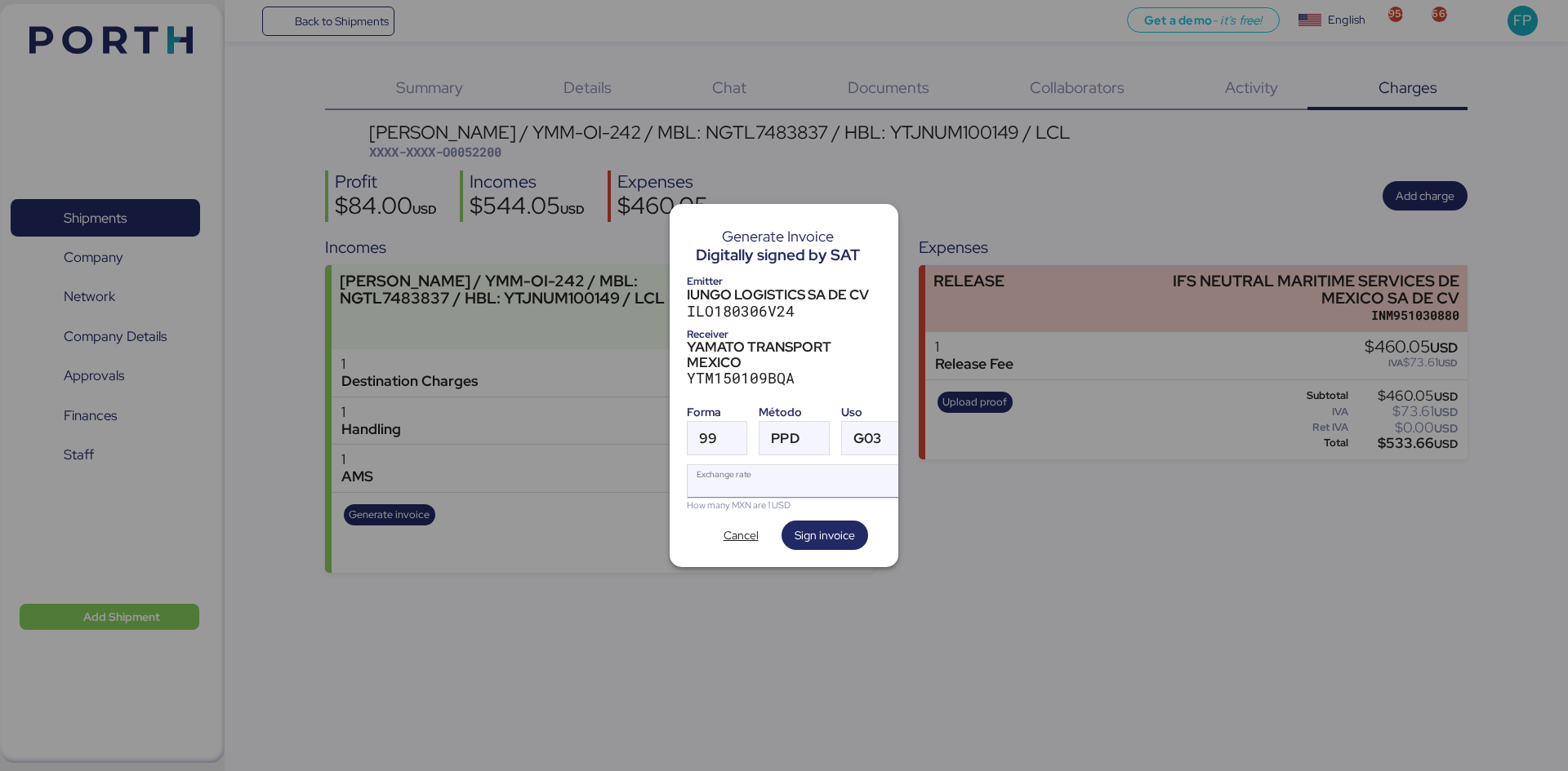
click at [743, 485] on input "Exchange rate" at bounding box center [800, 482] width 223 height 33
paste input "18.3428"
type input "18.3428"
click at [848, 527] on span "Sign invoice" at bounding box center [825, 535] width 60 height 19
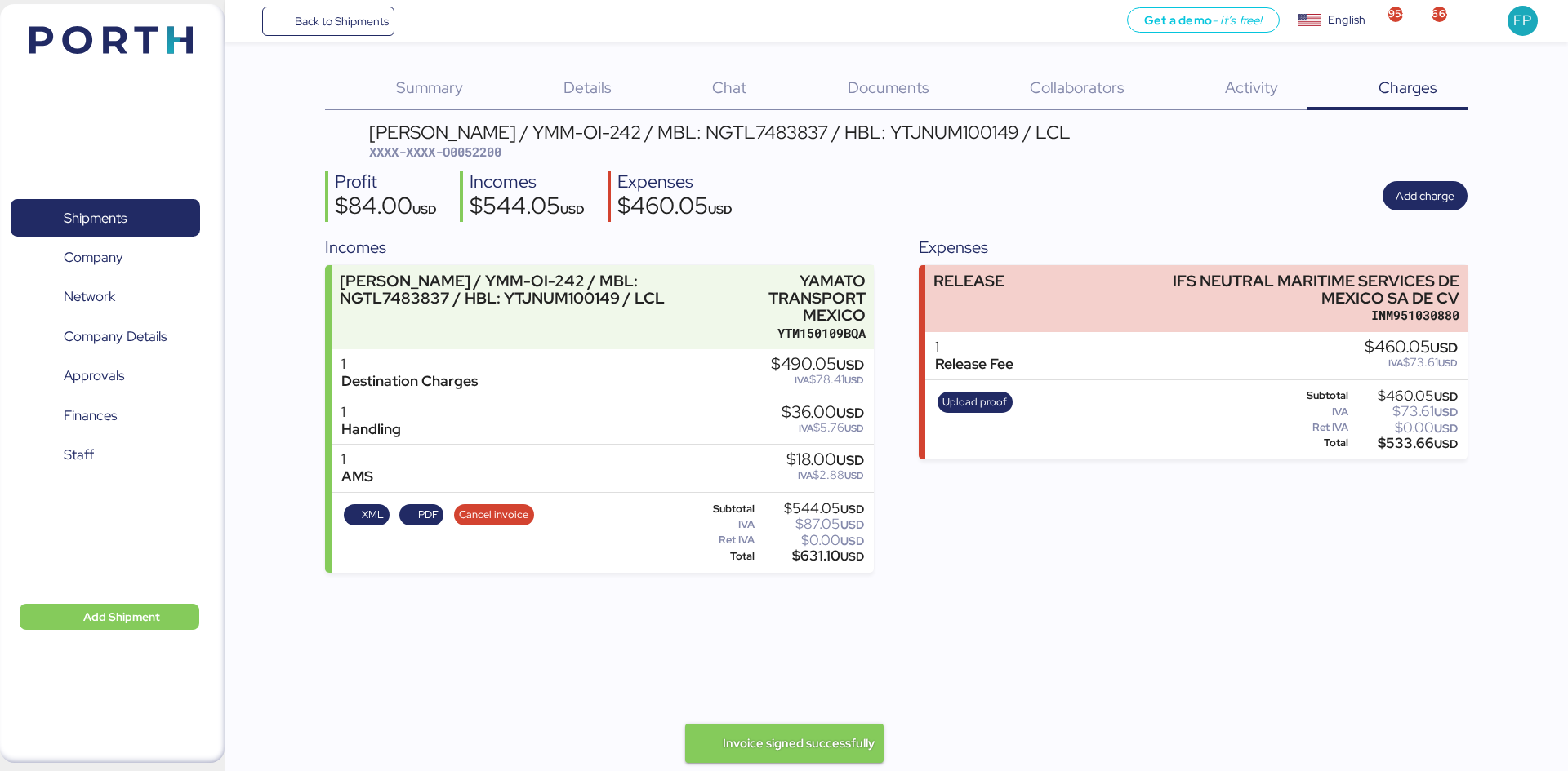
click at [480, 152] on span "XXXX-XXXX-O0052200" at bounding box center [435, 151] width 132 height 16
copy span "O0052200"
click at [809, 554] on div "$631.10 USD" at bounding box center [810, 556] width 106 height 13
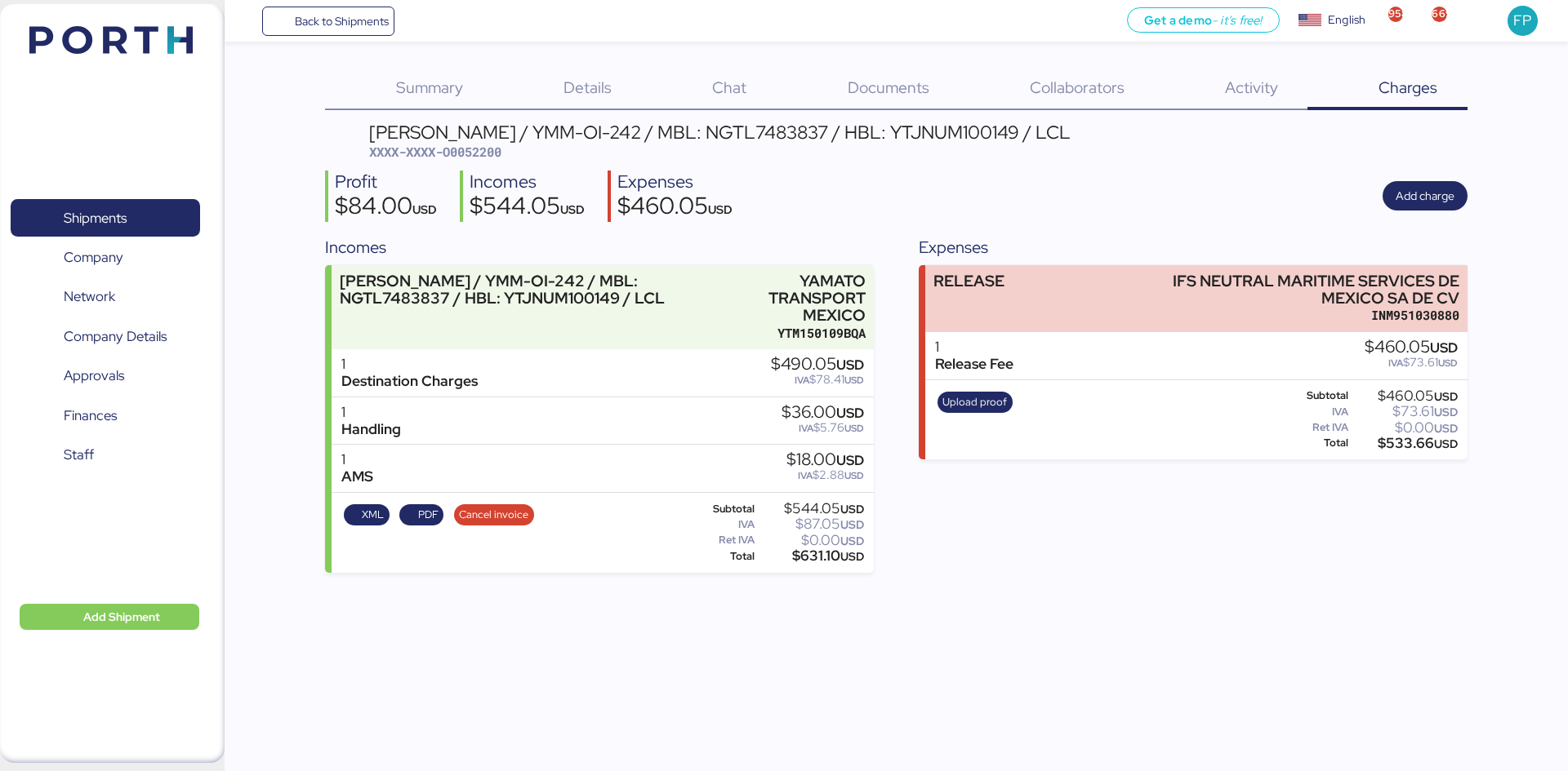
copy div "631.10"
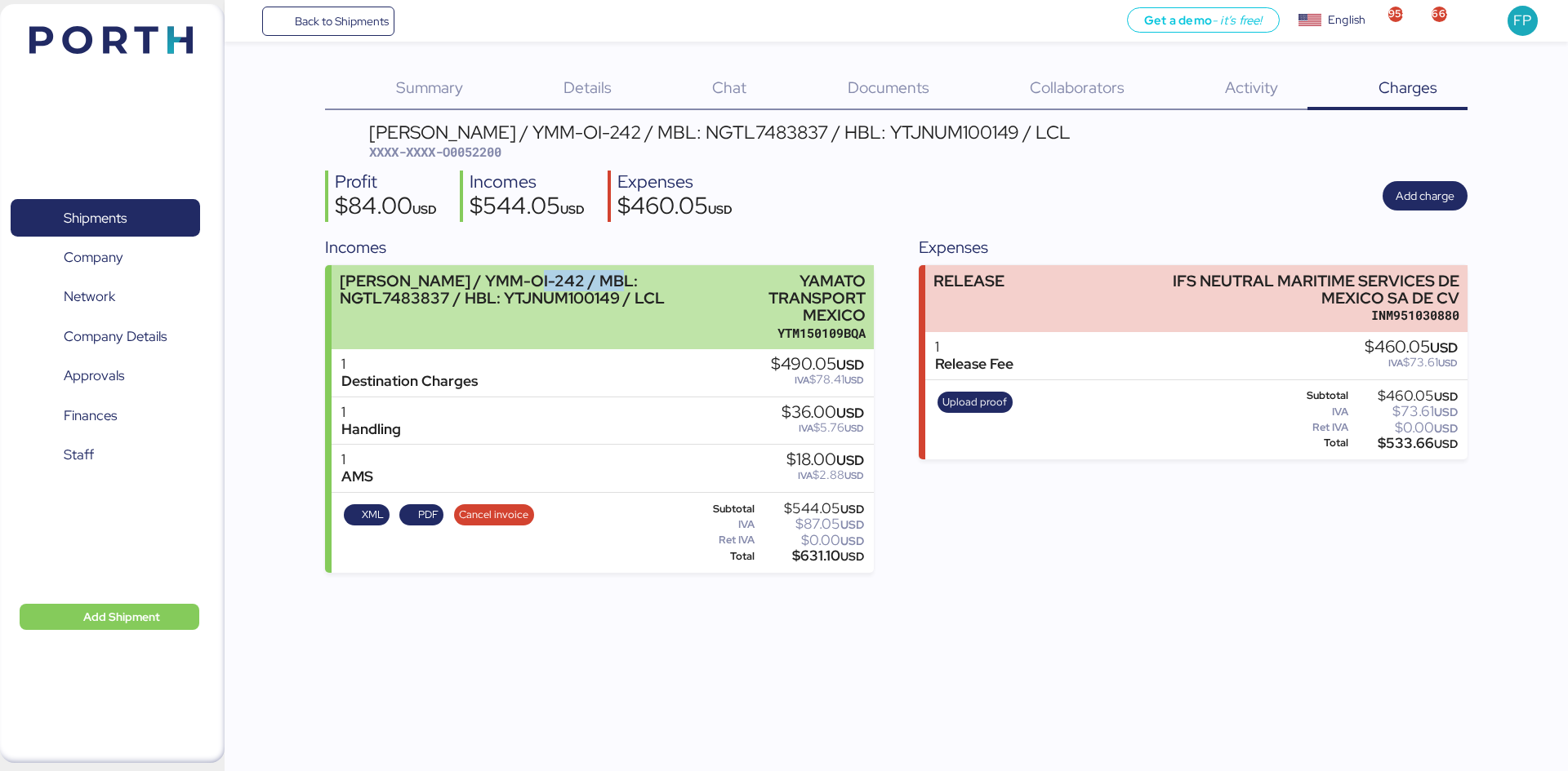
drag, startPoint x: 527, startPoint y: 279, endPoint x: 624, endPoint y: 282, distance: 97.0
click at [624, 282] on div "YAMATO - YAMAGUCHI / YMM-OI-242 / MBL: NGTL7483837 / HBL: YTJNUM100149 / LCL" at bounding box center [529, 289] width 378 height 34
copy div "YMM-OI-242"
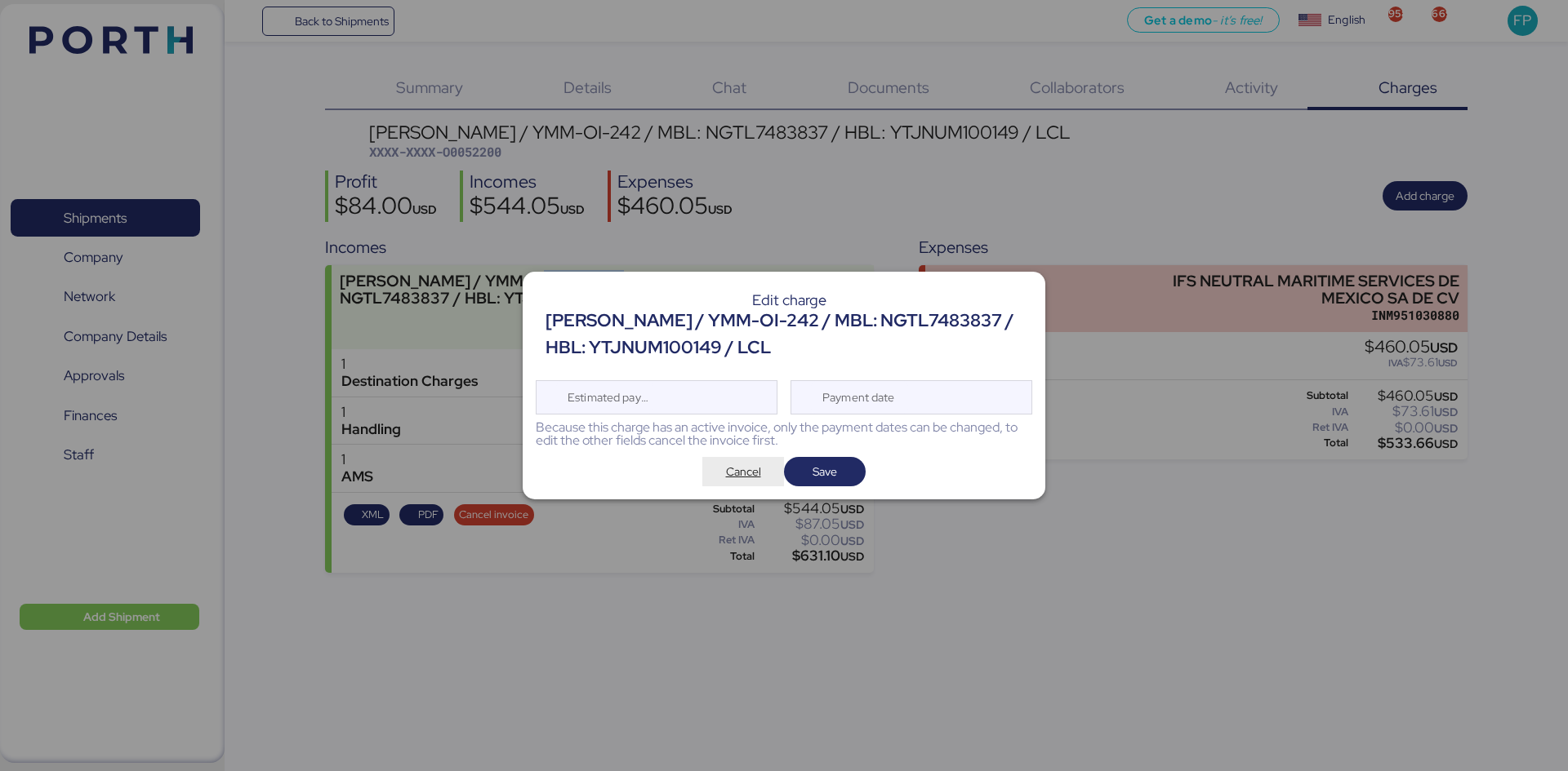
click at [748, 484] on span "Cancel" at bounding box center [743, 471] width 82 height 29
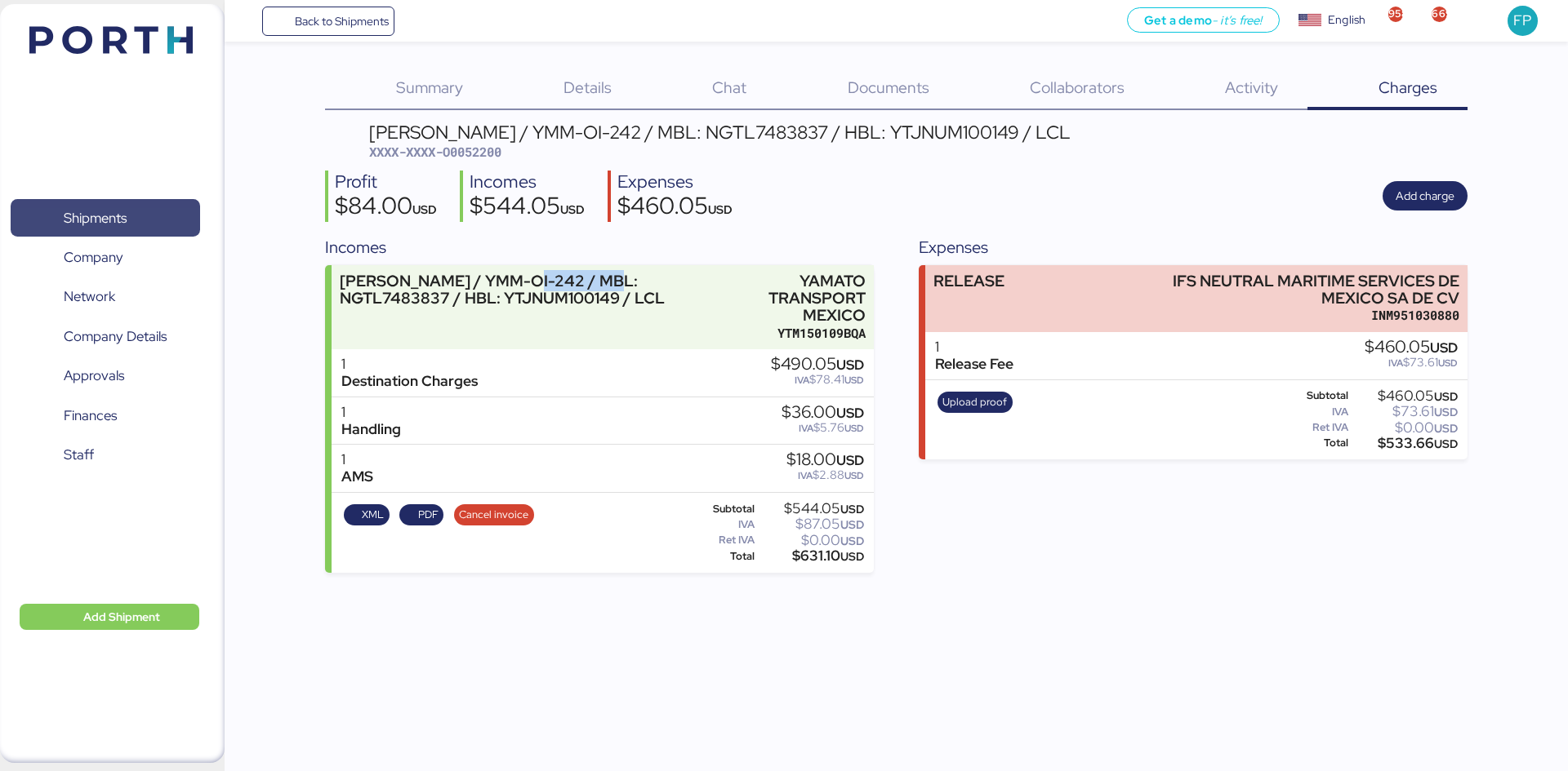
click at [144, 224] on span "Shipments" at bounding box center [105, 218] width 176 height 23
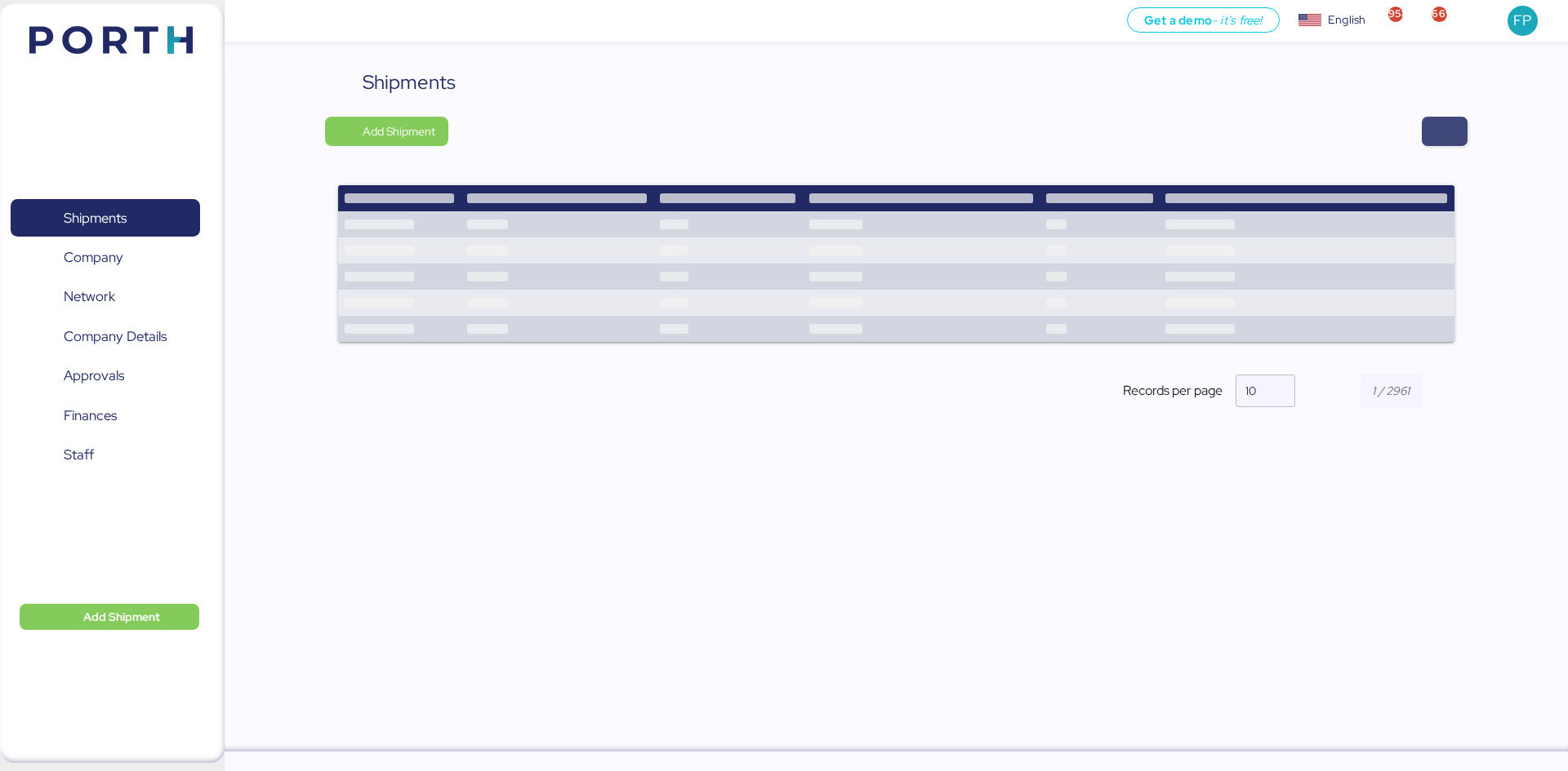
click at [1437, 139] on span "button" at bounding box center [1445, 132] width 19 height 23
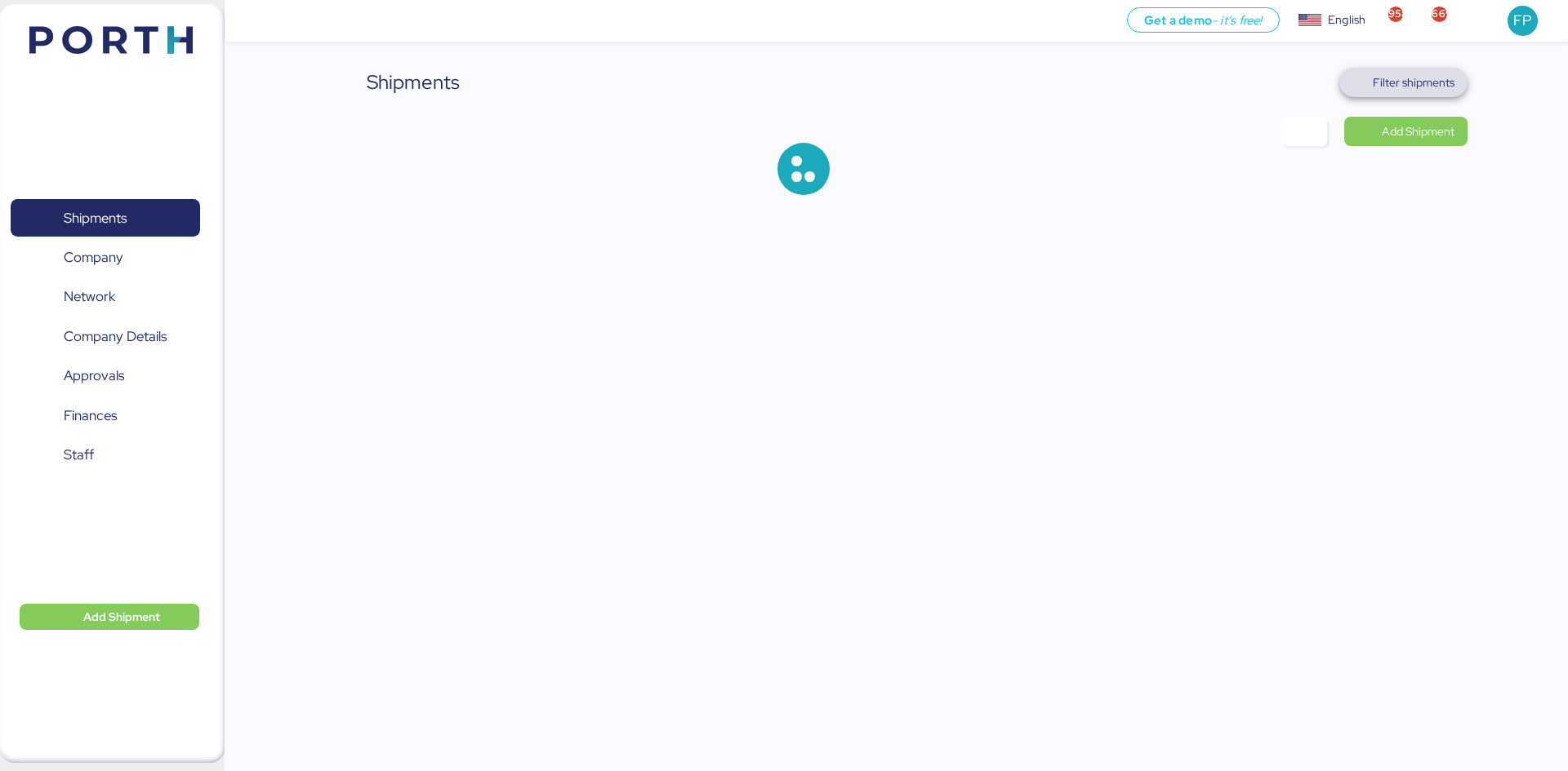
click at [1400, 82] on span "Filter shipments" at bounding box center [1414, 82] width 82 height 19
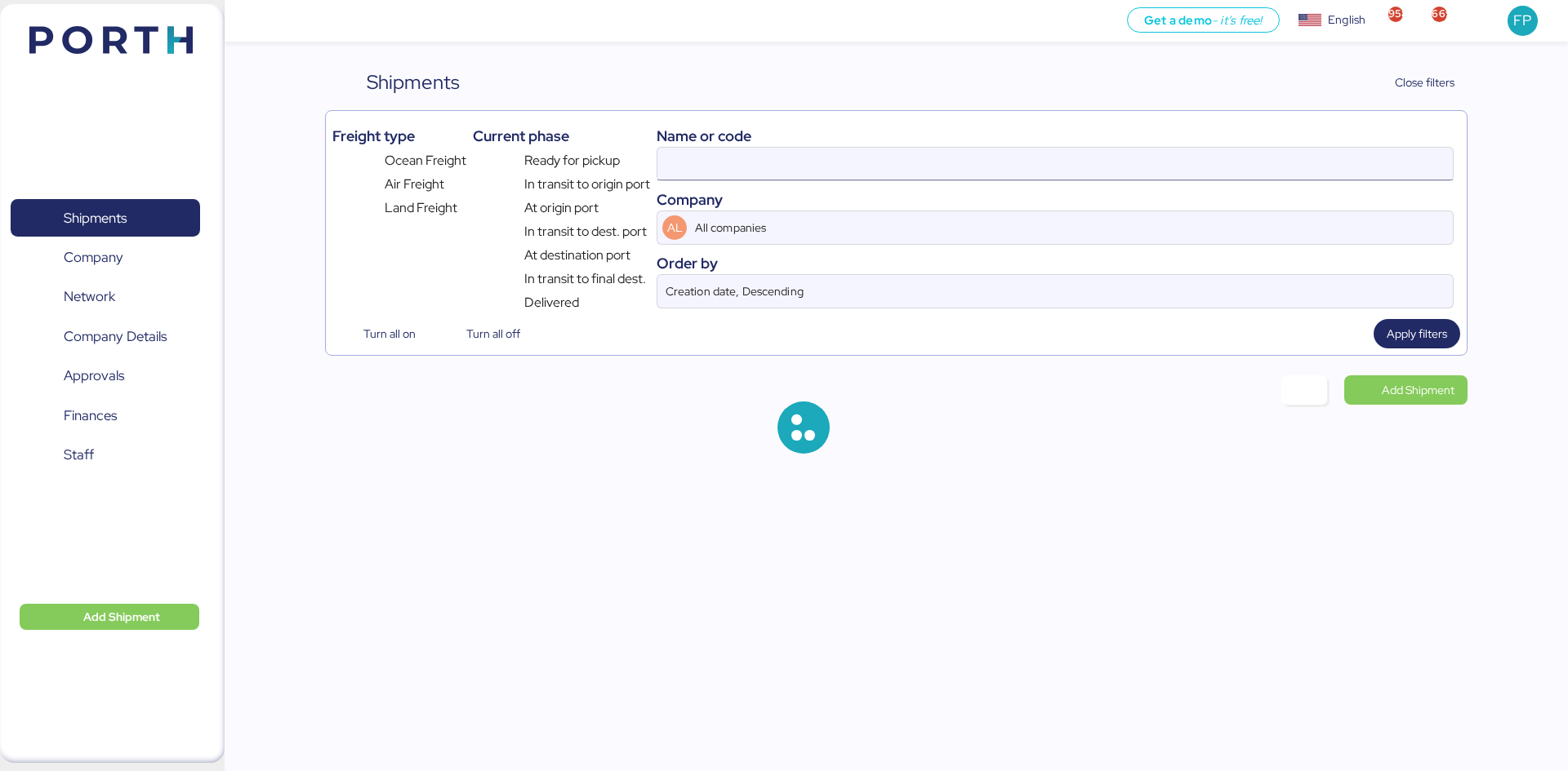
click at [704, 166] on input at bounding box center [1056, 164] width 796 height 33
type input "O0052090"
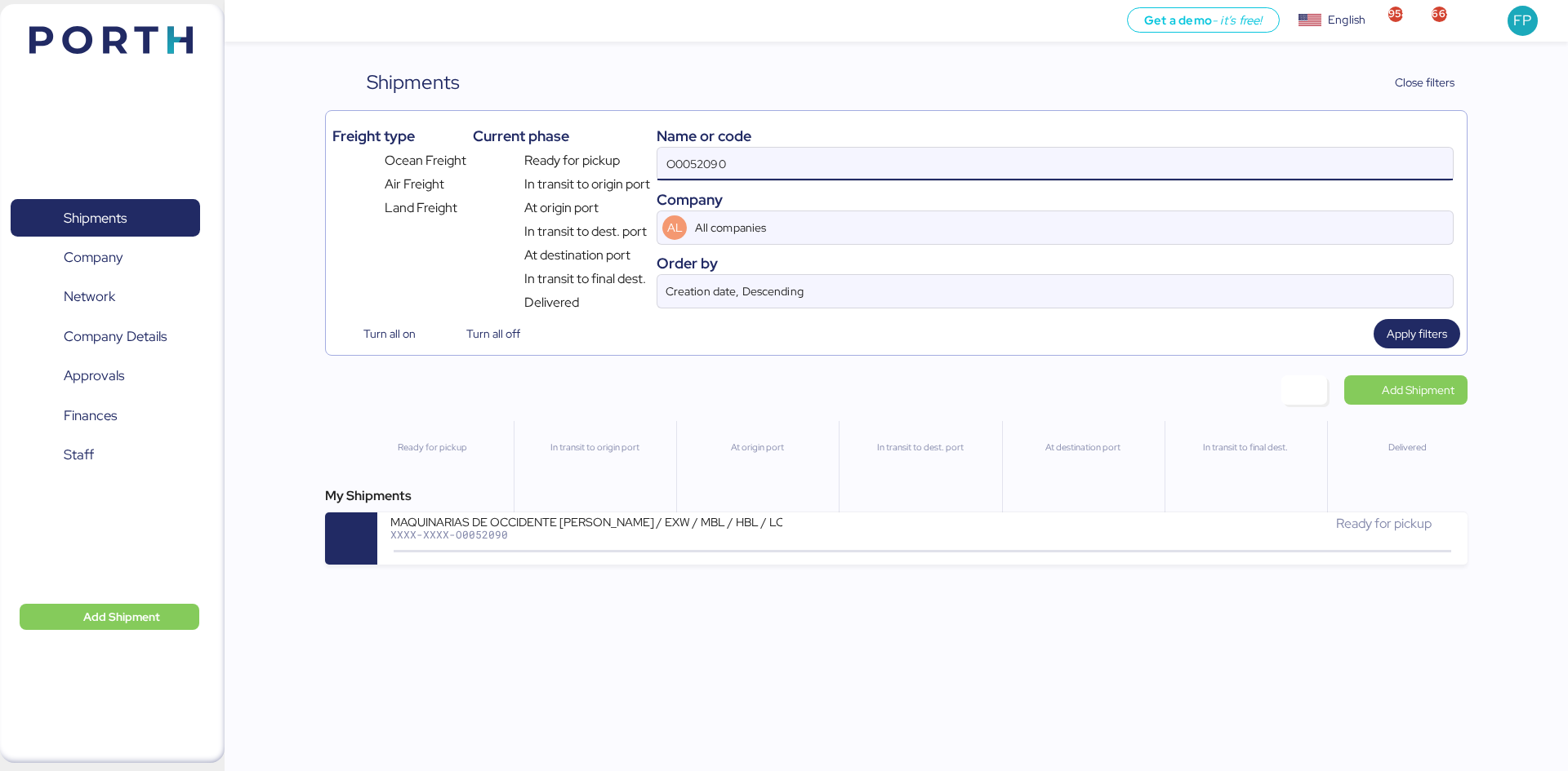
click at [704, 166] on input "O0052090" at bounding box center [1056, 164] width 796 height 33
type input "51951"
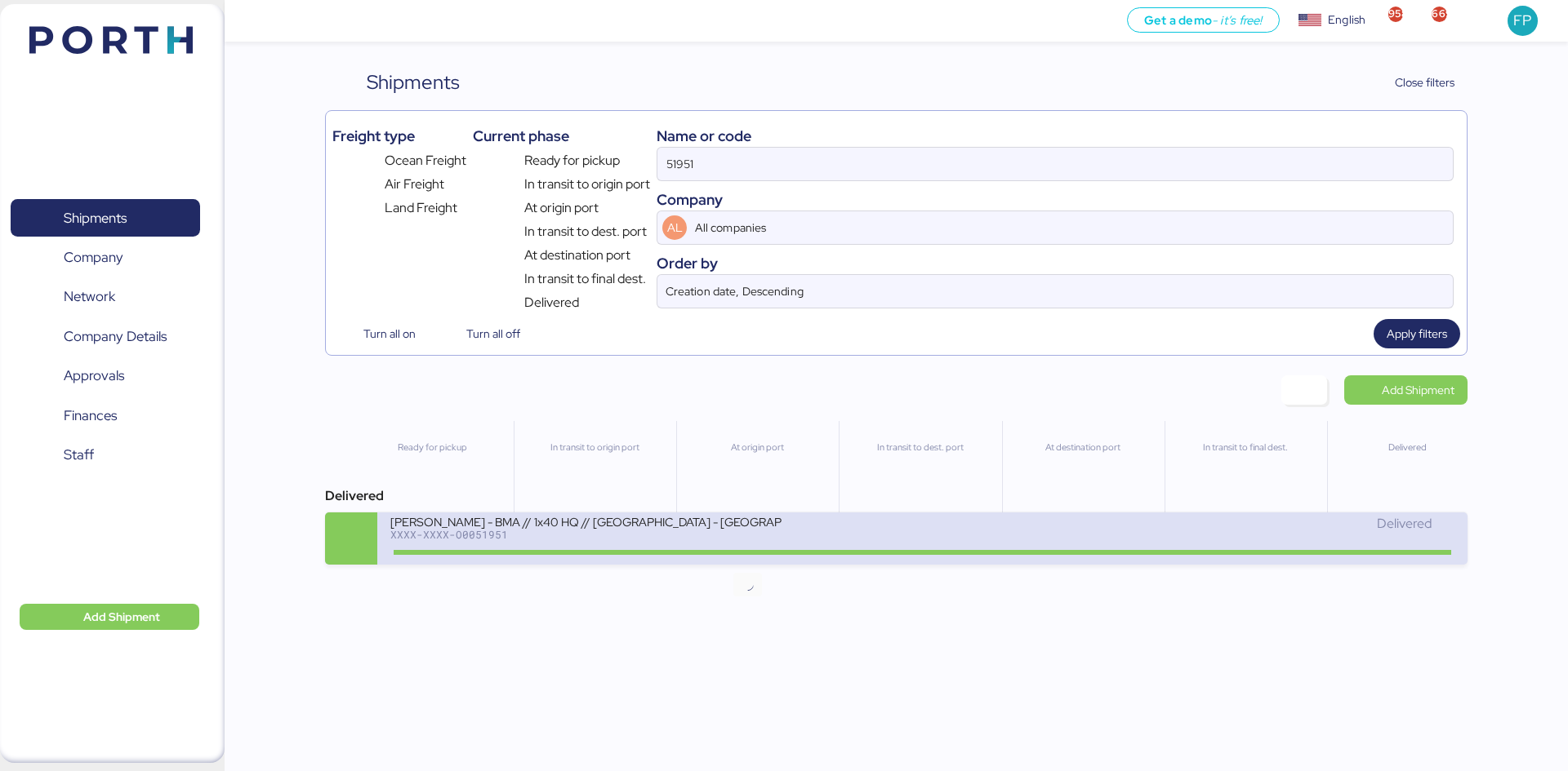
click at [758, 544] on icon at bounding box center [747, 552] width 79 height 18
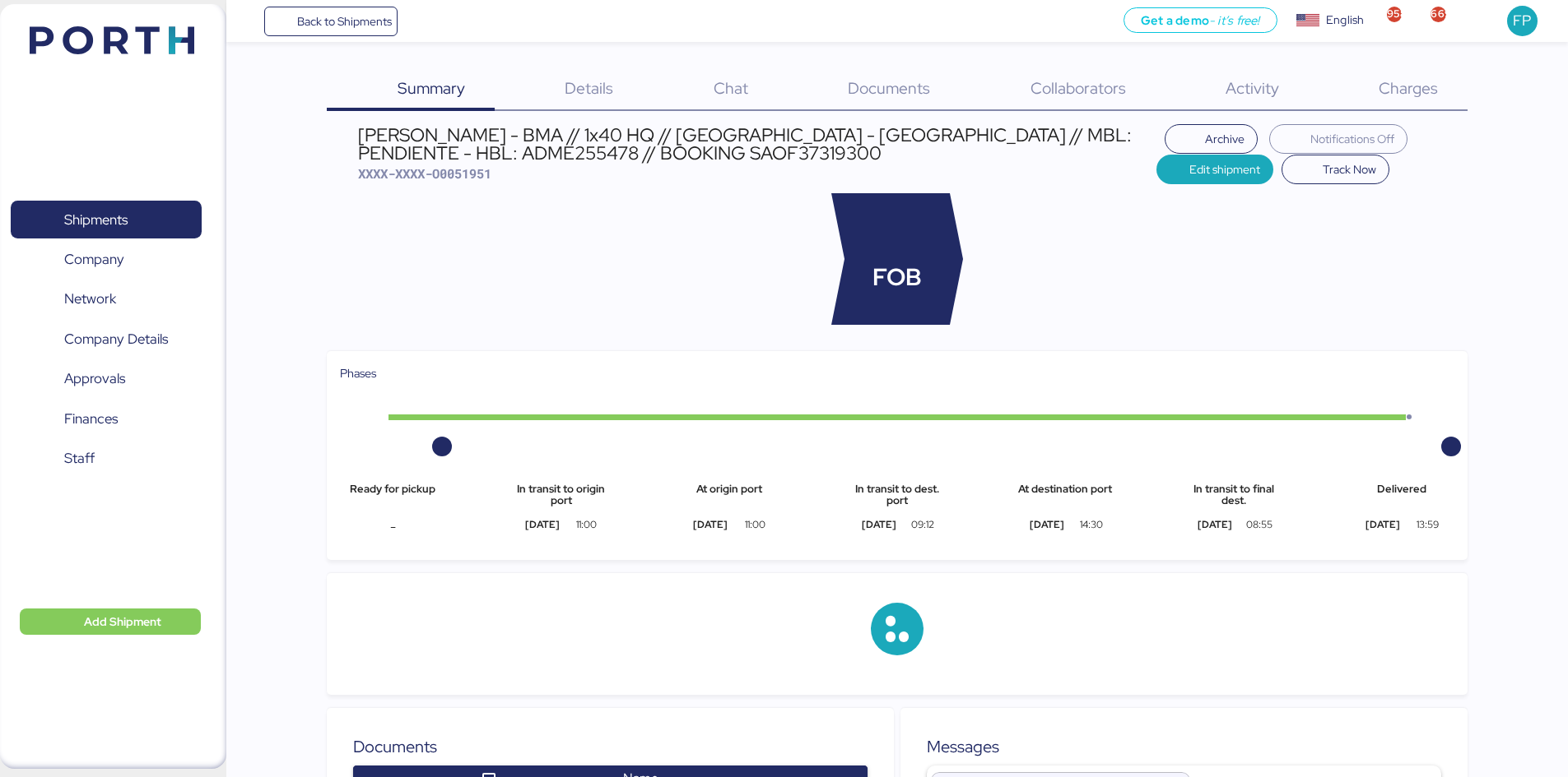
click at [1441, 98] on div "Charges 0" at bounding box center [1387, 90] width 158 height 43
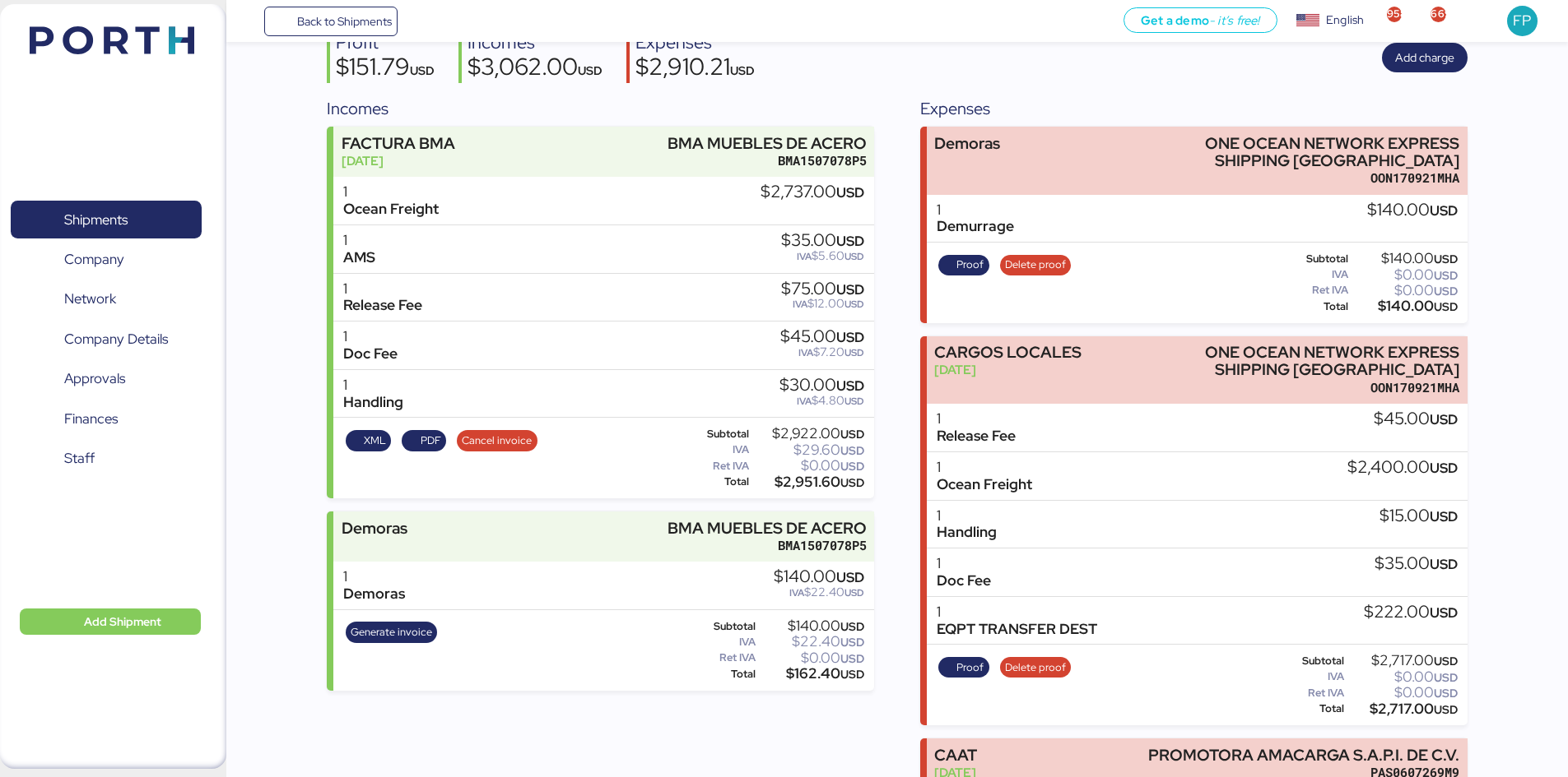
scroll to position [92, 0]
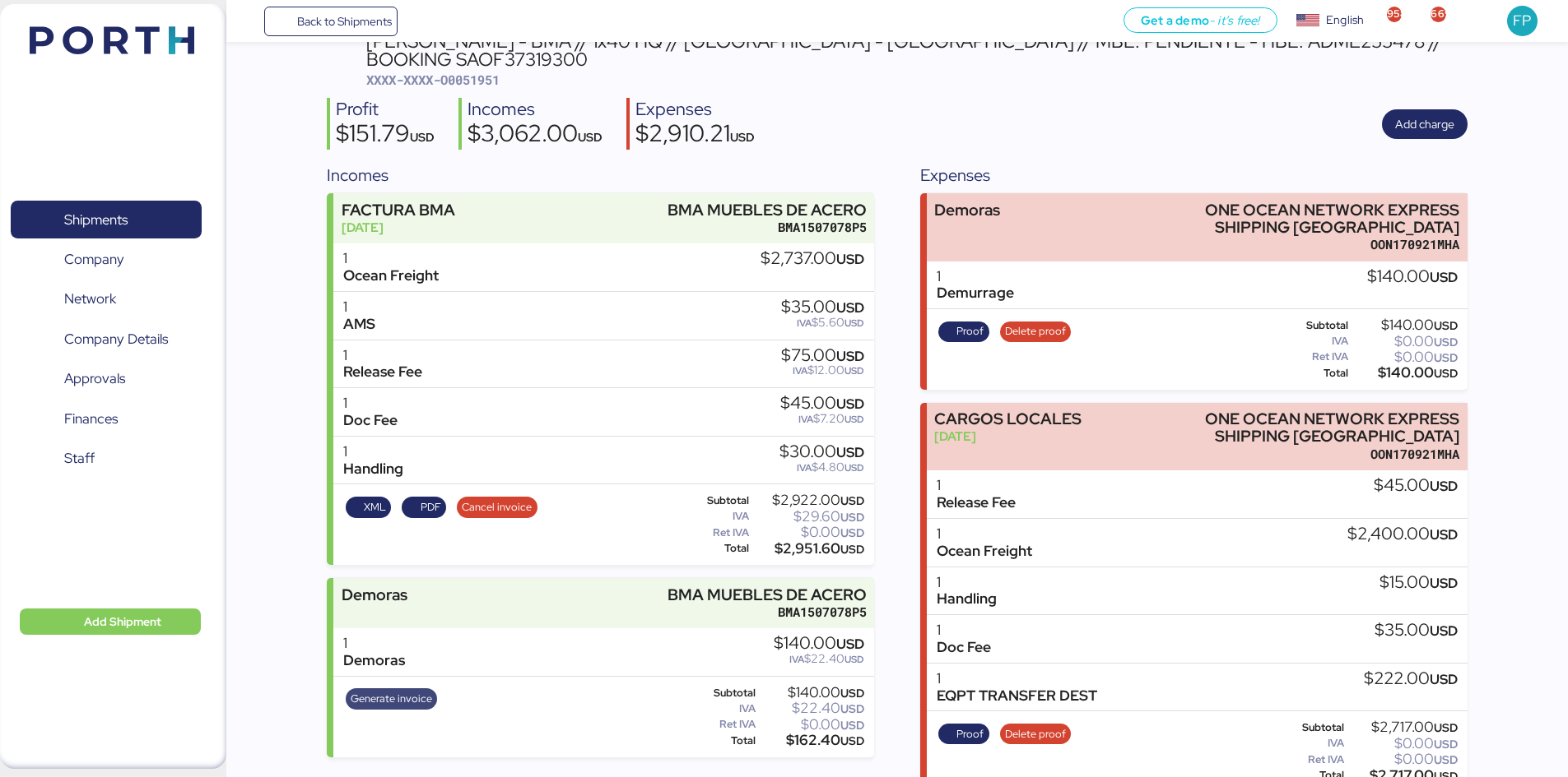
click at [426, 690] on span "Generate invoice" at bounding box center [391, 699] width 81 height 19
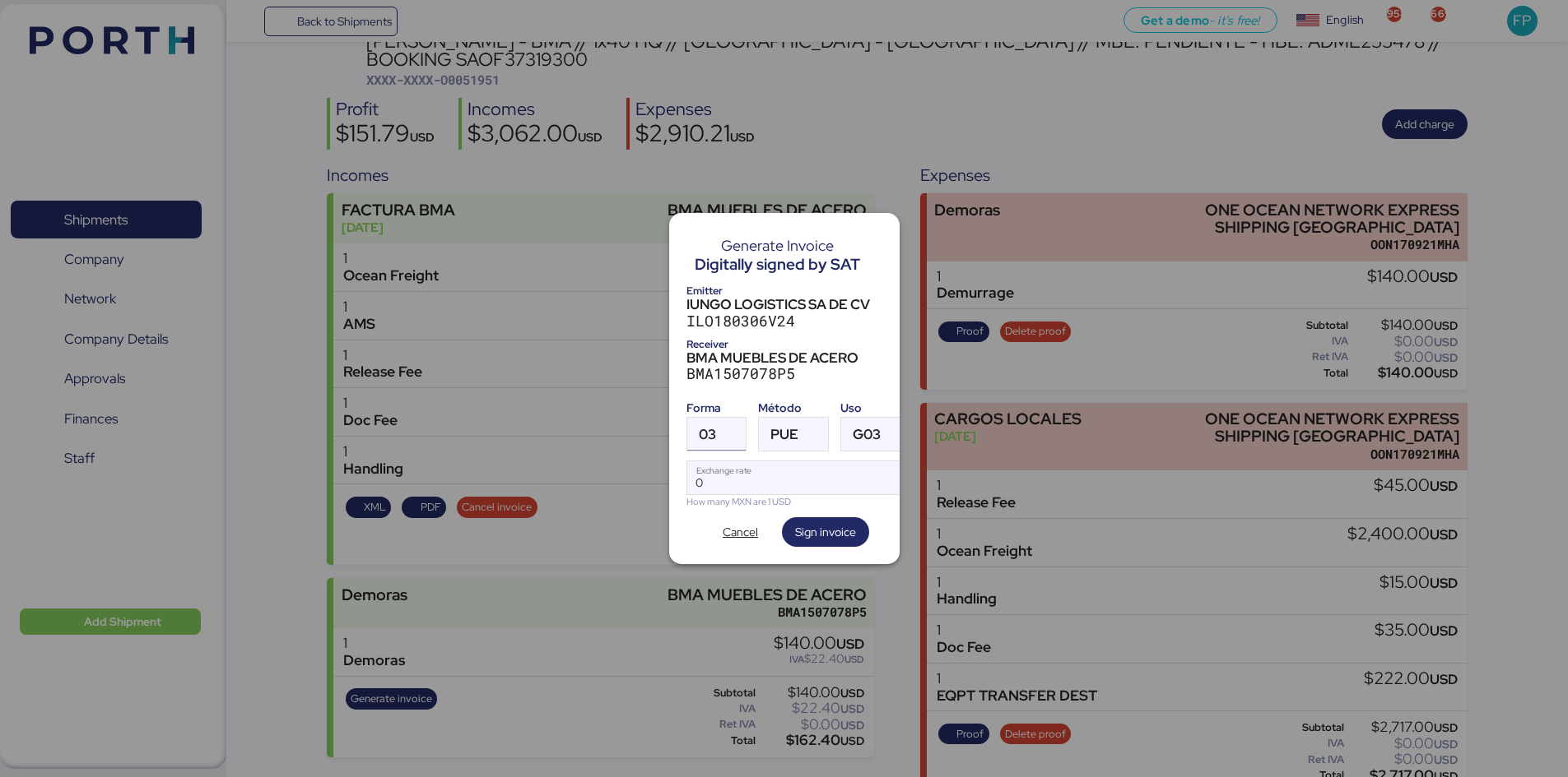
click at [724, 436] on div at bounding box center [730, 435] width 29 height 33
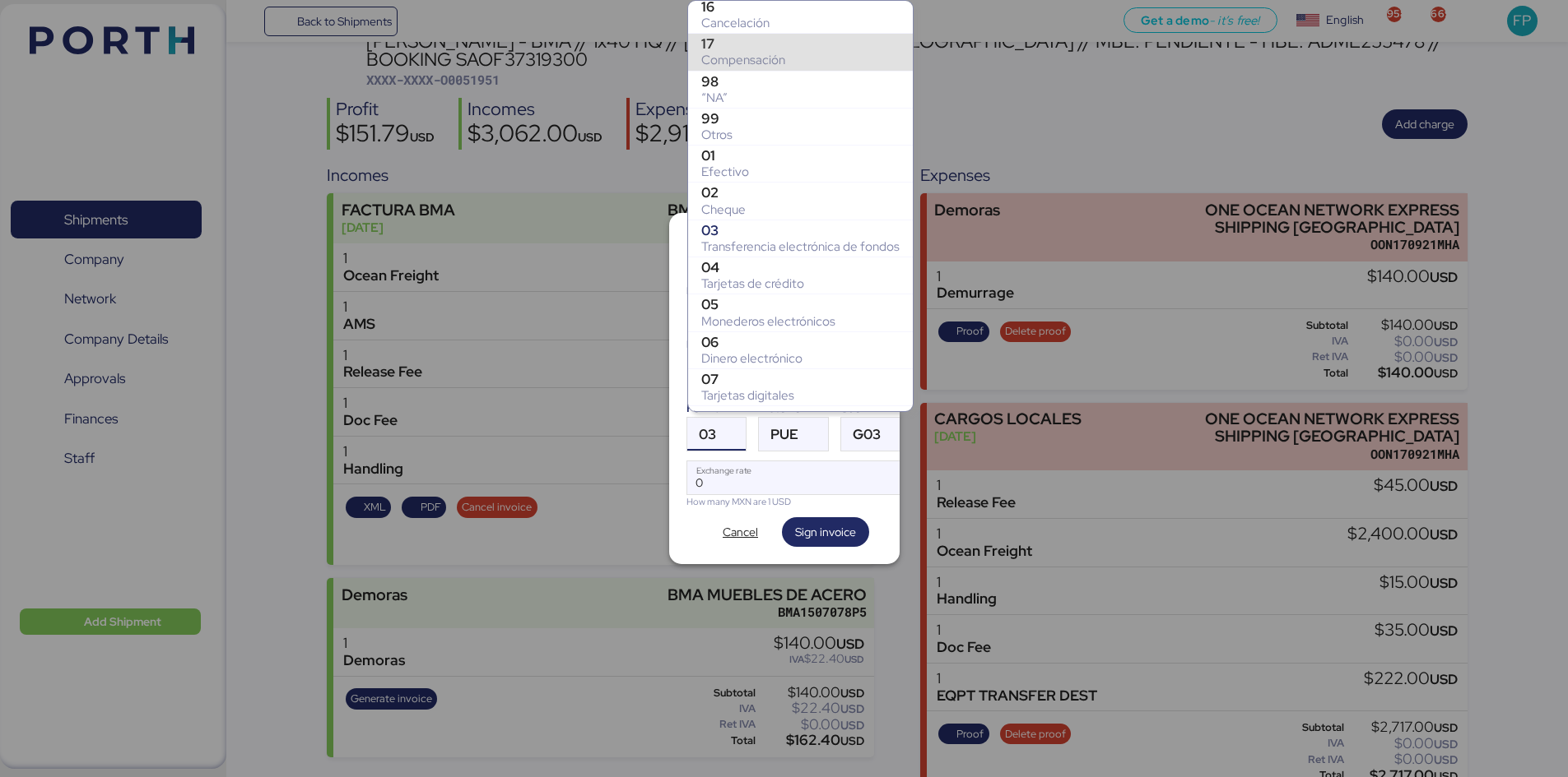
scroll to position [133, 0]
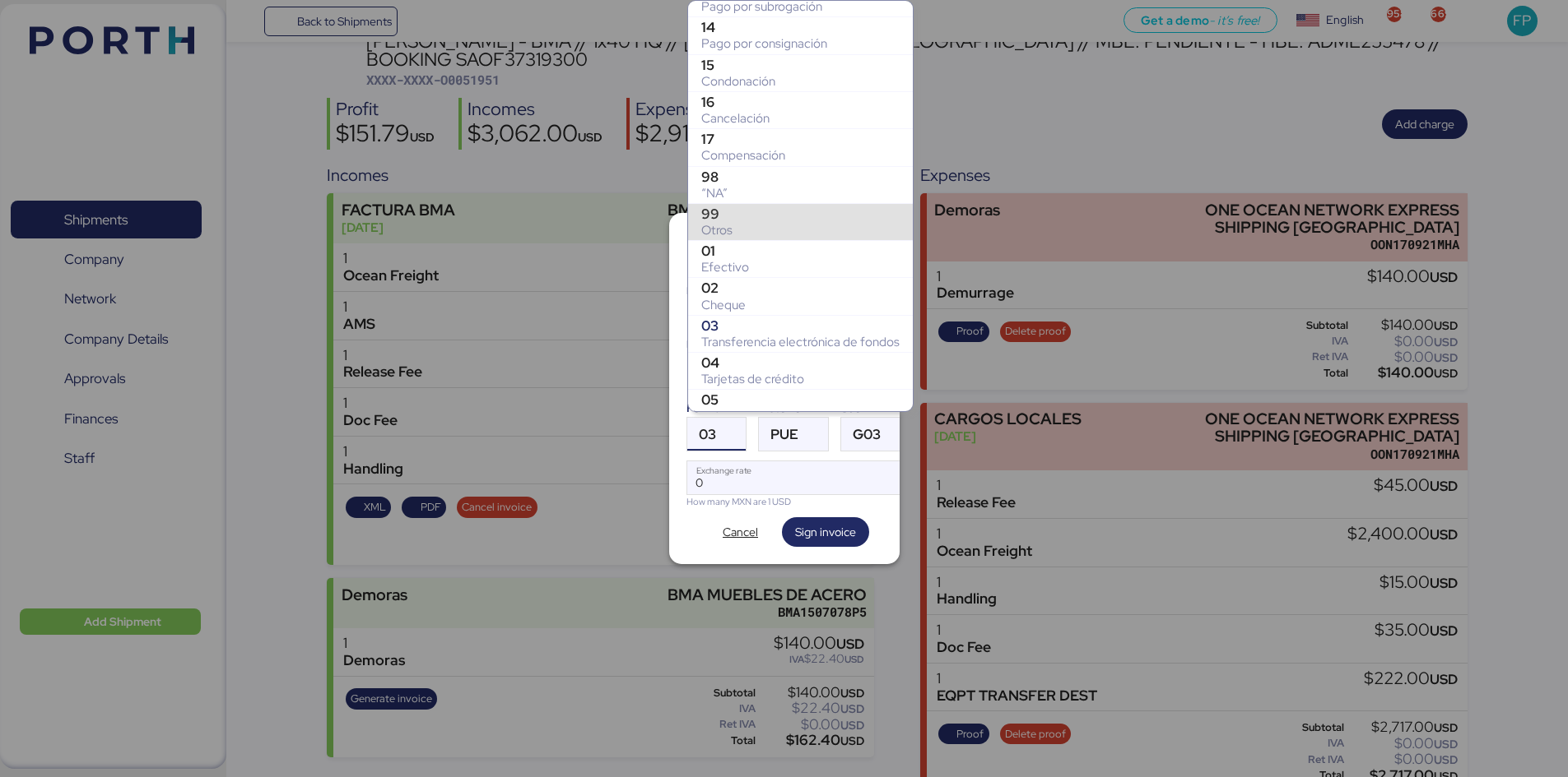
click at [739, 224] on div "Otros" at bounding box center [800, 230] width 198 height 17
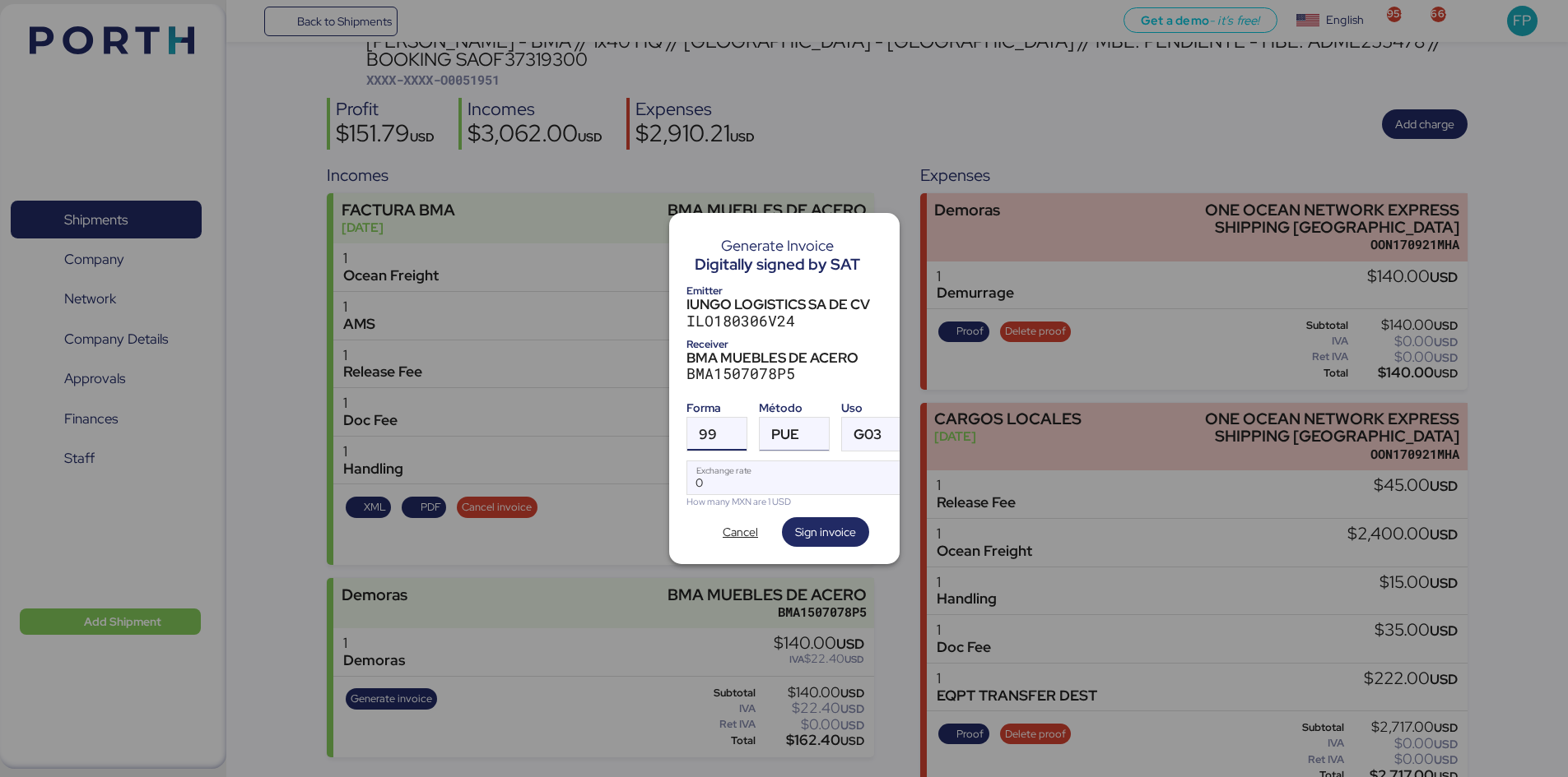
click at [776, 430] on span "PUE" at bounding box center [785, 435] width 28 height 14
drag, startPoint x: 812, startPoint y: 501, endPoint x: 804, endPoint y: 496, distance: 9.4
click at [811, 501] on div "Pago en parcialidades o diferido" at bounding box center [860, 509] width 177 height 17
click at [777, 477] on input "Exchange rate" at bounding box center [800, 478] width 225 height 33
type input "0"
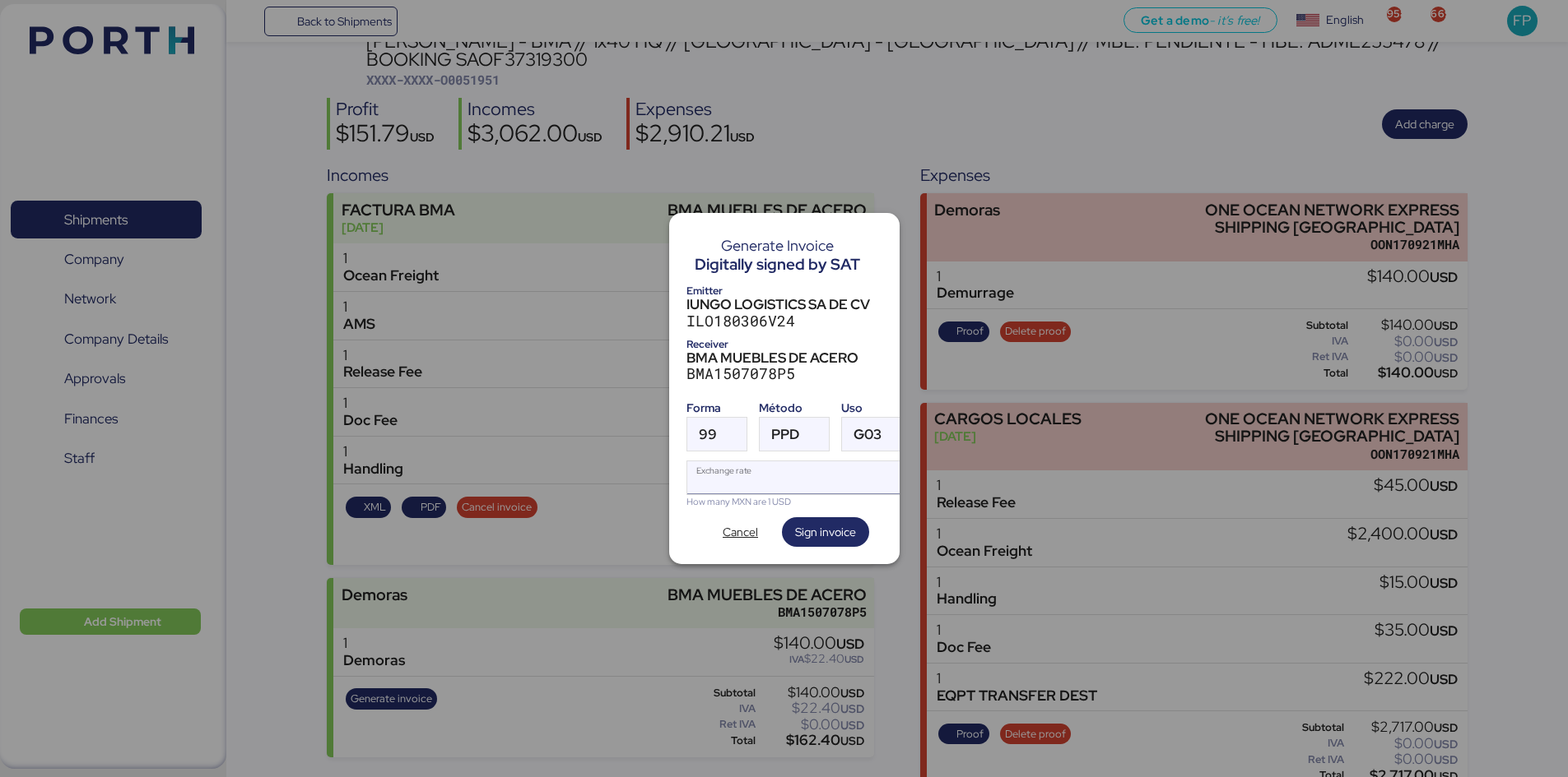
click at [722, 478] on input "Exchange rate" at bounding box center [800, 478] width 225 height 33
paste input "18.3428"
type input "18.3428"
click at [839, 525] on span "Sign invoice" at bounding box center [825, 533] width 61 height 20
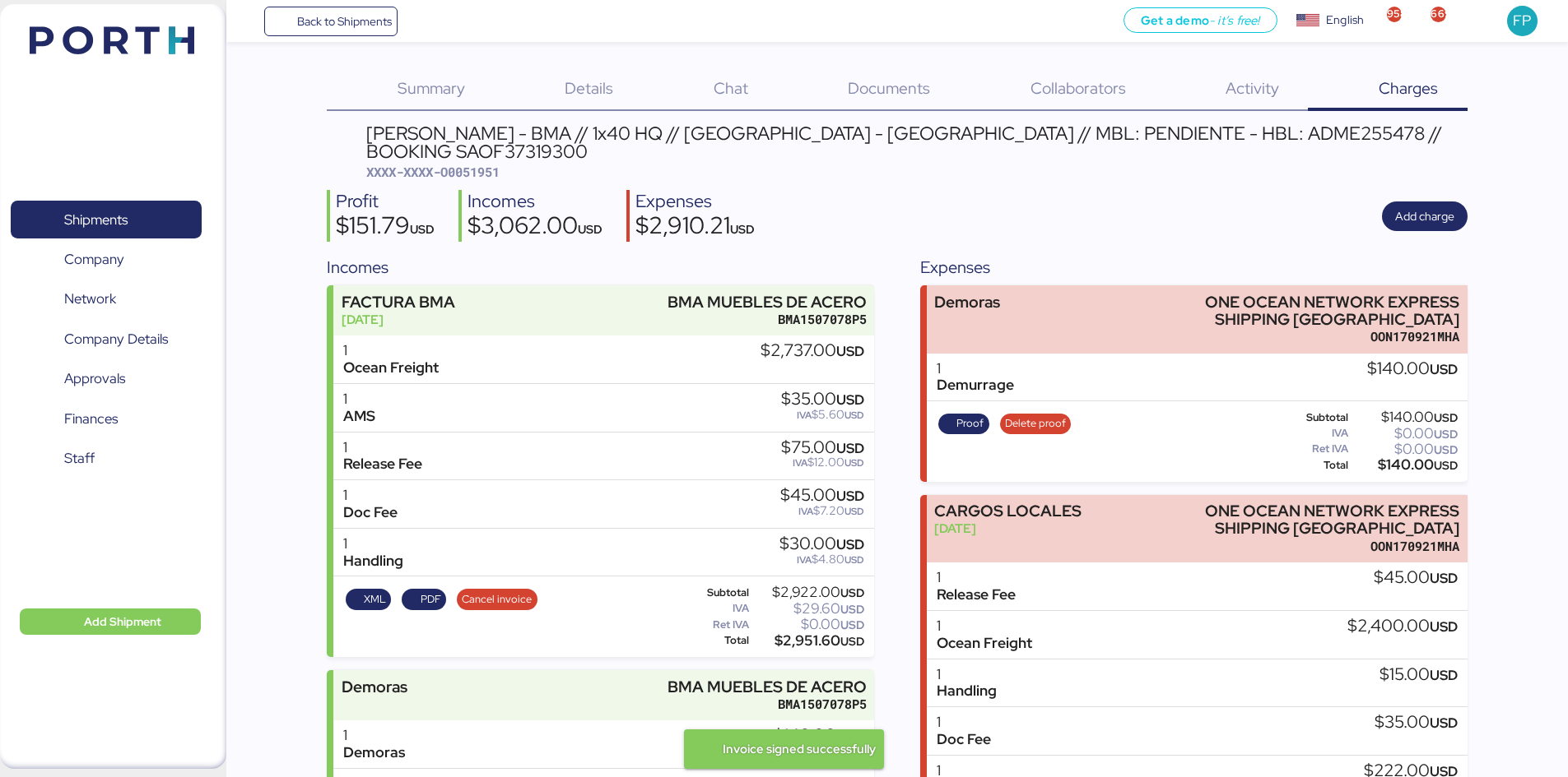
click at [499, 164] on span "XXXX-XXXX-O0051951" at bounding box center [433, 172] width 133 height 17
click at [497, 164] on span "XXXX-XXXX-O0051951" at bounding box center [433, 172] width 133 height 17
click at [484, 164] on span "XXXX-XXXX-O0051951" at bounding box center [433, 172] width 133 height 17
click at [483, 164] on span "XXXX-XXXX-O0051951" at bounding box center [433, 172] width 133 height 17
copy span "O0051951"
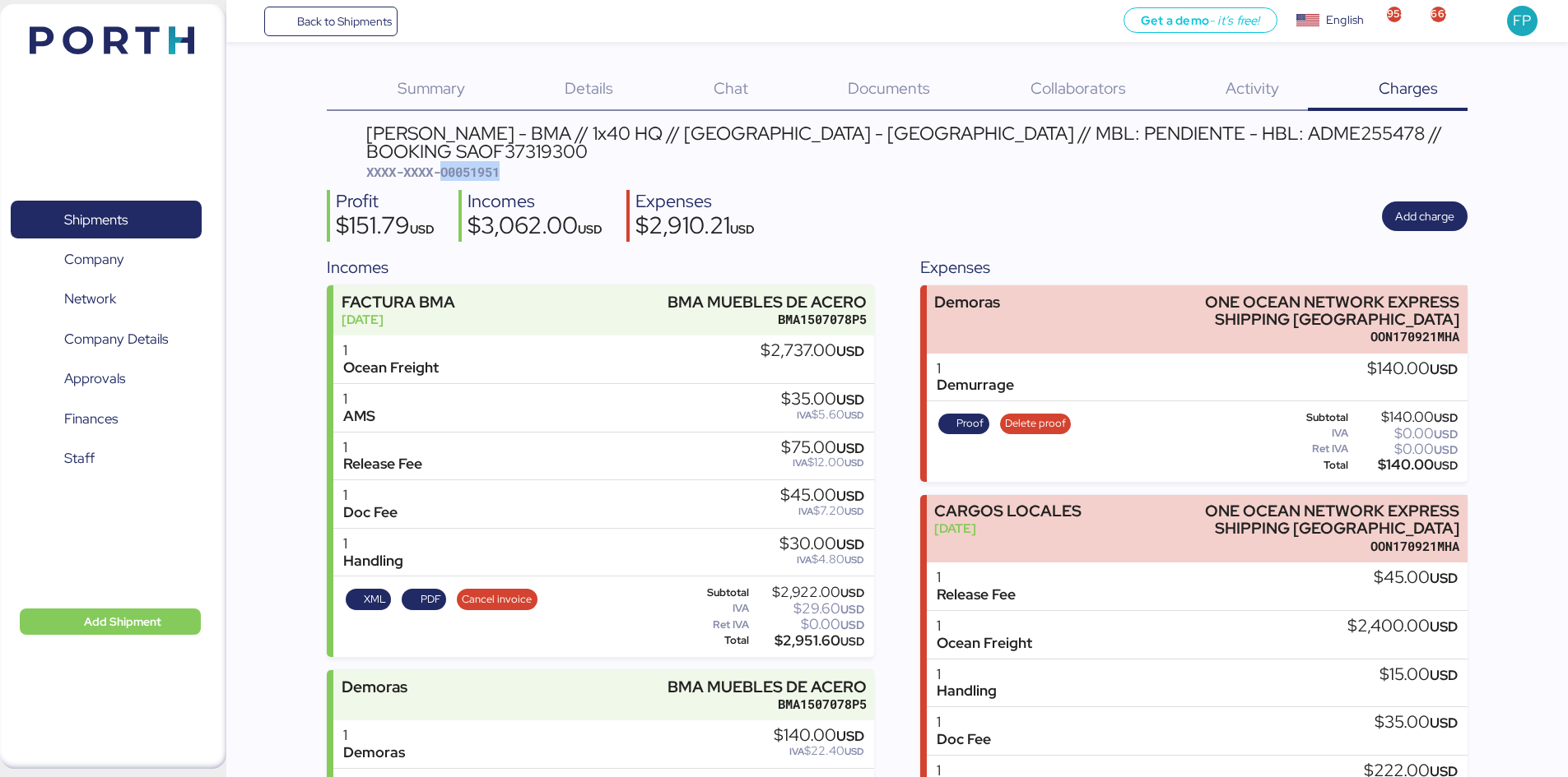
click at [500, 164] on span "XXXX-XXXX-O0051951" at bounding box center [433, 172] width 133 height 17
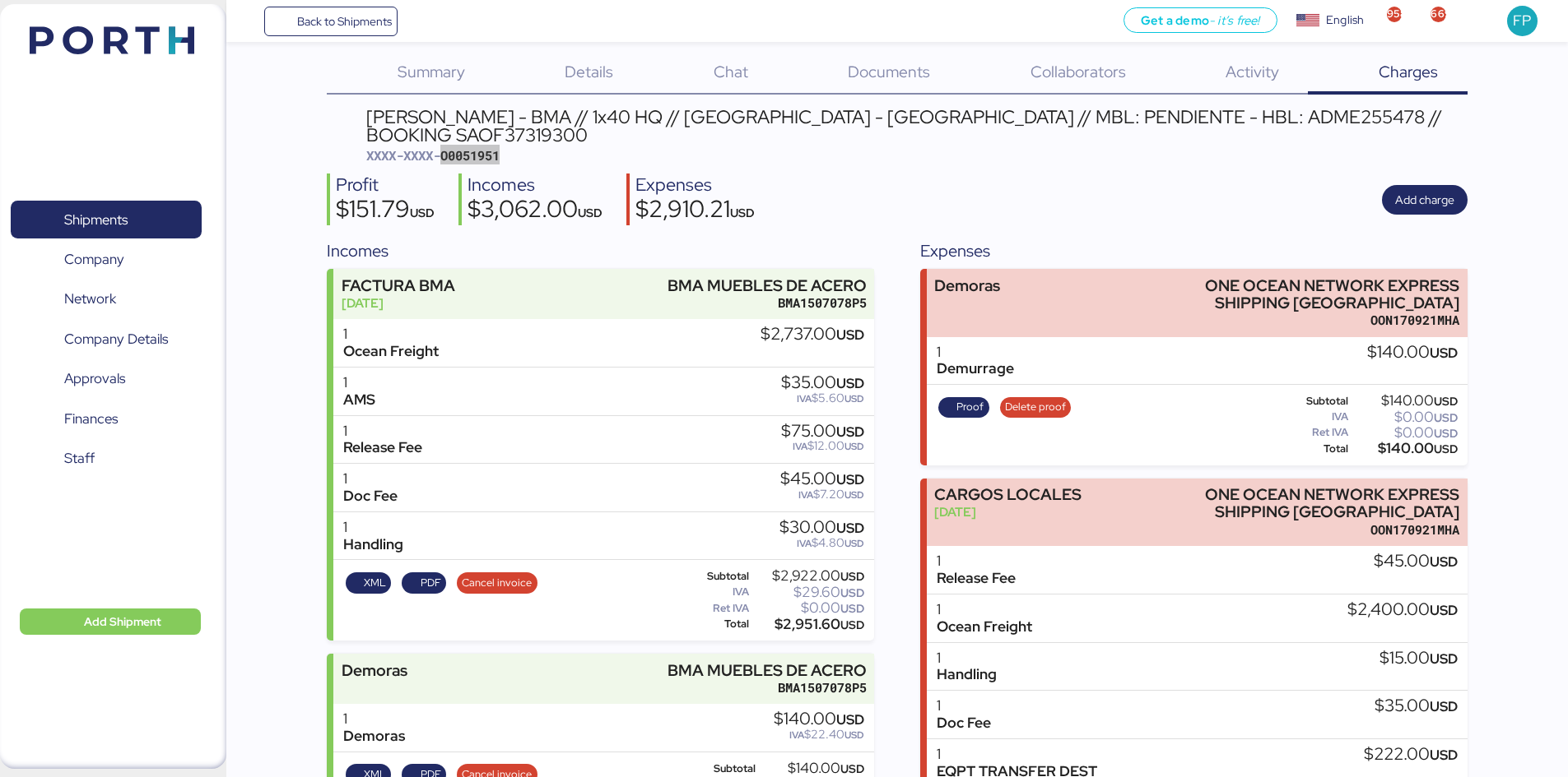
scroll to position [0, 0]
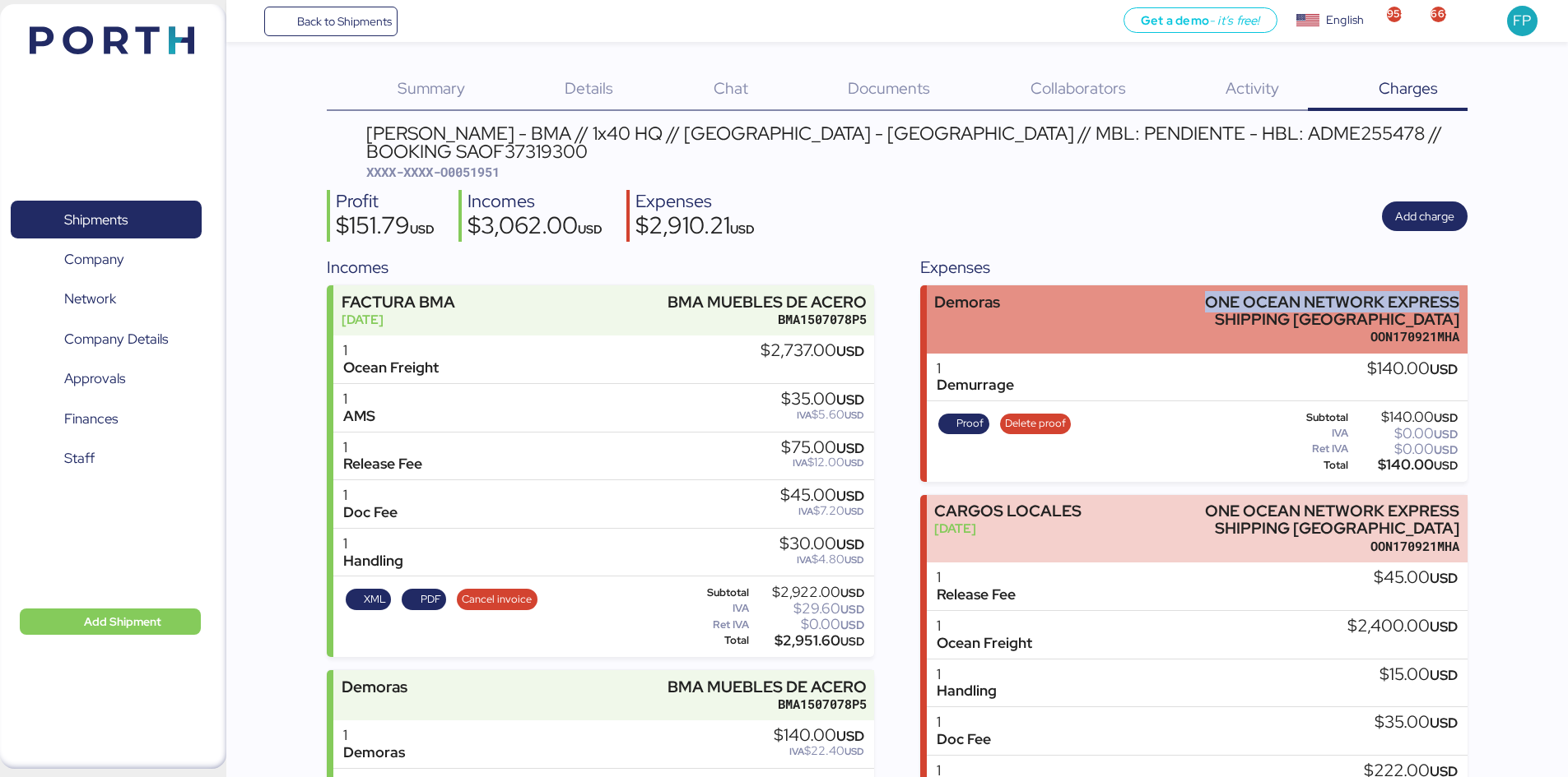
drag, startPoint x: 1208, startPoint y: 279, endPoint x: 1460, endPoint y: 277, distance: 252.0
click at [1460, 285] on div "Demoras ONE OCEAN NETWORK EXPRESS SHIPPING MEXICO OON170921MHA" at bounding box center [1197, 320] width 541 height 68
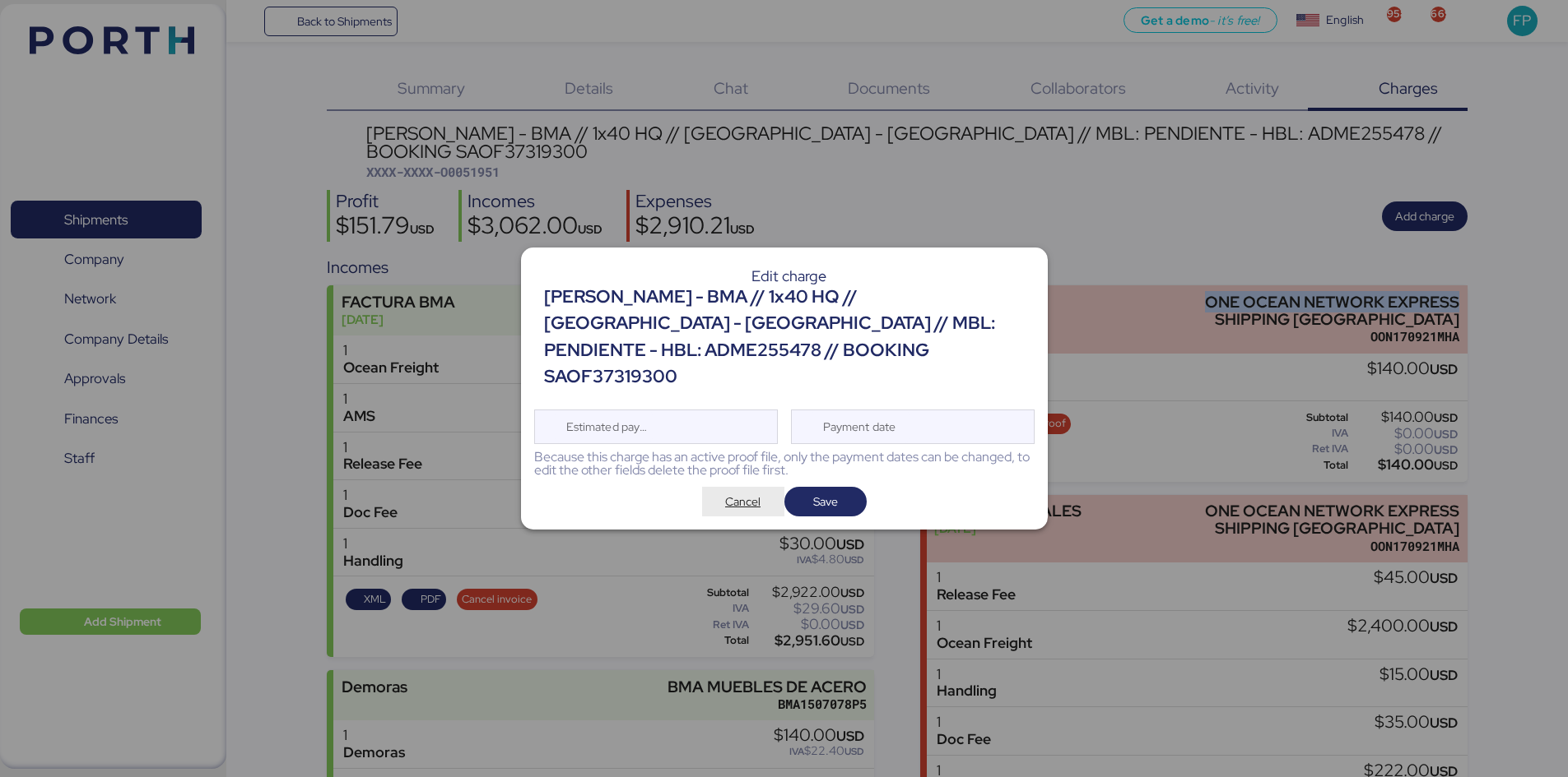
click at [738, 492] on span "Cancel" at bounding box center [743, 501] width 35 height 20
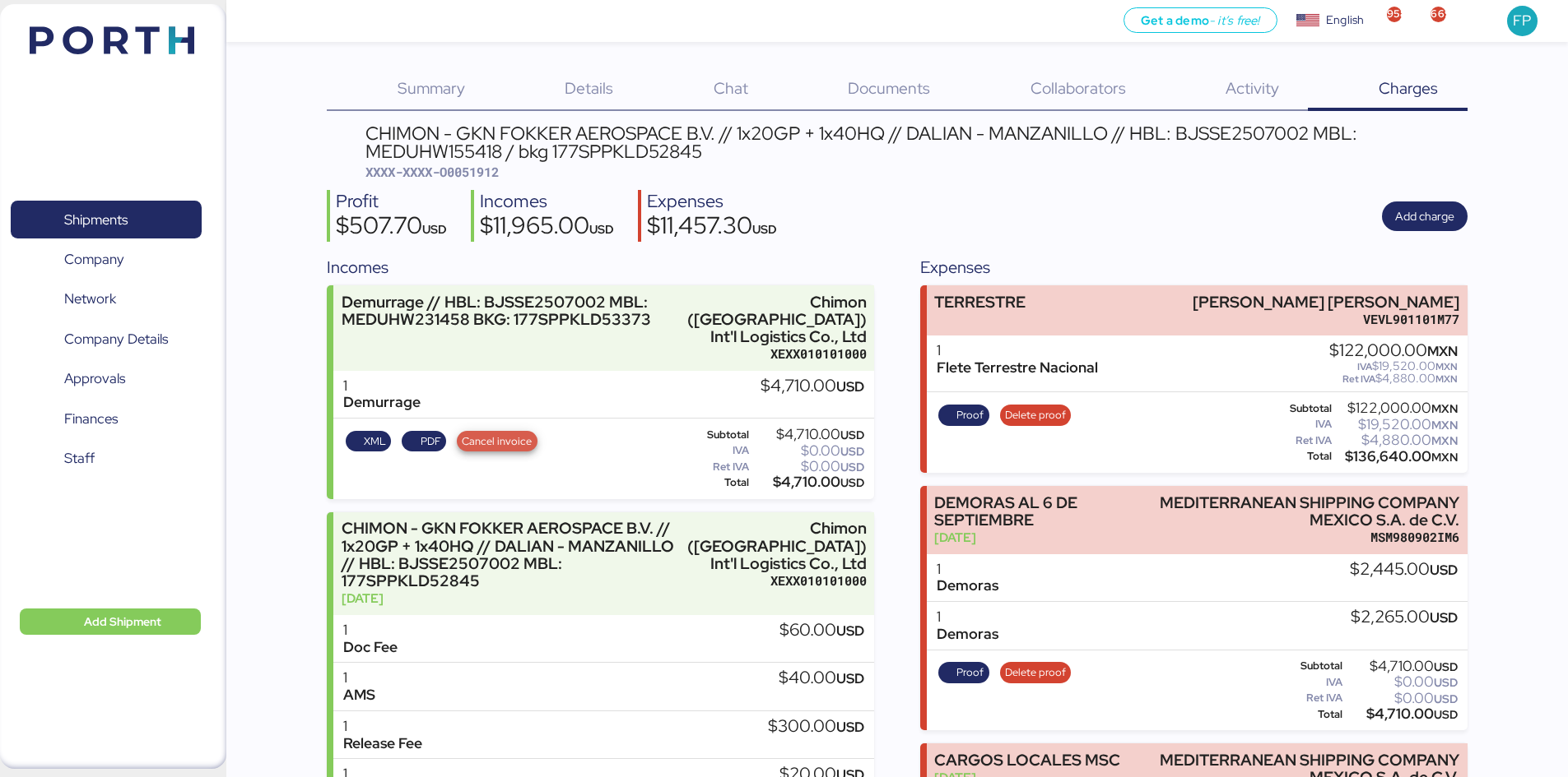
click at [502, 433] on span "Cancel invoice" at bounding box center [497, 442] width 70 height 19
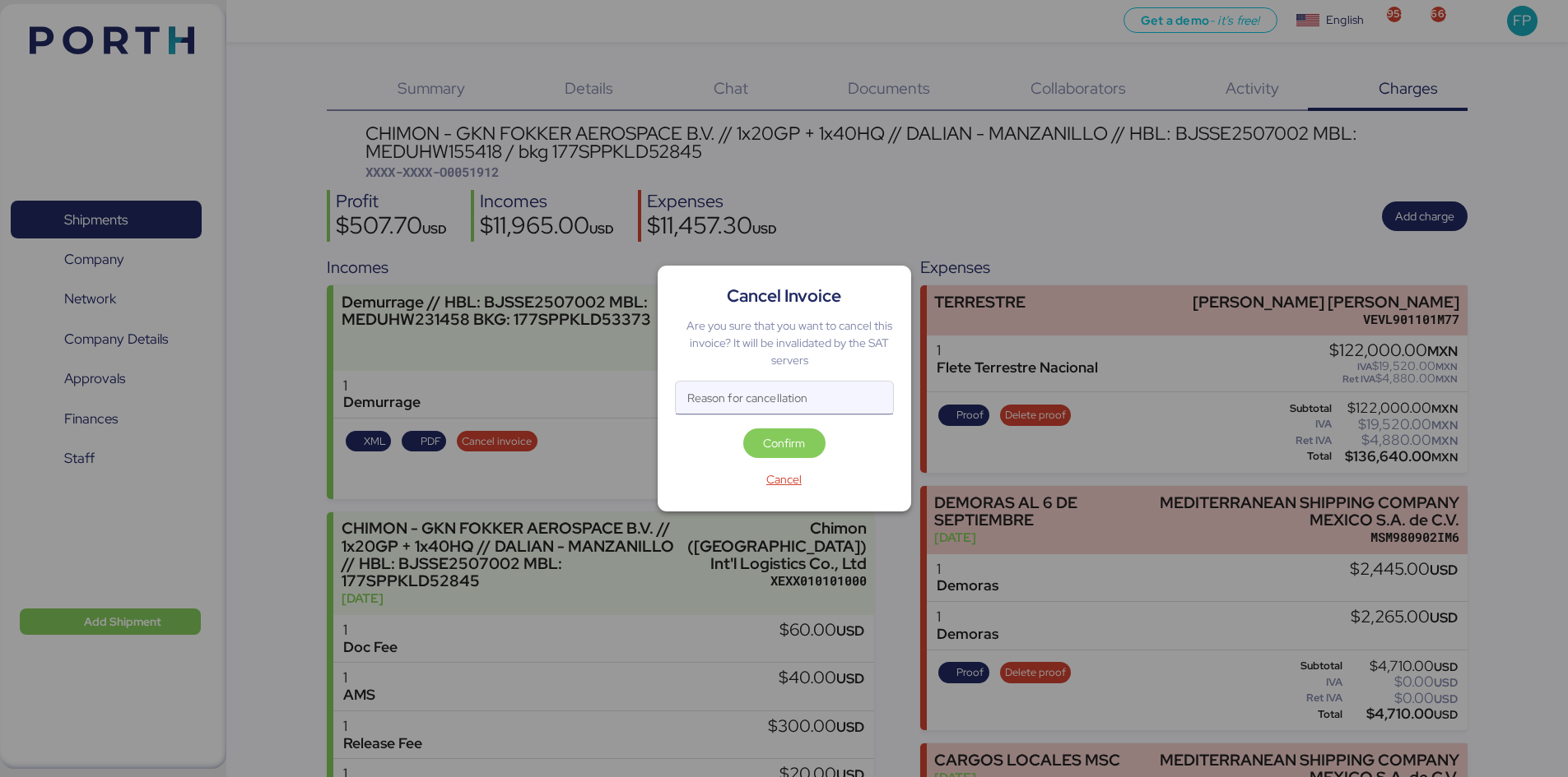
click at [813, 400] on input "Reason for cancellation" at bounding box center [784, 399] width 217 height 33
type input "monto incorreecto"
click at [798, 441] on span "Confirm" at bounding box center [783, 444] width 42 height 20
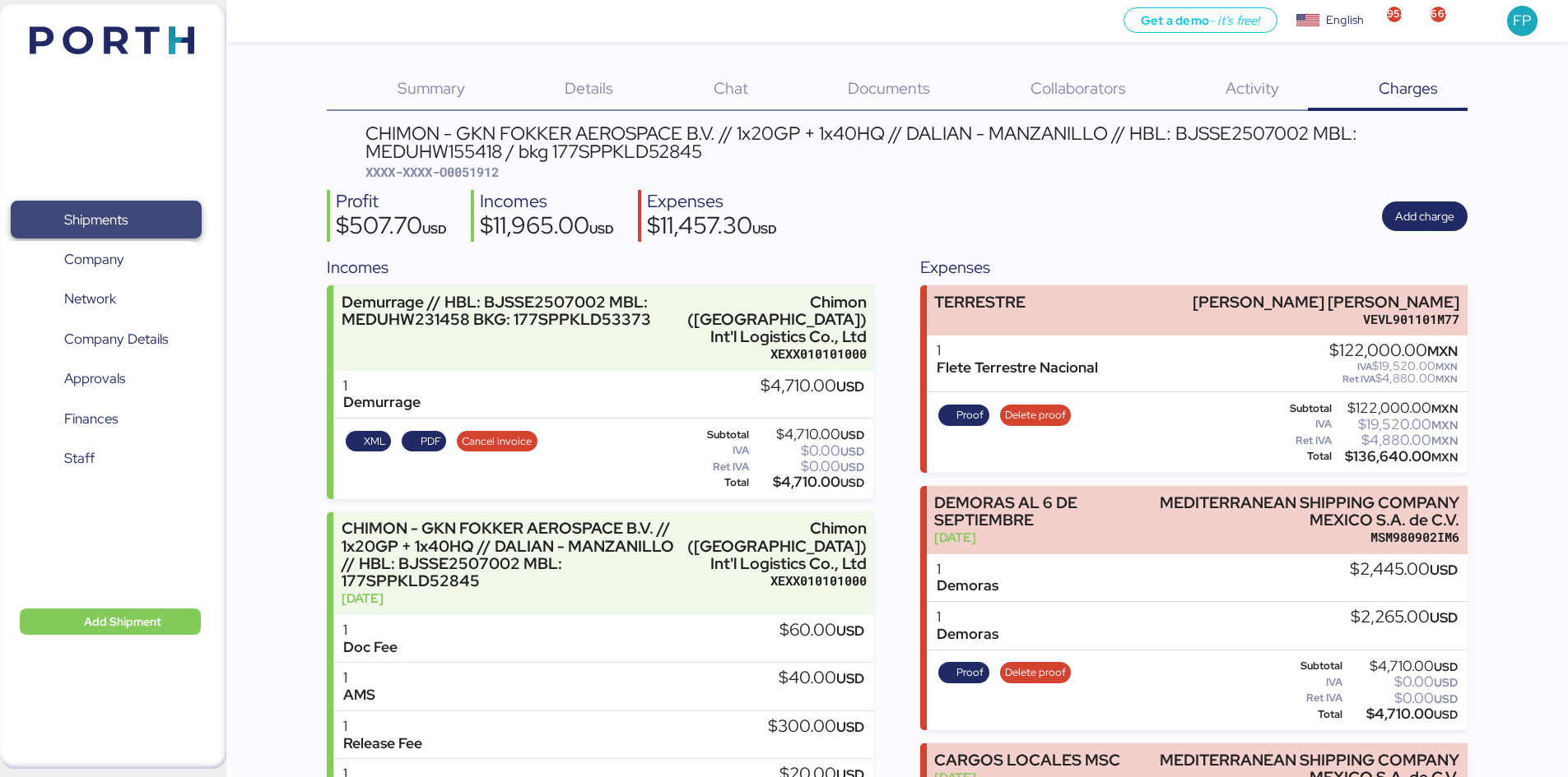
click at [136, 222] on span "Shipments" at bounding box center [106, 220] width 177 height 23
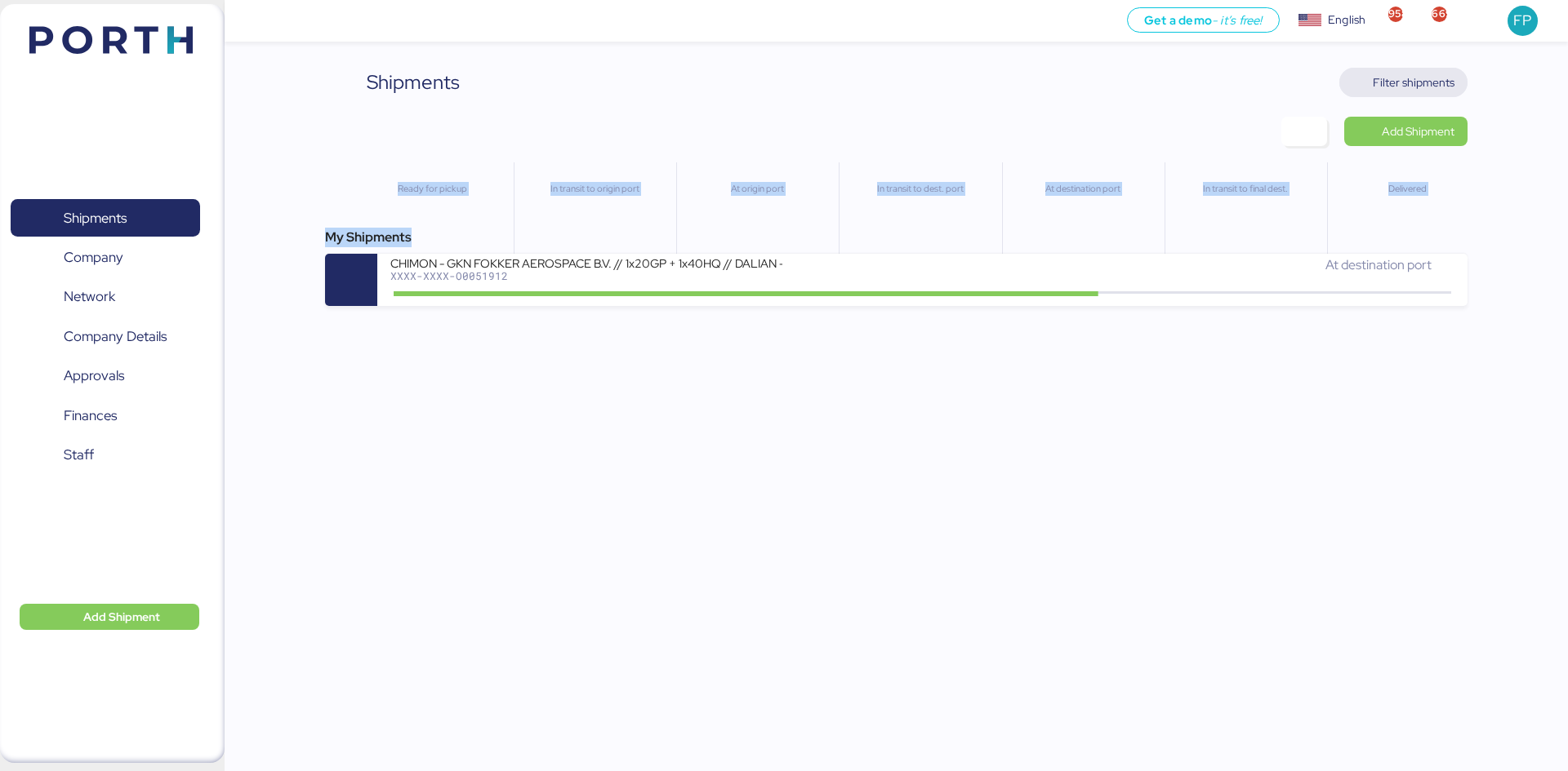
click at [1418, 95] on div "Shipments Clear Filters Filter shipments Add Shipment Ready for pickup In trans…" at bounding box center [896, 187] width 1142 height 239
click at [1417, 93] on span "Filter shipments" at bounding box center [1403, 82] width 102 height 23
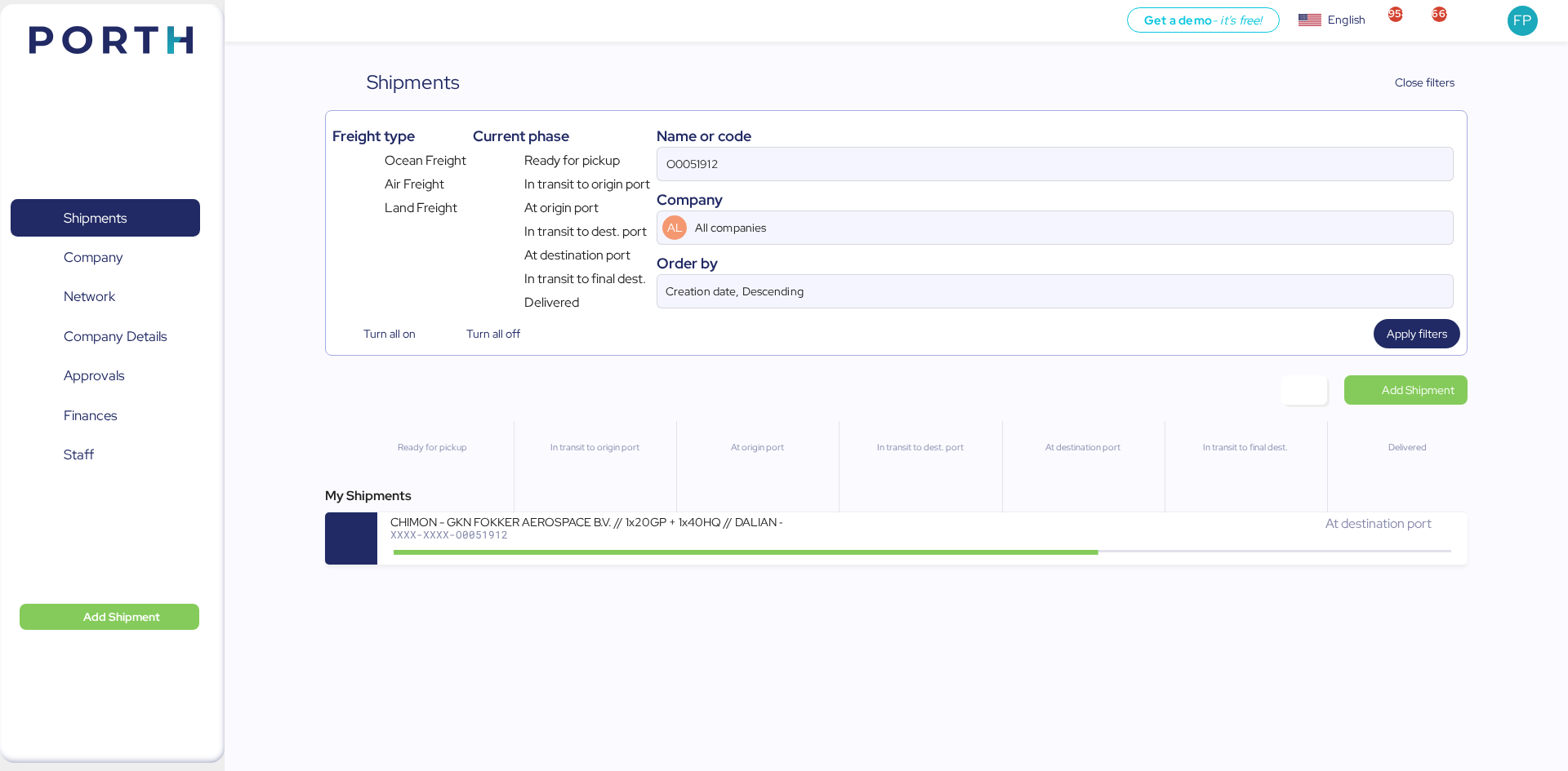
click at [714, 148] on input "O0051912" at bounding box center [1056, 164] width 796 height 33
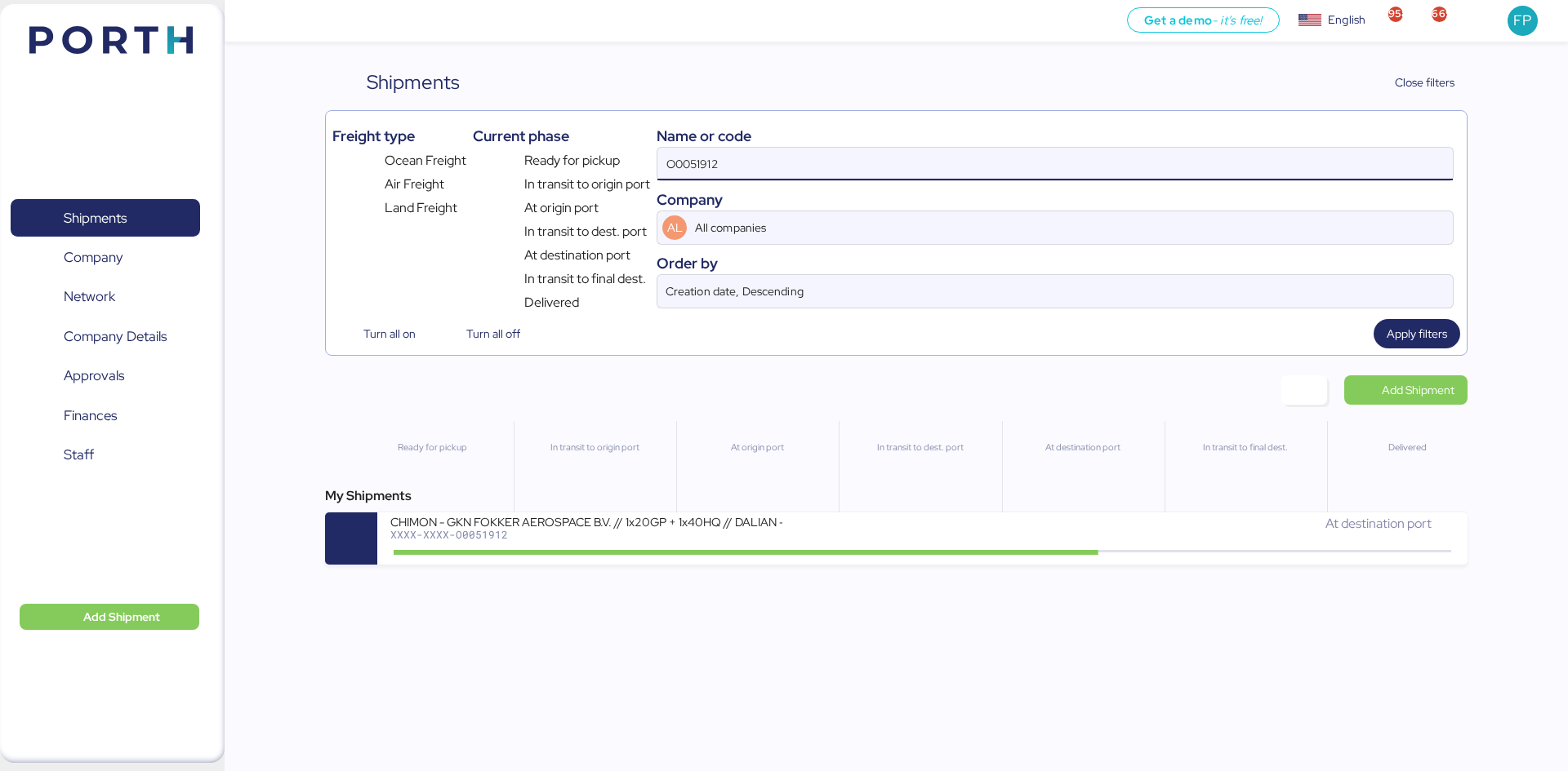
click at [713, 147] on div "O0051912" at bounding box center [1056, 164] width 798 height 34
click at [713, 147] on input "O0051912" at bounding box center [1056, 164] width 796 height 33
click at [720, 149] on input "O0051912" at bounding box center [1056, 164] width 796 height 33
click at [717, 149] on input "O0051912" at bounding box center [1056, 164] width 796 height 33
click at [702, 161] on input "O0051912" at bounding box center [1056, 164] width 796 height 33
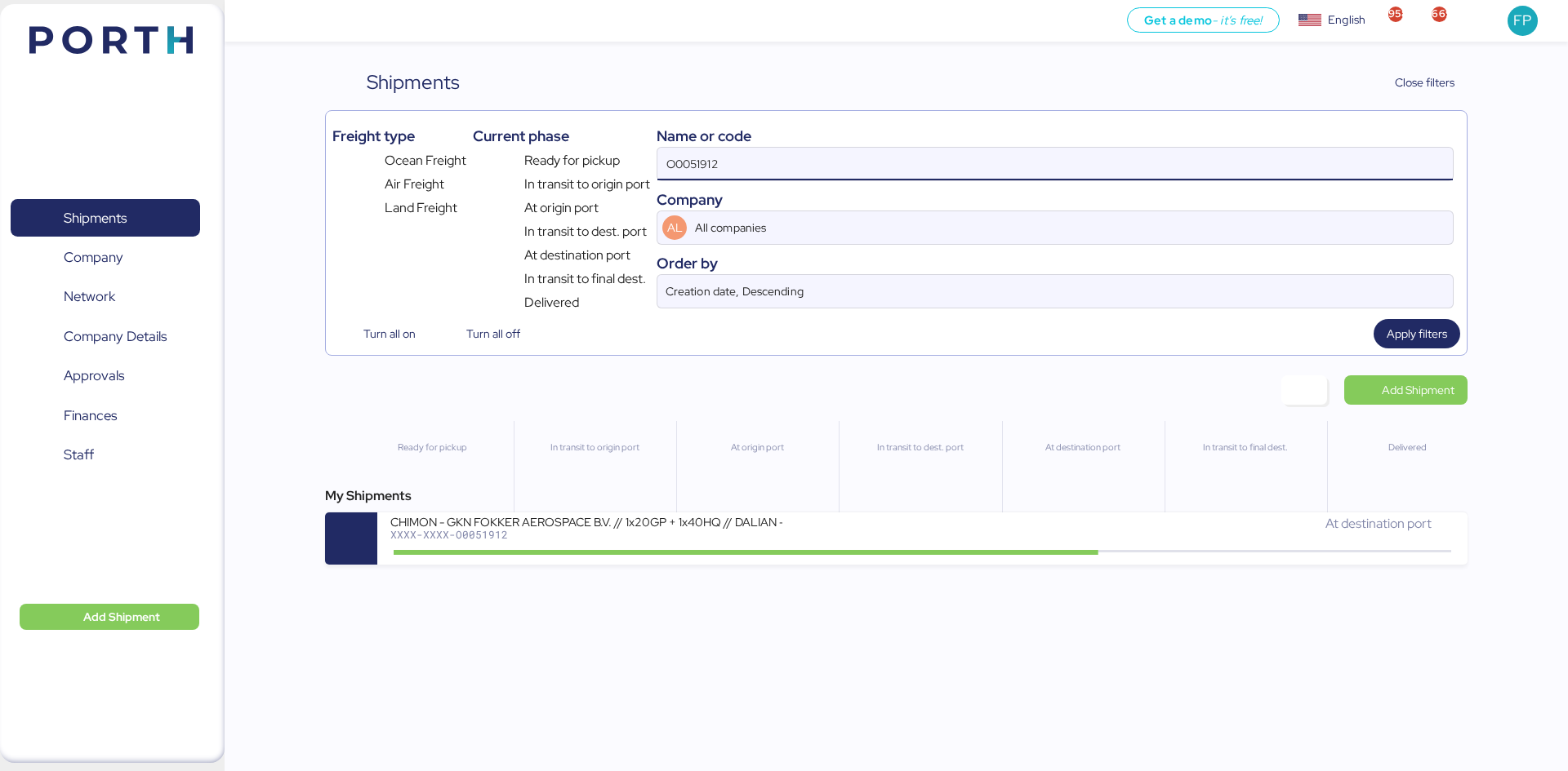
click at [702, 161] on input "O0051912" at bounding box center [1056, 164] width 796 height 33
paste input "2090"
type input "O0052090"
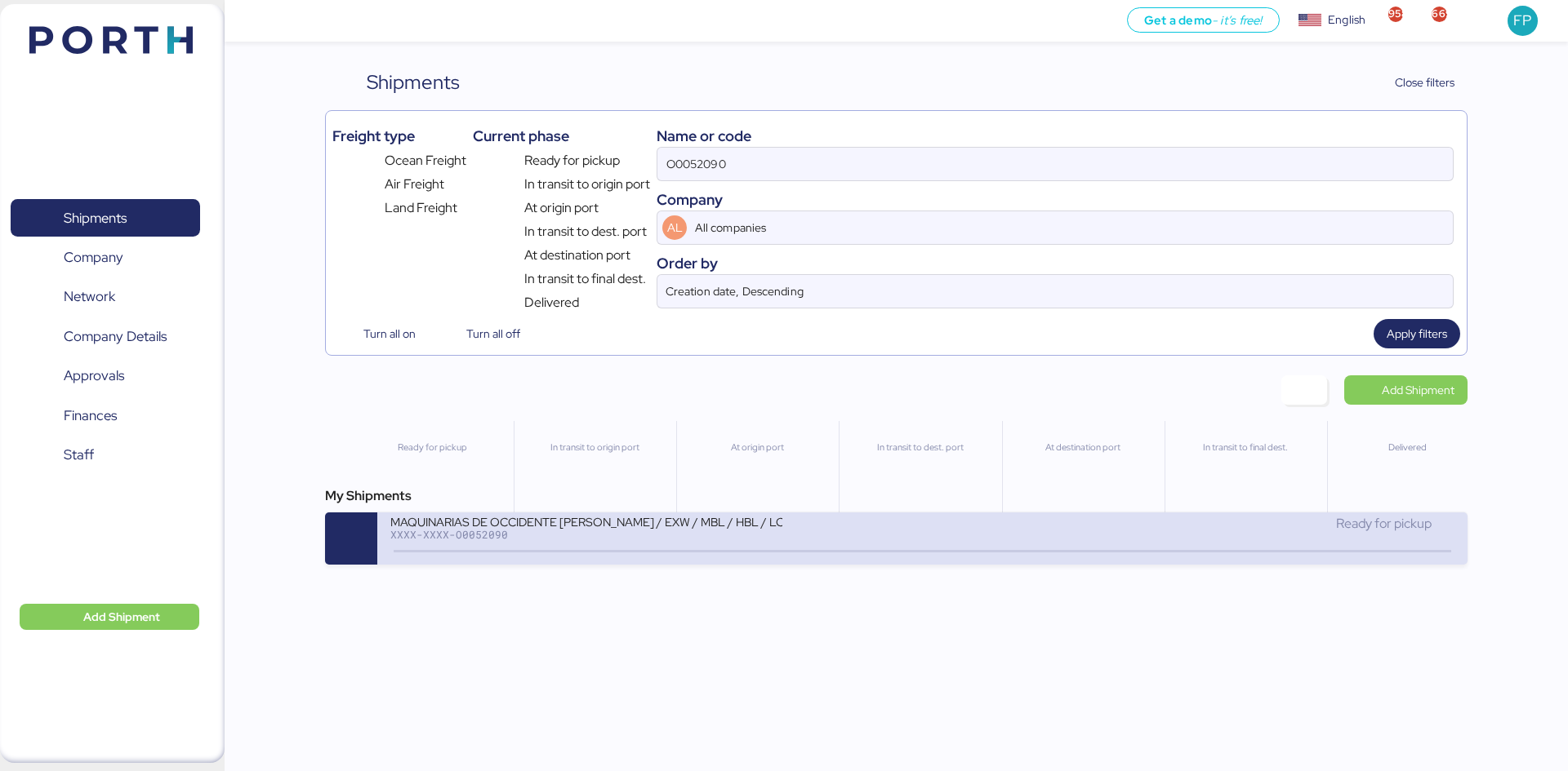
click at [797, 519] on div "MAQUINARIAS DE OCCIDENTE [PERSON_NAME] / EXW / MBL / HBL / LCL XXXX-XXXX-O00520…" at bounding box center [656, 531] width 532 height 35
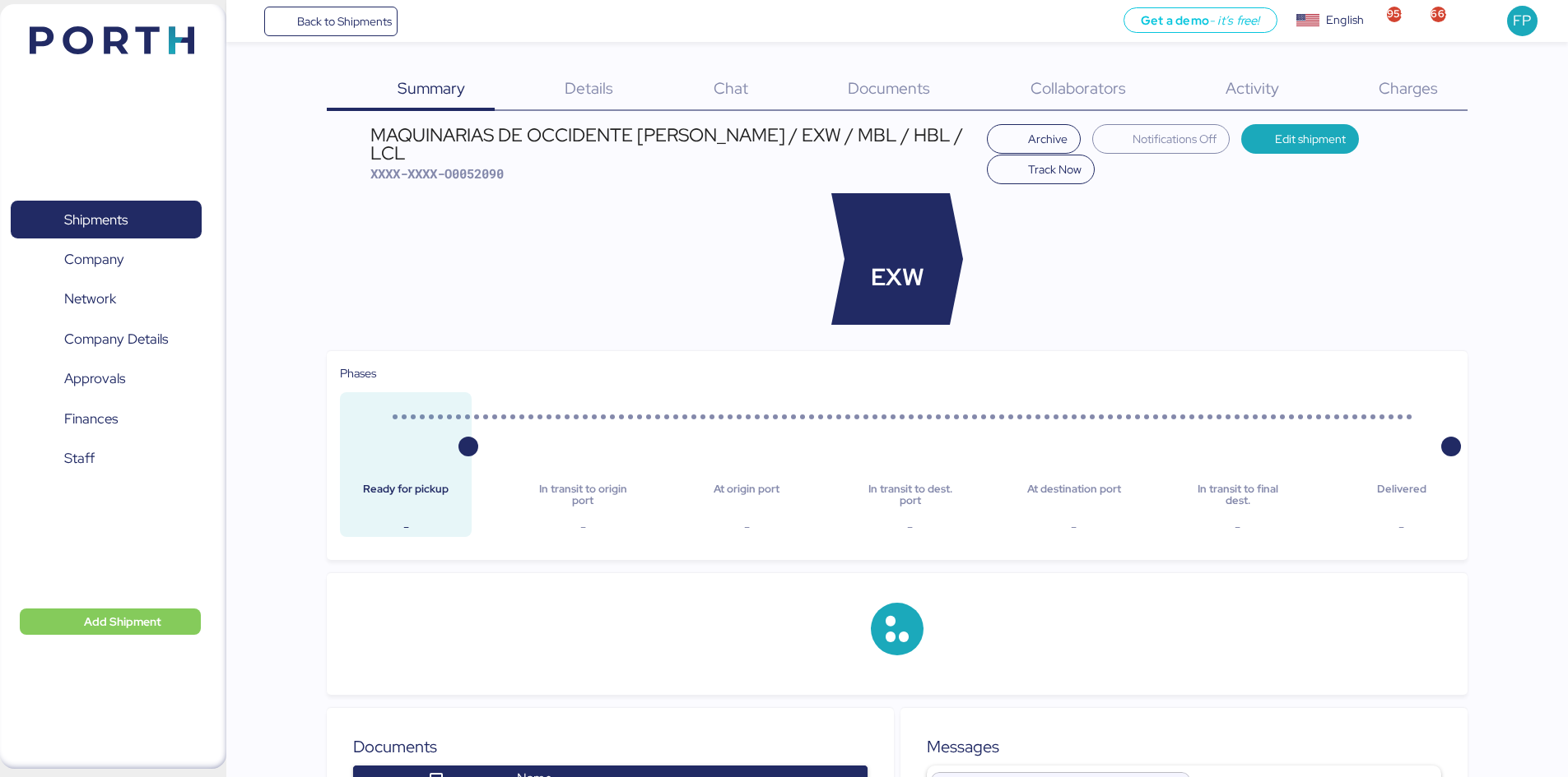
click at [1419, 90] on span "Charges" at bounding box center [1408, 88] width 60 height 22
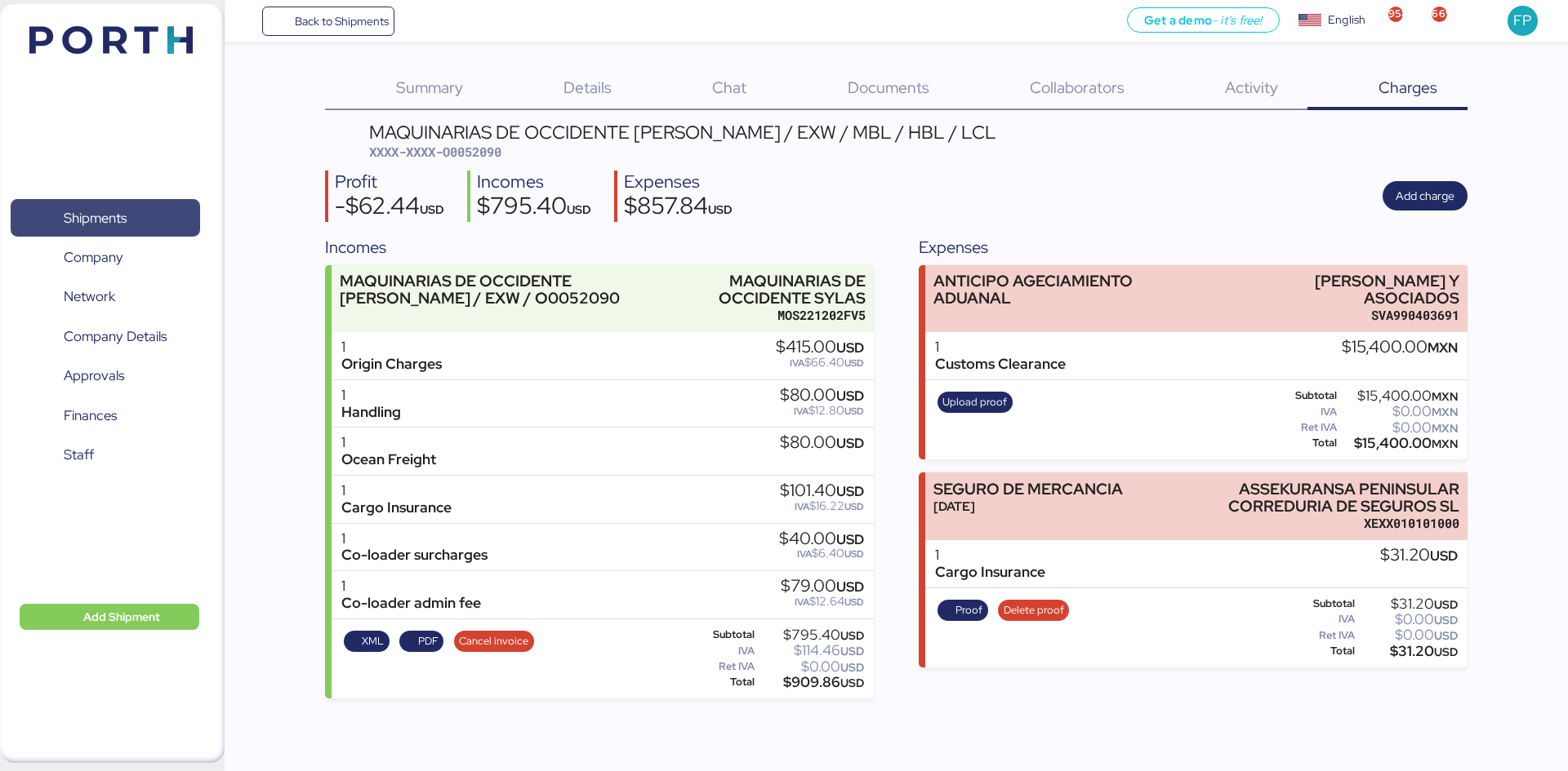
click at [155, 207] on span "Shipments" at bounding box center [105, 218] width 176 height 23
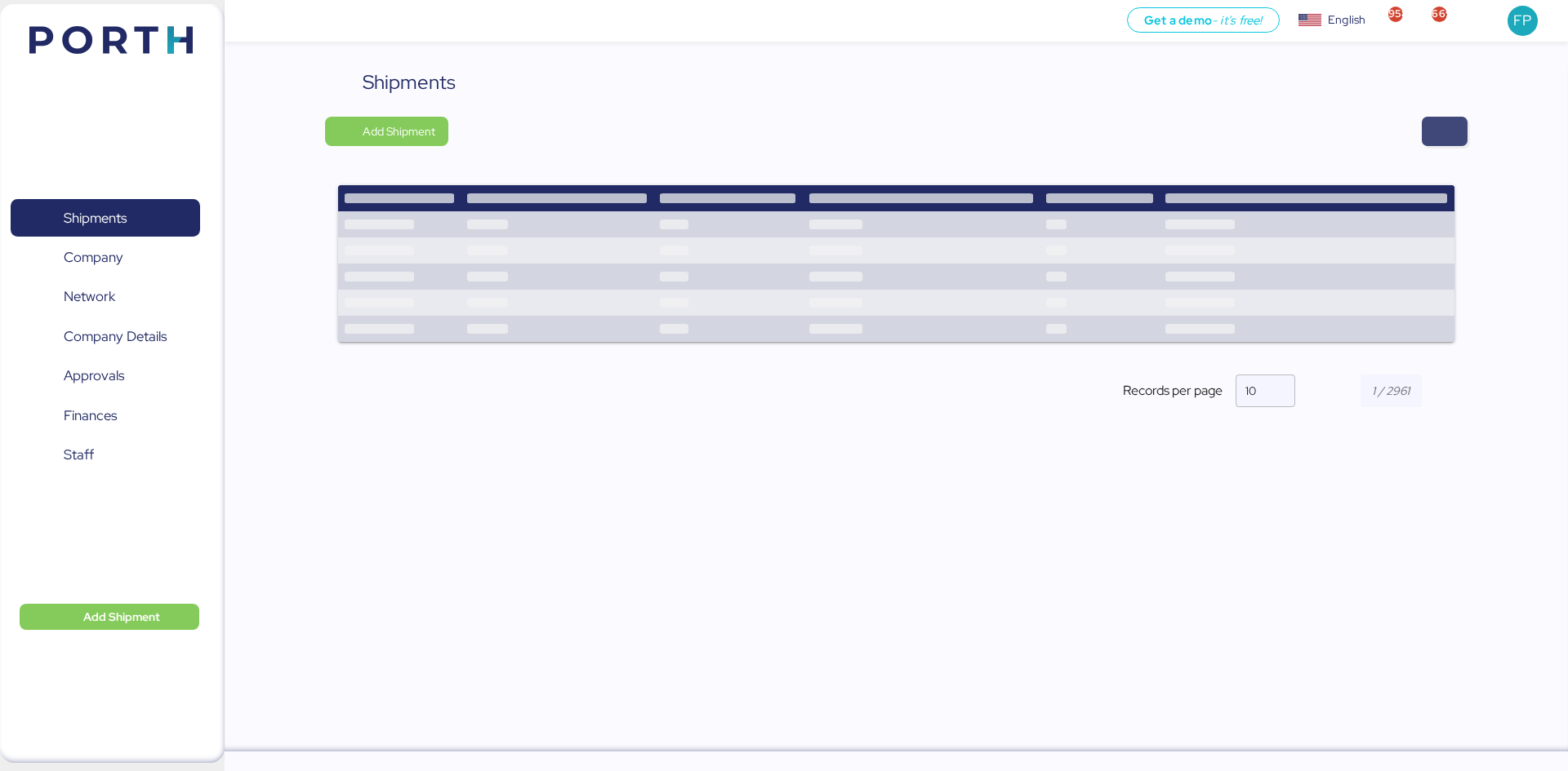
click at [1453, 135] on span "button" at bounding box center [1445, 132] width 19 height 23
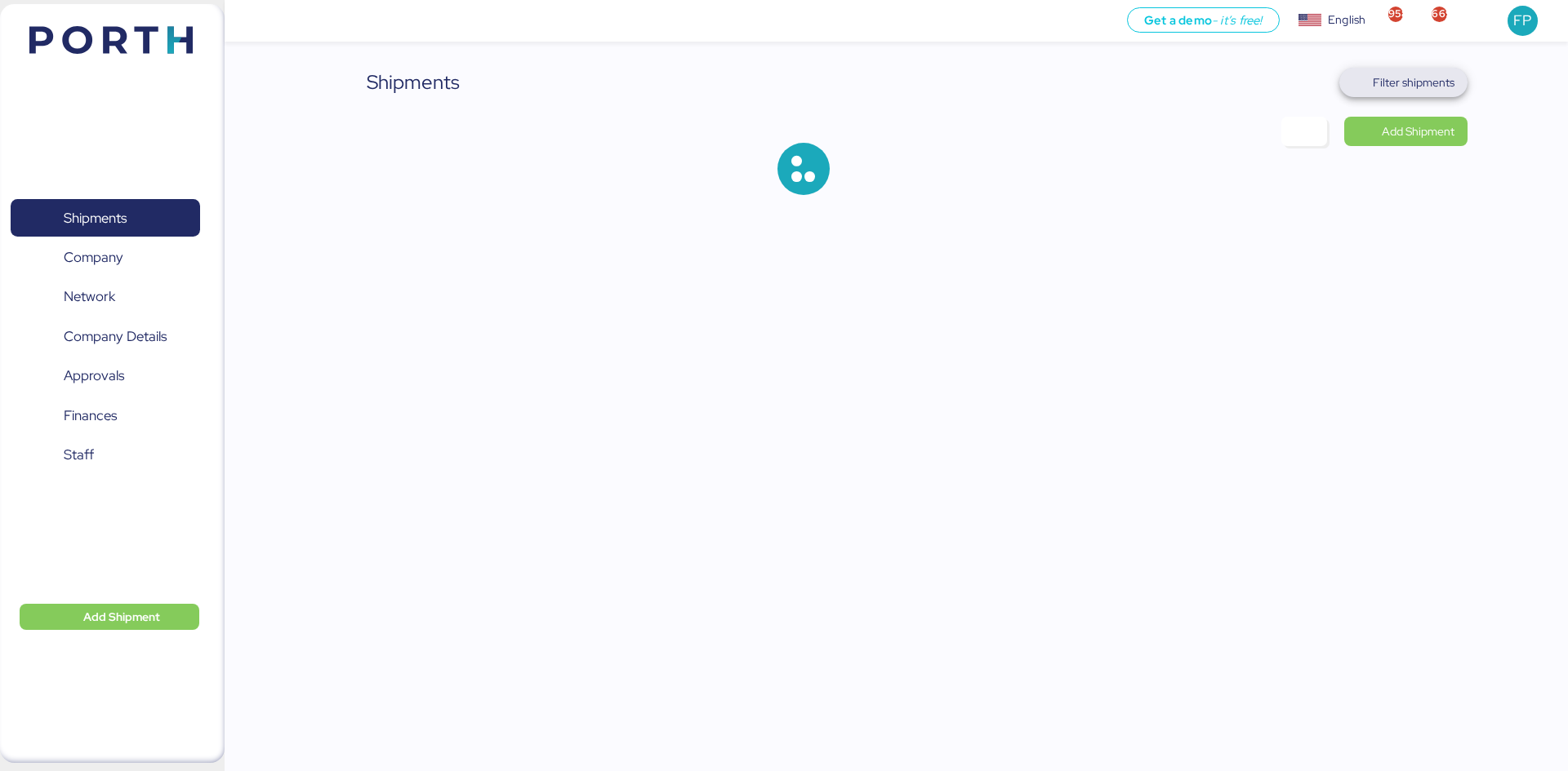
click at [1450, 94] on span "Filter shipments" at bounding box center [1403, 82] width 128 height 29
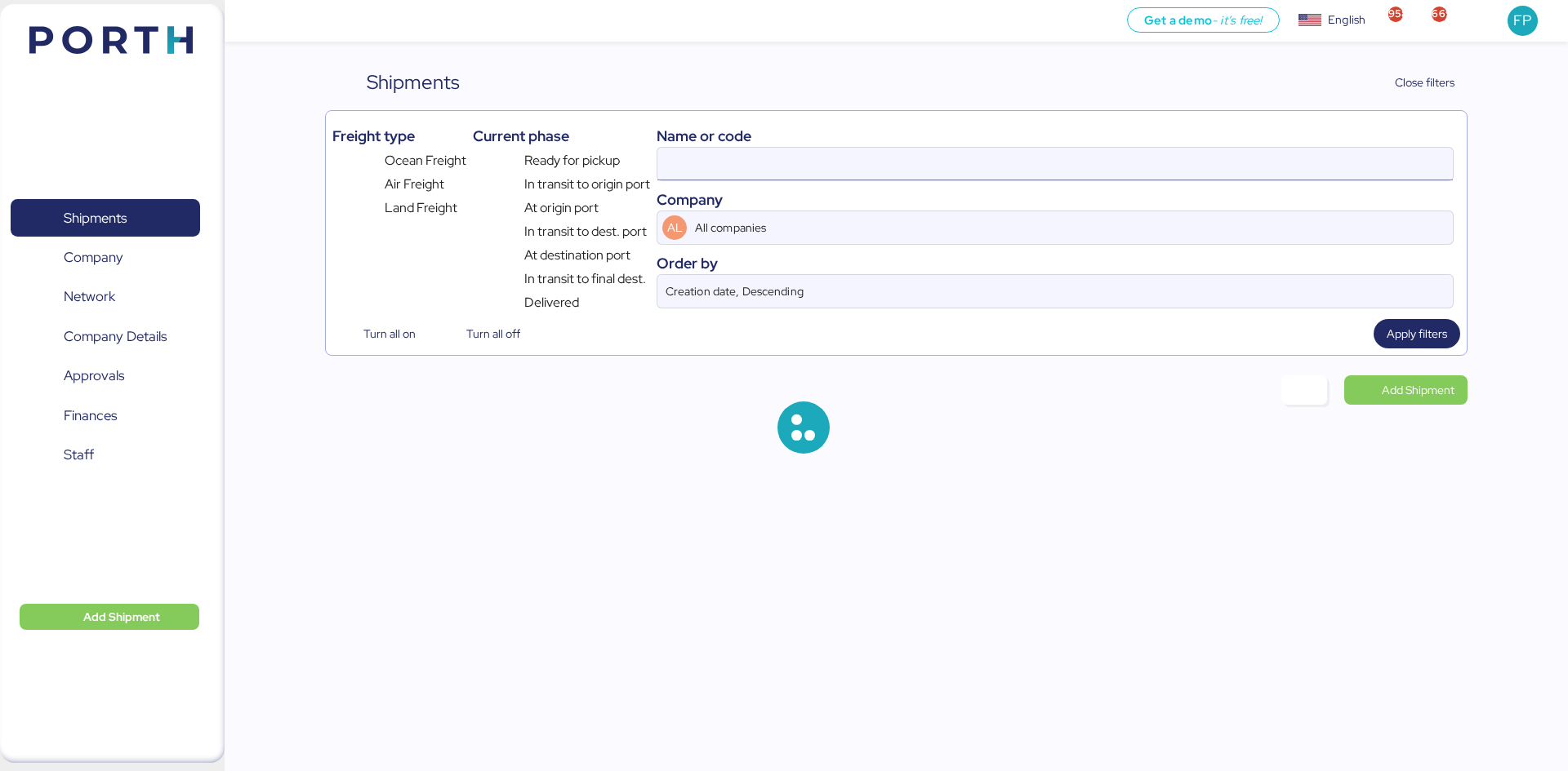
click at [692, 173] on input at bounding box center [1056, 164] width 796 height 33
type input "O0052090"
